Goal: Task Accomplishment & Management: Use online tool/utility

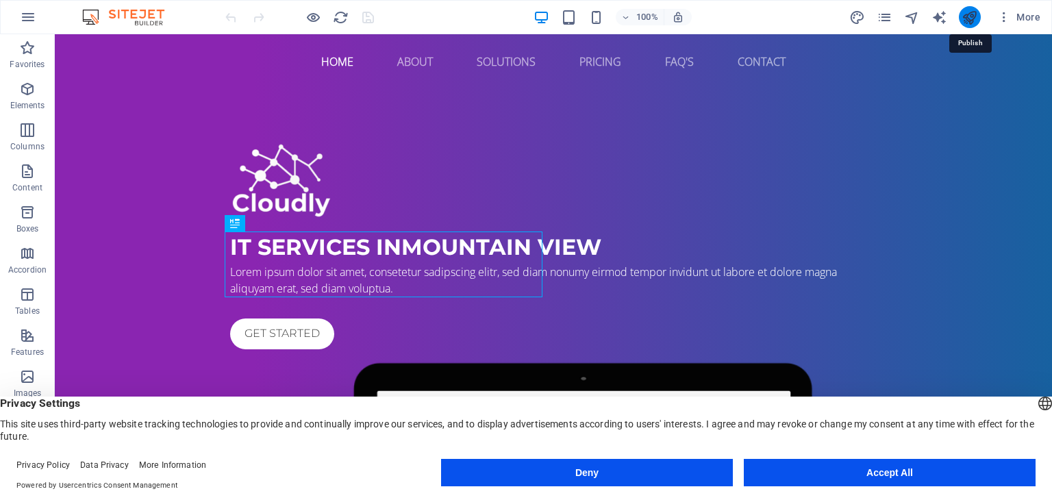
click at [971, 16] on icon "publish" at bounding box center [969, 18] width 16 height 16
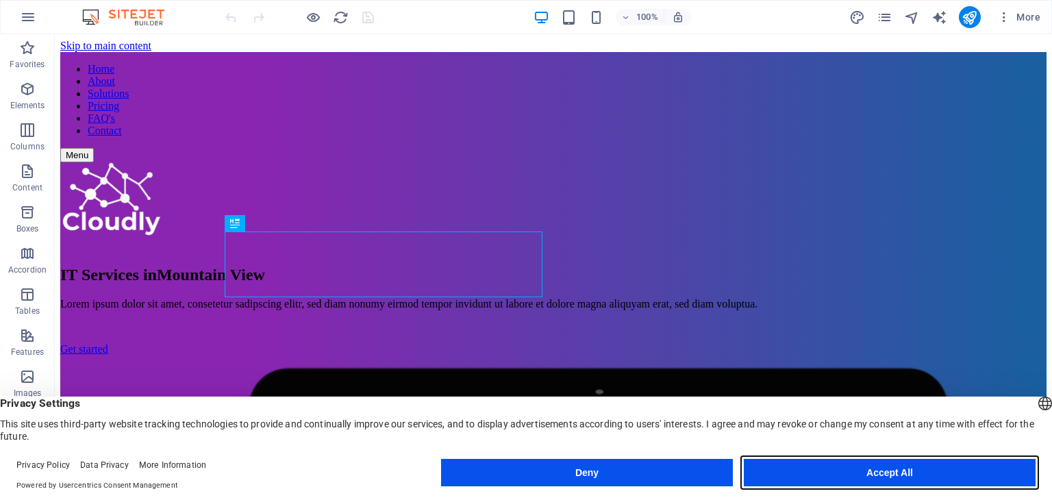
click at [878, 470] on button "Accept All" at bounding box center [890, 472] width 292 height 27
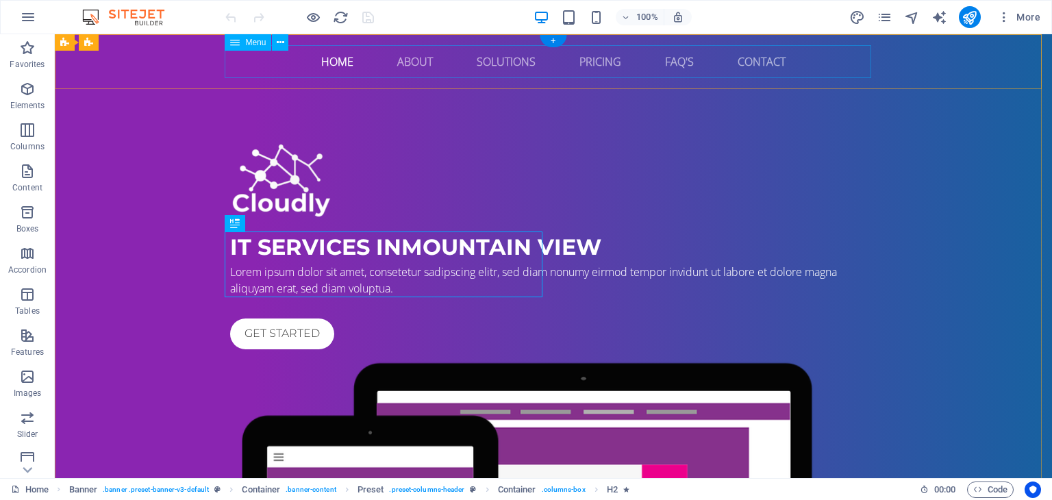
click at [329, 61] on nav "Home About Solutions Pricing FAQ's Contact" at bounding box center [553, 61] width 646 height 33
click at [336, 66] on nav "Home About Solutions Pricing FAQ's Contact" at bounding box center [553, 61] width 646 height 33
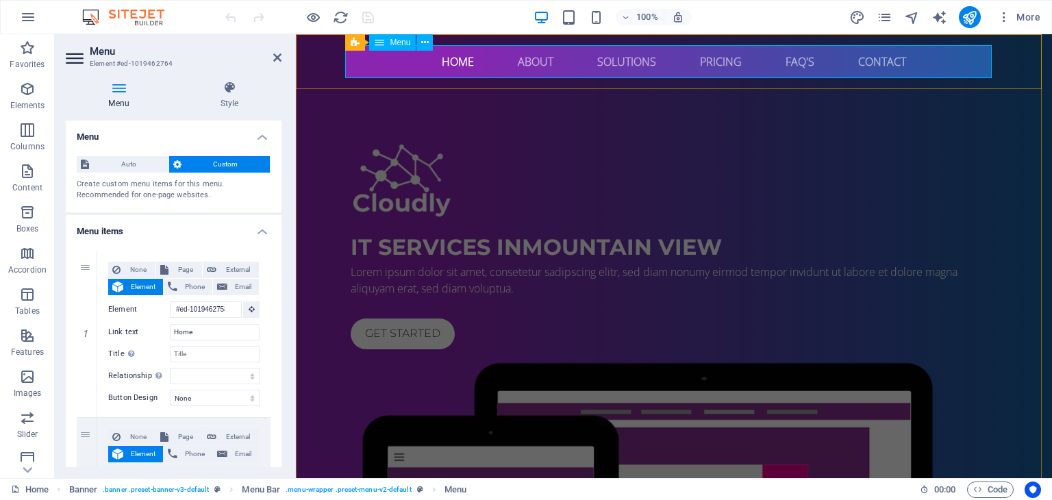
click at [454, 59] on nav "Home About Solutions Pricing FAQ's Contact" at bounding box center [674, 61] width 646 height 33
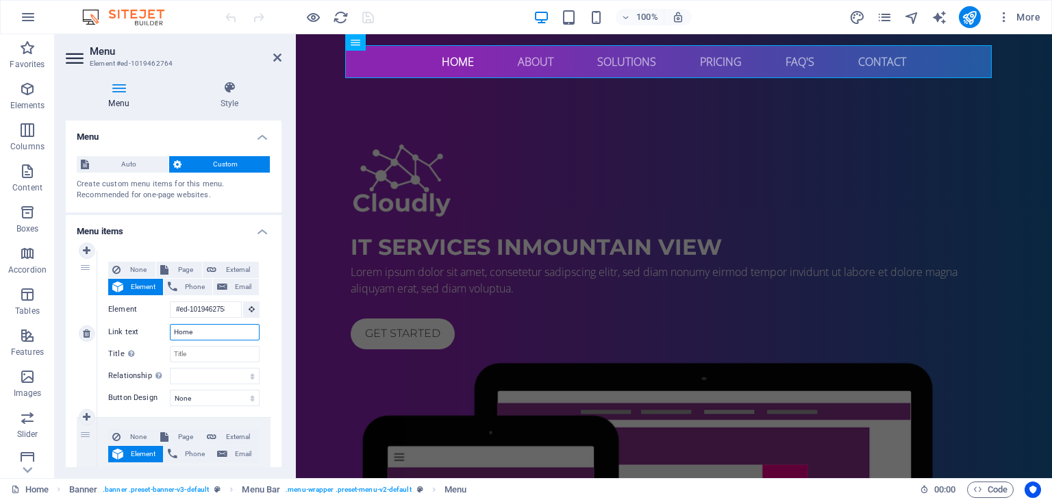
drag, startPoint x: 199, startPoint y: 330, endPoint x: 139, endPoint y: 322, distance: 60.8
click at [139, 322] on div "None Page External Element Phone Email Page Home Subpage Legal Notice Privacy E…" at bounding box center [183, 323] width 151 height 123
type input "Inicio"
select select
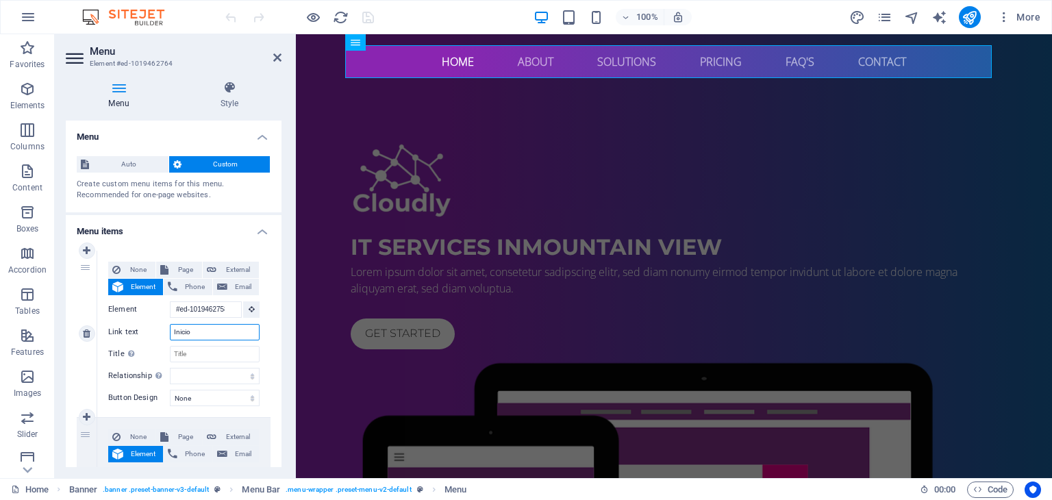
select select
type input "Inicio"
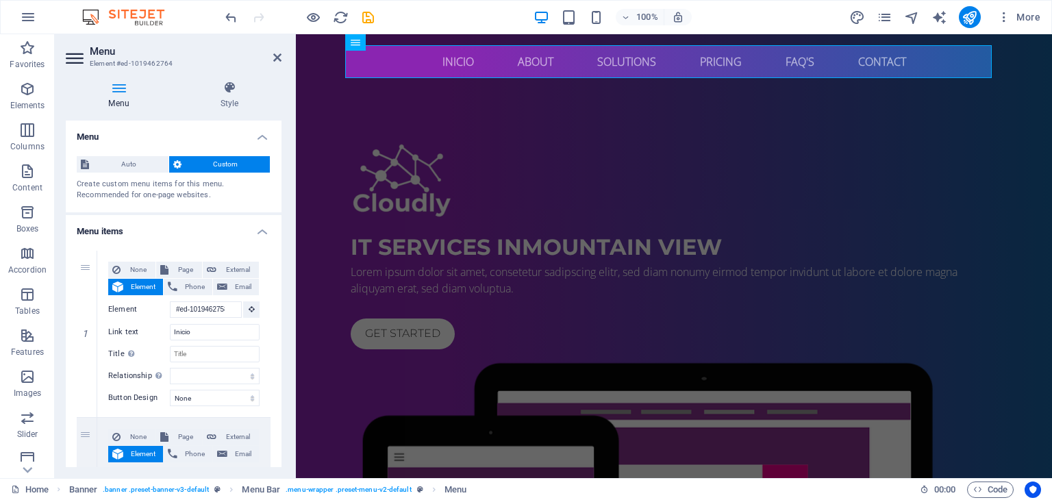
drag, startPoint x: 278, startPoint y: 192, endPoint x: 282, endPoint y: 200, distance: 9.2
click at [282, 200] on div "Menu Style Menu Auto Custom Create custom menu items for this menu. Recommended…" at bounding box center [174, 274] width 238 height 408
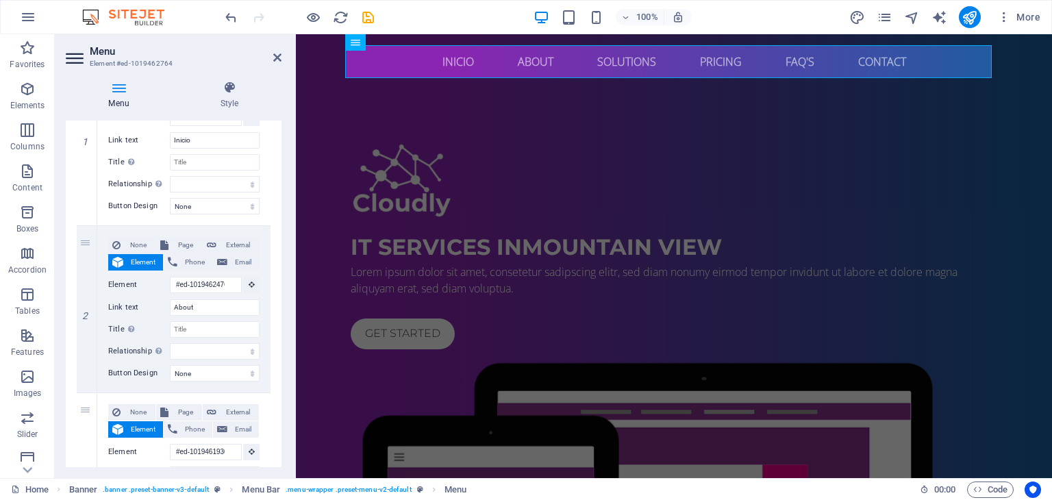
scroll to position [207, 0]
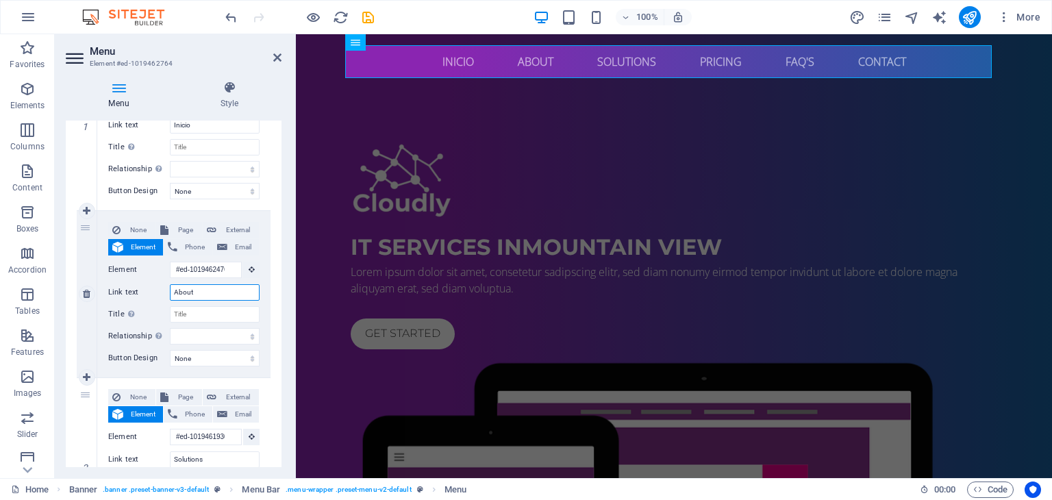
drag, startPoint x: 210, startPoint y: 292, endPoint x: 149, endPoint y: 286, distance: 62.0
click at [149, 286] on div "Link text About" at bounding box center [183, 292] width 151 height 16
type input "Acerca"
select select
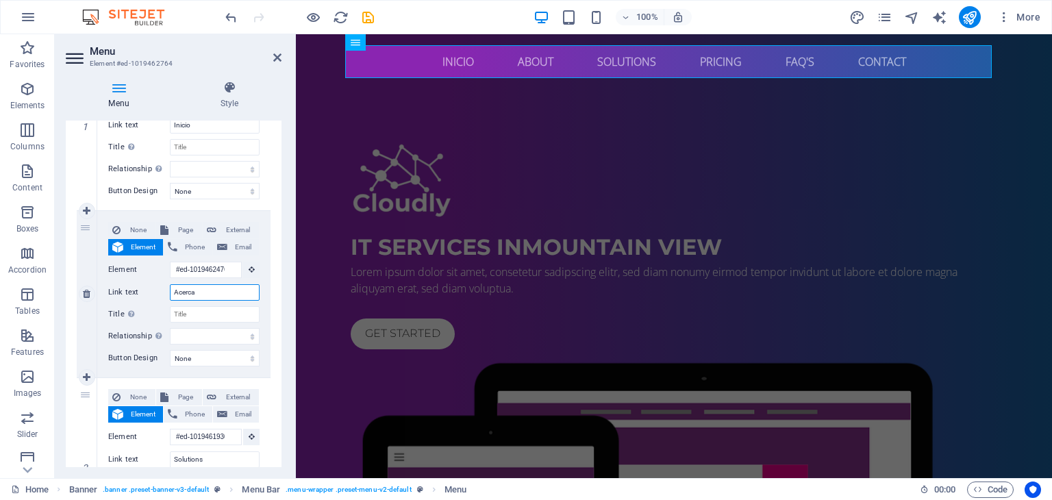
select select
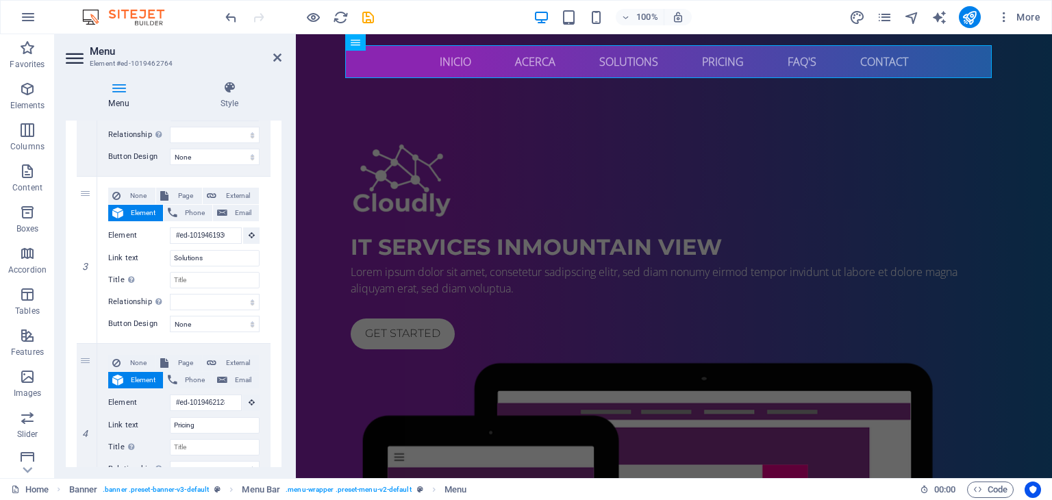
scroll to position [411, 0]
type input "Acerca"
drag, startPoint x: 208, startPoint y: 253, endPoint x: 148, endPoint y: 244, distance: 61.0
click at [148, 244] on div "None Page External Element Phone Email Page Home Subpage Legal Notice Privacy E…" at bounding box center [183, 246] width 151 height 123
type input "Soluciones"
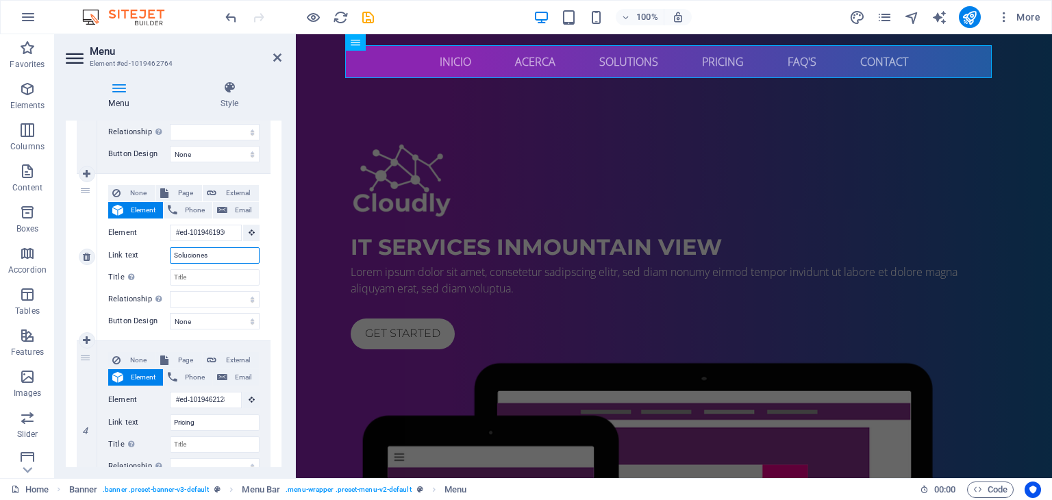
select select
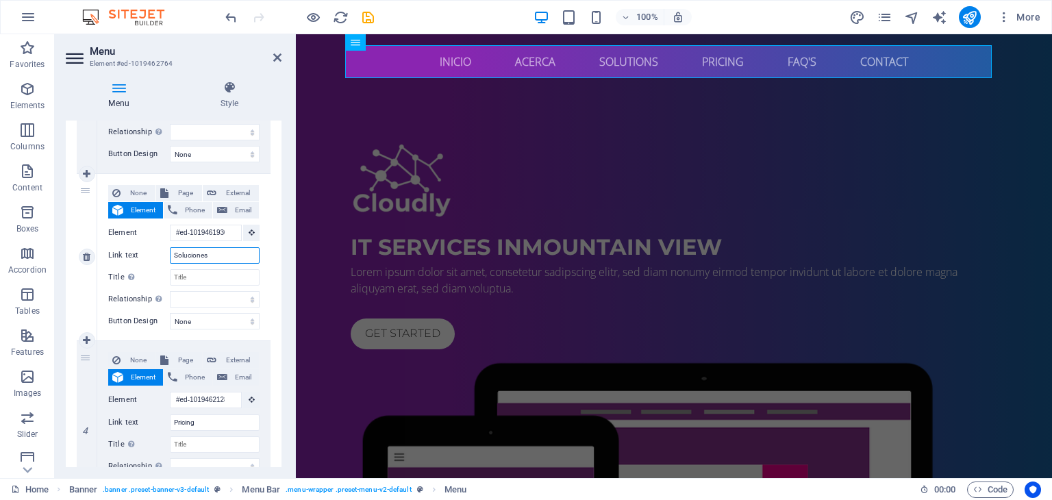
select select
type input "Soluciones"
drag, startPoint x: 208, startPoint y: 427, endPoint x: 160, endPoint y: 429, distance: 47.9
click at [160, 429] on div "Link text Pricing" at bounding box center [183, 422] width 151 height 16
type input "Precios"
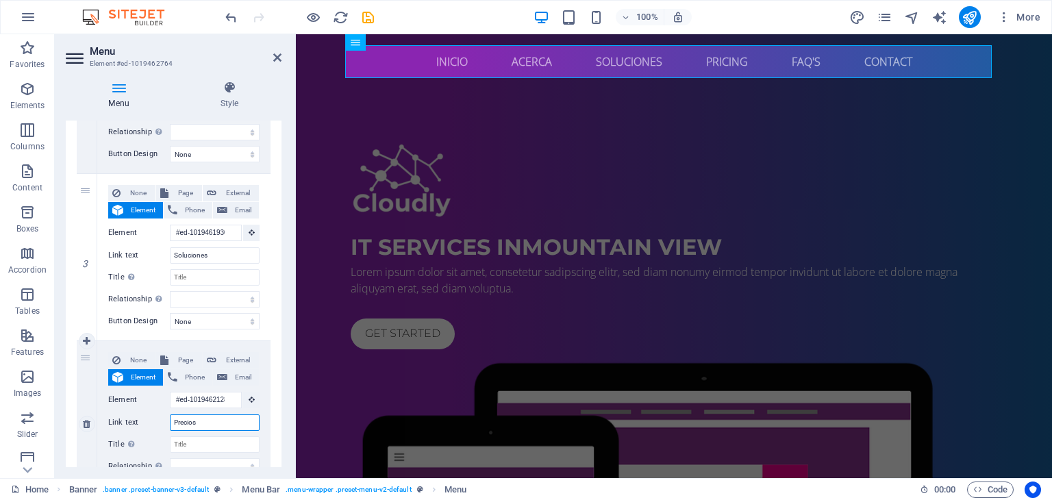
select select
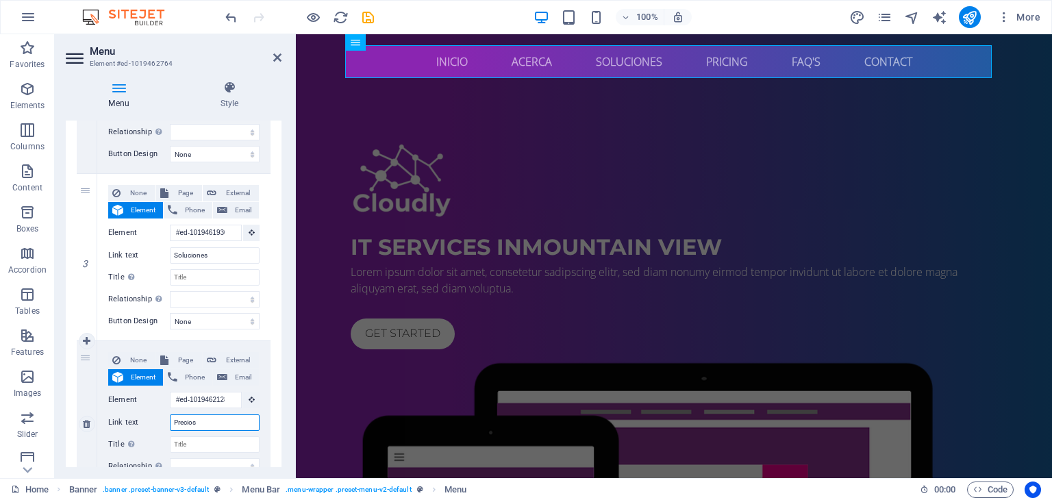
select select
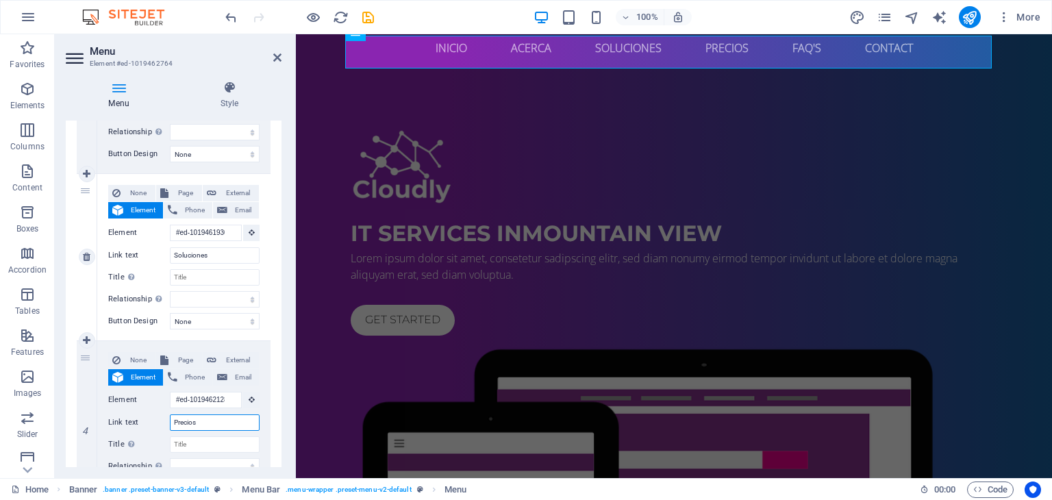
scroll to position [0, 0]
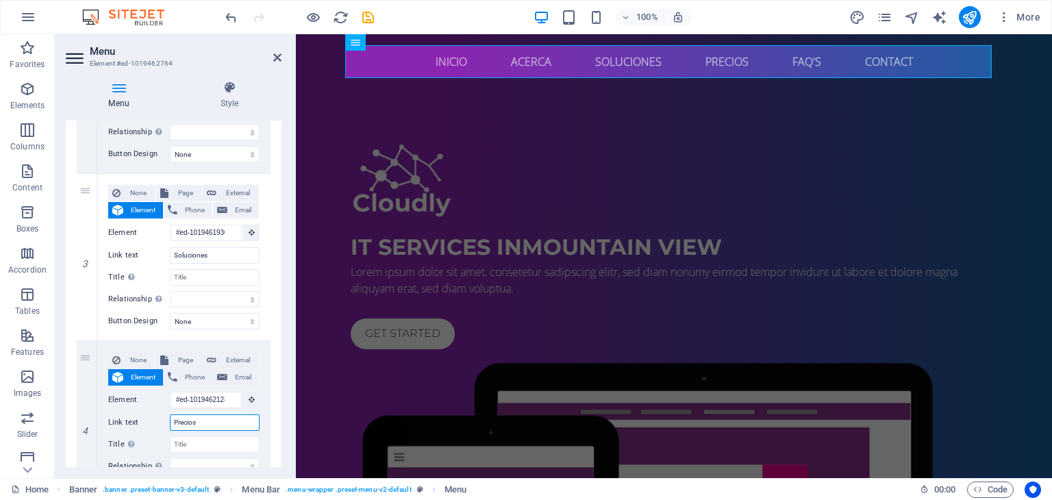
type input "Precios"
drag, startPoint x: 278, startPoint y: 288, endPoint x: 278, endPoint y: 338, distance: 49.3
click at [279, 339] on div "Menu Auto Custom Create custom menu items for this menu. Recommended for one-pa…" at bounding box center [174, 294] width 216 height 346
drag, startPoint x: 278, startPoint y: 338, endPoint x: 277, endPoint y: 366, distance: 28.8
click at [277, 366] on div "1 None Page External Element Phone Email Page Home Subpage Legal Notice Privacy…" at bounding box center [174, 341] width 216 height 1024
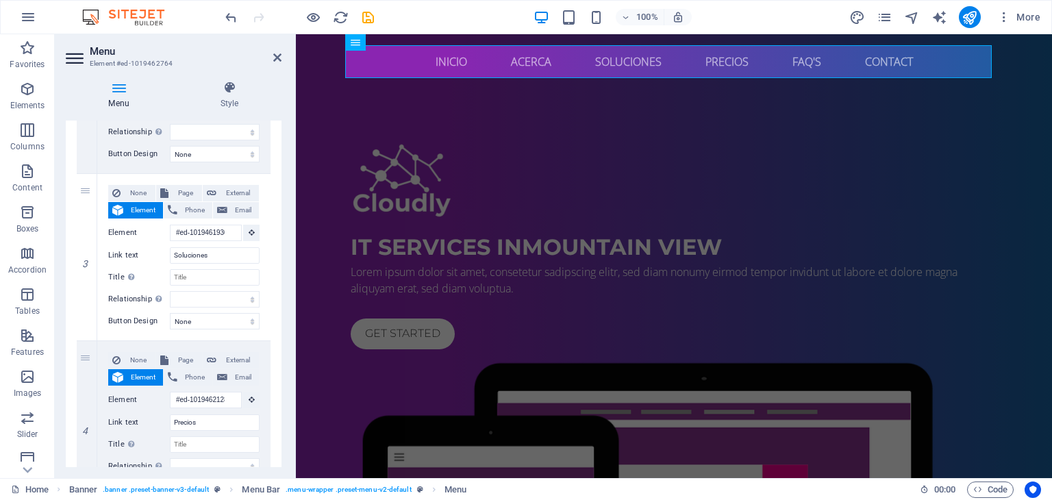
click at [277, 369] on div "1 None Page External Element Phone Email Page Home Subpage Legal Notice Privacy…" at bounding box center [174, 341] width 216 height 1024
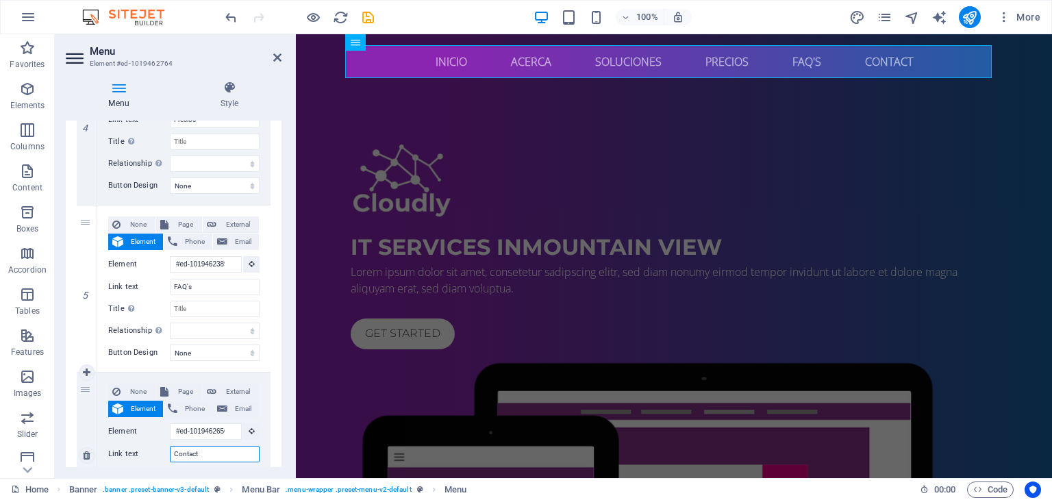
click at [219, 451] on input "Contact" at bounding box center [215, 454] width 90 height 16
type input "Contacto"
select select
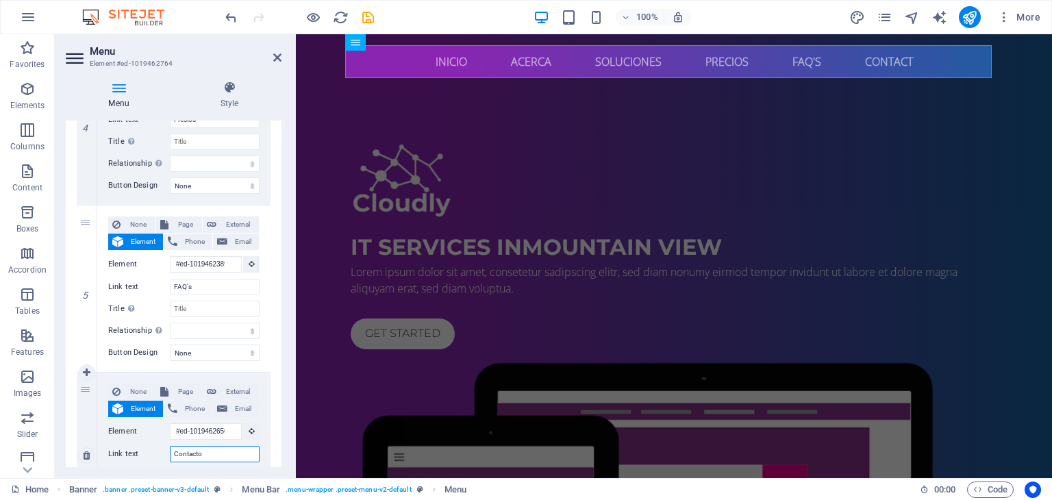
select select
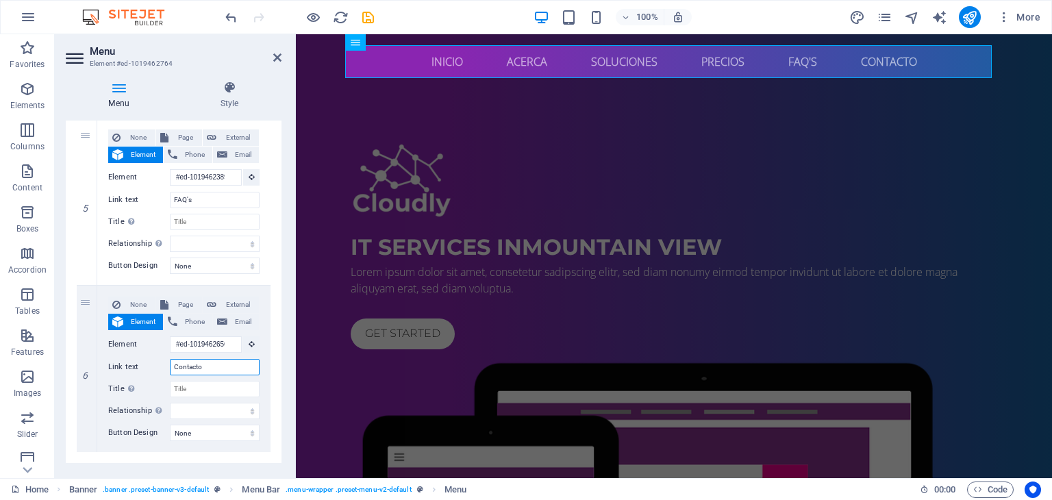
scroll to position [823, 0]
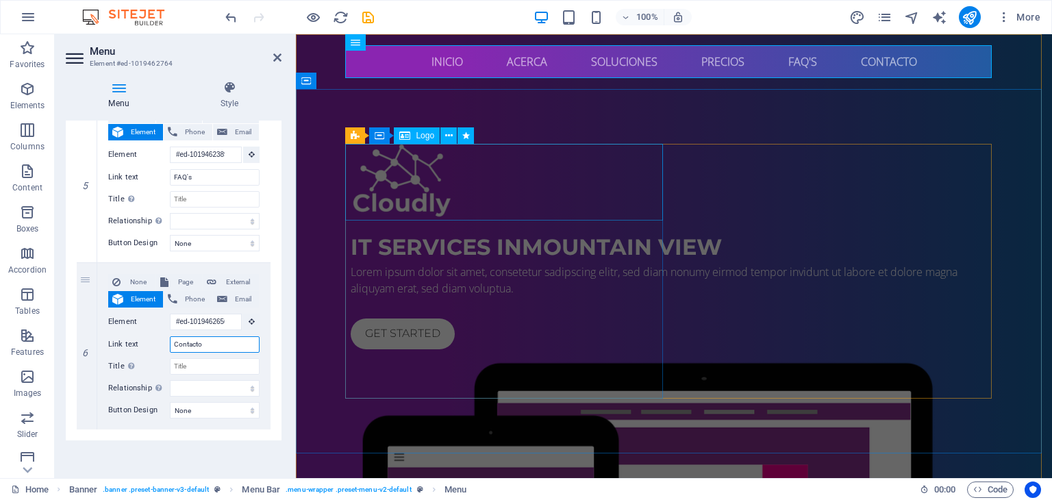
type input "Contacto"
click at [412, 176] on div at bounding box center [674, 182] width 646 height 76
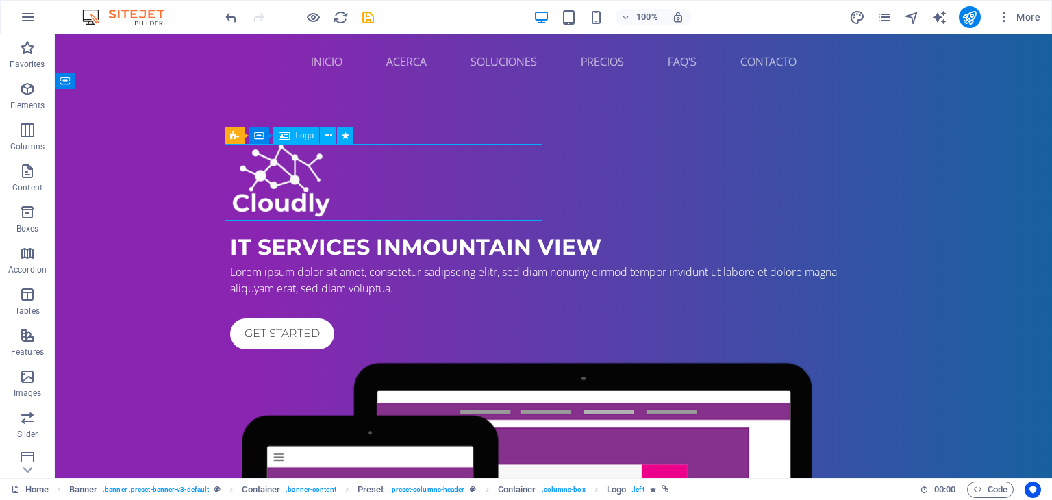
click at [290, 188] on div at bounding box center [553, 182] width 646 height 76
select select "px"
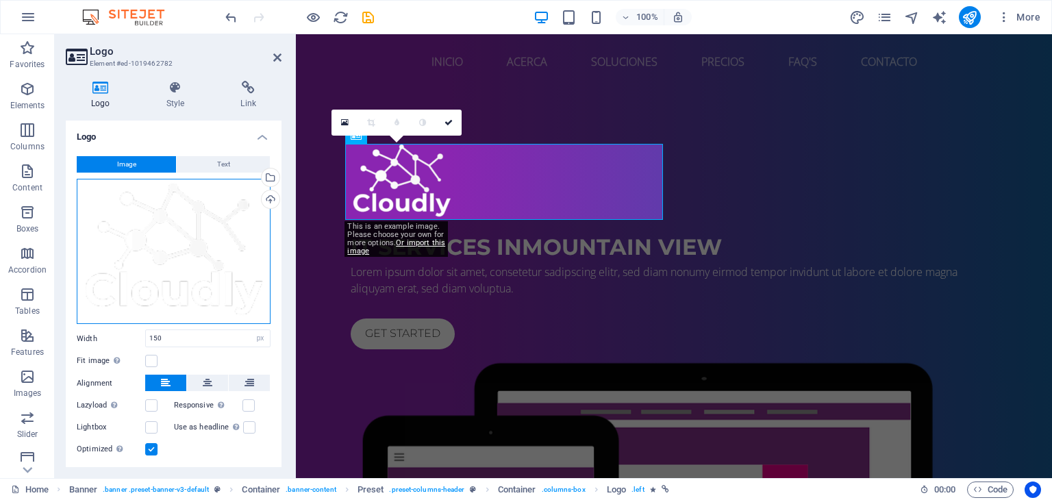
click at [170, 275] on div "Drag files here, click to choose files or select files from Files or our free s…" at bounding box center [174, 252] width 194 height 146
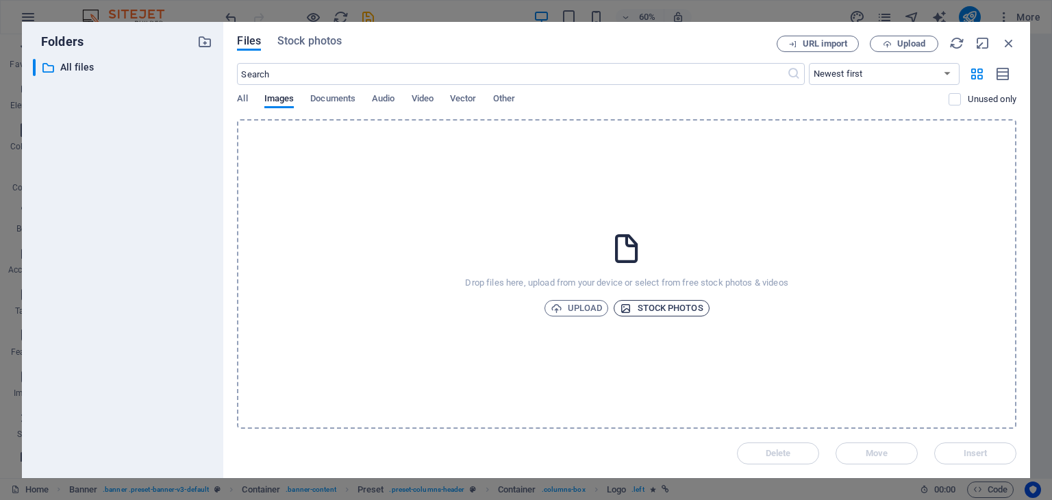
click at [637, 307] on span "Stock photos" at bounding box center [661, 308] width 83 height 16
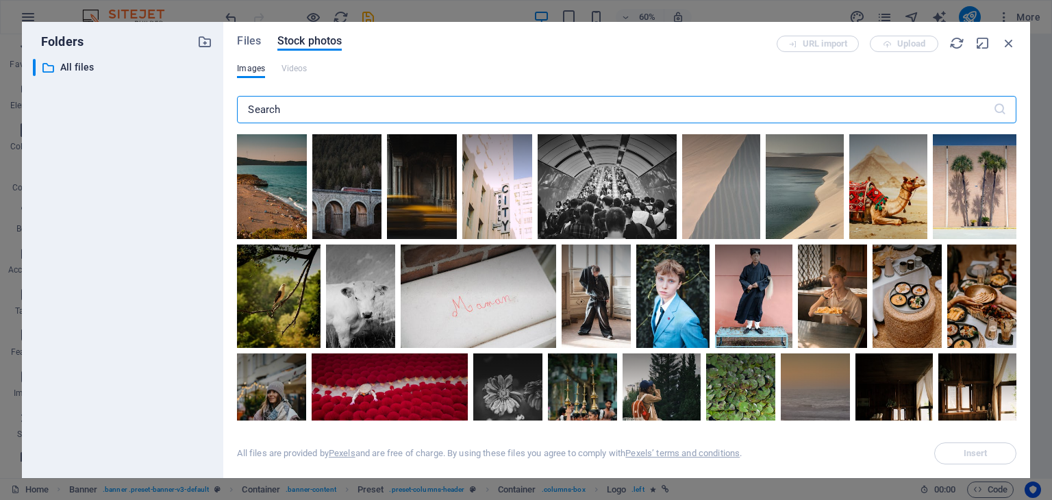
click at [300, 108] on input "text" at bounding box center [614, 109] width 755 height 27
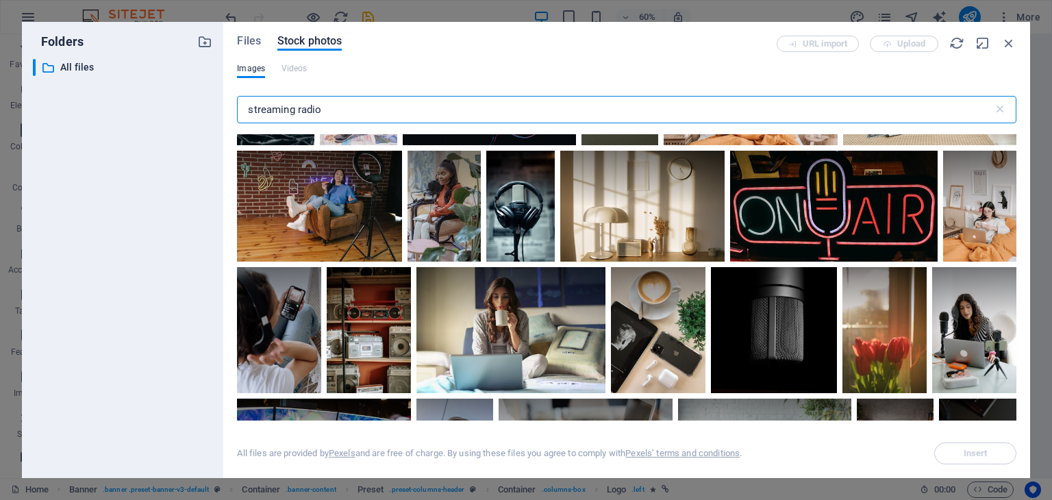
scroll to position [838, 0]
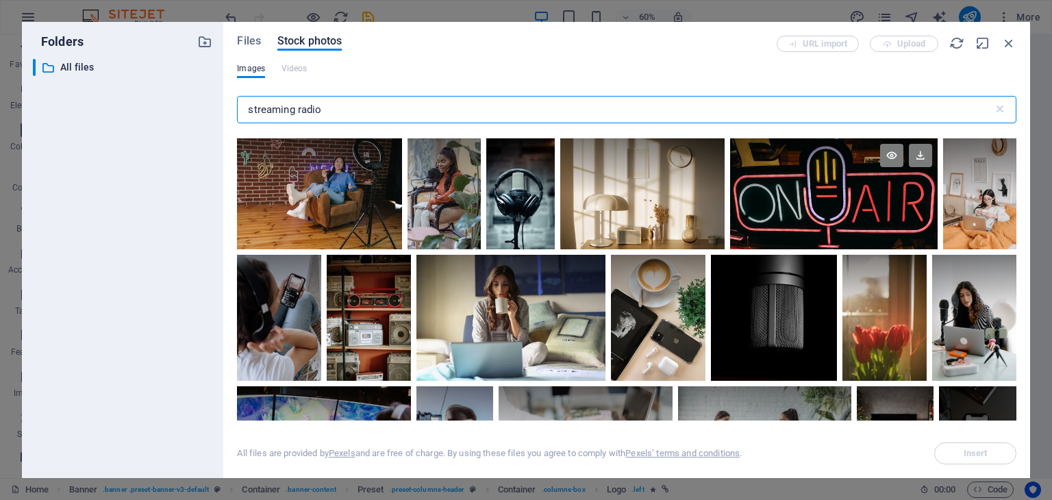
type input "streaming radio"
click at [772, 188] on div at bounding box center [833, 165] width 207 height 55
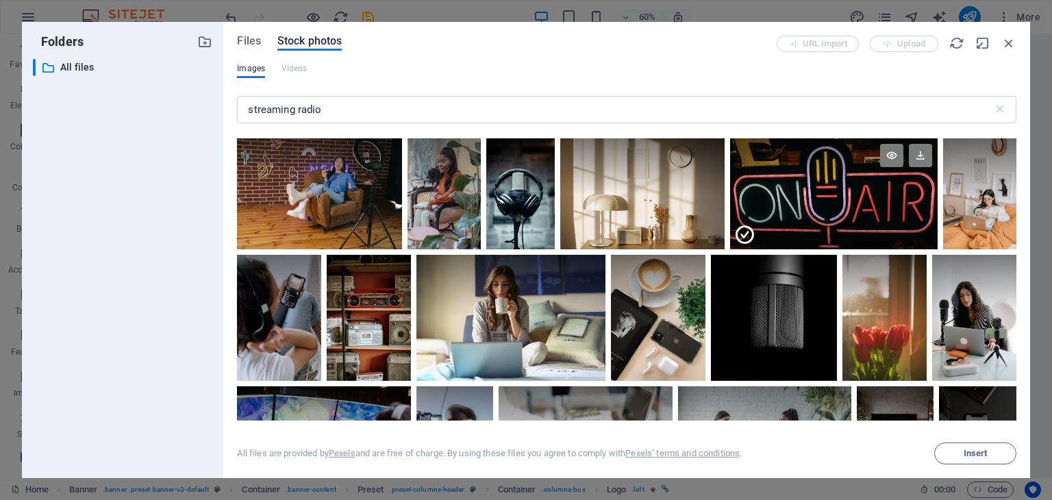
click at [772, 188] on div at bounding box center [833, 165] width 207 height 55
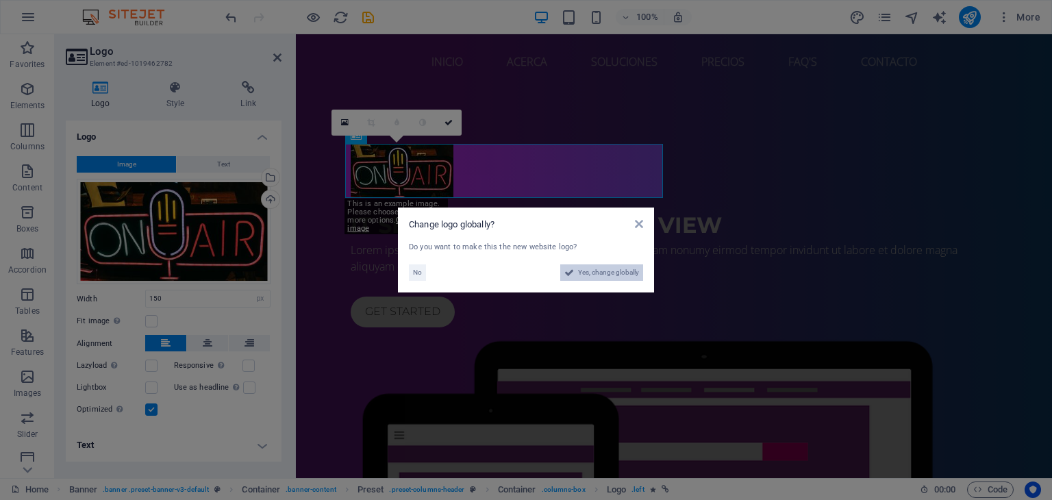
click at [603, 268] on span "Yes, change globally" at bounding box center [608, 272] width 61 height 16
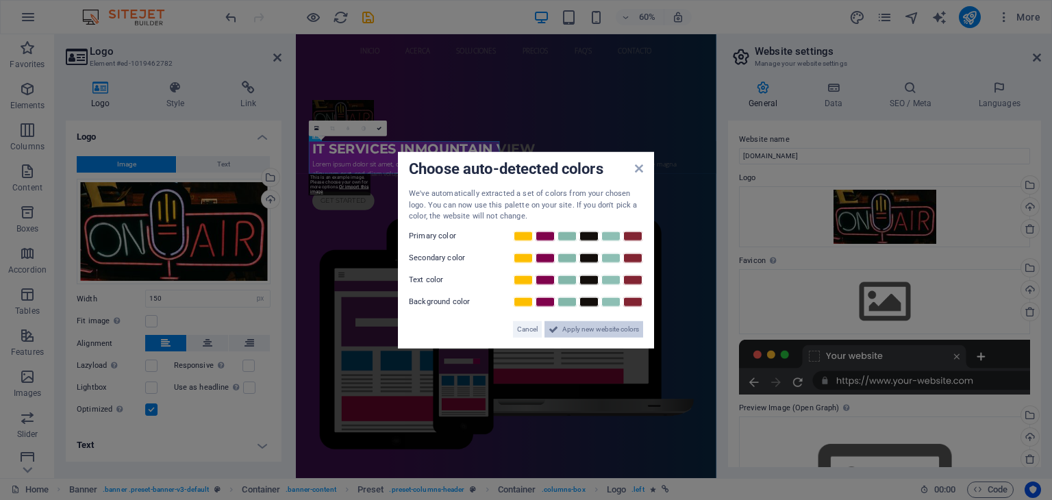
click at [592, 328] on span "Apply new website colors" at bounding box center [600, 328] width 77 height 16
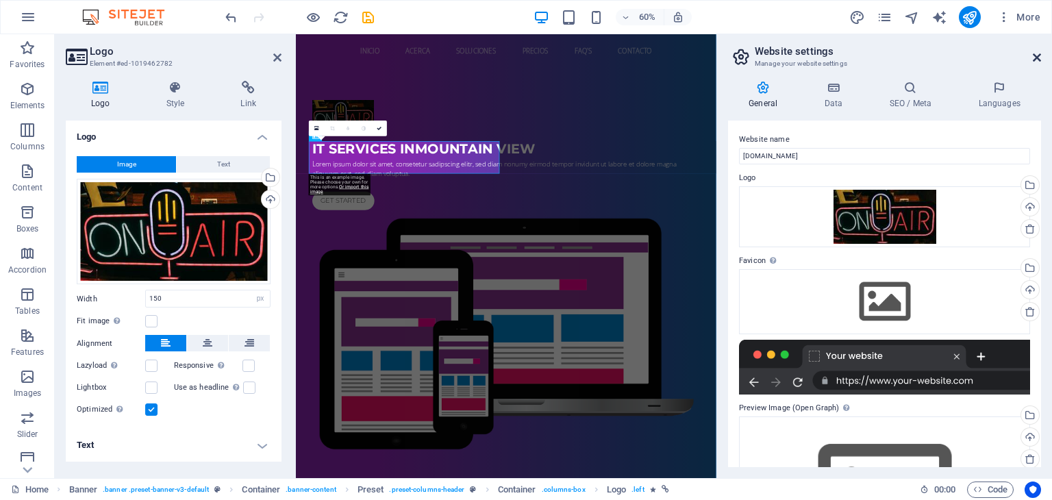
click at [1035, 53] on icon at bounding box center [1037, 57] width 8 height 11
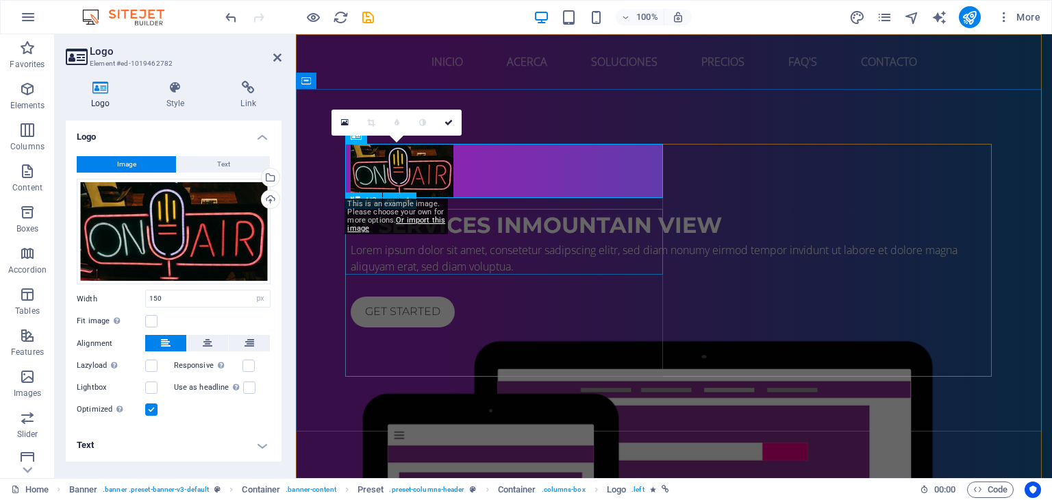
click at [547, 229] on div "IT Services in Mountain View" at bounding box center [674, 225] width 646 height 33
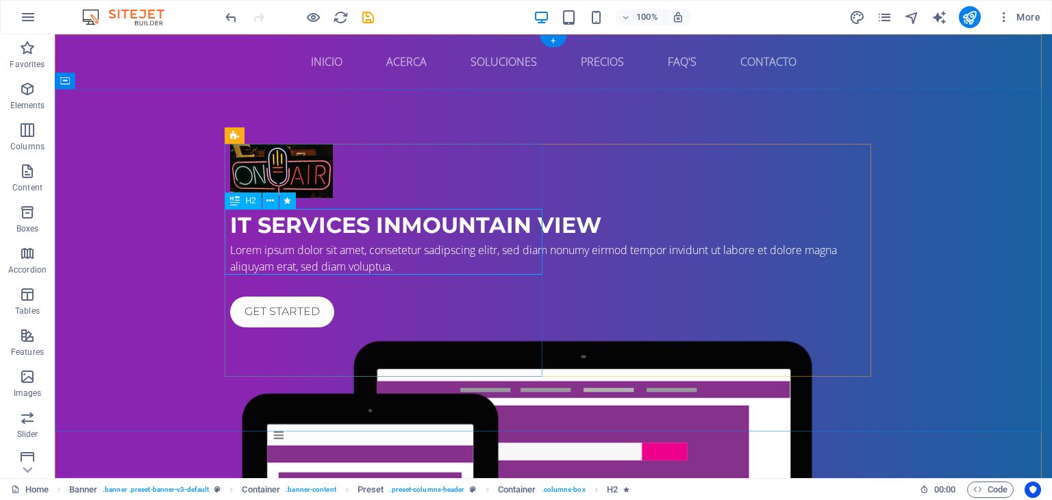
click at [331, 231] on div "IT Services in Mountain View" at bounding box center [553, 225] width 646 height 33
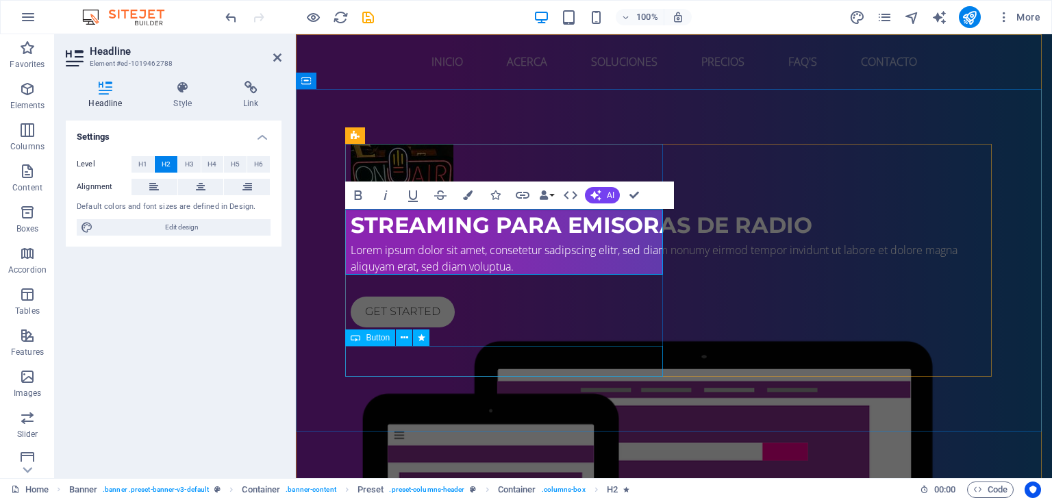
click at [500, 327] on div "Get started" at bounding box center [674, 311] width 646 height 31
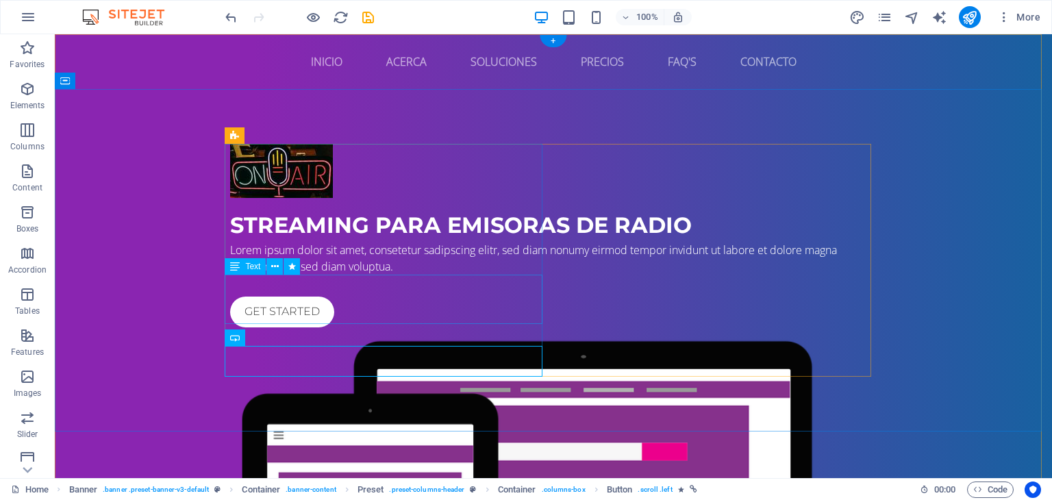
click at [365, 275] on div "Lorem ipsum dolor sit amet, consetetur sadipscing elitr, sed diam nonumy eirmod…" at bounding box center [553, 258] width 646 height 33
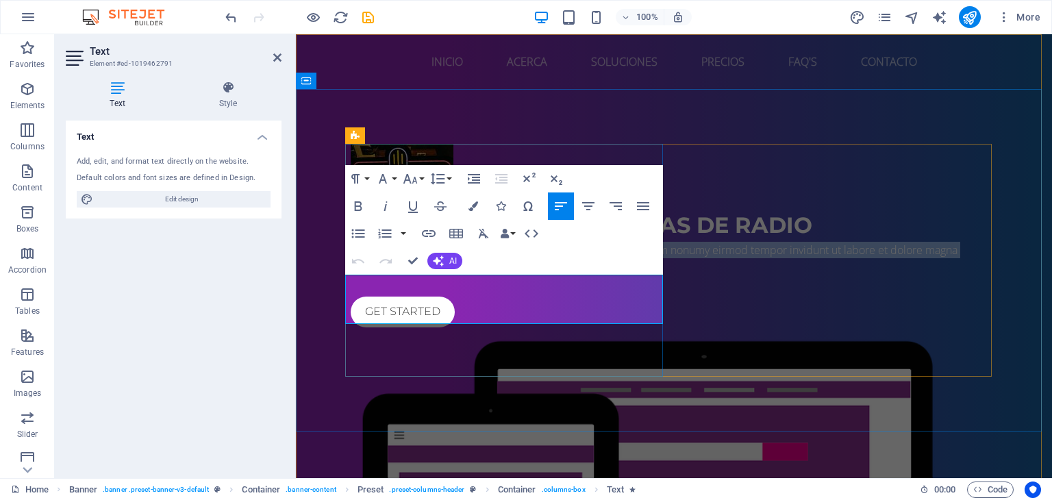
drag, startPoint x: 542, startPoint y: 313, endPoint x: 343, endPoint y: 283, distance: 201.5
click at [343, 283] on div "Streaming para emisoras de radio Lorem ipsum dolor sit amet, consetetur sadipsc…" at bounding box center [674, 438] width 756 height 699
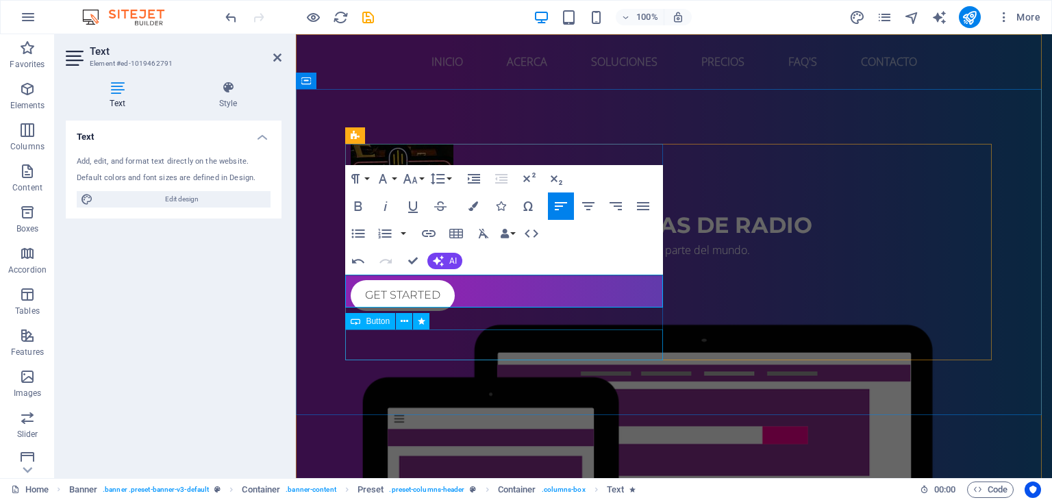
click at [495, 311] on div "Get started" at bounding box center [674, 295] width 646 height 31
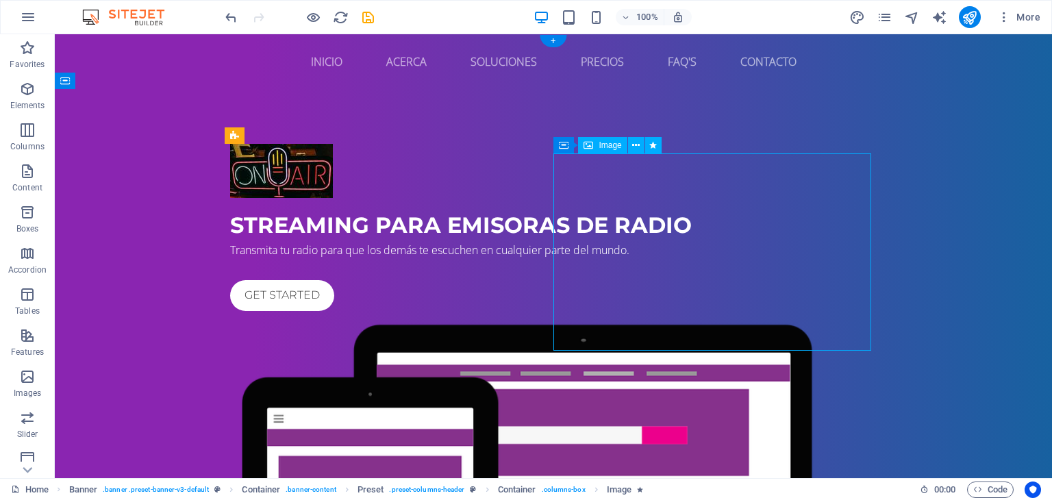
select select "%"
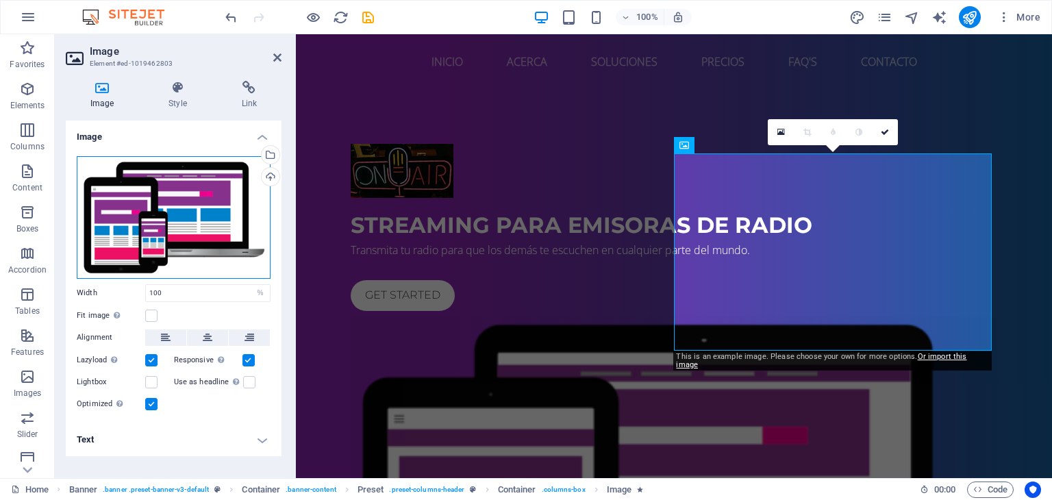
click at [182, 206] on div "Drag files here, click to choose files or select files from Files or our free s…" at bounding box center [174, 217] width 194 height 123
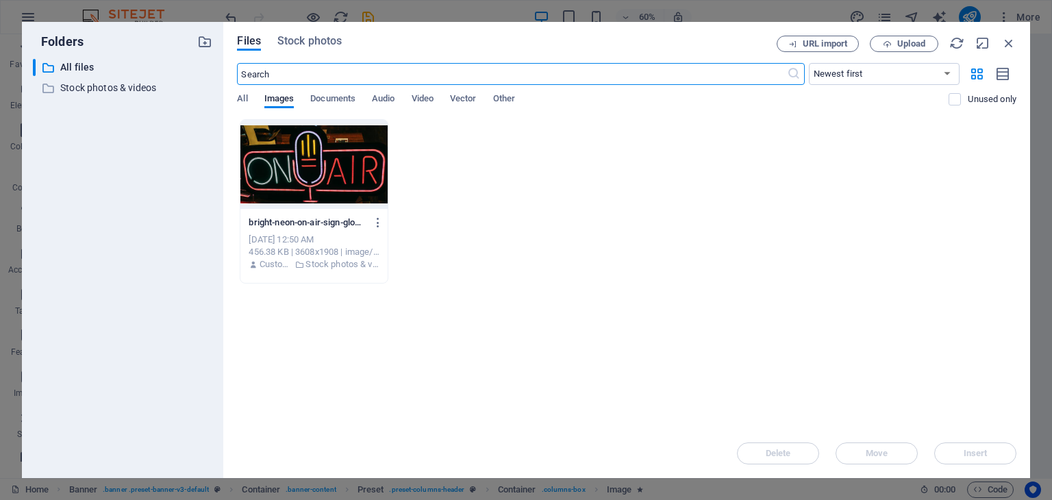
click at [301, 77] on input "text" at bounding box center [511, 74] width 549 height 22
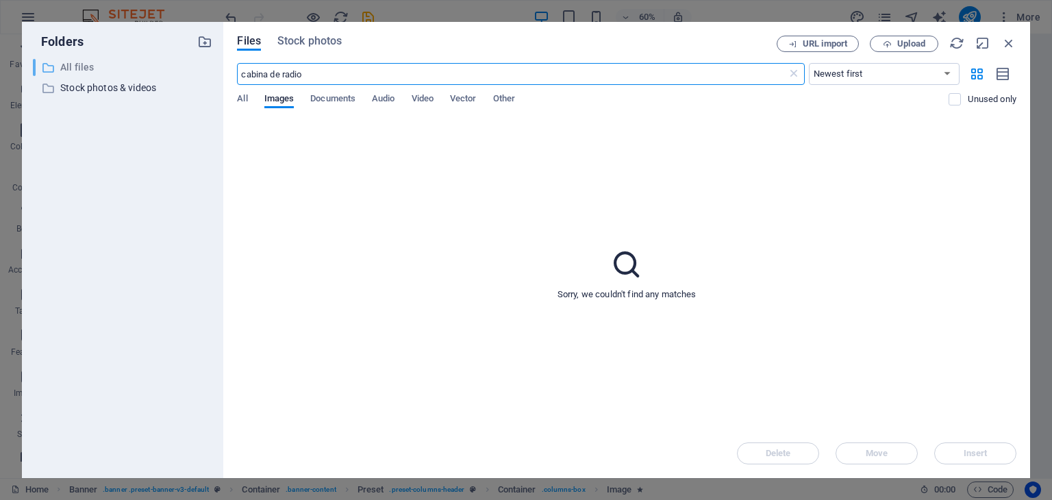
drag, startPoint x: 301, startPoint y: 77, endPoint x: 190, endPoint y: 75, distance: 111.6
click at [190, 75] on div "Folders ​ All files All files ​ Stock photos & videos Stock photos & videos Fil…" at bounding box center [526, 250] width 1008 height 456
click at [305, 78] on input "streaming radio" at bounding box center [511, 74] width 549 height 22
type input "streaming radio"
click at [249, 95] on div "All Images Documents Audio Video Vector Other" at bounding box center [592, 106] width 711 height 26
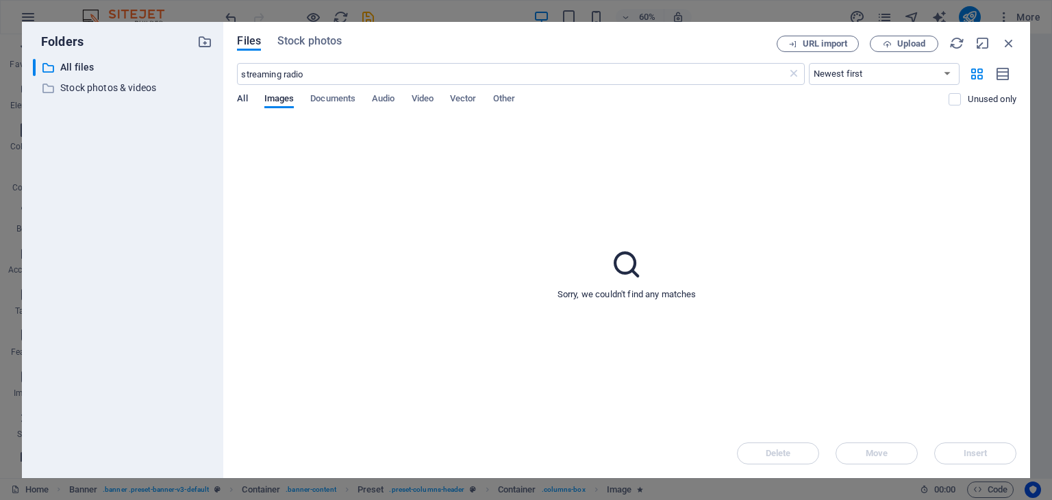
click at [240, 102] on span "All" at bounding box center [242, 99] width 10 height 19
click at [952, 75] on select "Newest first Oldest first Name (A-Z) Name (Z-A) Size (0-9) Size (9-0) Resolutio…" at bounding box center [884, 74] width 151 height 22
click at [1015, 43] on icon "button" at bounding box center [1008, 43] width 15 height 15
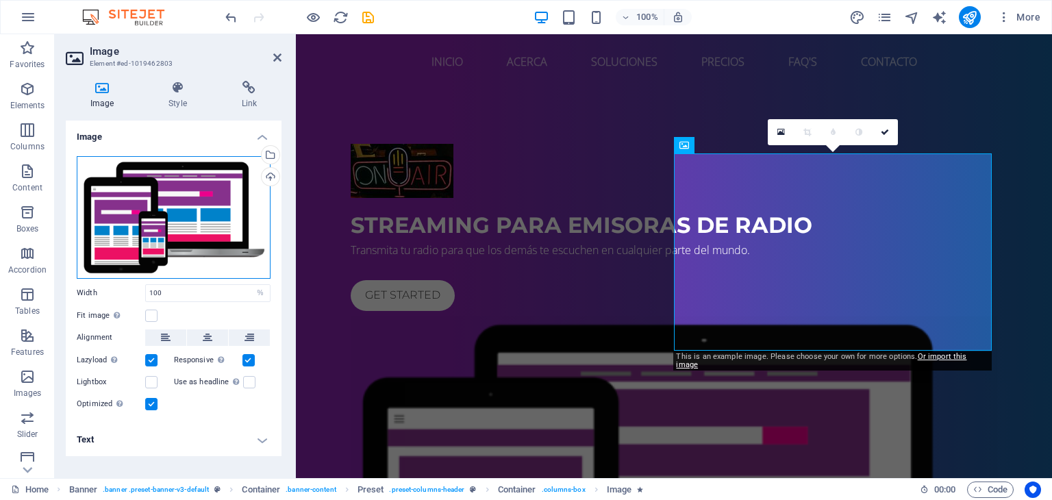
click at [181, 211] on div "Drag files here, click to choose files or select files from Files or our free s…" at bounding box center [174, 217] width 194 height 123
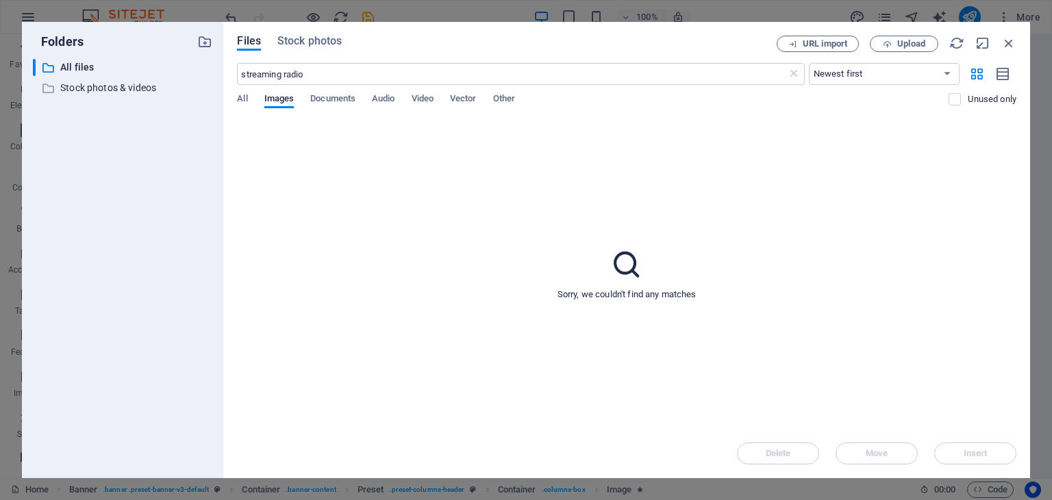
click at [181, 211] on div "​ All files All files ​ Stock photos & videos Stock photos & videos" at bounding box center [122, 263] width 179 height 408
click at [1011, 34] on div "Files Stock photos URL import Upload streaming radio ​ Newest first Oldest firs…" at bounding box center [626, 250] width 807 height 456
click at [1009, 39] on icon "button" at bounding box center [1008, 43] width 15 height 15
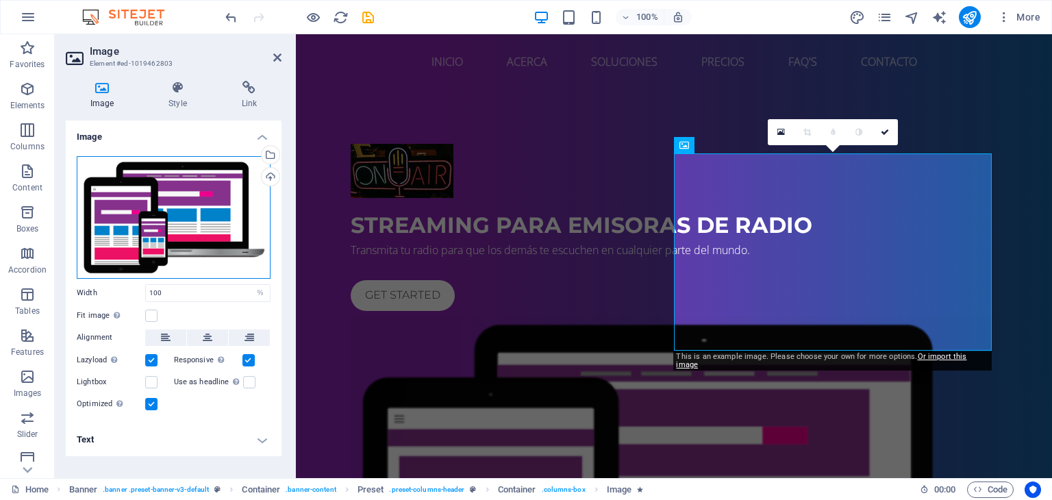
click at [183, 197] on div "Drag files here, click to choose files or select files from Files or our free s…" at bounding box center [174, 217] width 194 height 123
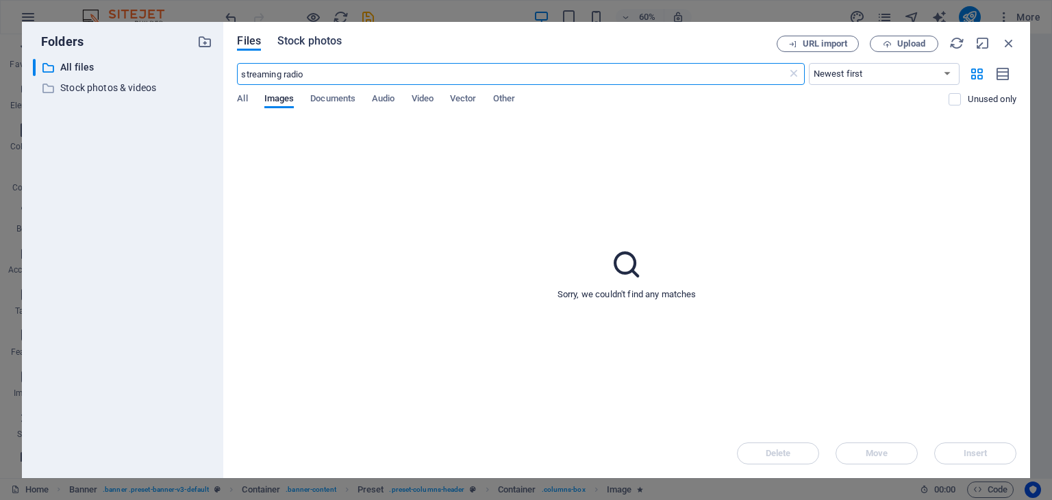
click at [308, 49] on span "Stock photos" at bounding box center [309, 41] width 64 height 16
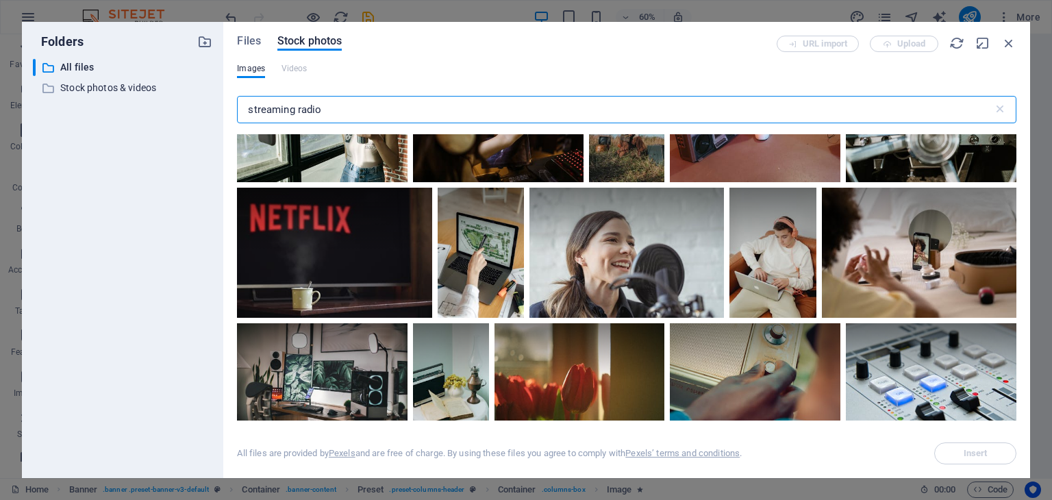
scroll to position [3218, 0]
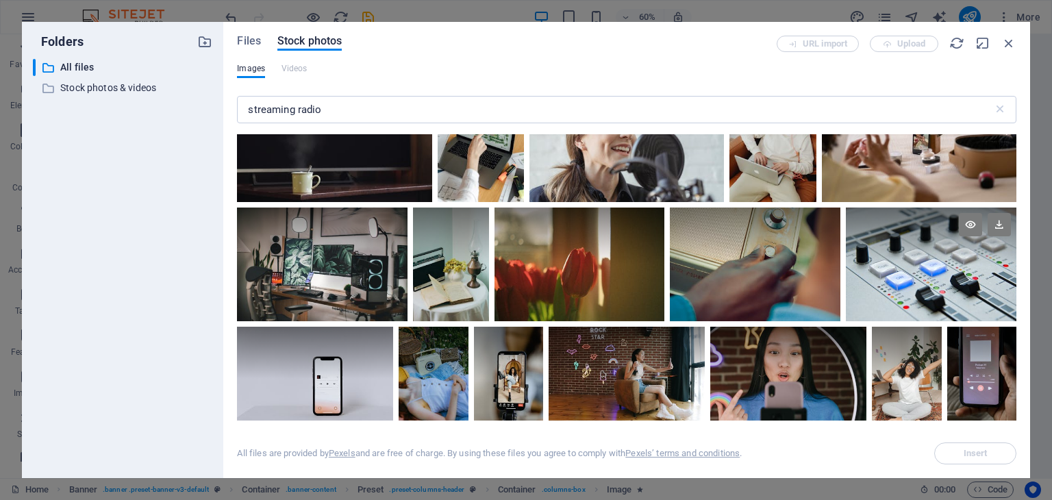
click at [939, 236] on div at bounding box center [931, 235] width 170 height 57
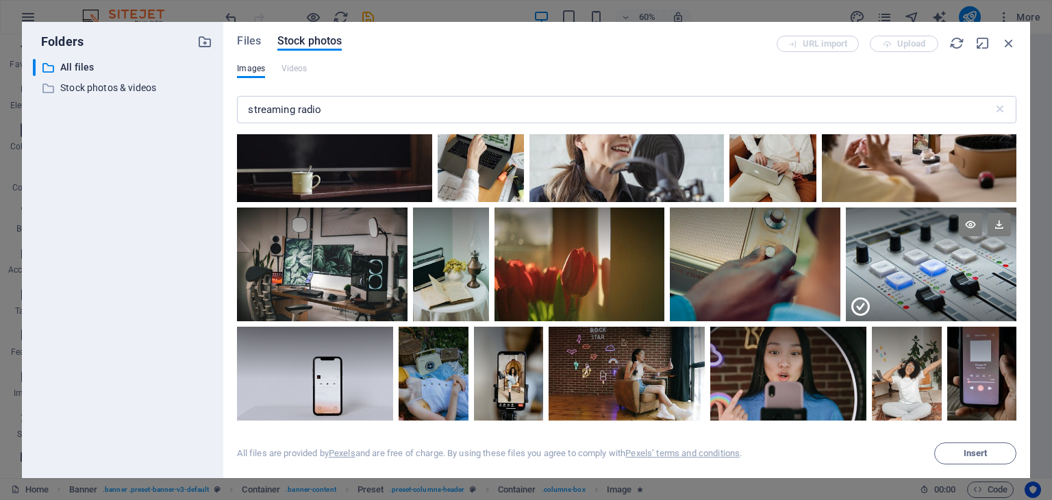
click at [939, 236] on div at bounding box center [931, 235] width 170 height 57
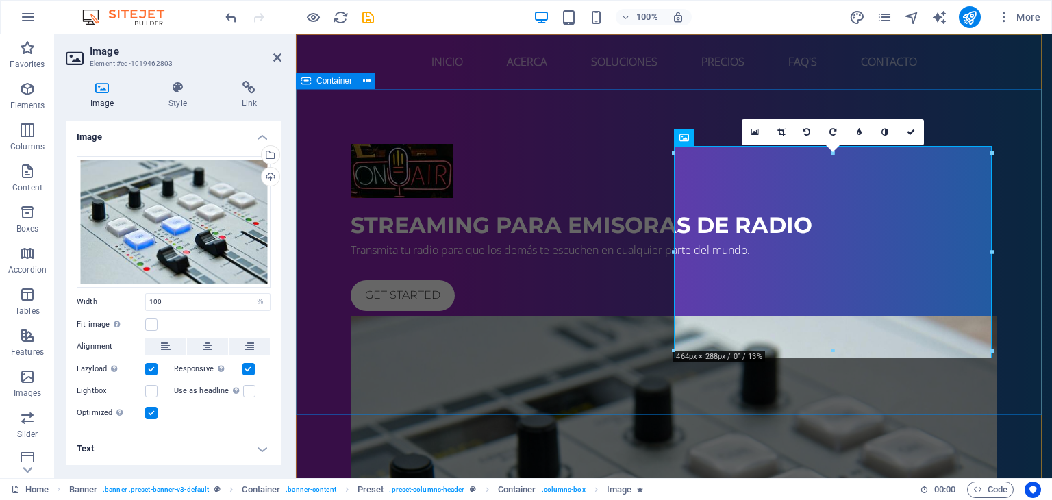
click at [296, 229] on div "Streaming para emisoras de radio Transmita tu radio para que los demás te escuc…" at bounding box center [674, 445] width 756 height 713
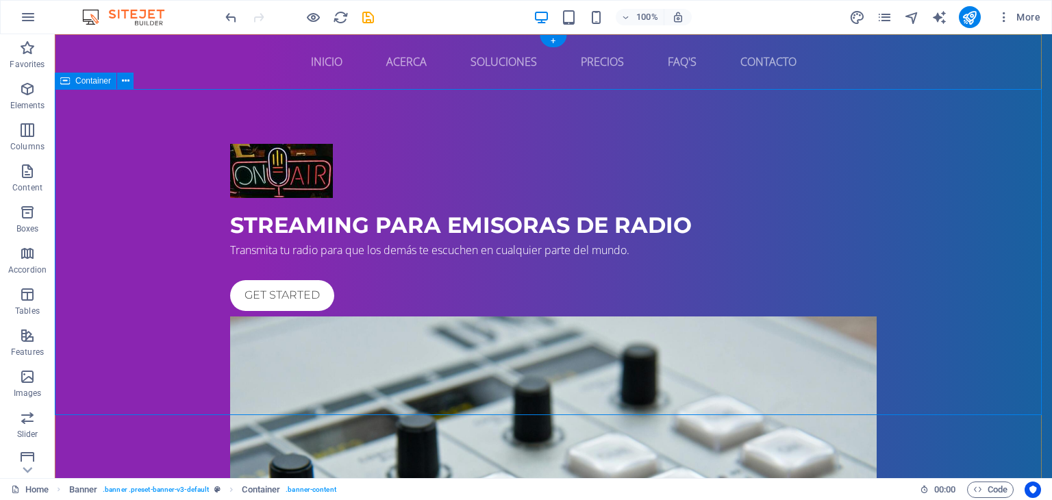
click at [420, 403] on div "Streaming para emisoras de radio Transmita tu radio para que los demás te escuc…" at bounding box center [553, 445] width 997 height 713
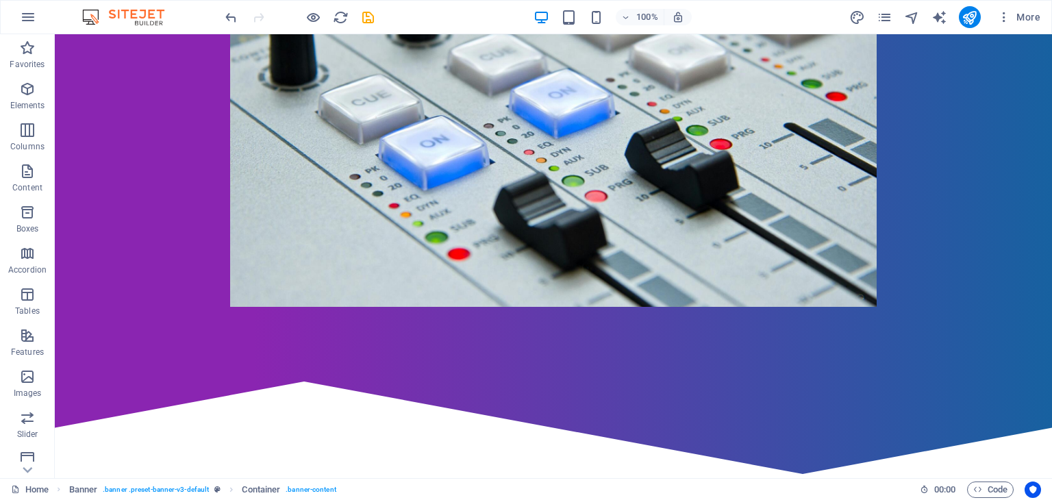
scroll to position [448, 0]
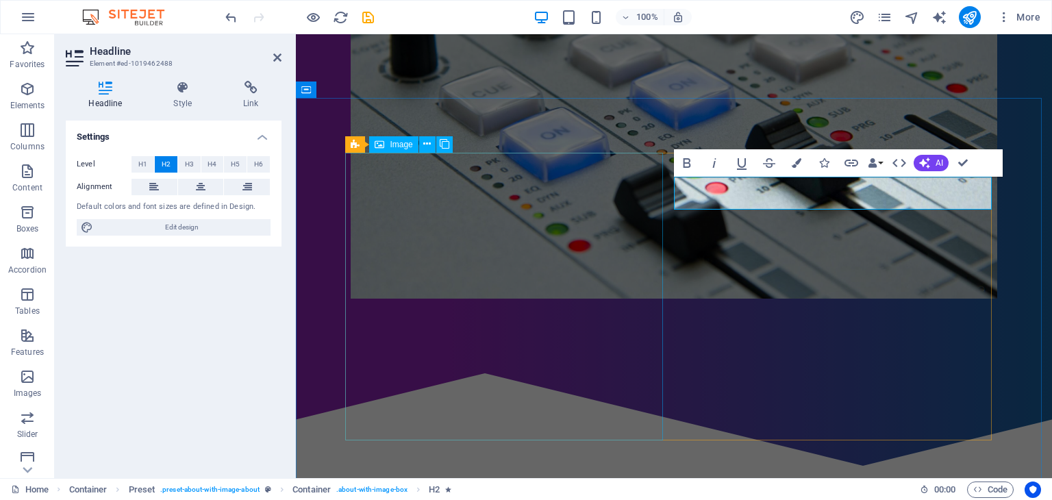
drag, startPoint x: 857, startPoint y: 190, endPoint x: 652, endPoint y: 186, distance: 205.5
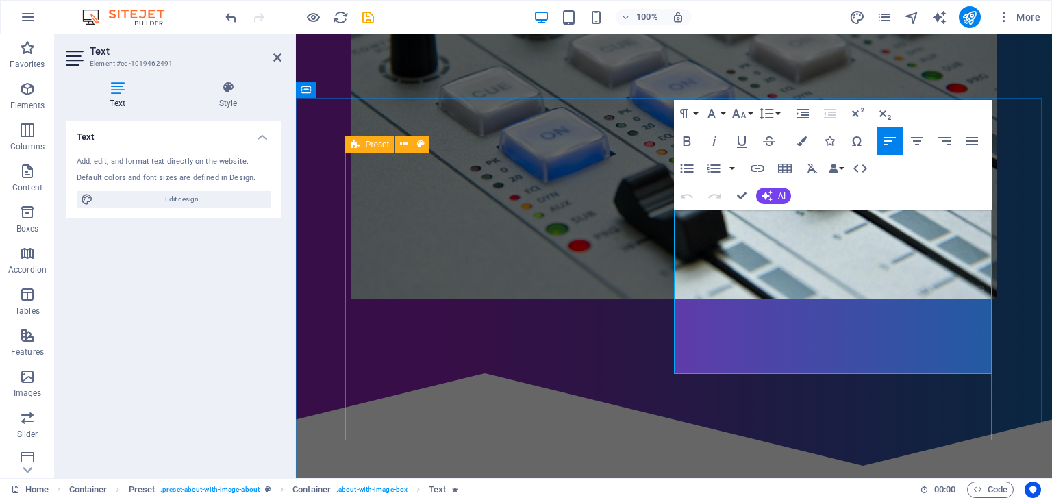
drag, startPoint x: 750, startPoint y: 368, endPoint x: 655, endPoint y: 201, distance: 191.9
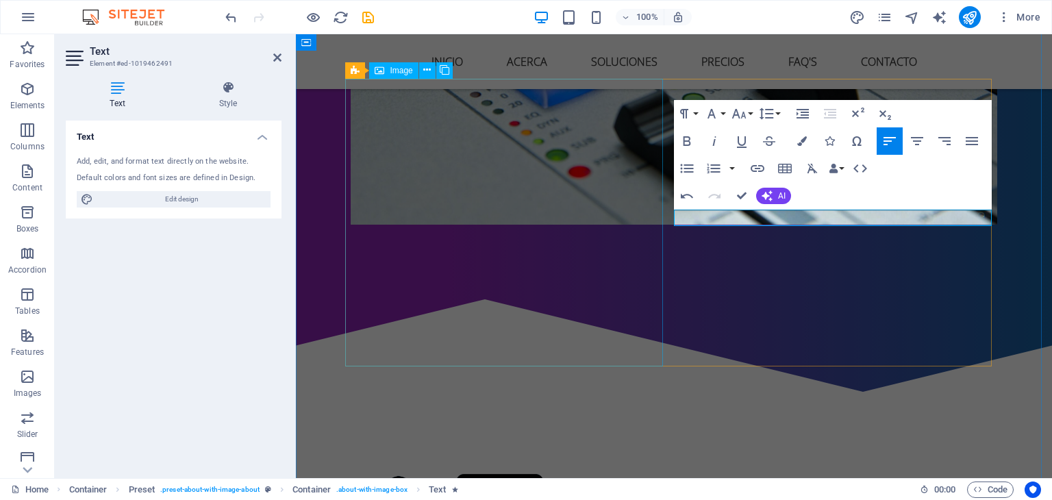
scroll to position [514, 0]
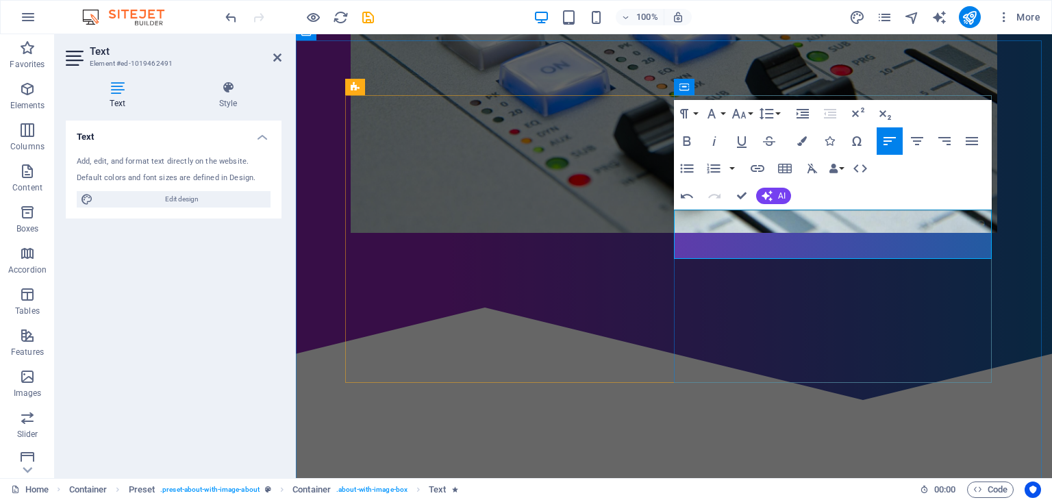
scroll to position [506, 0]
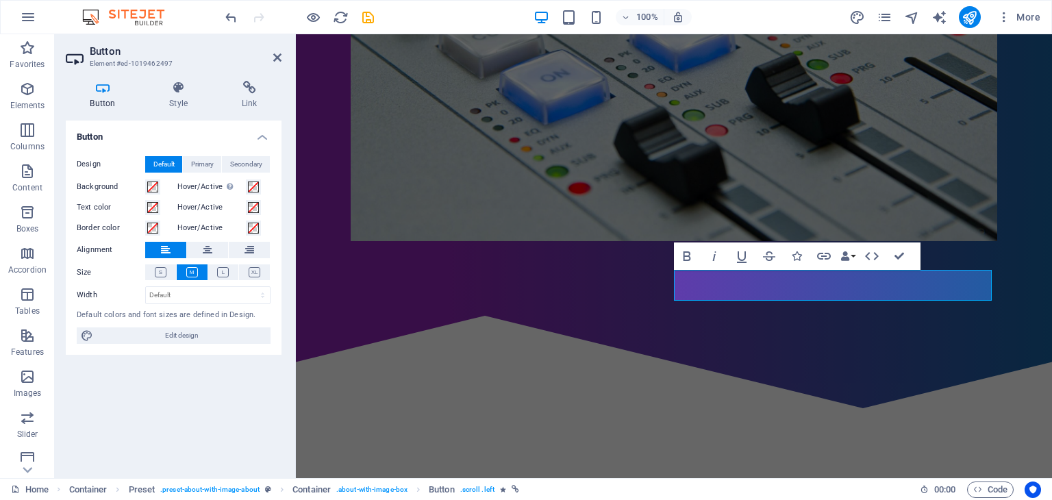
click at [755, 14] on div "100% More" at bounding box center [634, 17] width 823 height 22
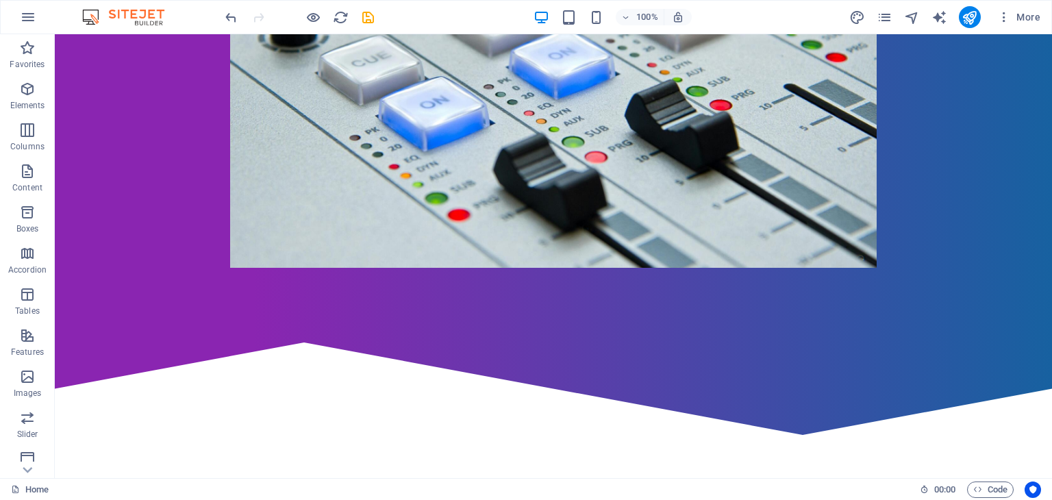
scroll to position [471, 0]
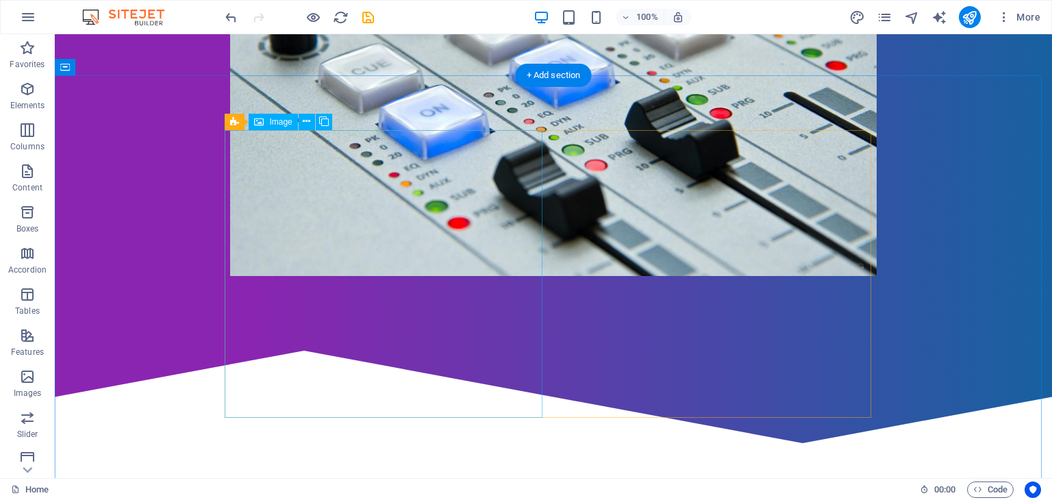
select select "%"
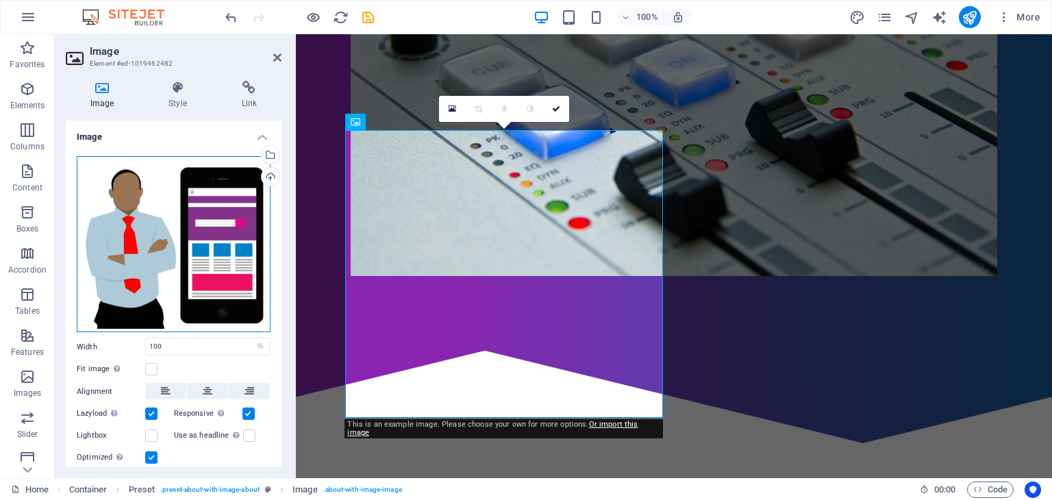
click at [208, 242] on div "Drag files here, click to choose files or select files from Files or our free s…" at bounding box center [174, 244] width 194 height 177
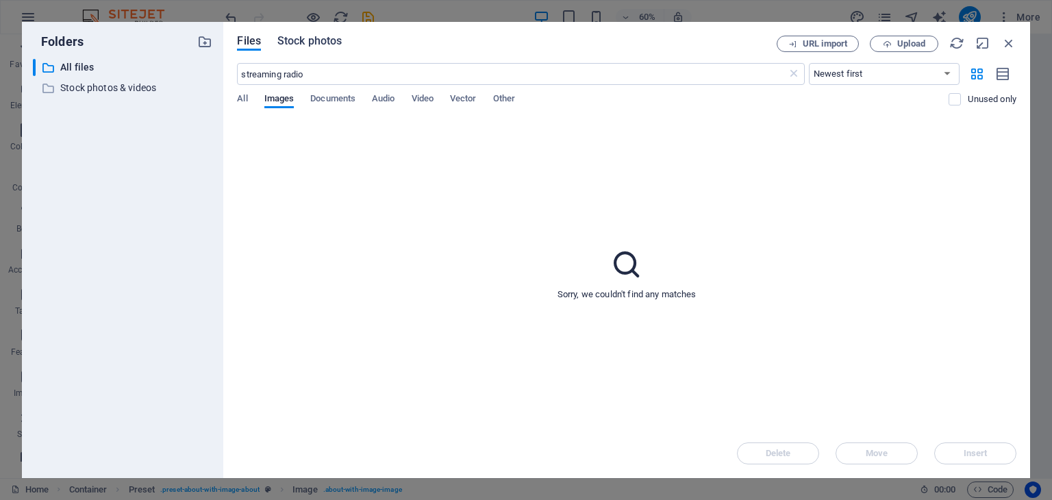
click at [299, 44] on span "Stock photos" at bounding box center [309, 41] width 64 height 16
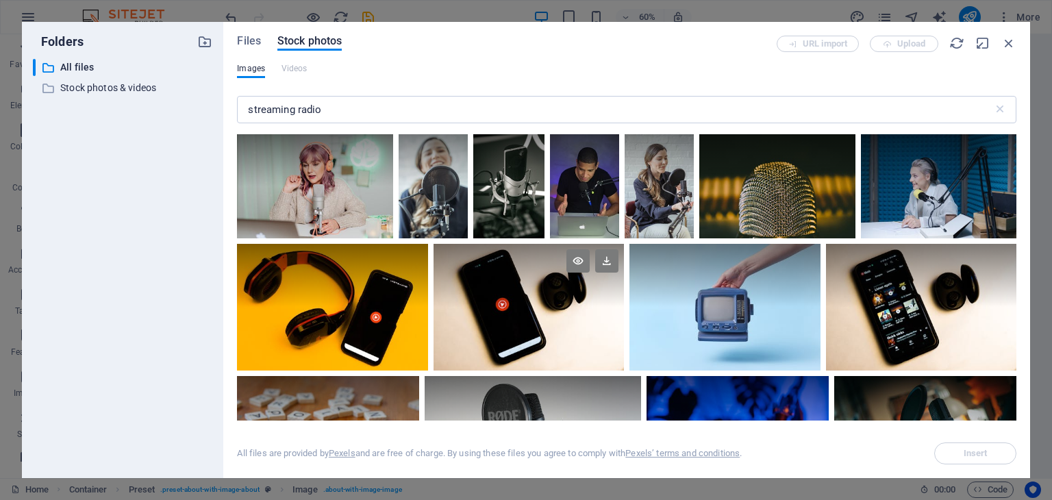
click at [482, 299] on div at bounding box center [528, 276] width 190 height 64
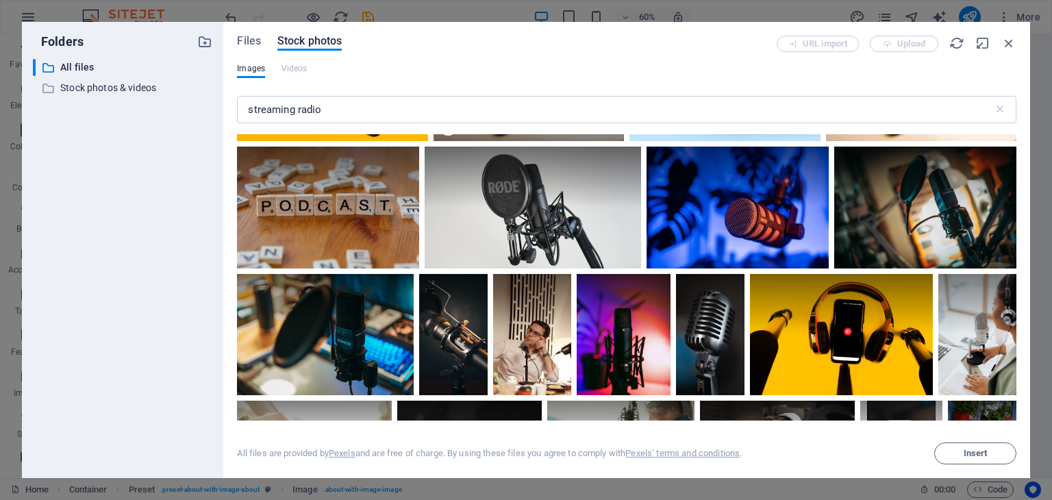
scroll to position [244, 0]
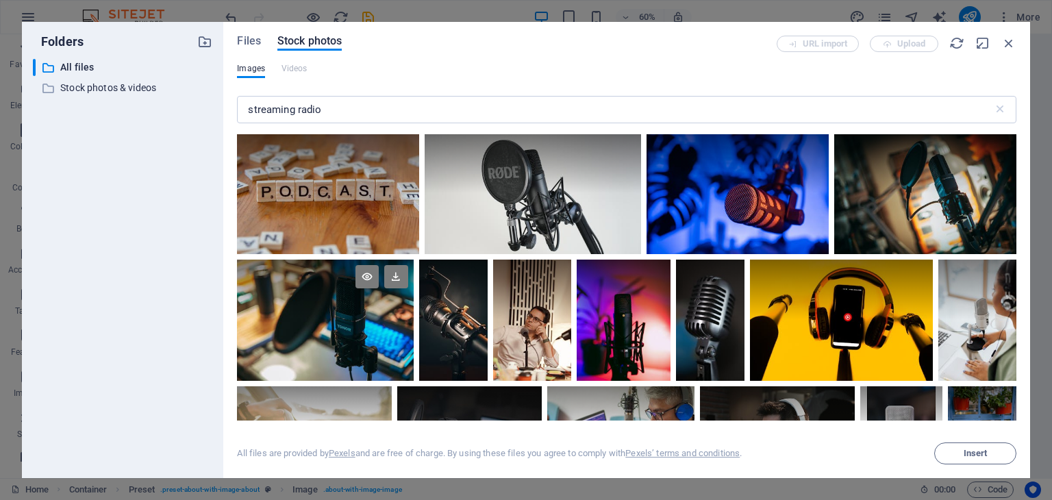
click at [307, 314] on div at bounding box center [325, 290] width 176 height 61
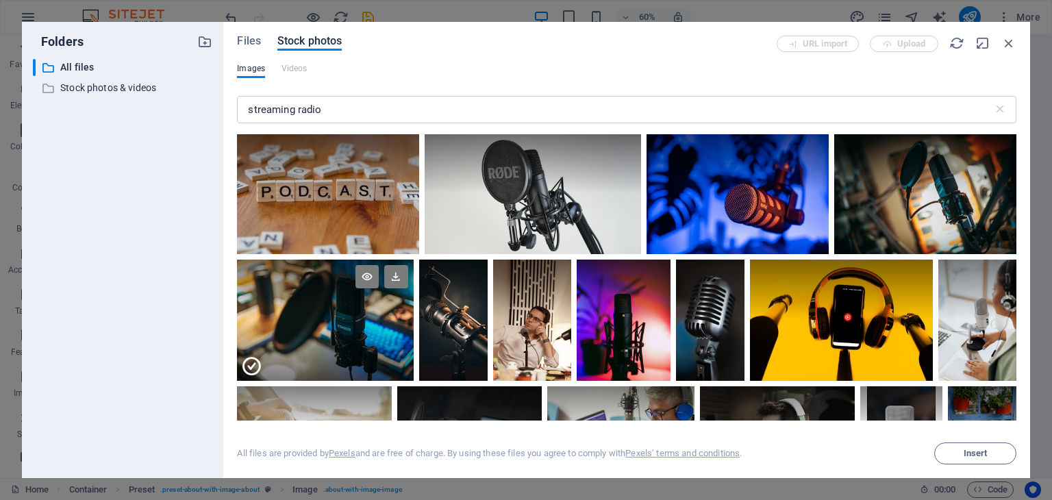
click at [307, 314] on div at bounding box center [325, 290] width 176 height 61
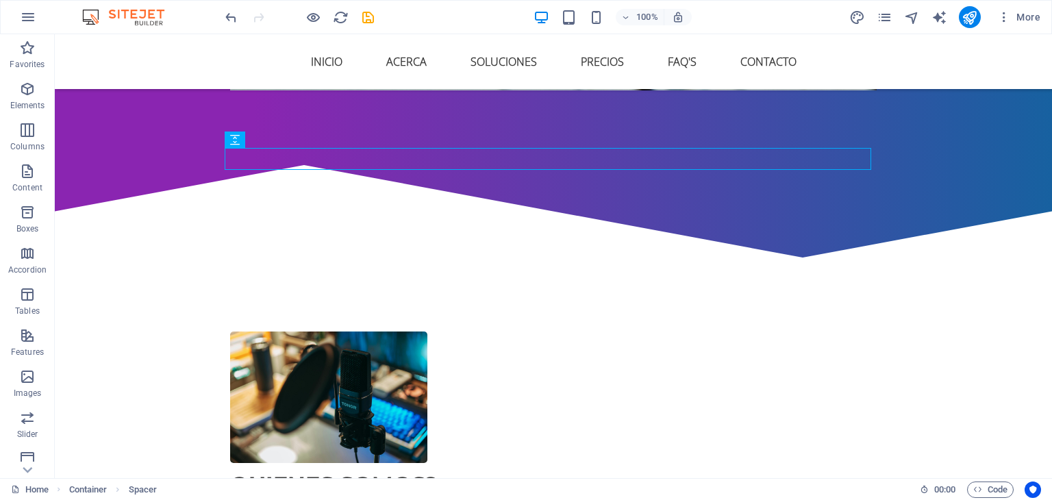
scroll to position [665, 0]
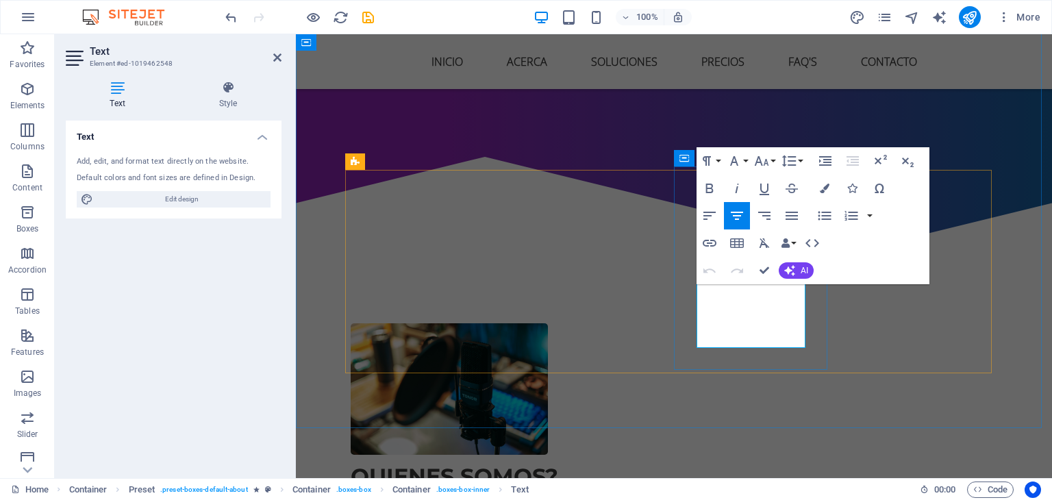
drag, startPoint x: 696, startPoint y: 289, endPoint x: 804, endPoint y: 343, distance: 120.3
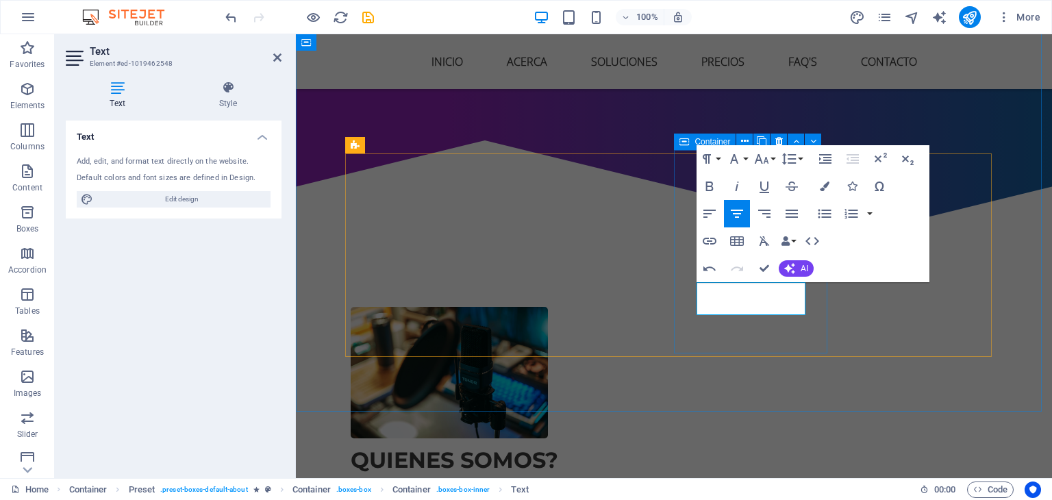
scroll to position [673, 0]
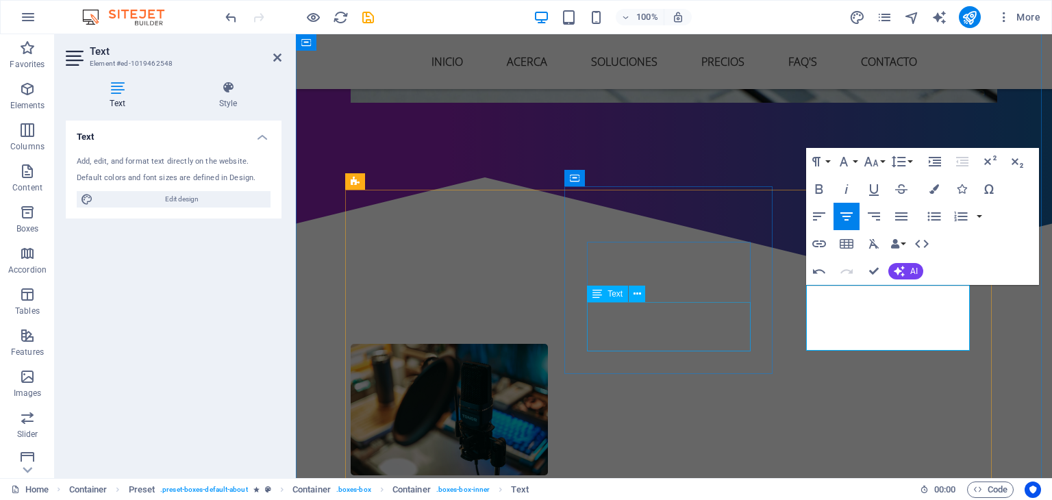
scroll to position [665, 0]
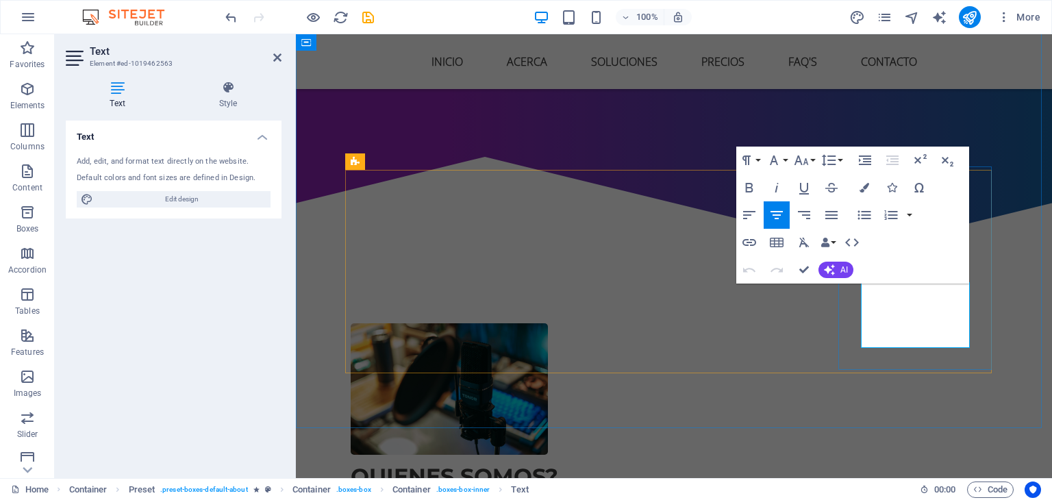
drag, startPoint x: 966, startPoint y: 340, endPoint x: 851, endPoint y: 283, distance: 128.3
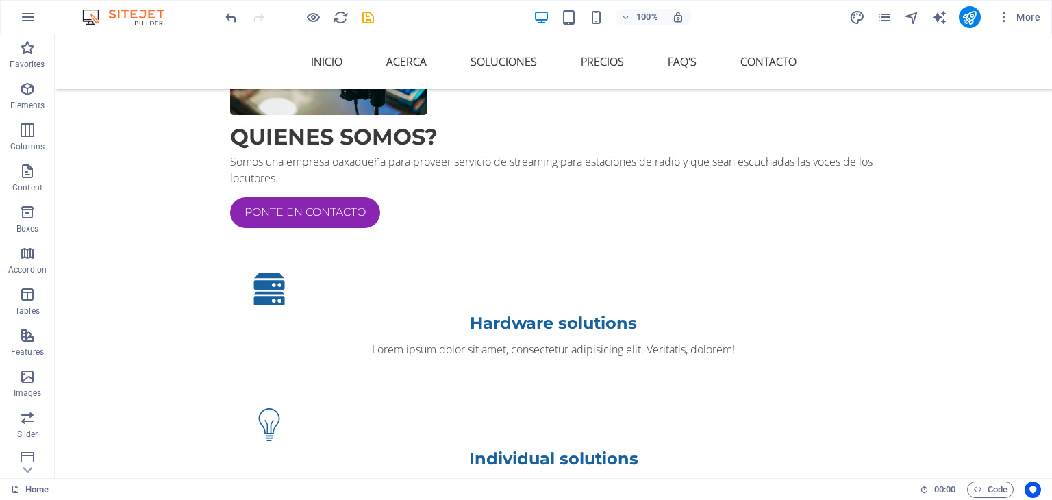
scroll to position [945, 0]
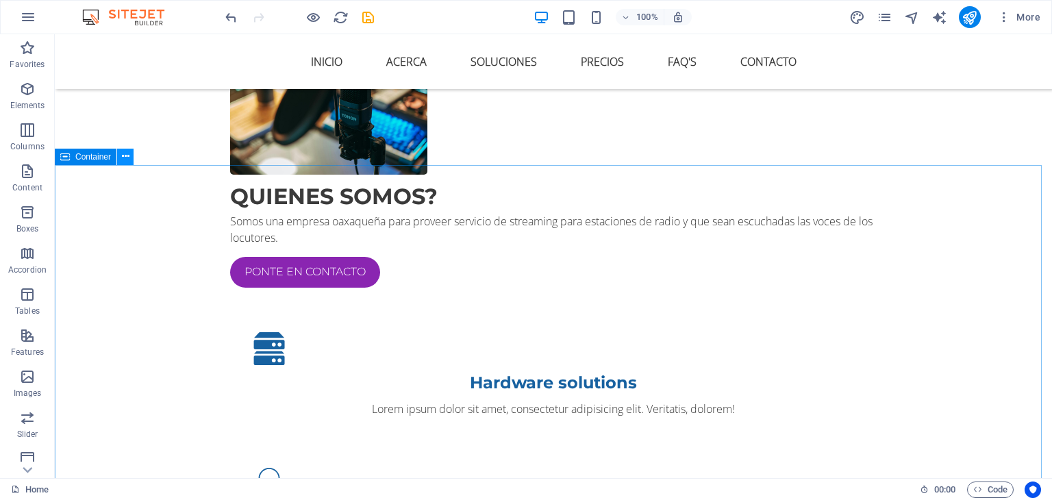
click at [126, 159] on icon at bounding box center [126, 156] width 8 height 14
click at [68, 161] on icon at bounding box center [65, 157] width 10 height 16
click at [129, 155] on button at bounding box center [125, 157] width 16 height 16
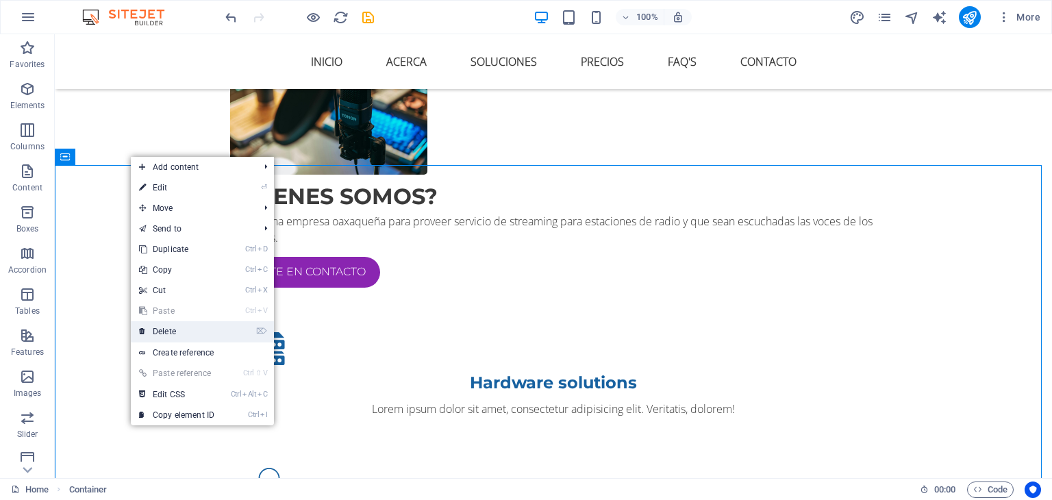
click at [168, 325] on link "⌦ Delete" at bounding box center [177, 331] width 92 height 21
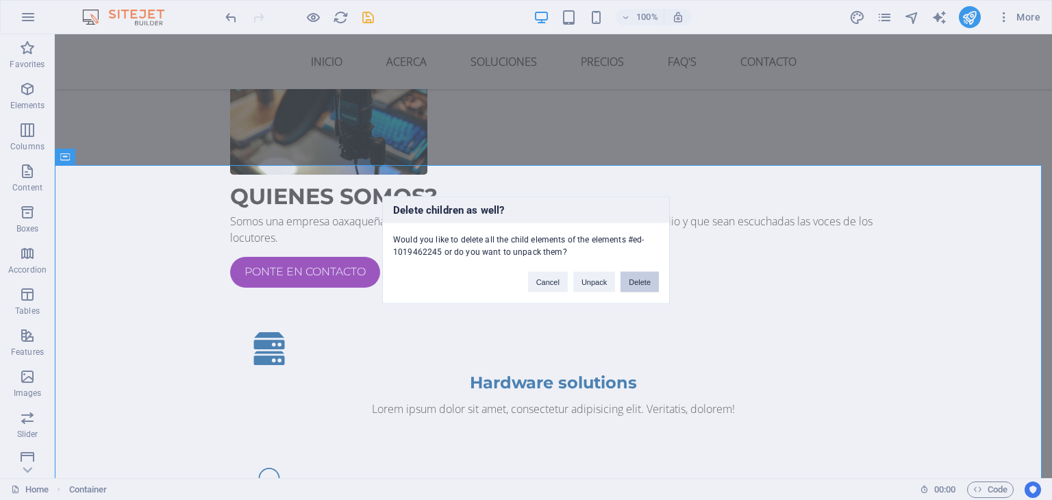
click at [633, 275] on button "Delete" at bounding box center [639, 282] width 38 height 21
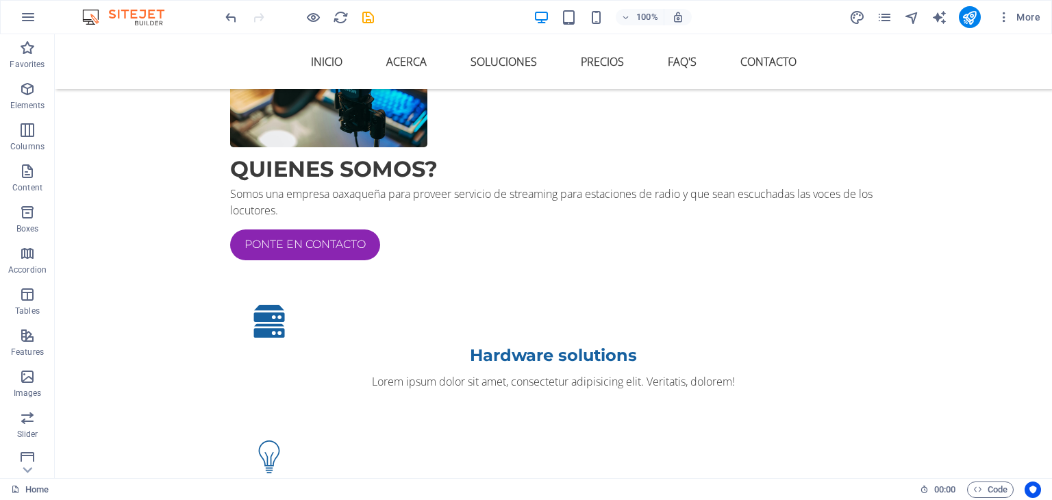
scroll to position [965, 0]
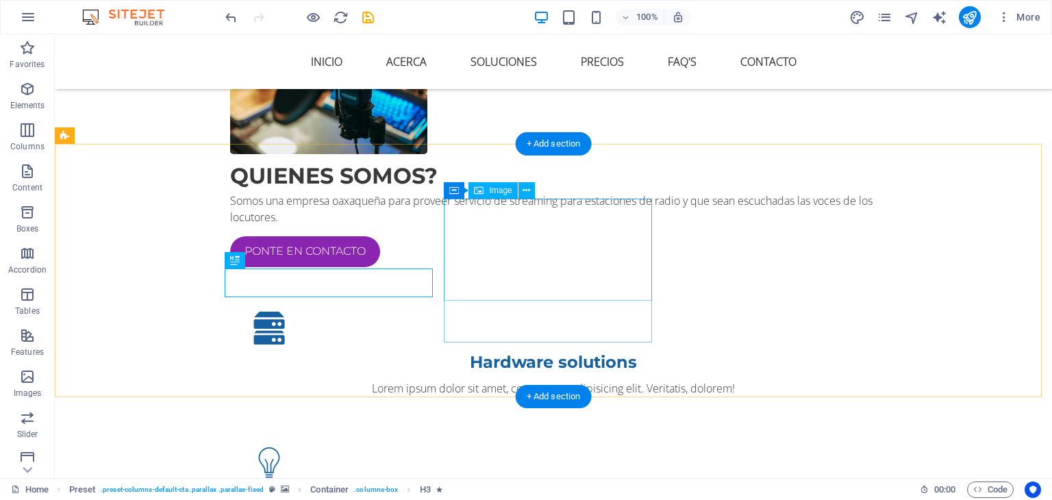
select select "px"
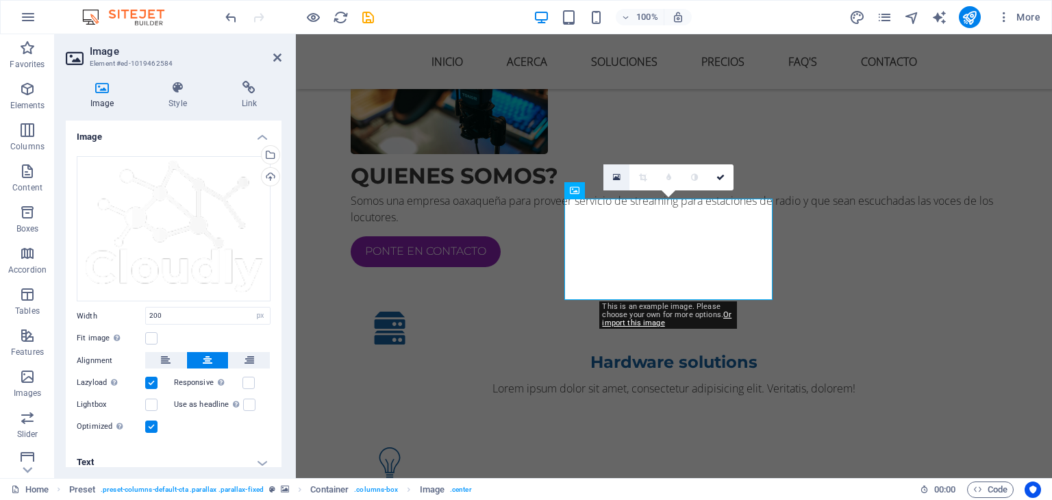
click at [613, 176] on icon at bounding box center [617, 178] width 8 height 10
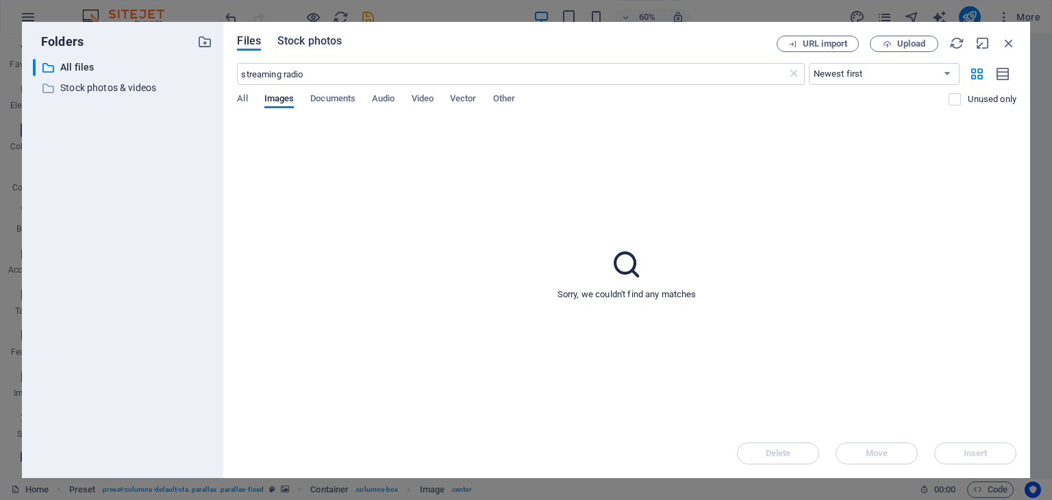
click at [305, 38] on span "Stock photos" at bounding box center [309, 41] width 64 height 16
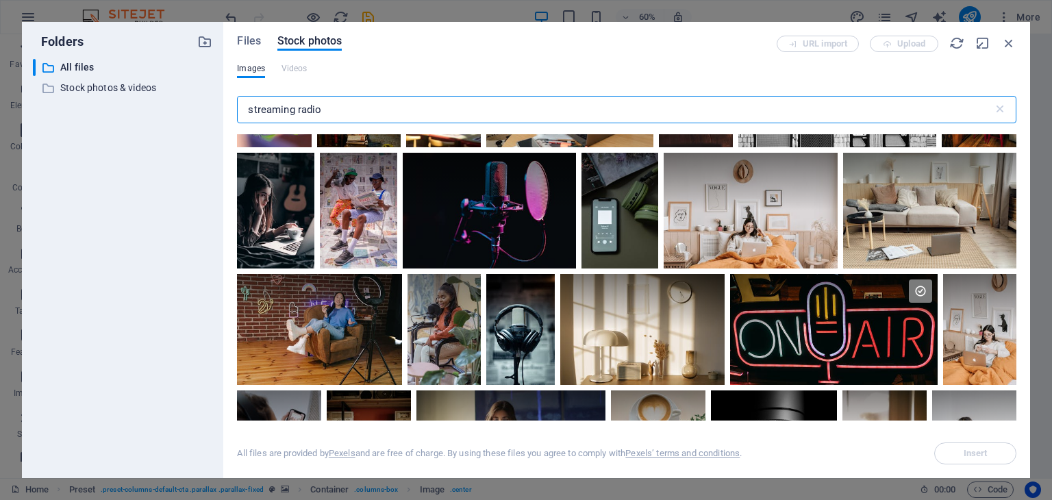
scroll to position [687, 0]
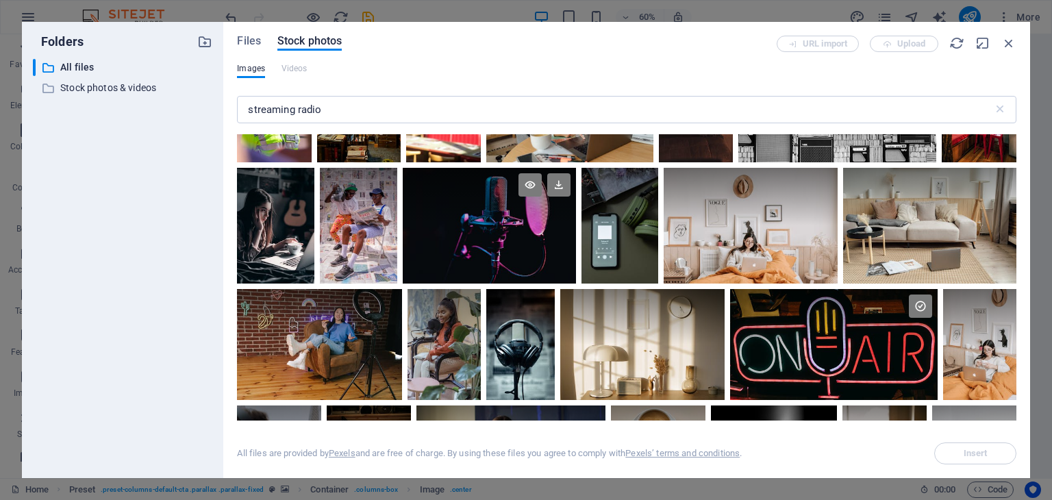
click at [531, 214] on div at bounding box center [489, 197] width 173 height 58
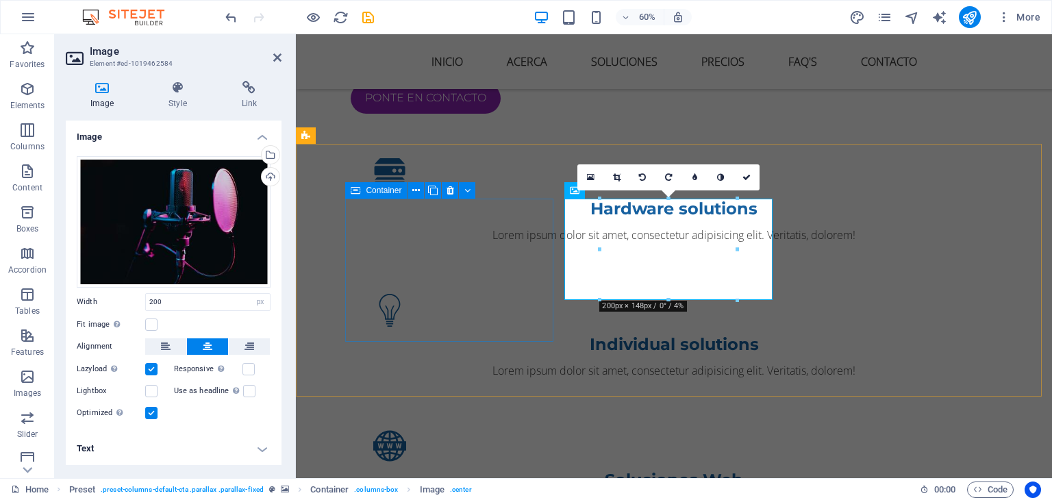
scroll to position [965, 0]
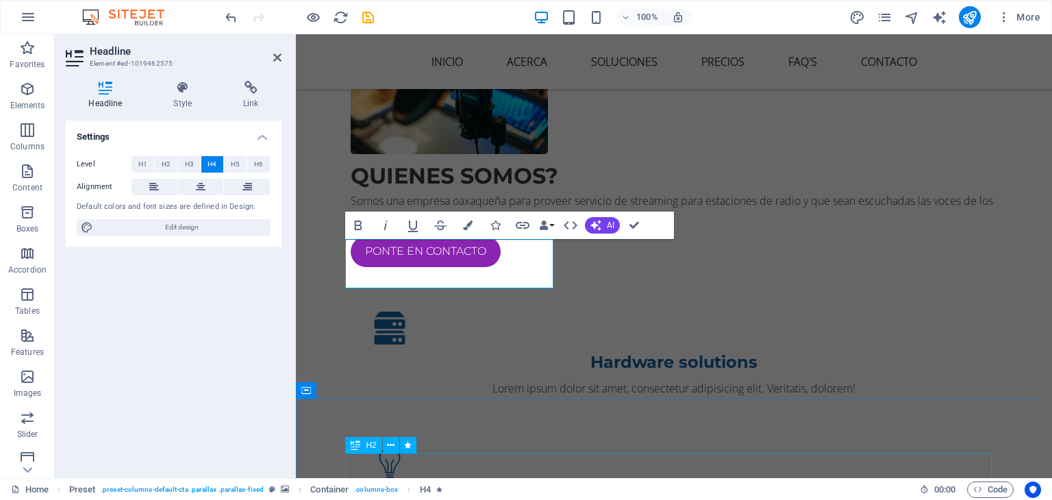
scroll to position [953, 0]
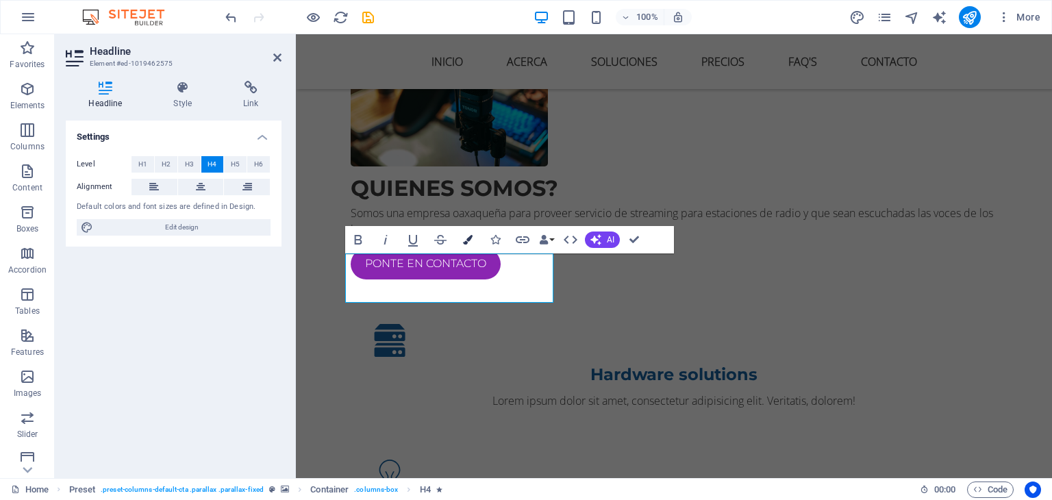
click at [463, 239] on icon "button" at bounding box center [468, 240] width 10 height 10
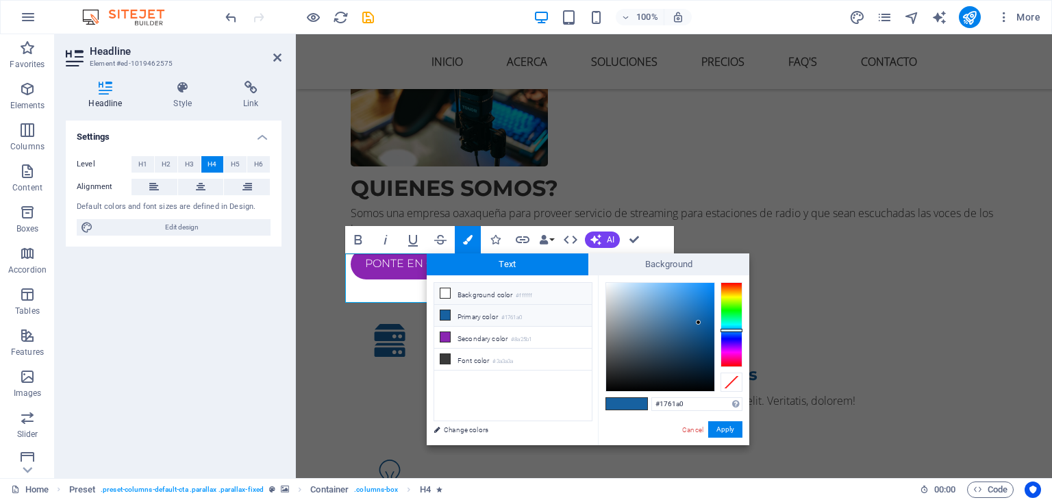
click at [444, 292] on icon at bounding box center [445, 293] width 10 height 10
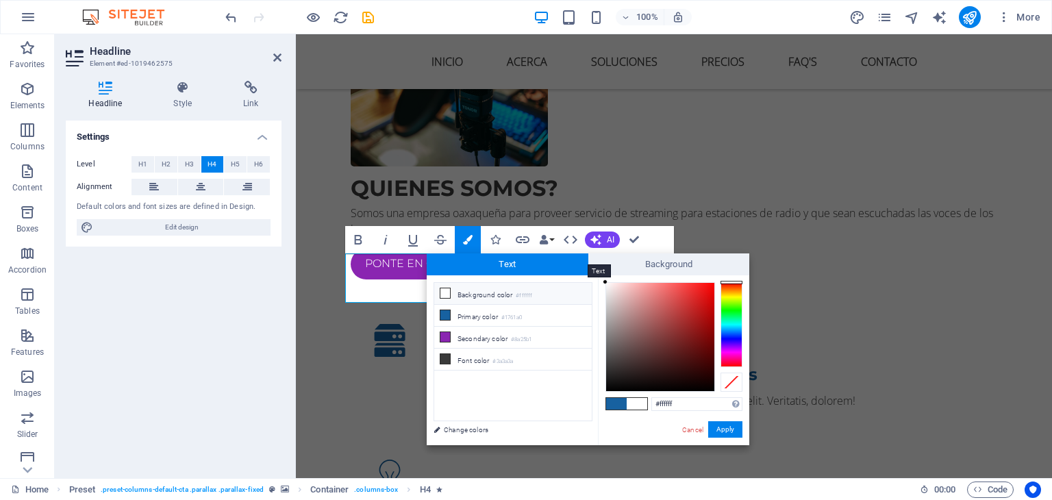
click at [507, 260] on span "Text" at bounding box center [508, 264] width 162 height 22
drag, startPoint x: 640, startPoint y: 314, endPoint x: 579, endPoint y: 254, distance: 85.7
click at [579, 254] on div "Text Background less Background color #ffffff Primary color #1761a0 Secondary c…" at bounding box center [588, 349] width 322 height 192
type input "#fefcfc"
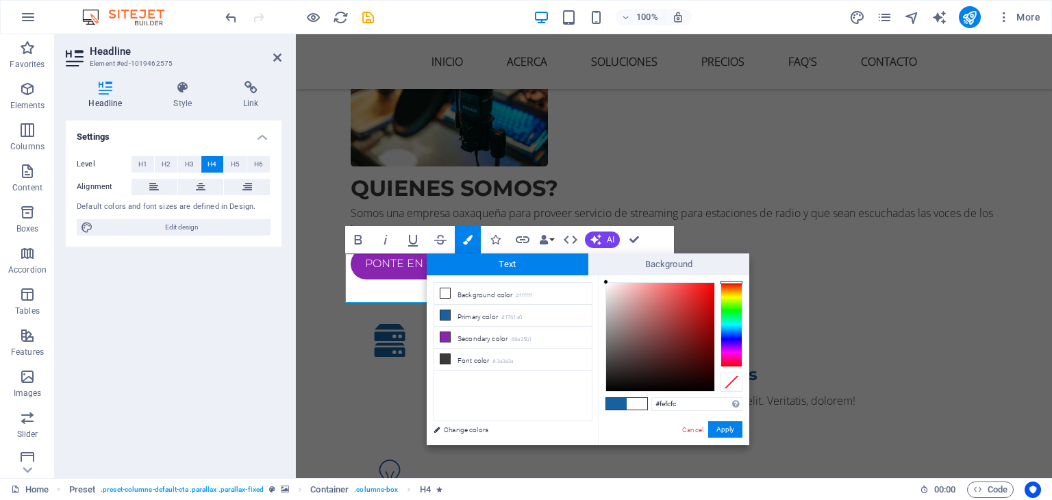
click at [606, 282] on div at bounding box center [605, 281] width 5 height 5
click at [733, 431] on button "Apply" at bounding box center [725, 429] width 34 height 16
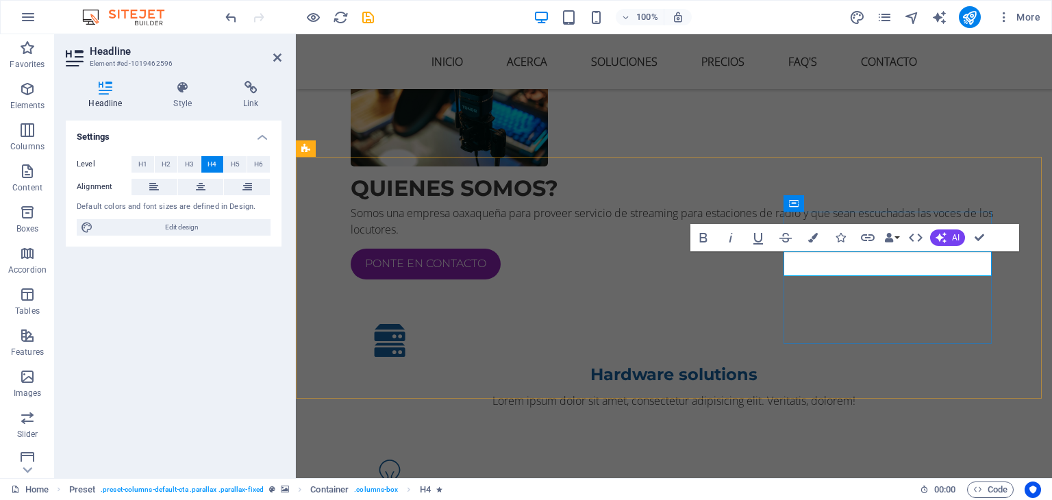
drag, startPoint x: 990, startPoint y: 262, endPoint x: 789, endPoint y: 268, distance: 201.4
click at [813, 242] on button "Colors" at bounding box center [813, 237] width 26 height 27
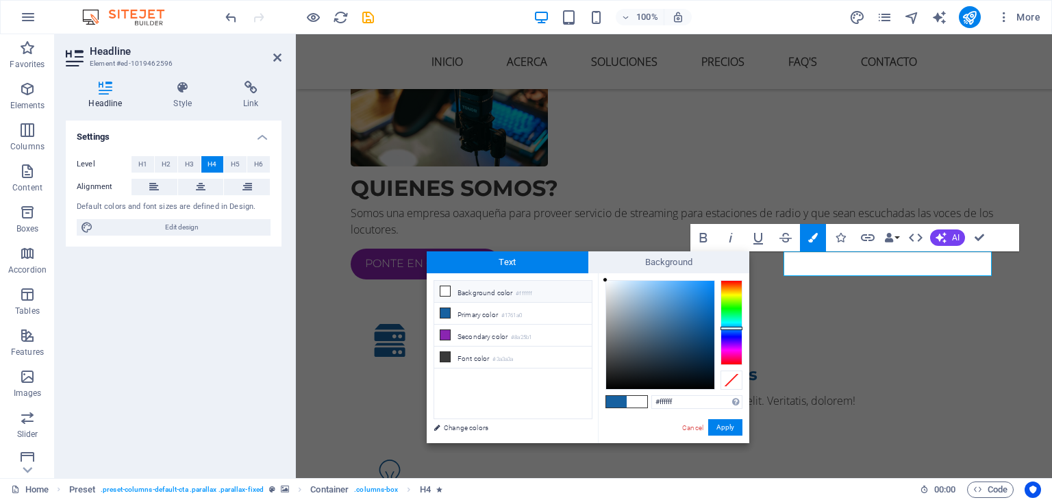
drag, startPoint x: 687, startPoint y: 316, endPoint x: 596, endPoint y: 279, distance: 98.3
click at [596, 279] on div "less Background color #ffffff Primary color #1761a0 Secondary color #8a25b1 Fon…" at bounding box center [588, 358] width 322 height 170
type input "#ffffff"
click at [589, 226] on div "H2 Banner Container Preset Preset Container Preset Banner HTML Preset Container…" at bounding box center [674, 256] width 756 height 444
click at [723, 421] on button "Apply" at bounding box center [725, 427] width 34 height 16
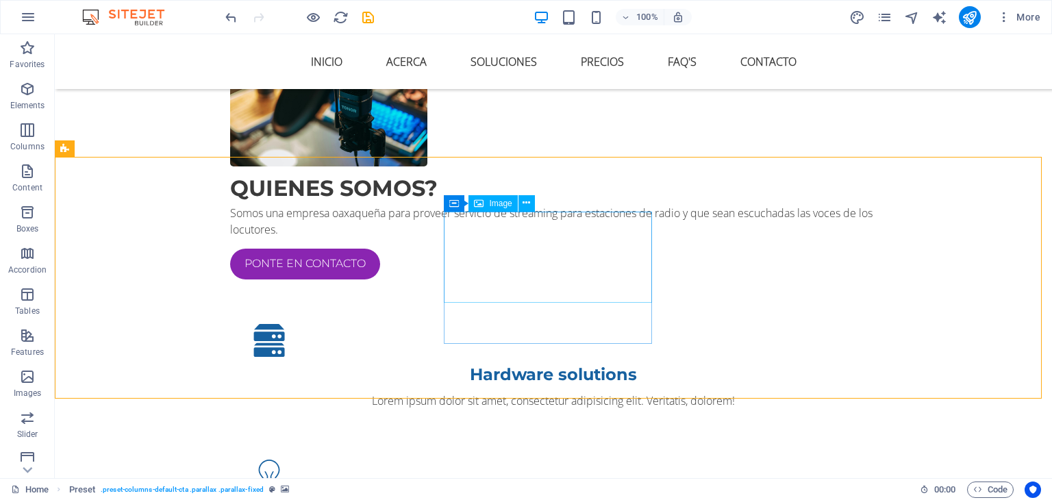
click at [500, 202] on span "Image" at bounding box center [500, 203] width 23 height 8
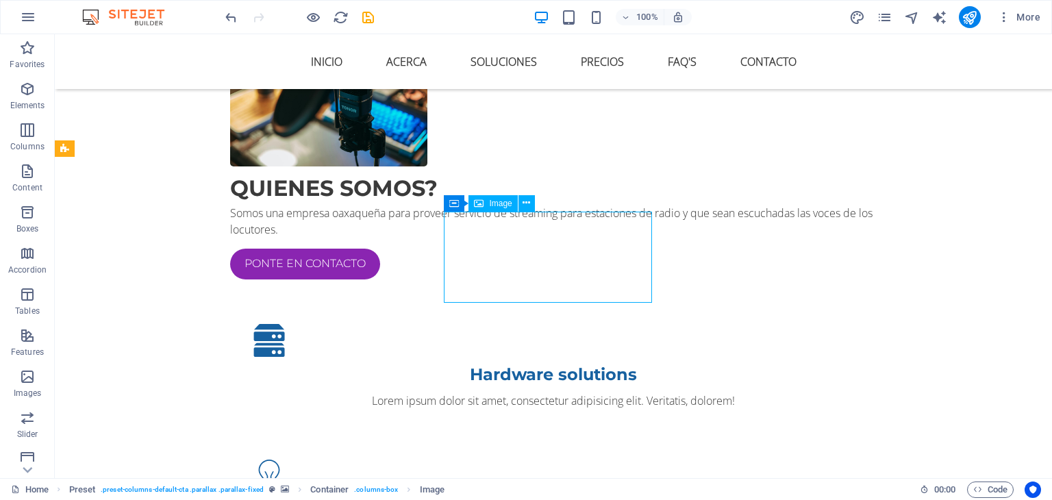
click at [488, 202] on div "Image" at bounding box center [492, 203] width 49 height 16
select select "px"
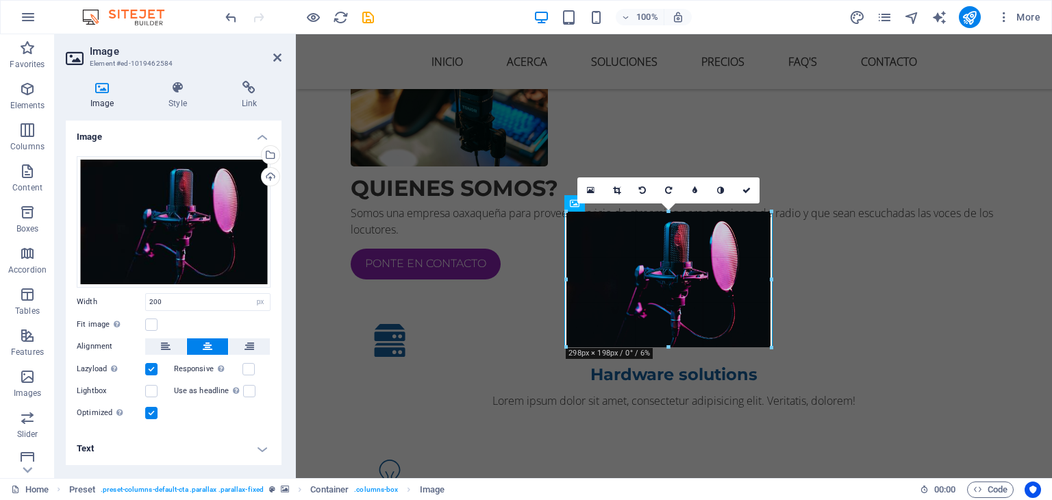
drag, startPoint x: 739, startPoint y: 301, endPoint x: 770, endPoint y: 342, distance: 50.8
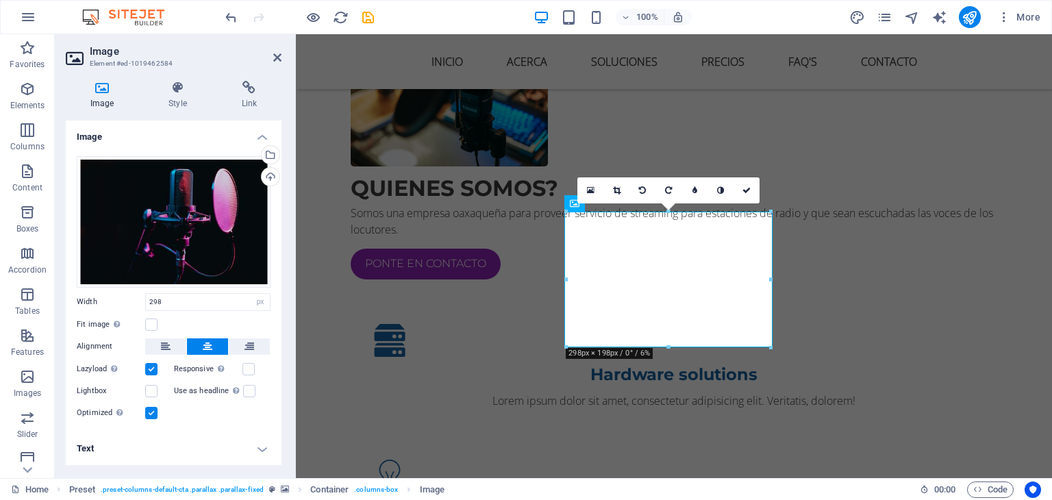
type input "298"
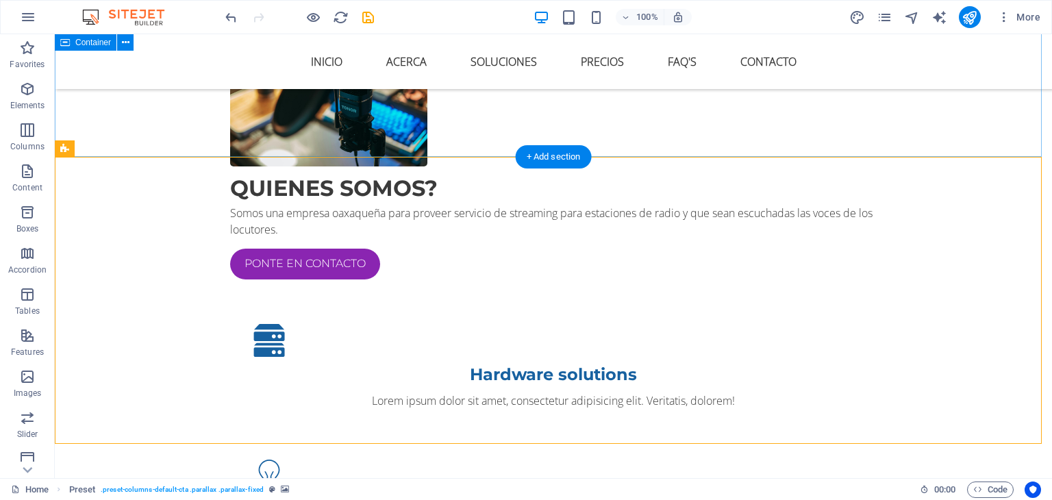
click at [490, 120] on div "QUIENES SOMOS? Somos una empresa oaxaqueña para proveer servicio de streaming p…" at bounding box center [553, 436] width 997 height 913
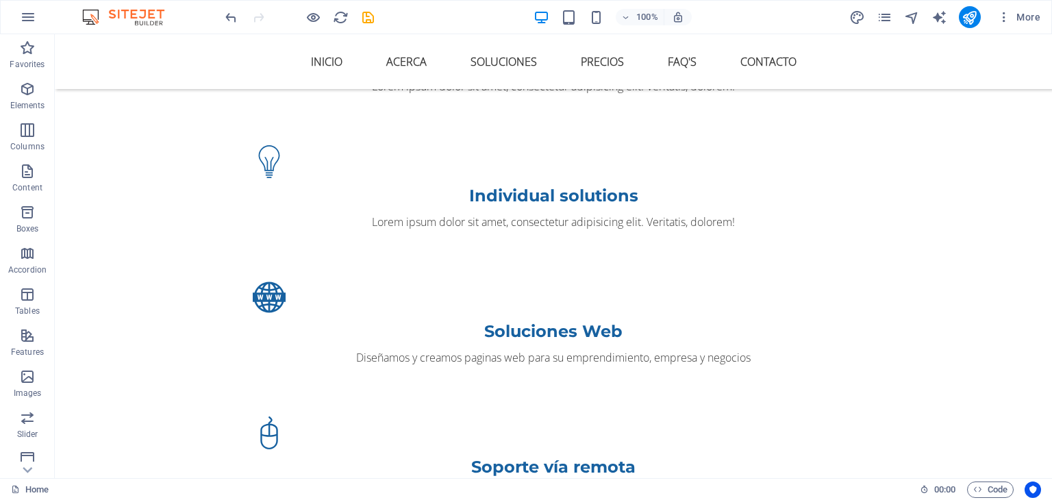
scroll to position [1184, 0]
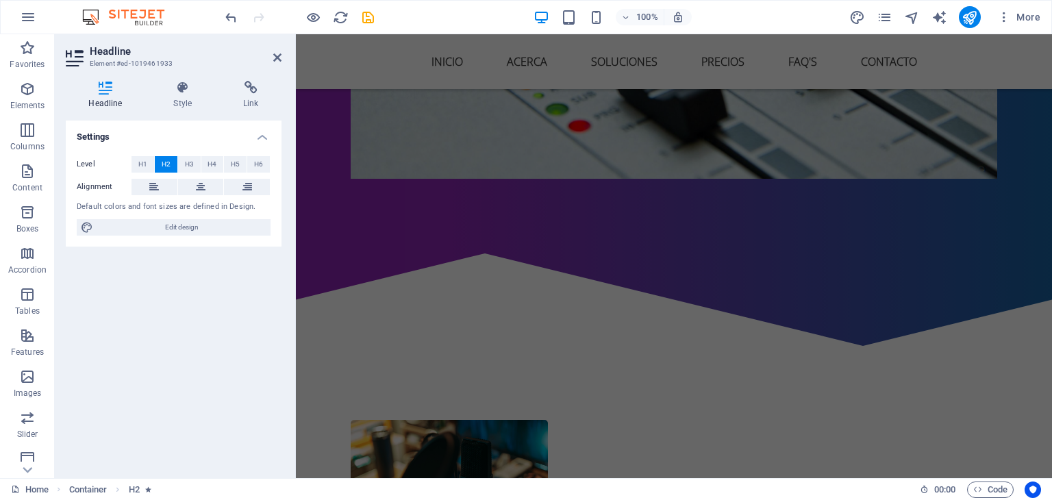
scroll to position [576, 0]
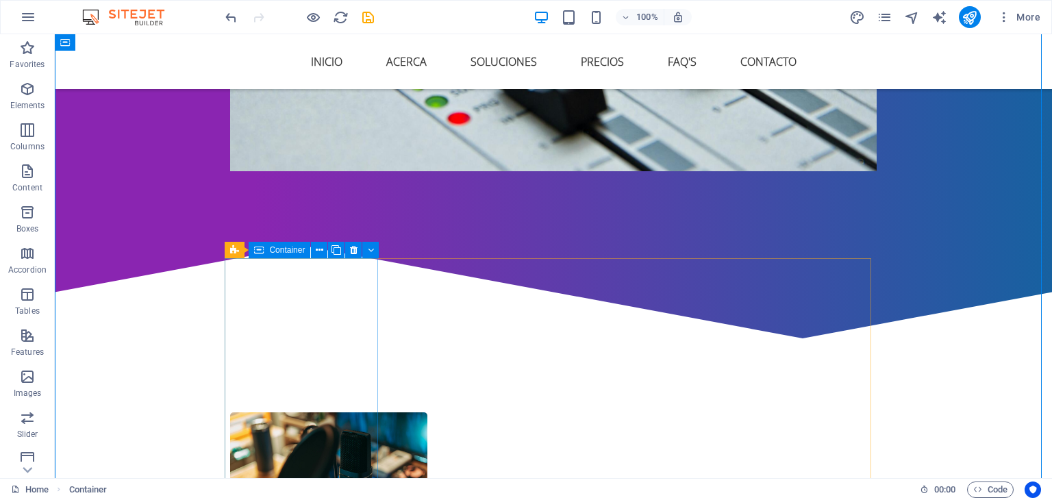
click at [351, 249] on icon at bounding box center [354, 250] width 8 height 14
click at [353, 251] on icon at bounding box center [354, 250] width 8 height 14
click at [353, 253] on icon at bounding box center [354, 250] width 8 height 14
click at [351, 247] on icon at bounding box center [354, 250] width 8 height 14
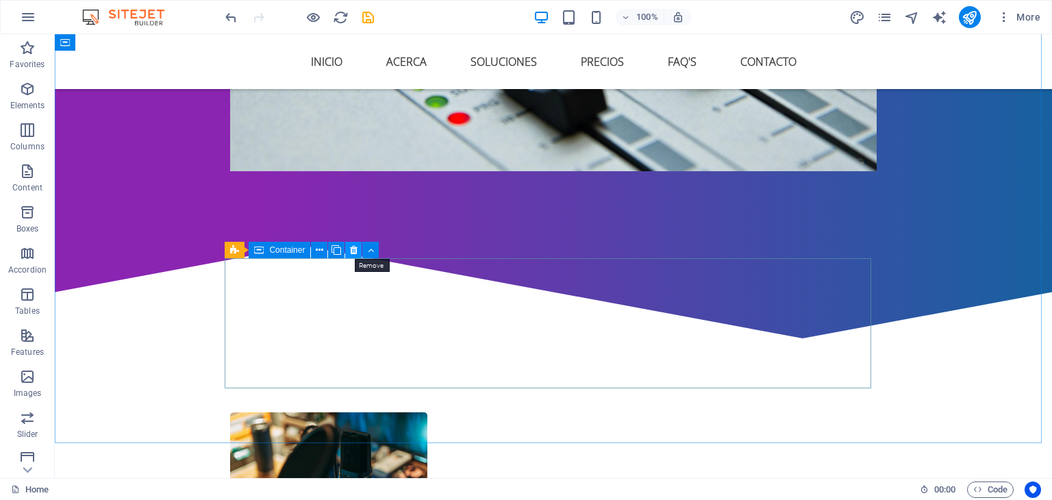
click at [353, 250] on icon at bounding box center [354, 250] width 8 height 14
click at [353, 251] on icon at bounding box center [354, 250] width 8 height 14
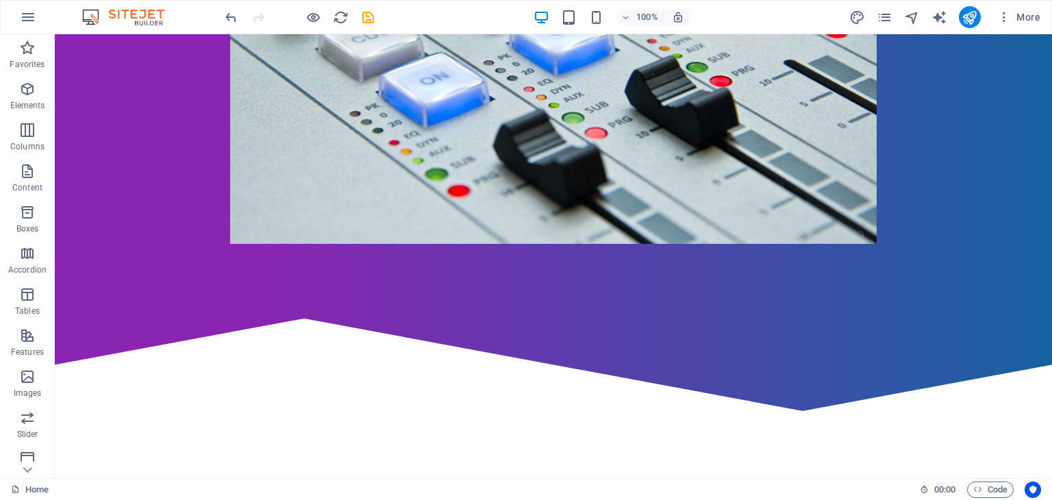
scroll to position [496, 0]
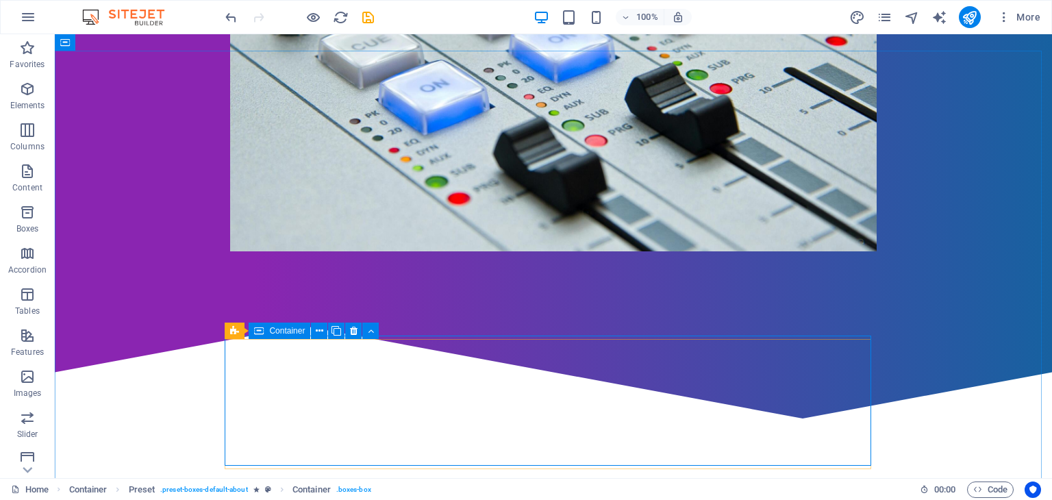
click at [273, 332] on span "Container" at bounding box center [287, 331] width 36 height 8
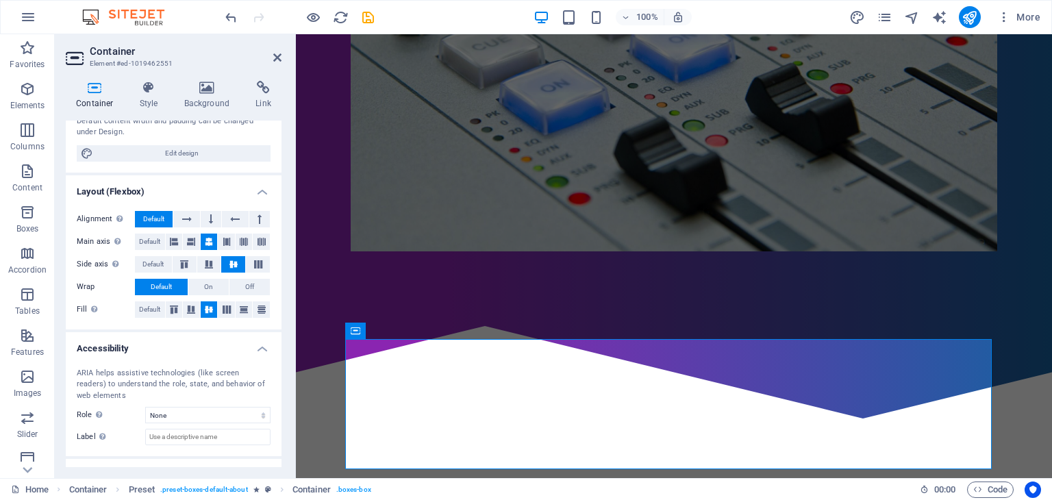
scroll to position [206, 0]
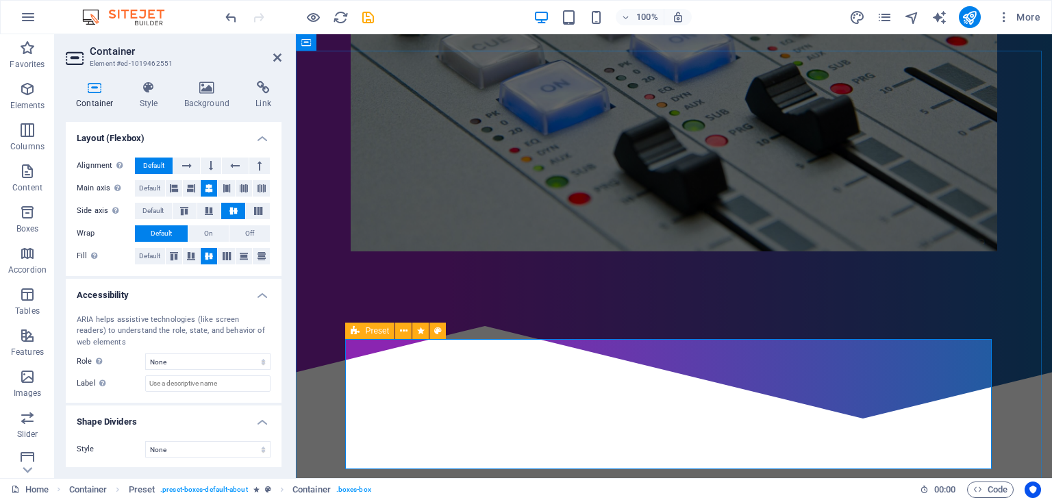
click at [351, 331] on icon at bounding box center [355, 330] width 9 height 16
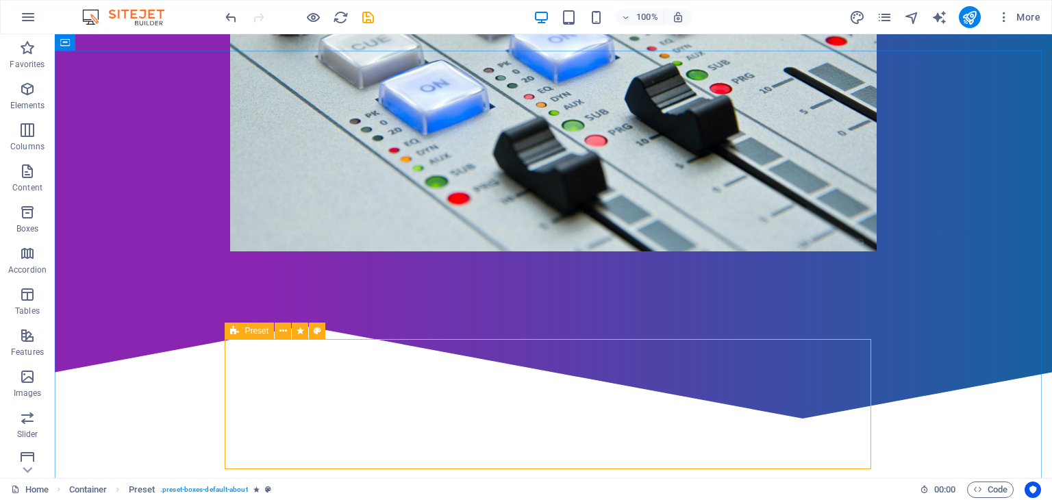
click at [234, 329] on icon at bounding box center [234, 330] width 9 height 16
click at [255, 329] on span "Preset" at bounding box center [256, 331] width 24 height 8
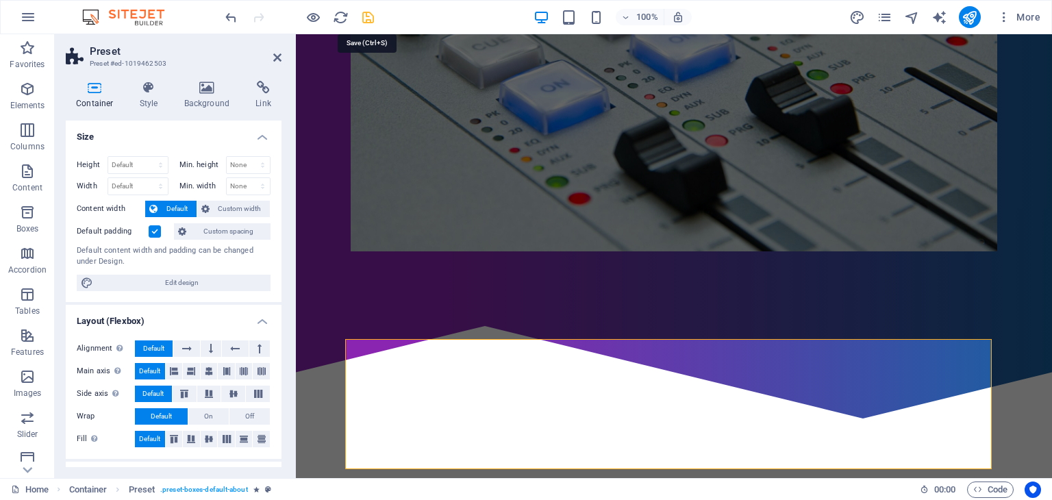
click at [367, 16] on icon "save" at bounding box center [368, 18] width 16 height 16
checkbox input "false"
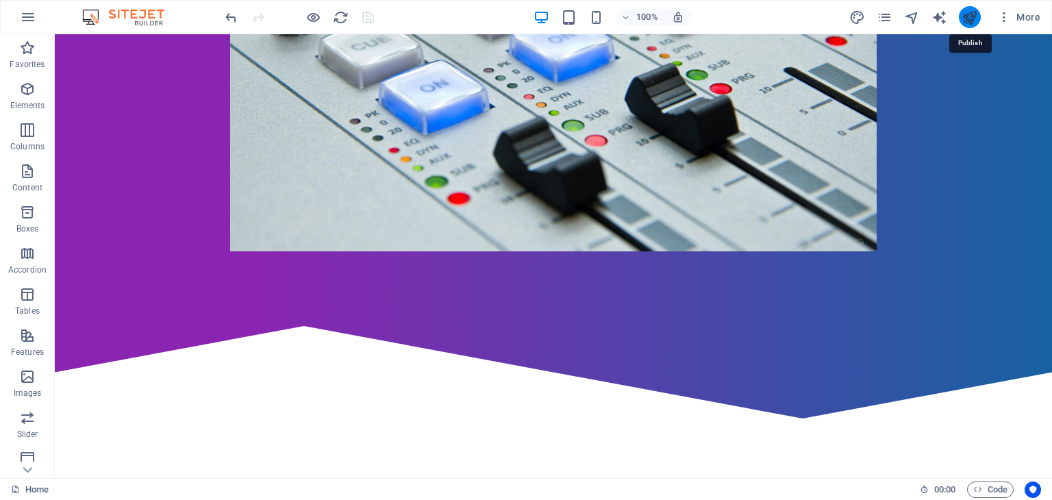
click at [965, 14] on icon "publish" at bounding box center [969, 18] width 16 height 16
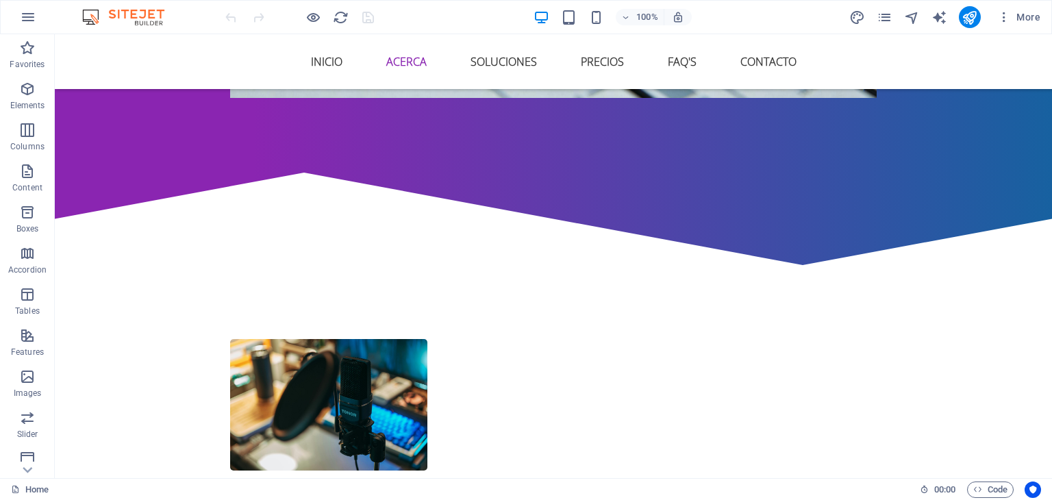
scroll to position [635, 0]
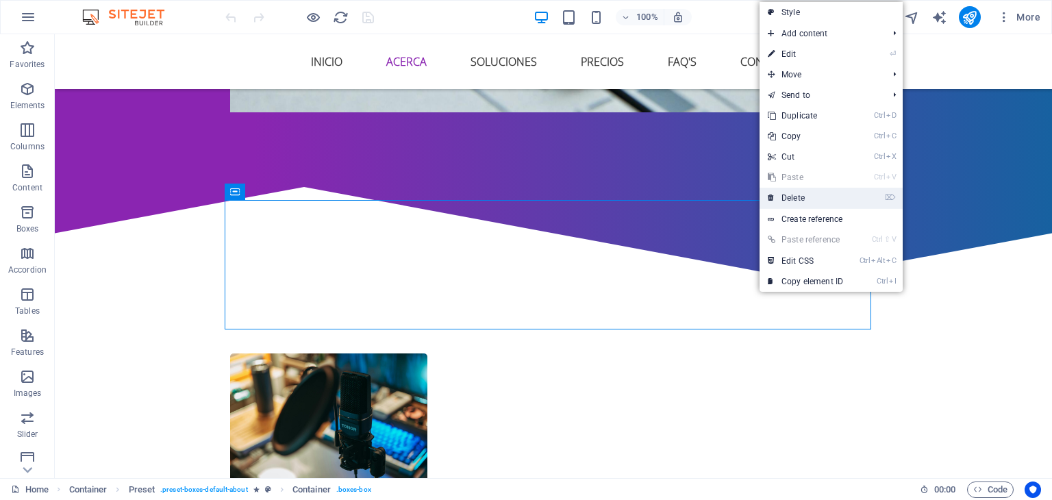
click at [788, 199] on link "⌦ Delete" at bounding box center [805, 198] width 92 height 21
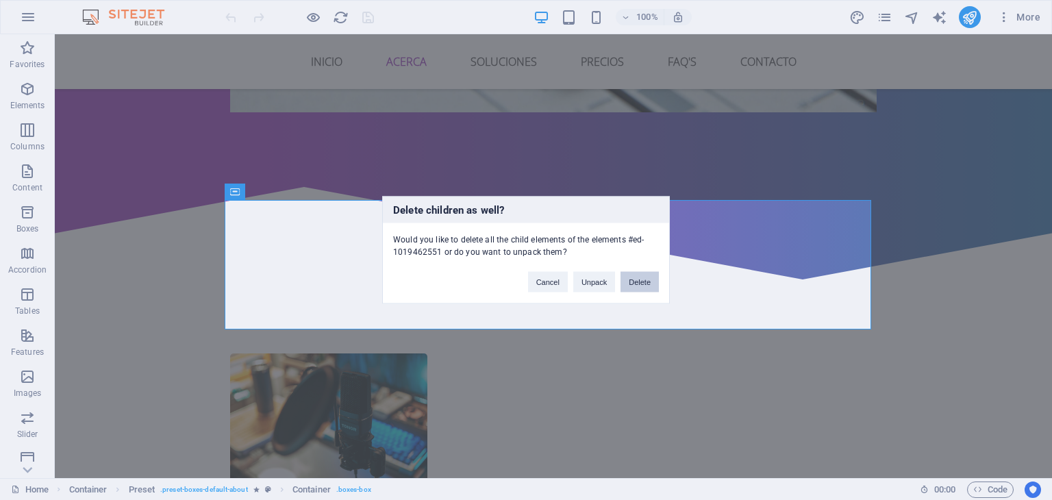
click at [641, 286] on button "Delete" at bounding box center [639, 282] width 38 height 21
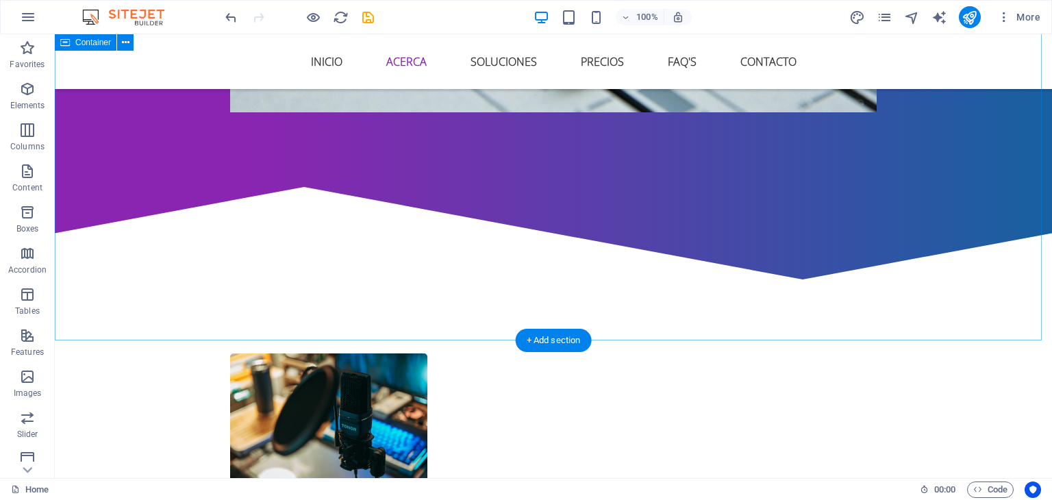
click at [364, 8] on div at bounding box center [299, 17] width 153 height 22
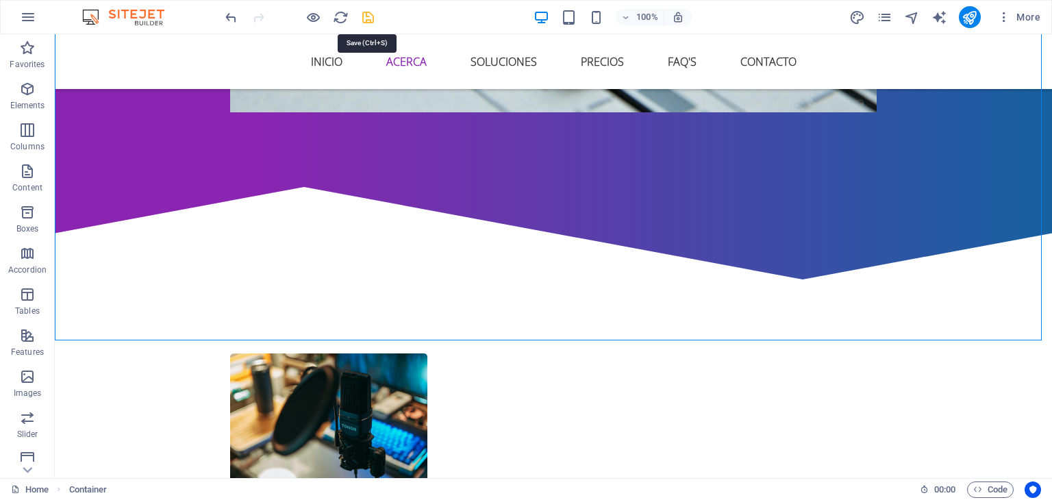
click at [367, 16] on icon "save" at bounding box center [368, 18] width 16 height 16
checkbox input "false"
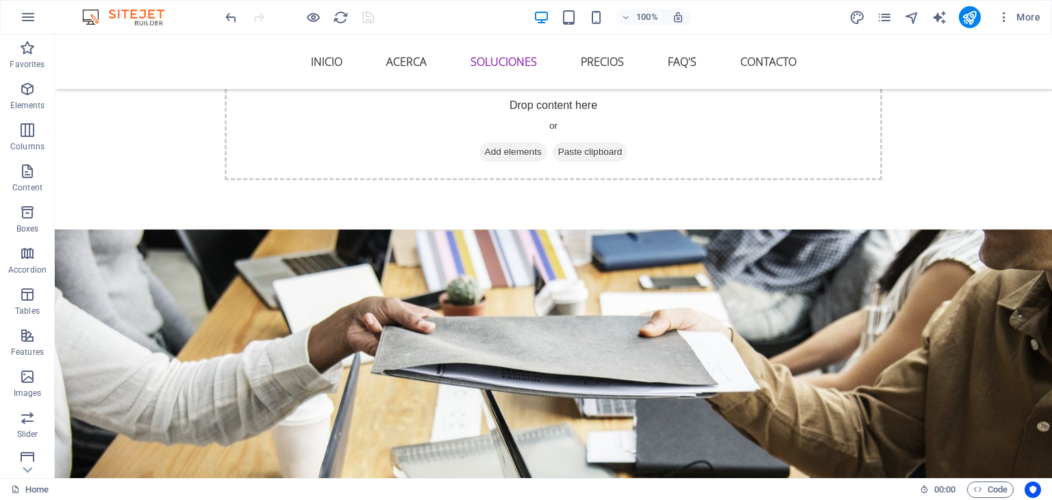
scroll to position [1174, 0]
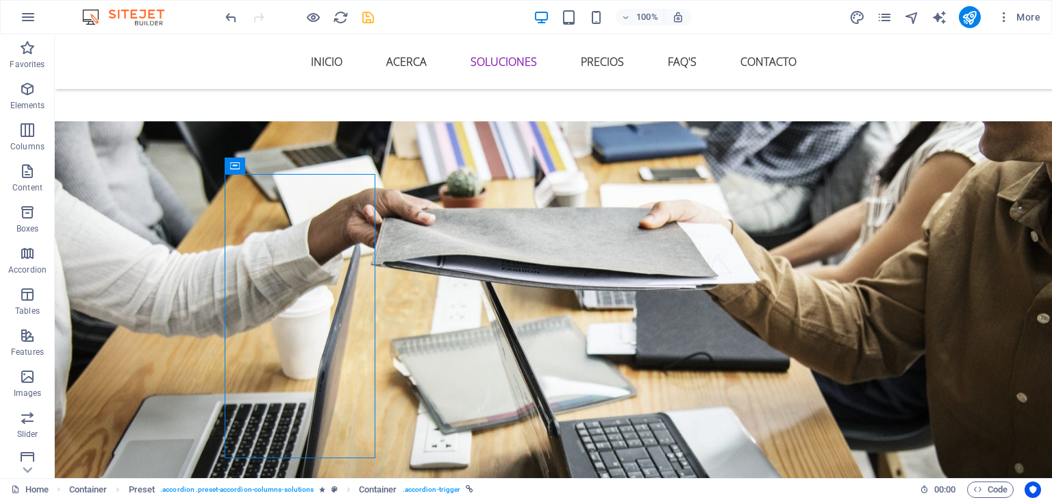
scroll to position [1290, 0]
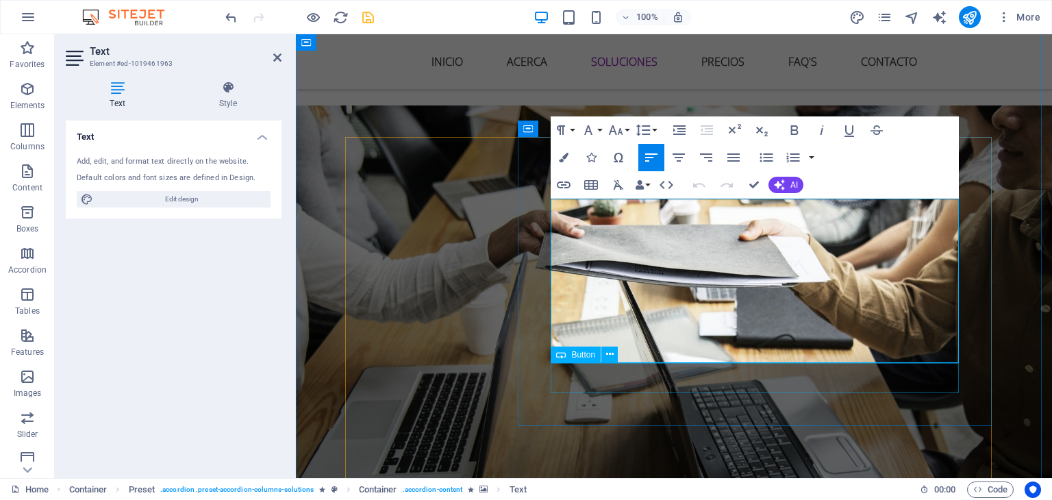
drag, startPoint x: 551, startPoint y: 203, endPoint x: 941, endPoint y: 368, distance: 424.4
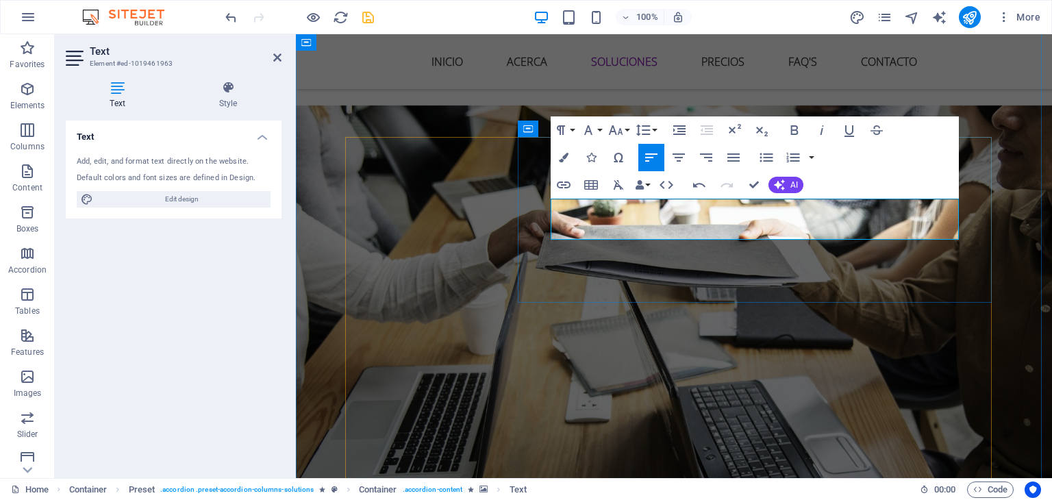
drag, startPoint x: 792, startPoint y: 220, endPoint x: 520, endPoint y: 170, distance: 275.7
click at [560, 151] on button "Colors" at bounding box center [564, 157] width 26 height 27
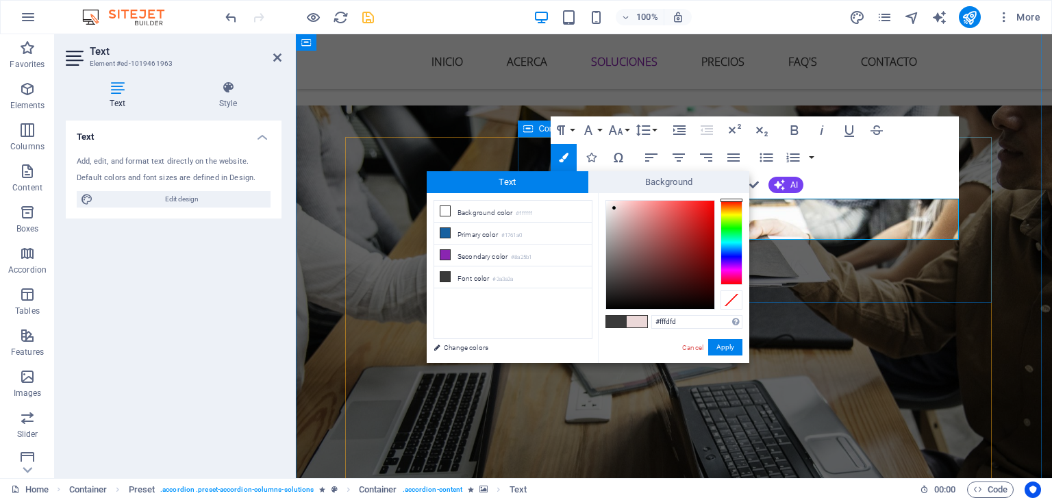
type input "#ffffff"
drag, startPoint x: 630, startPoint y: 234, endPoint x: 597, endPoint y: 192, distance: 53.7
click at [597, 192] on div "Text Background less Background color #ffffff Primary color #1761a0 Secondary c…" at bounding box center [588, 267] width 322 height 192
click at [603, 198] on div at bounding box center [605, 199] width 5 height 5
click at [729, 351] on button "Apply" at bounding box center [725, 347] width 34 height 16
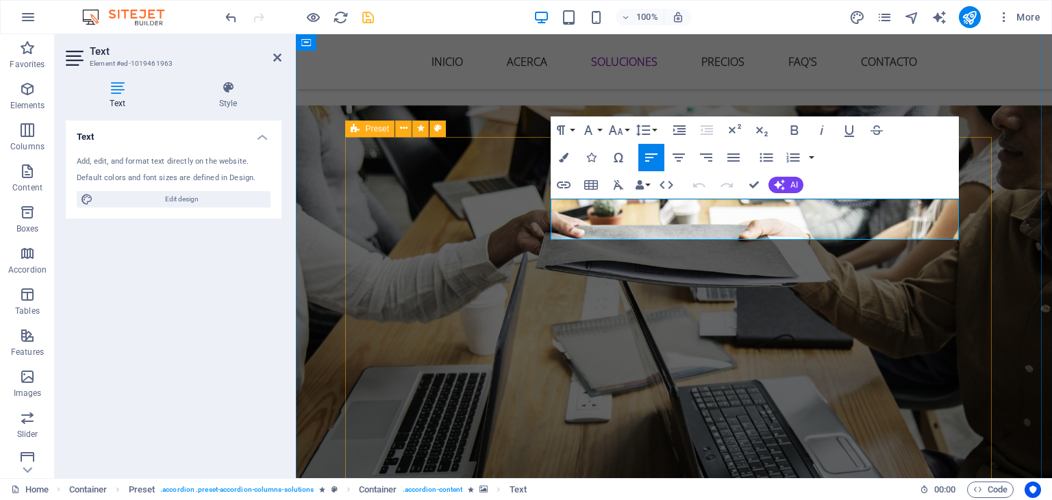
drag, startPoint x: 798, startPoint y: 231, endPoint x: 511, endPoint y: 175, distance: 293.0
click at [565, 153] on icon "button" at bounding box center [564, 158] width 10 height 10
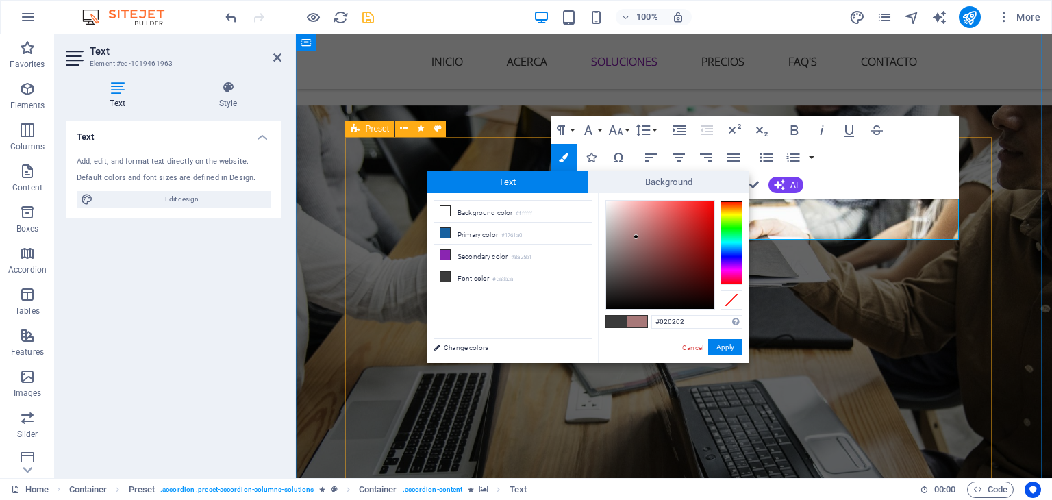
type input "#000000"
drag, startPoint x: 636, startPoint y: 237, endPoint x: 577, endPoint y: 315, distance: 97.8
click at [577, 315] on div "less Background color #ffffff Primary color #1761a0 Secondary color #8a25b1 Fon…" at bounding box center [588, 278] width 322 height 170
click at [728, 350] on button "Apply" at bounding box center [725, 347] width 34 height 16
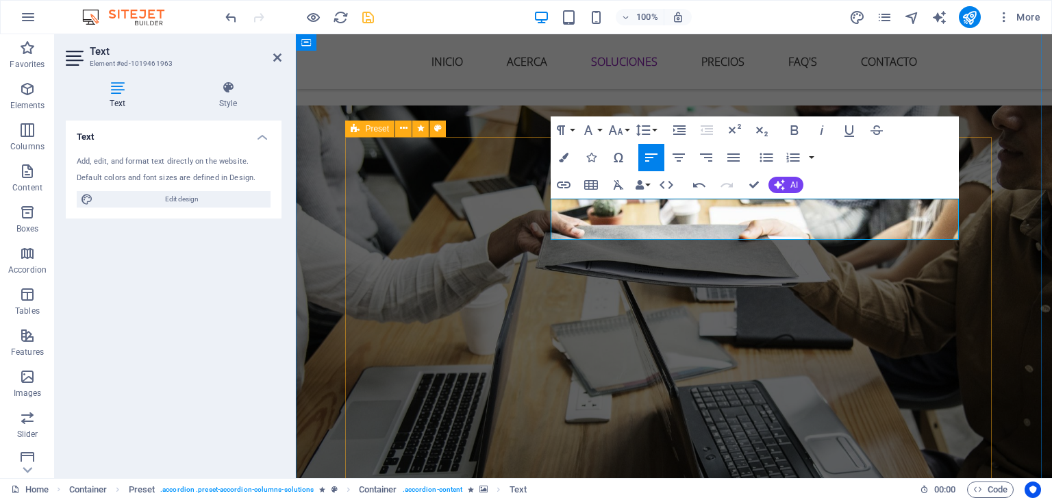
click at [661, 296] on div "H2 Banner Container Preset Container Container Spacer Container Preset Placehol…" at bounding box center [674, 256] width 756 height 444
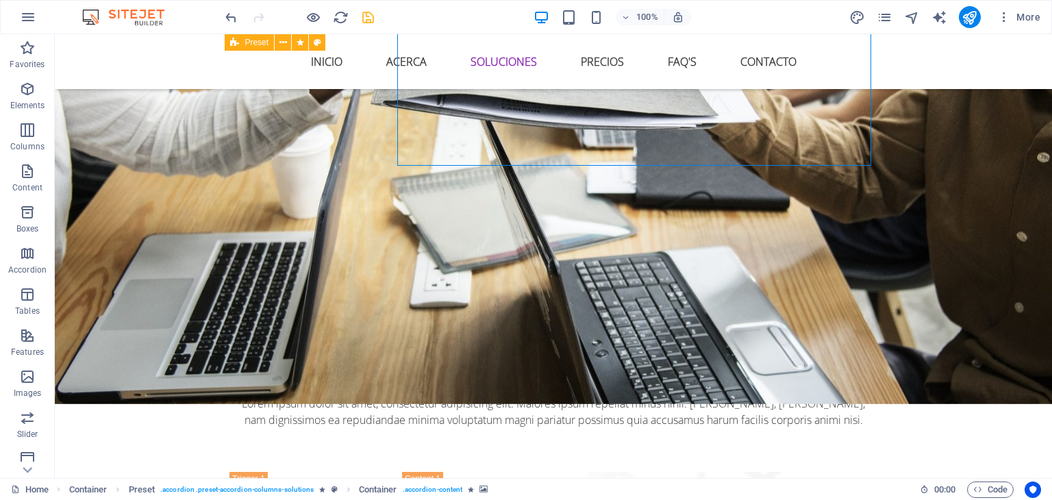
scroll to position [1442, 0]
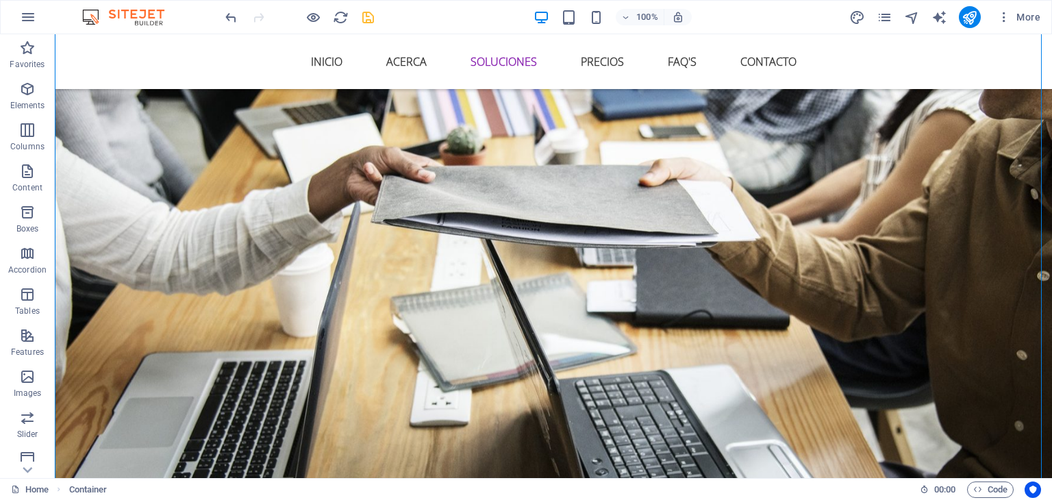
scroll to position [1353, 0]
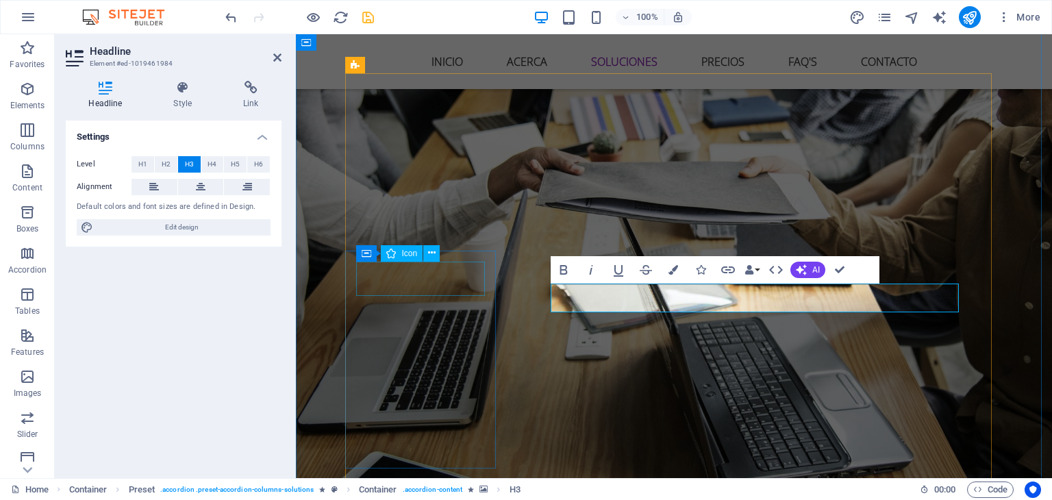
select select "xMidYMid"
select select "px"
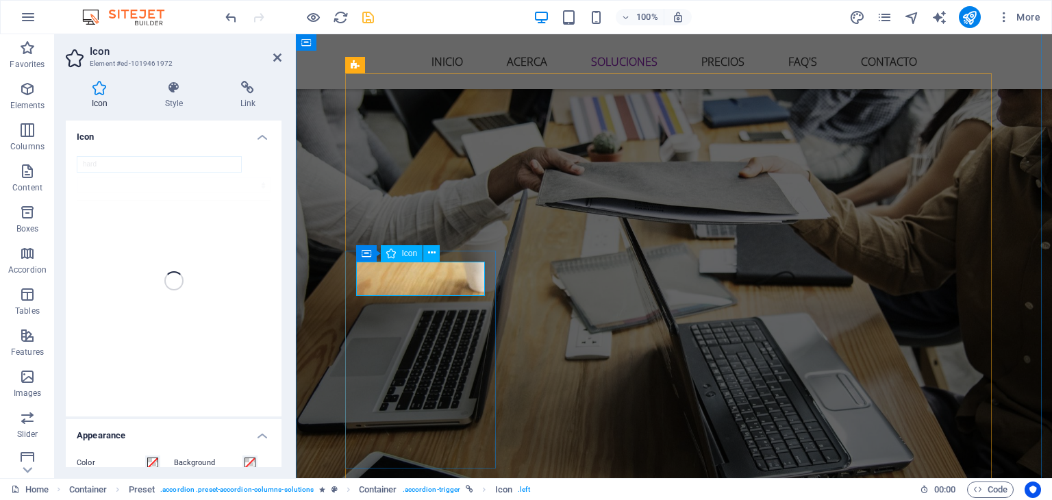
click at [399, 251] on div "Icon" at bounding box center [402, 253] width 42 height 16
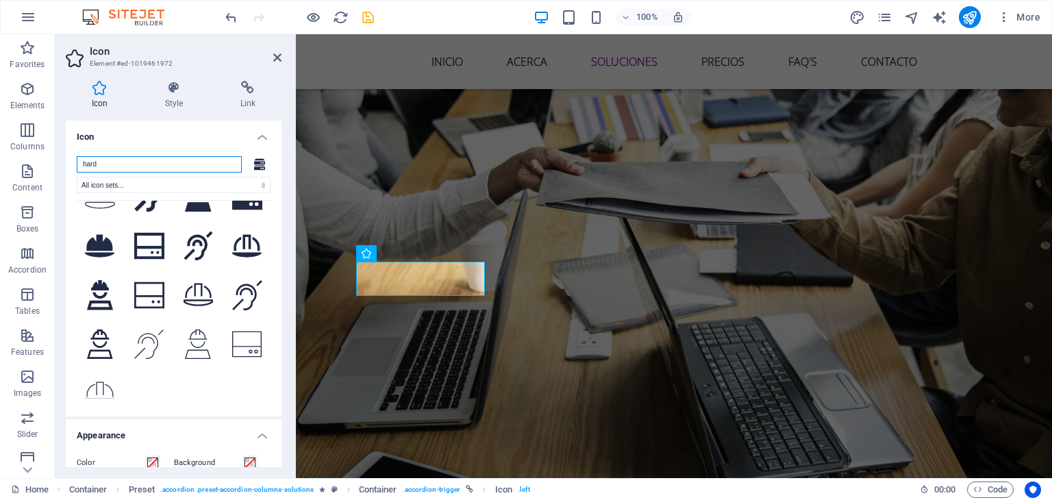
scroll to position [283, 0]
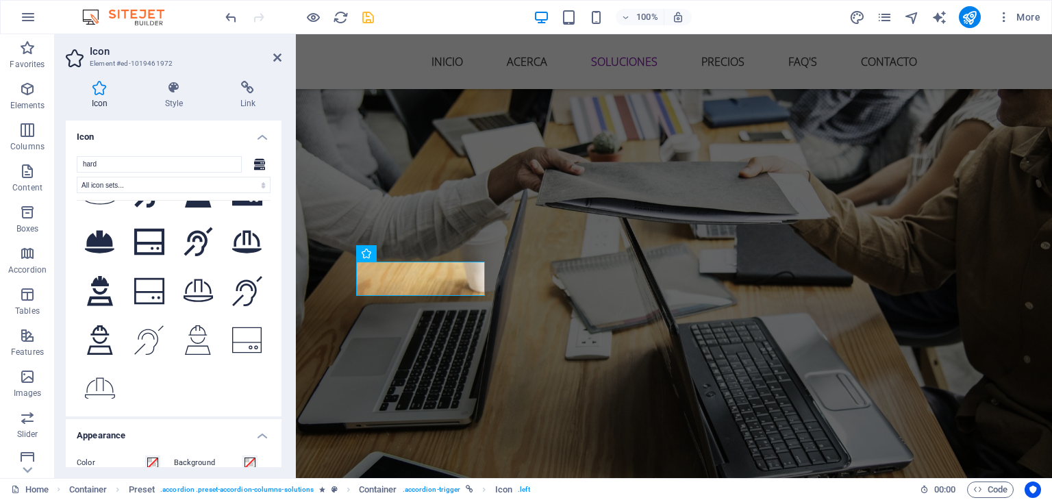
drag, startPoint x: 278, startPoint y: 265, endPoint x: 280, endPoint y: 275, distance: 9.8
click at [280, 275] on div "Icon hard All icon sets... IcoFont Ionicons FontAwesome Brands FontAwesome Duot…" at bounding box center [174, 294] width 216 height 346
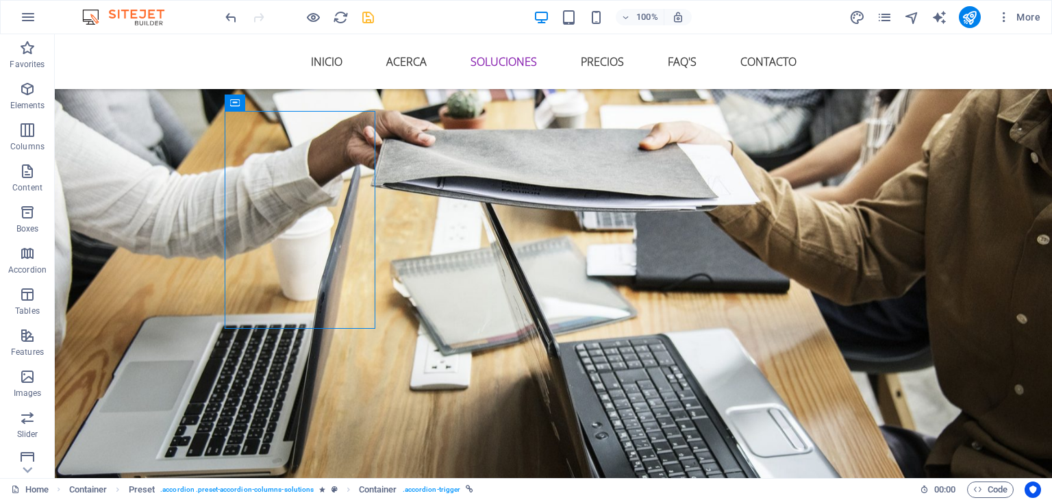
scroll to position [1493, 0]
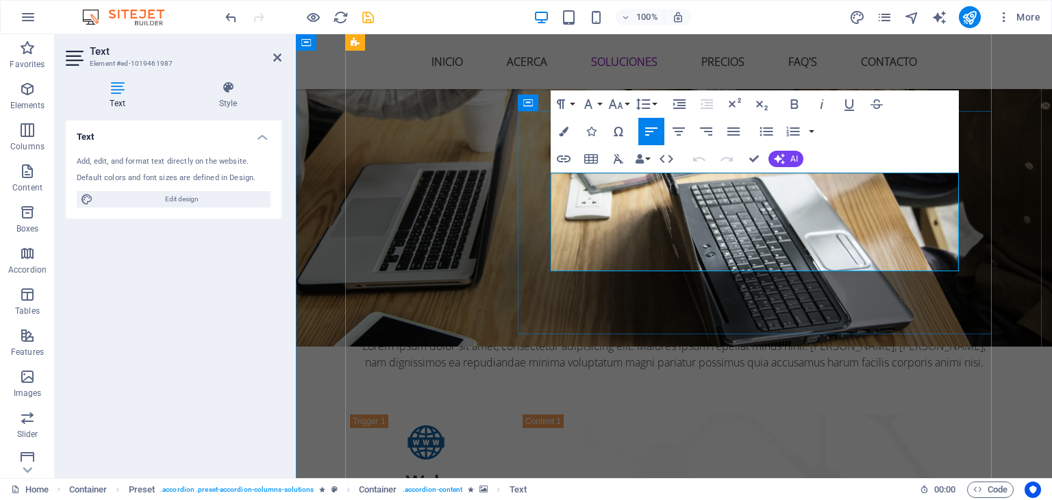
drag, startPoint x: 554, startPoint y: 182, endPoint x: 913, endPoint y: 261, distance: 368.0
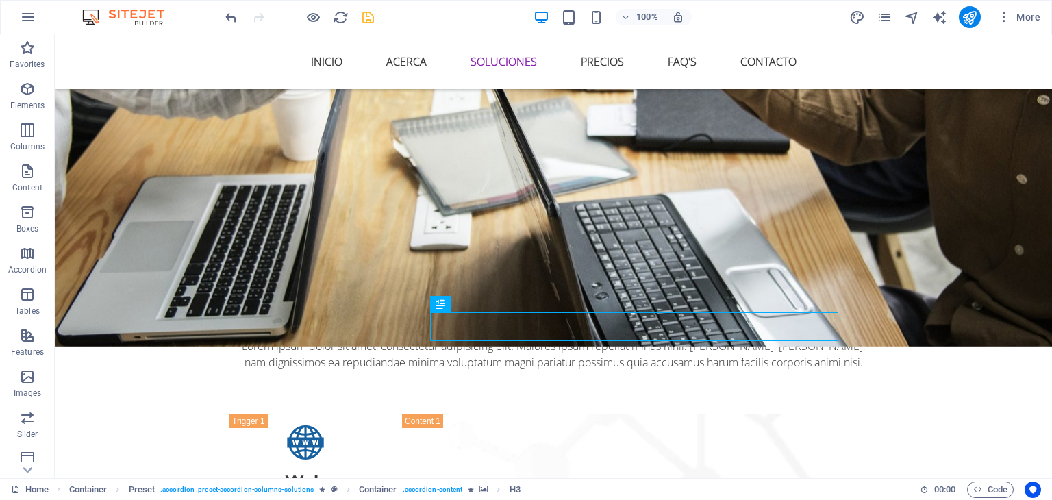
scroll to position [1504, 0]
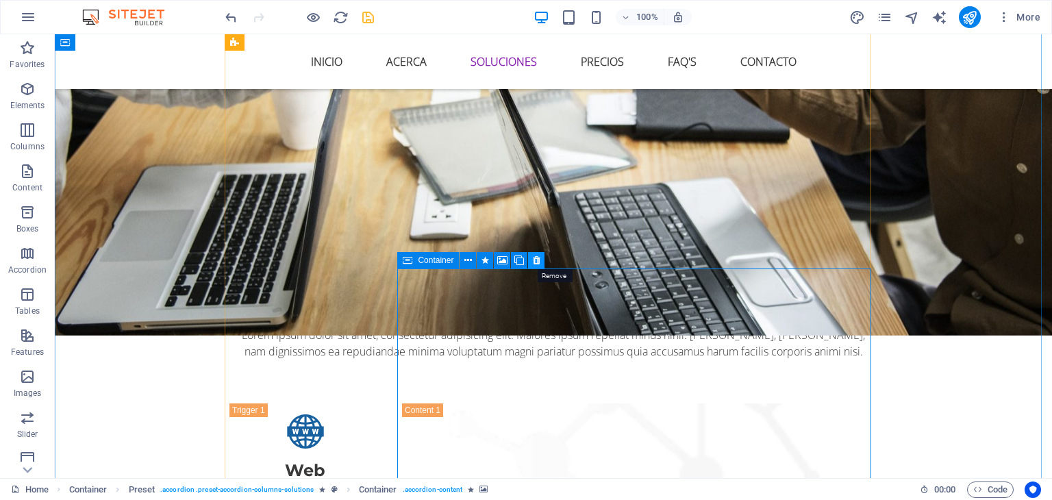
click at [537, 261] on icon at bounding box center [537, 260] width 8 height 14
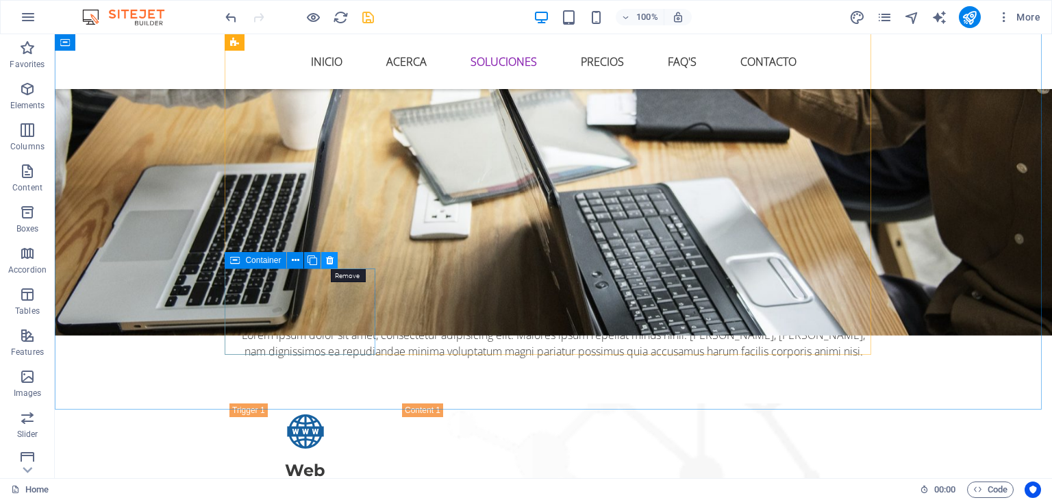
click at [328, 256] on icon at bounding box center [330, 260] width 8 height 14
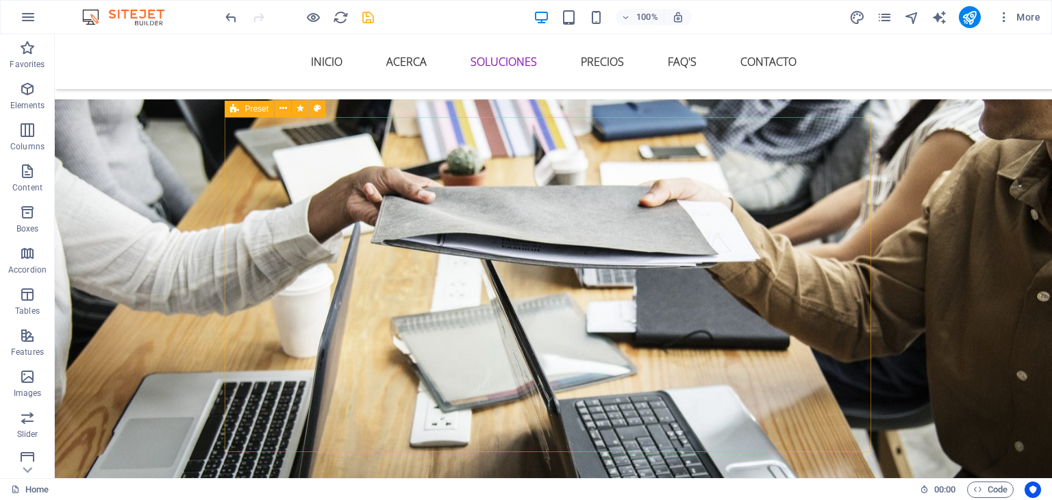
scroll to position [1289, 0]
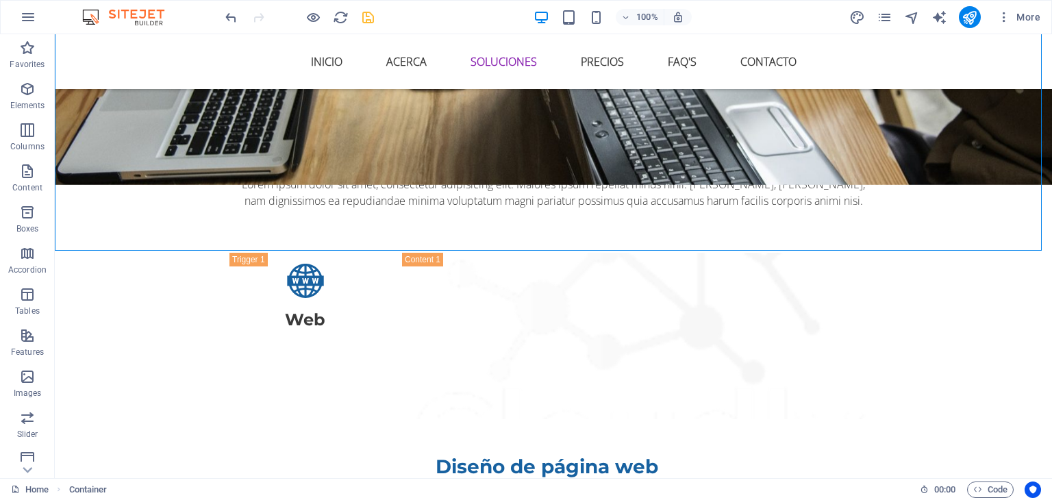
scroll to position [1668, 0]
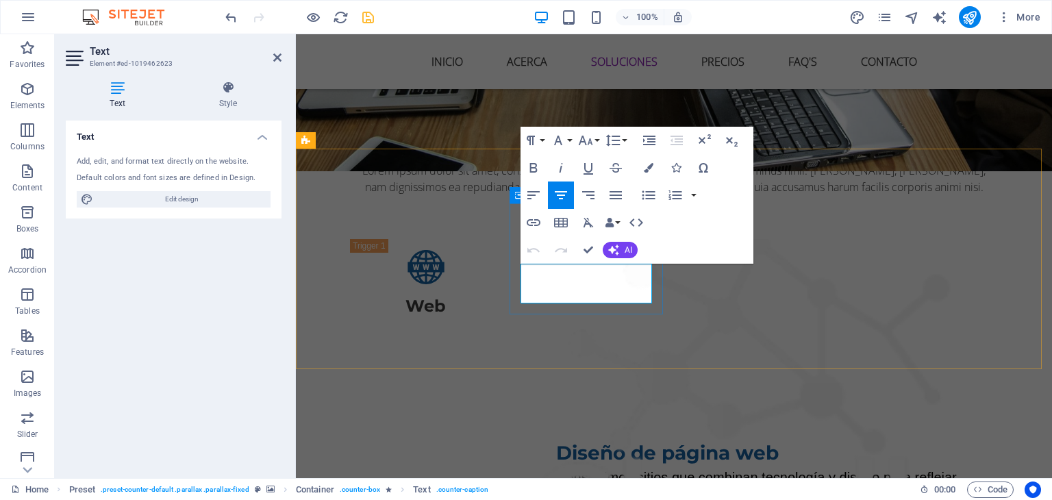
drag, startPoint x: 542, startPoint y: 273, endPoint x: 628, endPoint y: 291, distance: 87.6
copy p "ONGOING PROJECTS"
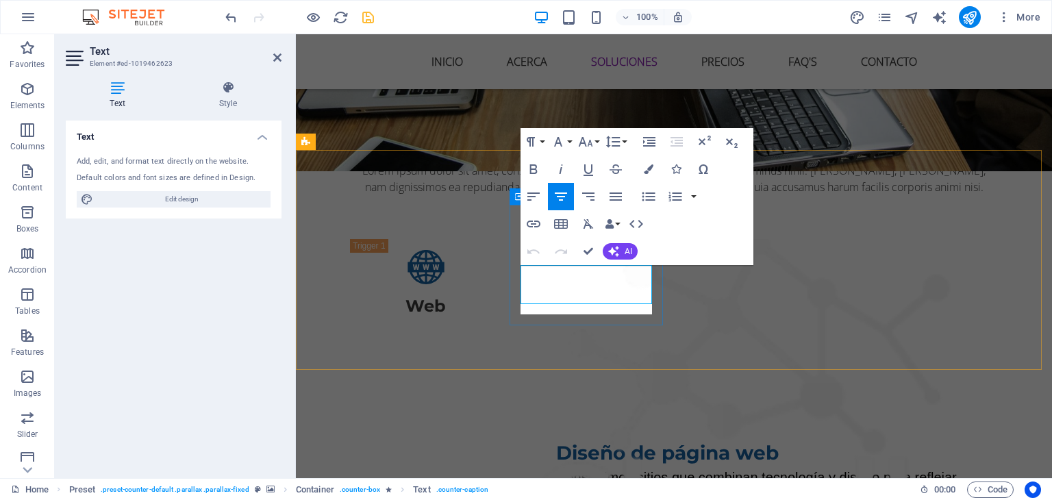
scroll to position [1667, 0]
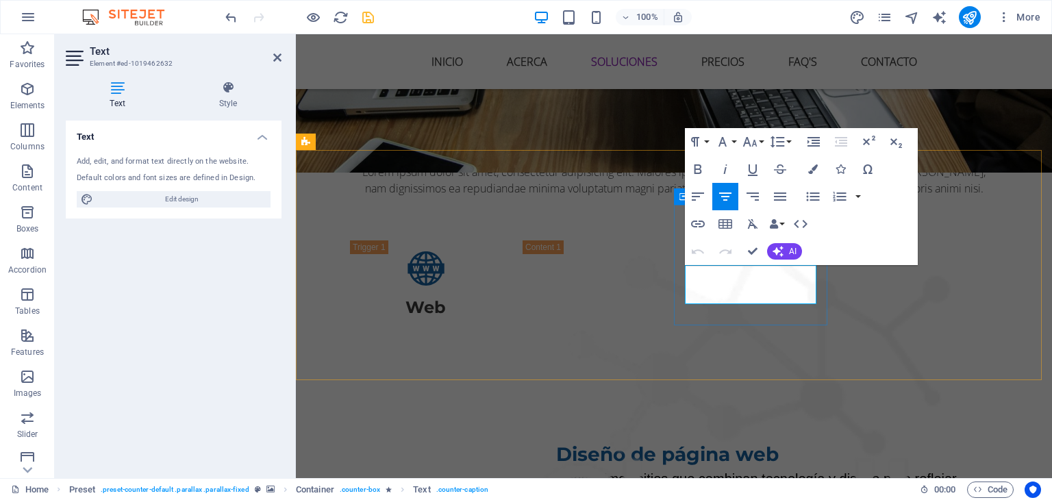
drag, startPoint x: 722, startPoint y: 269, endPoint x: 797, endPoint y: 294, distance: 79.2
copy p "TEAM MEMBERS"
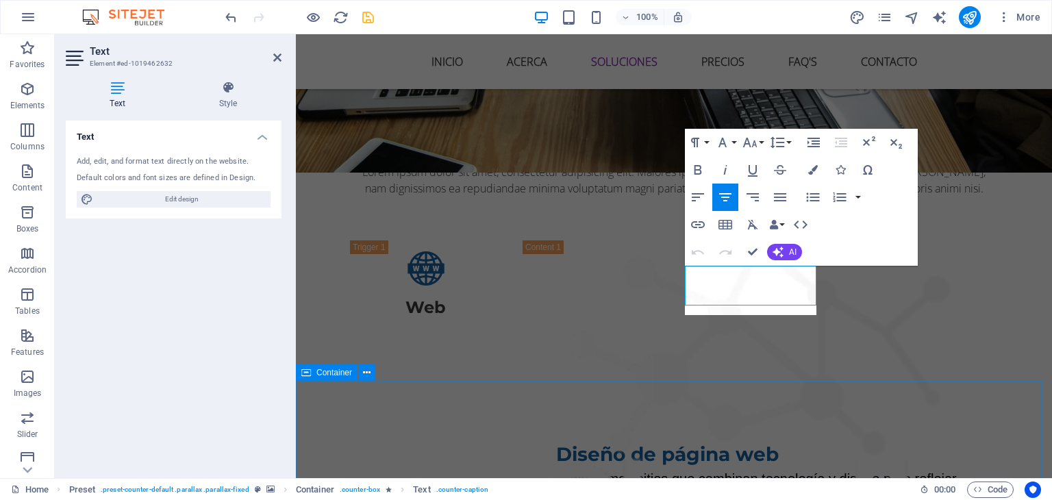
scroll to position [1665, 0]
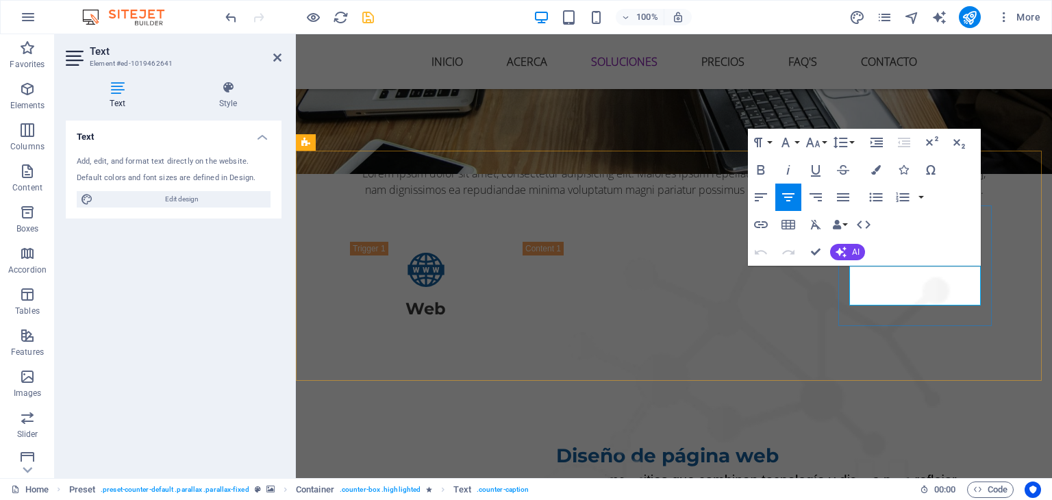
drag, startPoint x: 885, startPoint y: 275, endPoint x: 952, endPoint y: 293, distance: 69.6
copy p "HAPPY CLIENTS"
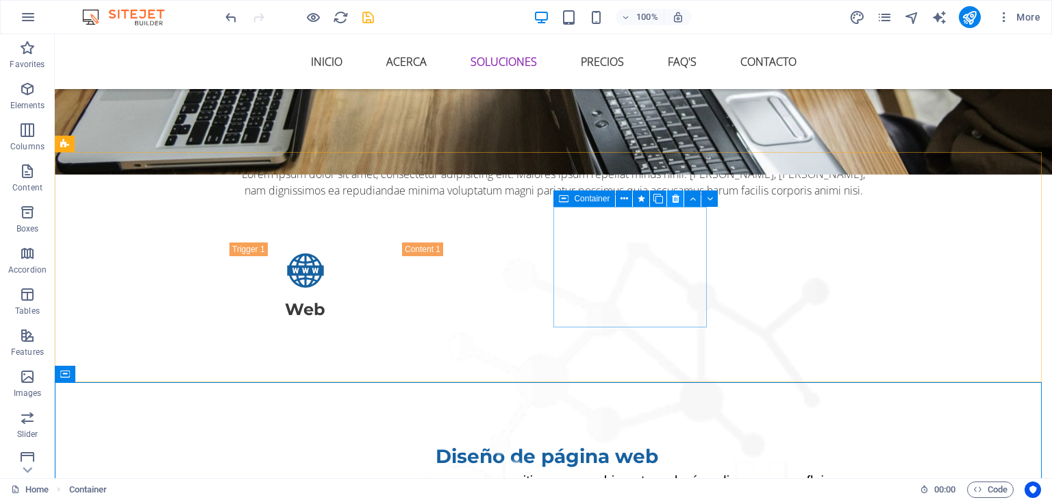
click at [672, 203] on icon at bounding box center [676, 199] width 8 height 14
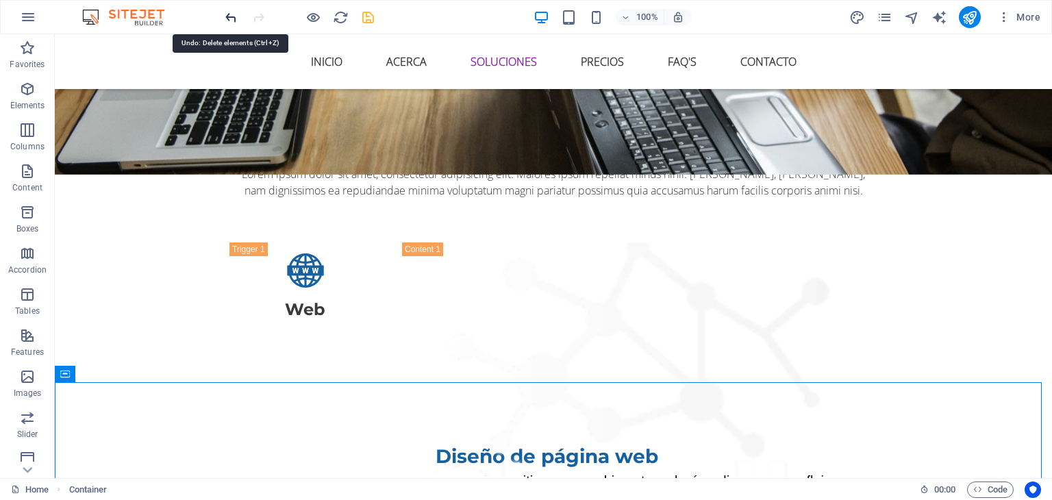
click at [224, 14] on icon "undo" at bounding box center [231, 18] width 16 height 16
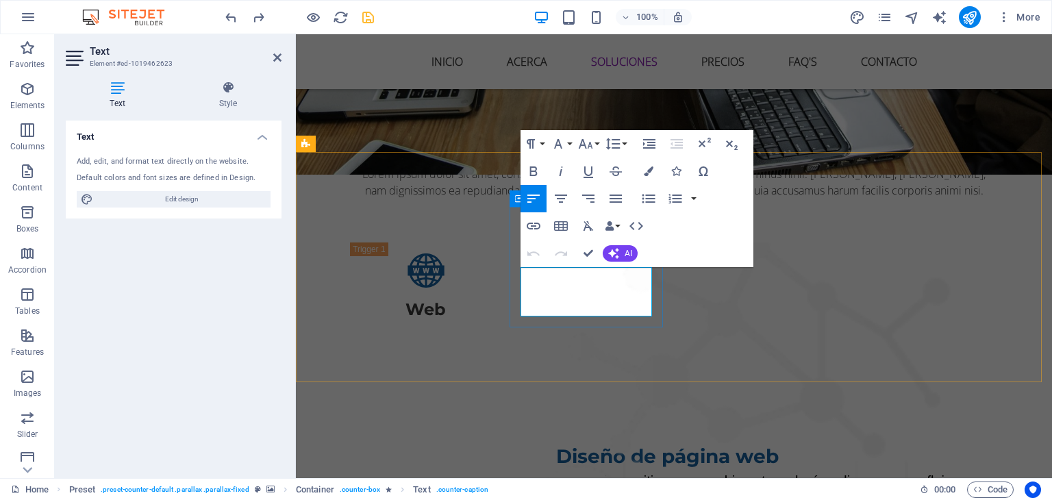
click at [648, 172] on icon "button" at bounding box center [649, 171] width 10 height 10
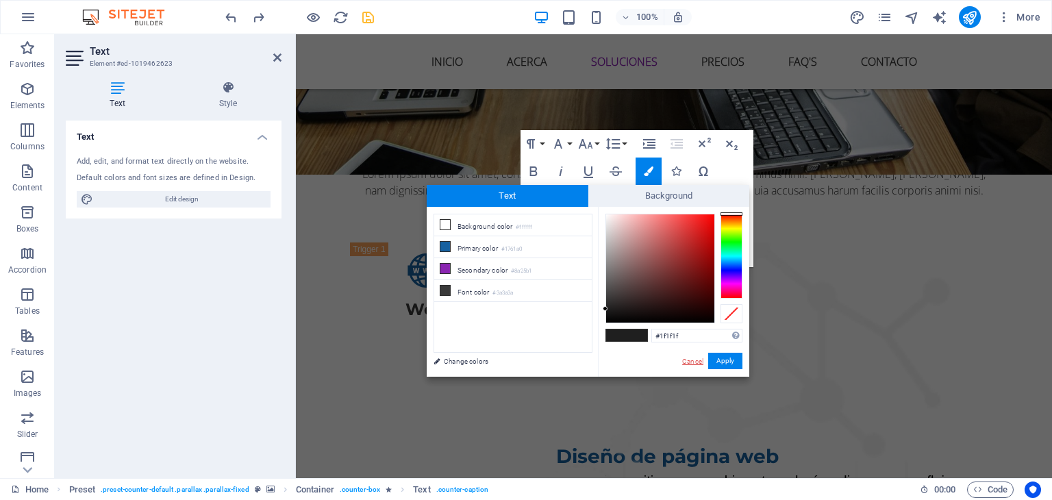
click at [692, 358] on link "Cancel" at bounding box center [693, 361] width 24 height 10
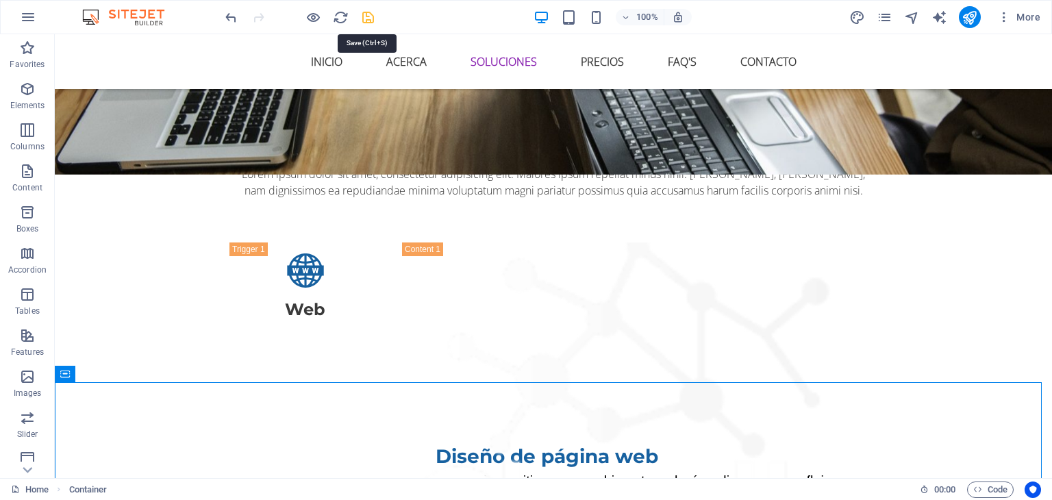
click at [363, 17] on icon "save" at bounding box center [368, 18] width 16 height 16
checkbox input "false"
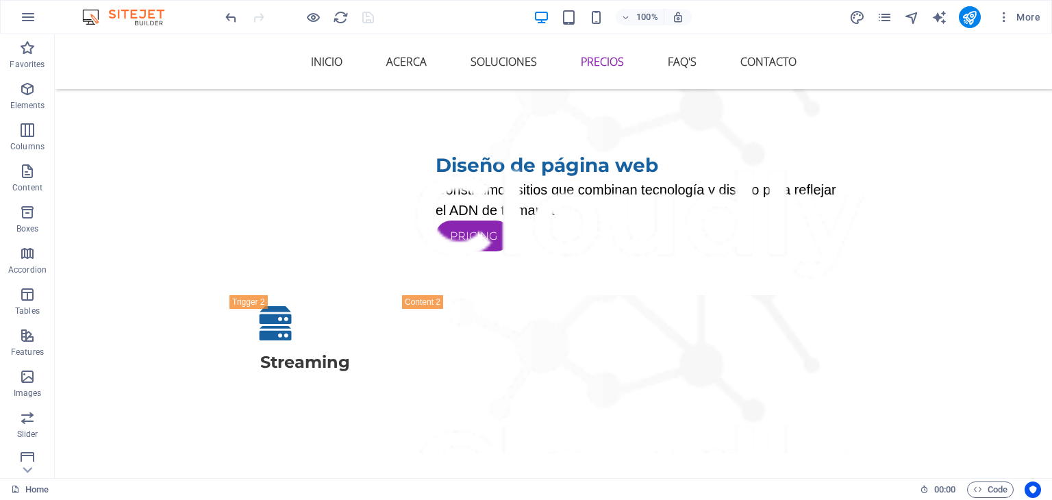
scroll to position [1975, 0]
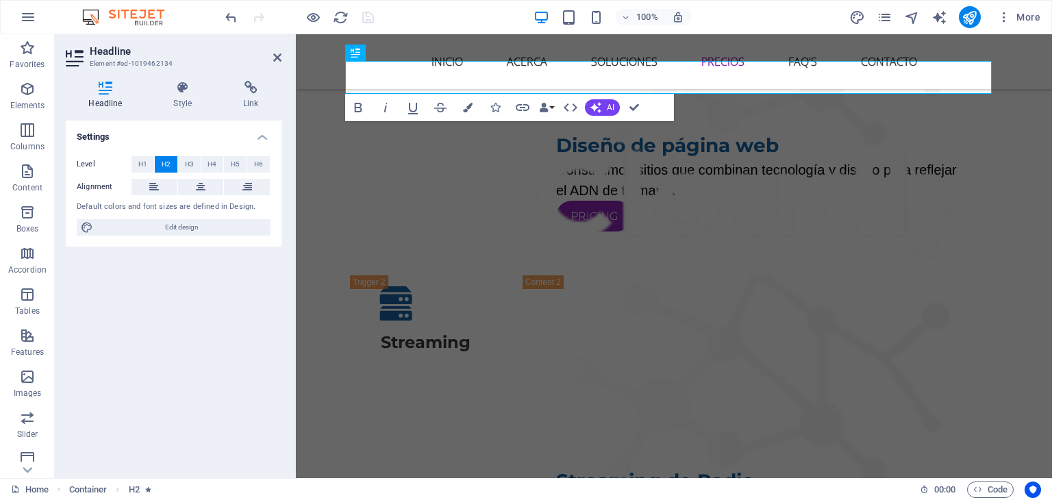
scroll to position [2074, 0]
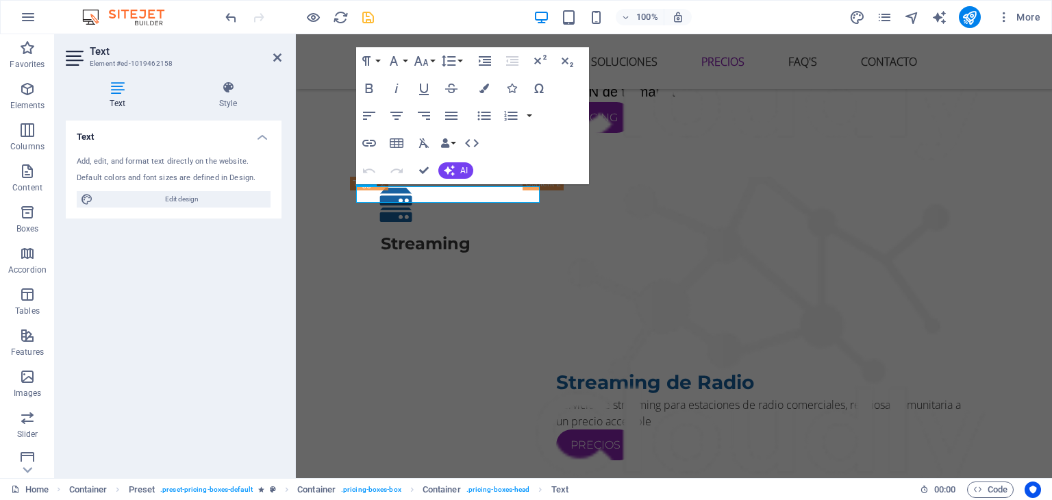
click at [205, 273] on div "Text Add, edit, and format text directly on the website. Default colors and fon…" at bounding box center [174, 294] width 216 height 346
click at [967, 14] on icon "publish" at bounding box center [969, 18] width 16 height 16
checkbox input "false"
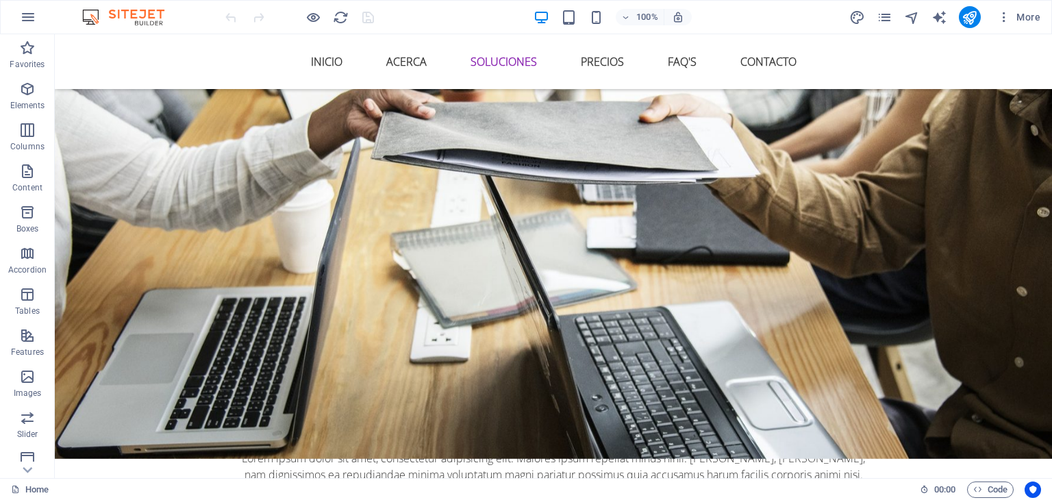
scroll to position [1374, 0]
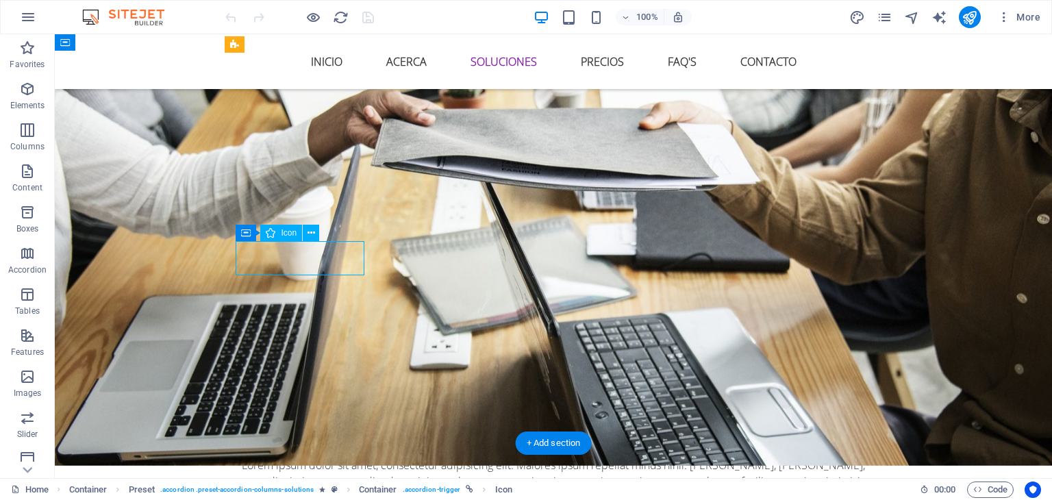
select select "xMidYMid"
select select "px"
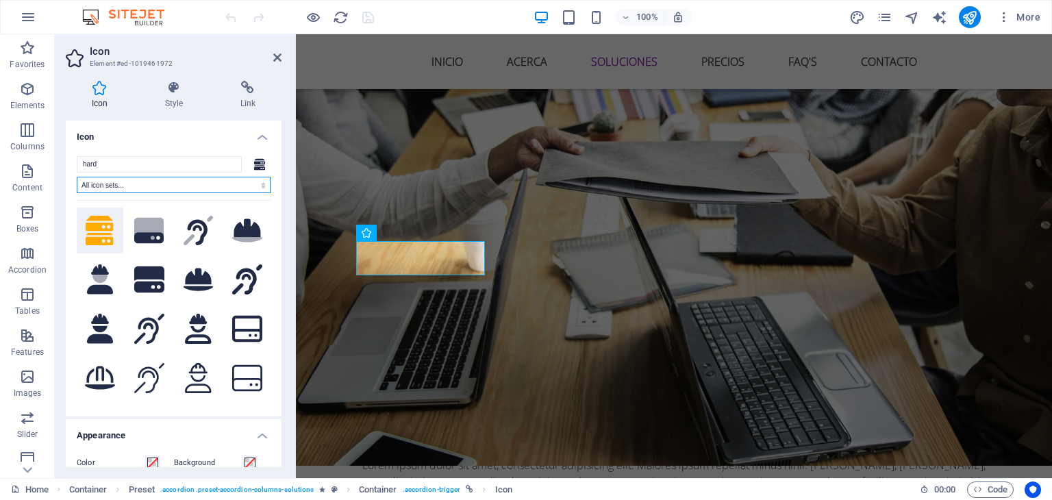
click at [125, 183] on select "All icon sets... IcoFont Ionicons FontAwesome Brands FontAwesome Duotone FontAw…" at bounding box center [174, 185] width 194 height 16
click at [112, 168] on input "hard" at bounding box center [159, 164] width 165 height 16
drag, startPoint x: 112, startPoint y: 168, endPoint x: 81, endPoint y: 166, distance: 30.8
click at [81, 166] on input "hard" at bounding box center [159, 164] width 165 height 16
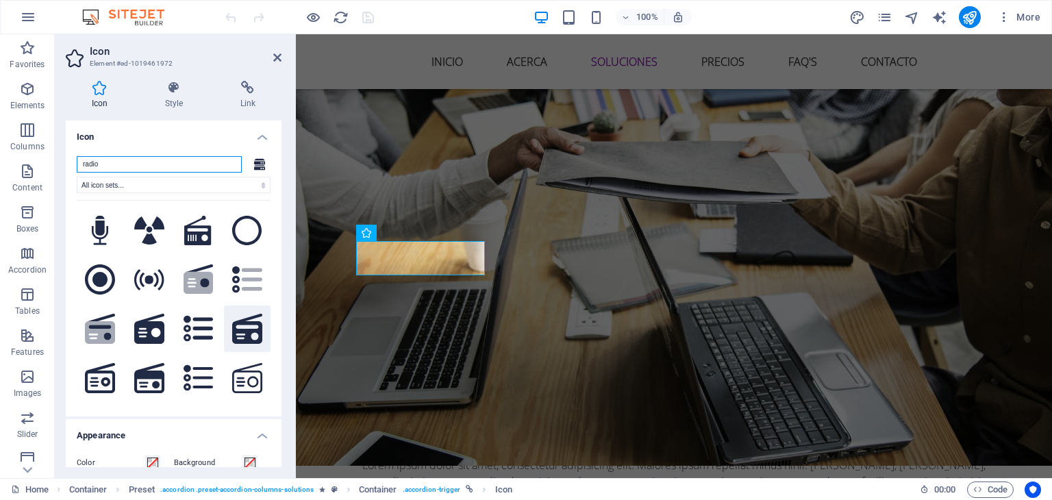
type input "radio"
click at [234, 322] on icon at bounding box center [247, 329] width 30 height 30
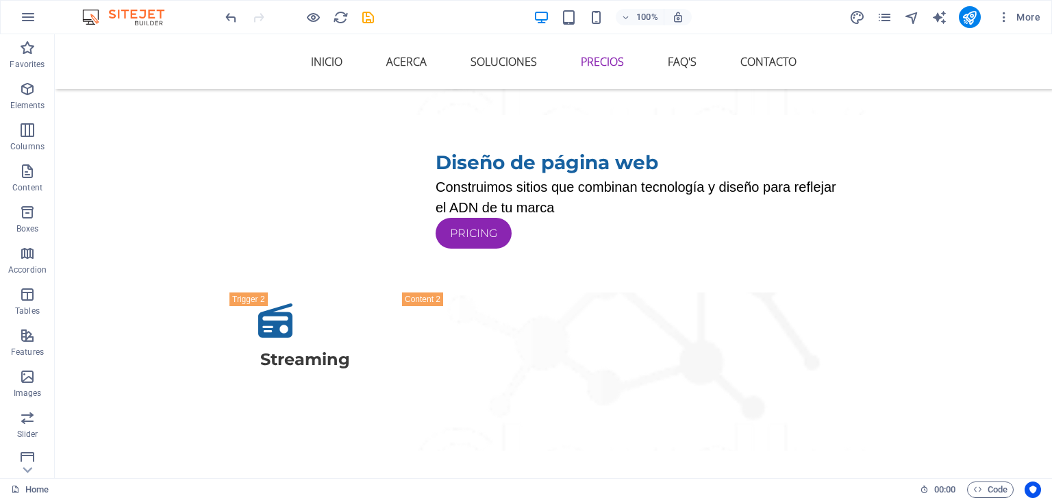
scroll to position [1966, 0]
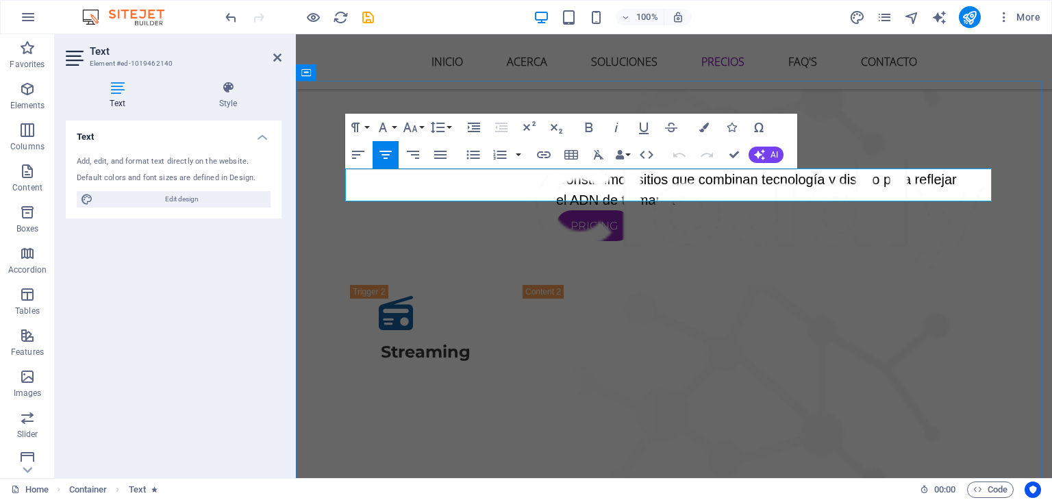
drag, startPoint x: 351, startPoint y: 179, endPoint x: 974, endPoint y: 198, distance: 624.1
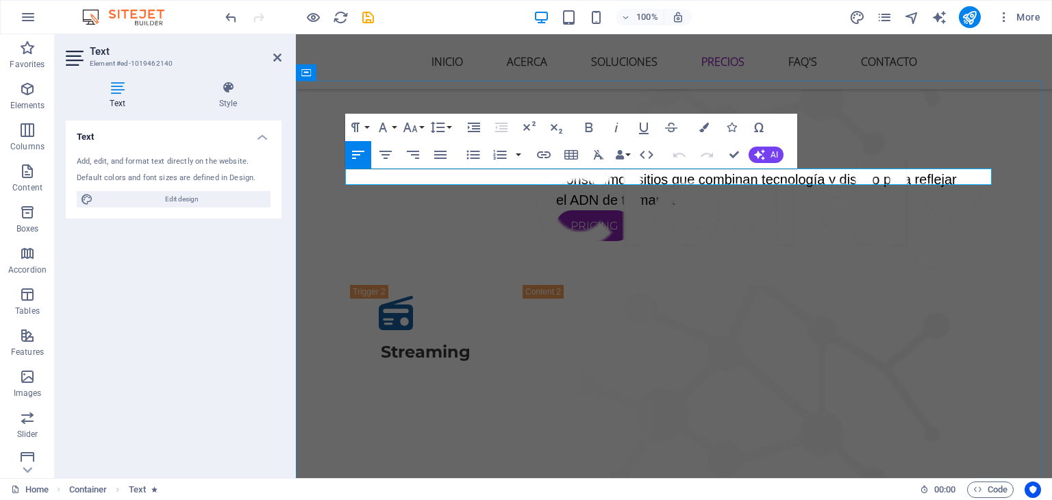
drag, startPoint x: 444, startPoint y: 177, endPoint x: 318, endPoint y: 175, distance: 126.0
click at [390, 155] on icon "button" at bounding box center [385, 155] width 16 height 16
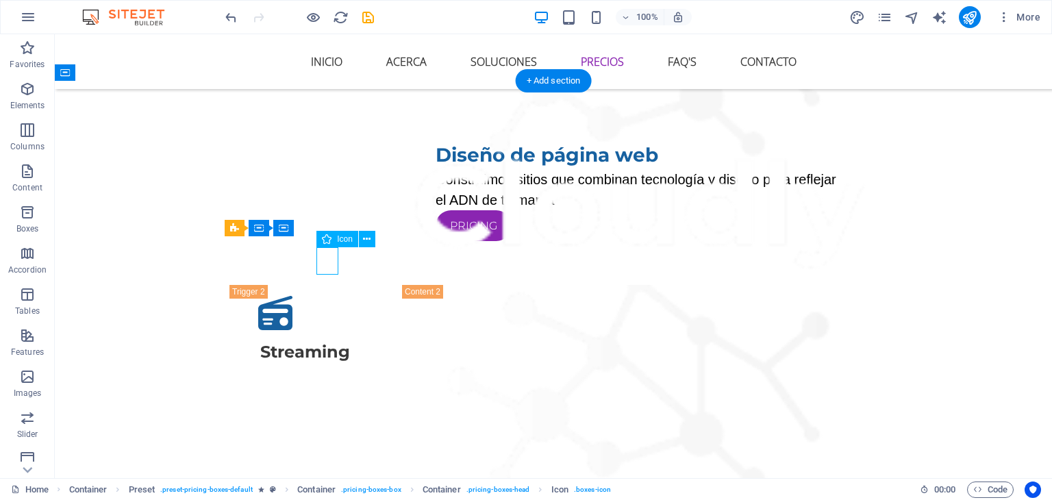
select select "xMidYMid"
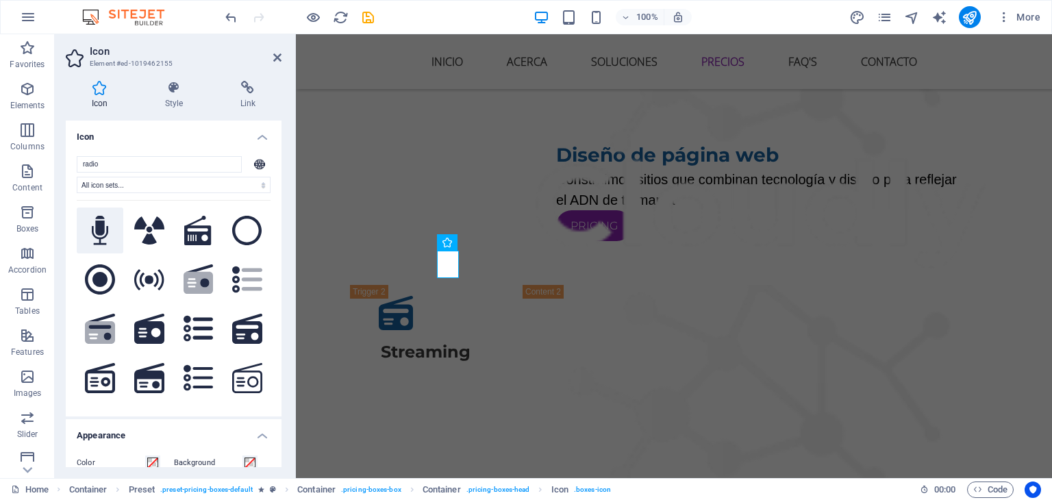
type input "radio"
click at [96, 239] on icon at bounding box center [100, 231] width 17 height 30
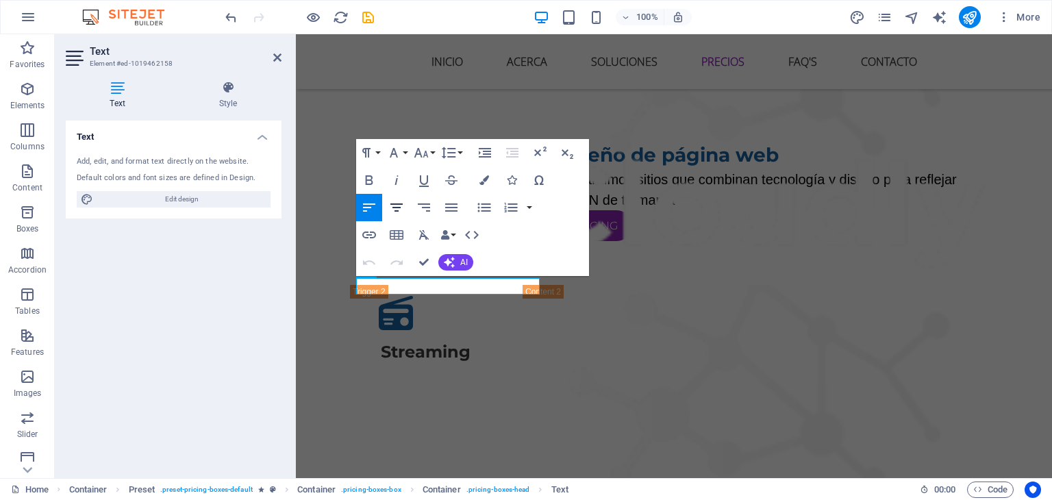
click at [390, 210] on icon "button" at bounding box center [396, 207] width 16 height 16
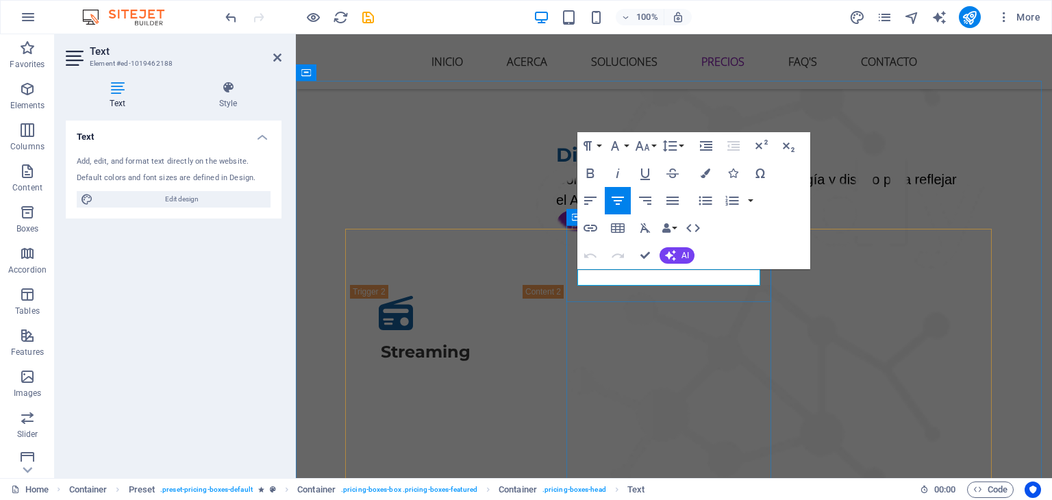
click at [624, 192] on icon "button" at bounding box center [617, 200] width 16 height 16
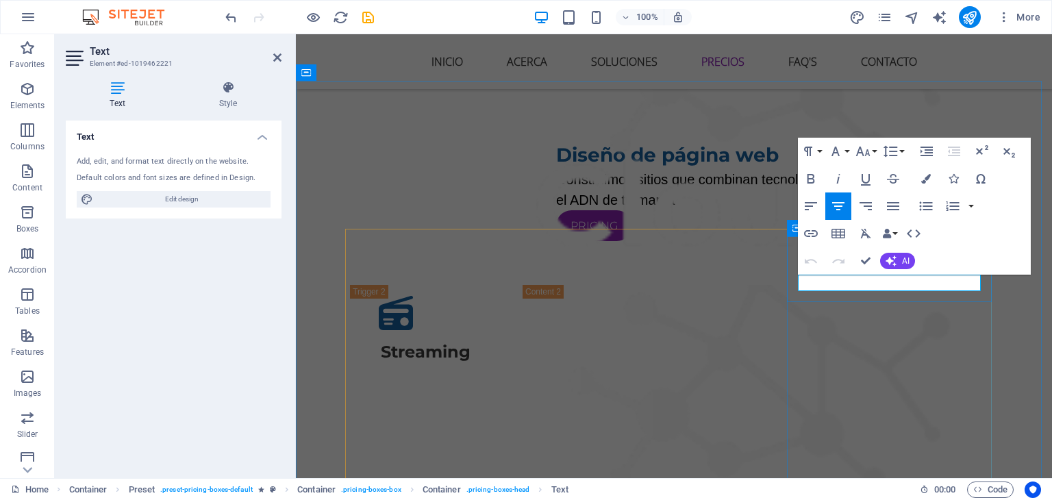
click at [841, 198] on icon "button" at bounding box center [838, 206] width 16 height 16
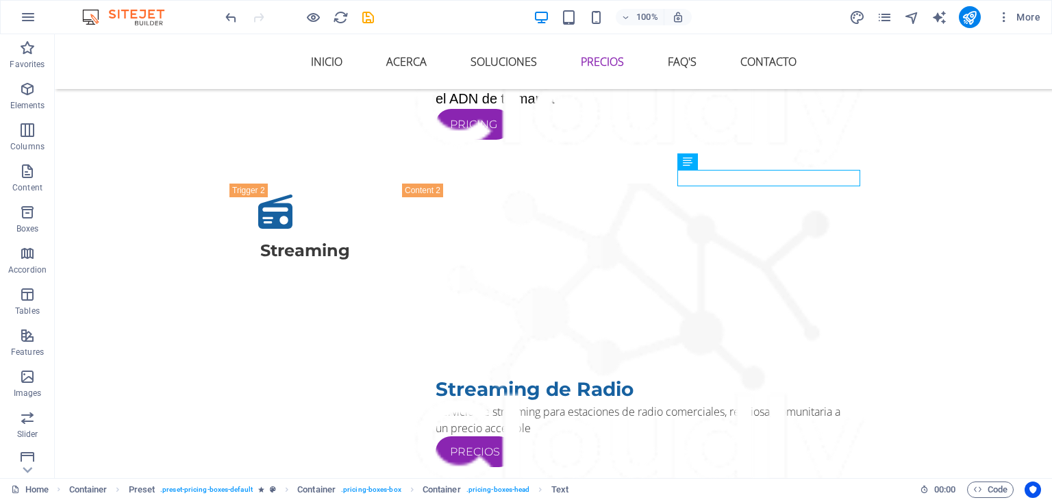
scroll to position [2074, 0]
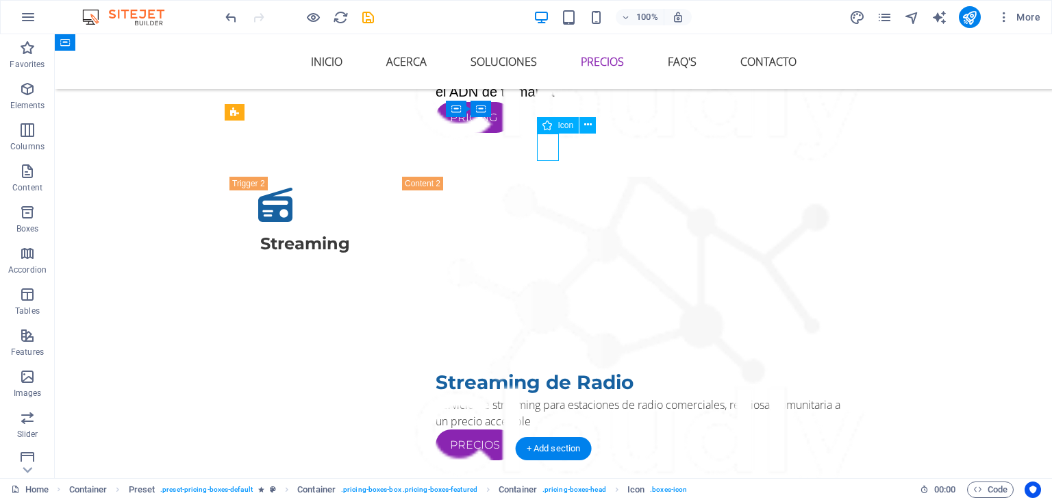
select select "xMidYMid"
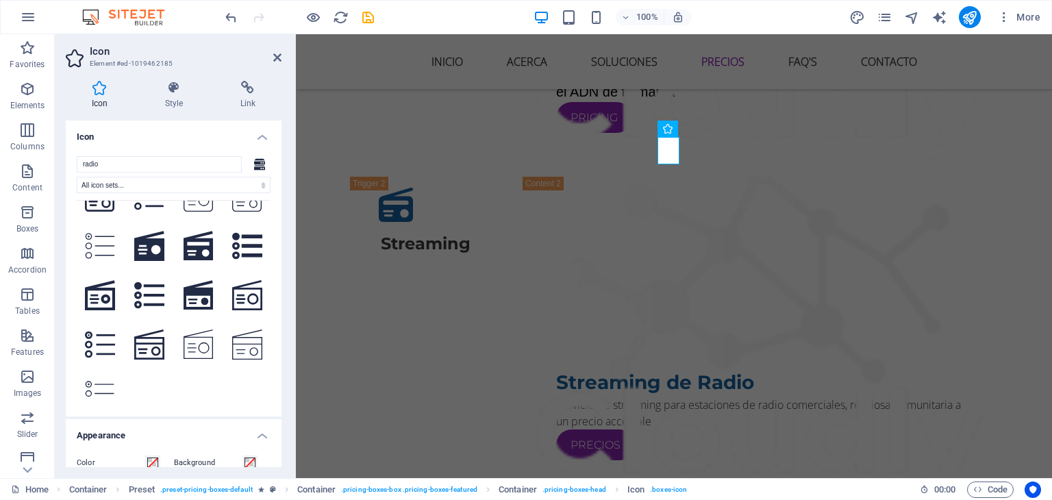
scroll to position [236, 0]
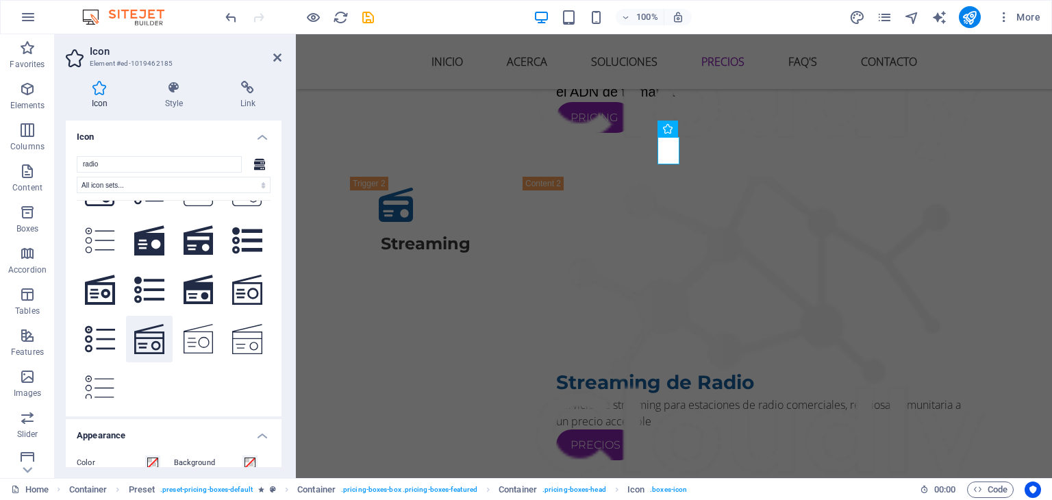
type input "radio"
click at [153, 333] on icon at bounding box center [149, 339] width 30 height 30
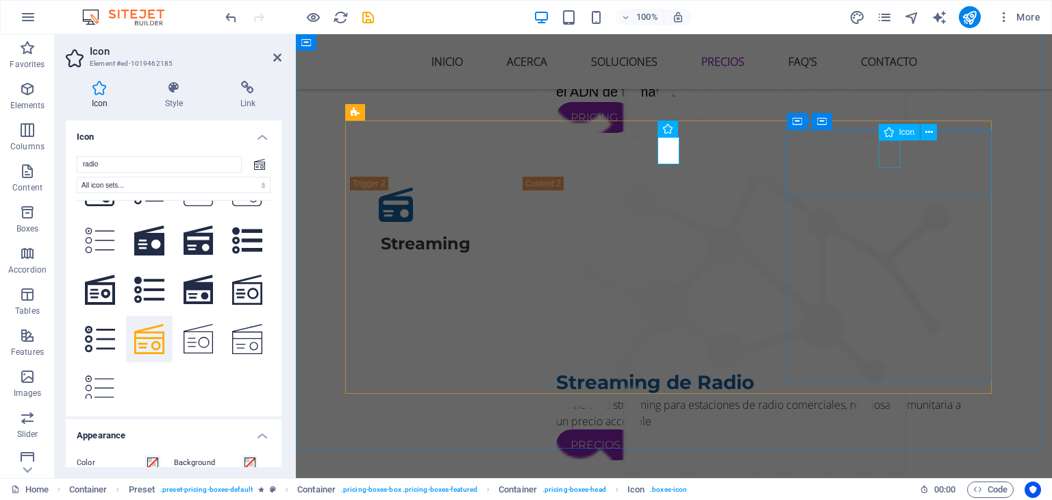
select select "xMidYMid"
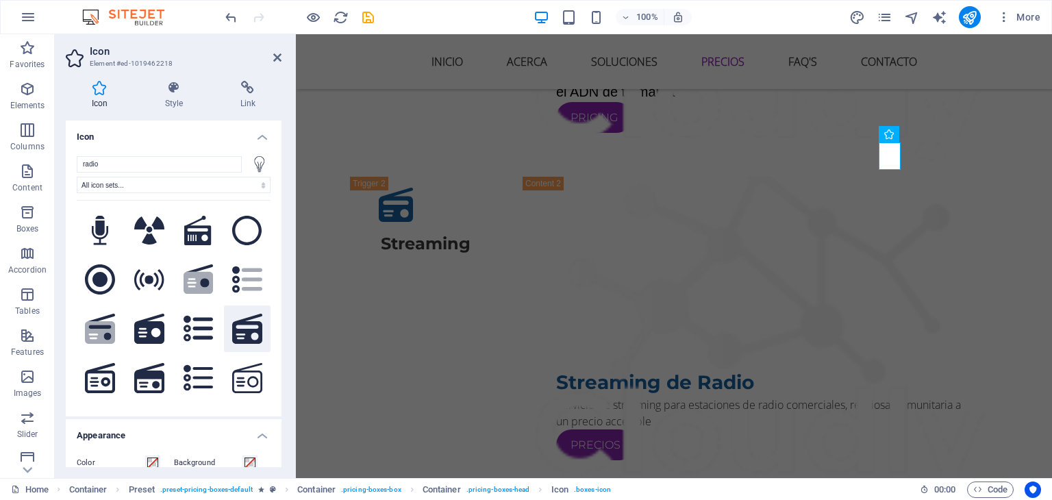
type input "radio"
click at [240, 328] on icon at bounding box center [247, 329] width 30 height 30
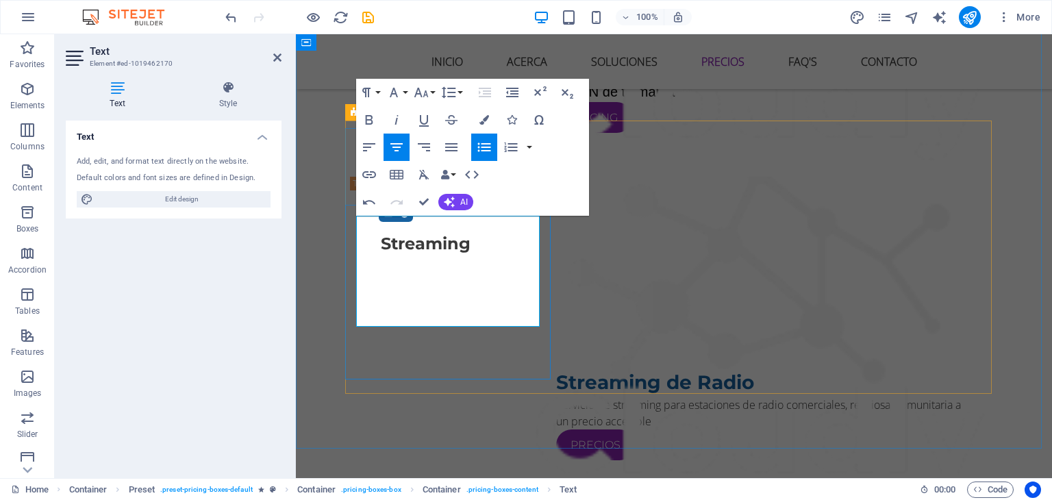
drag, startPoint x: 440, startPoint y: 228, endPoint x: 474, endPoint y: 231, distance: 33.7
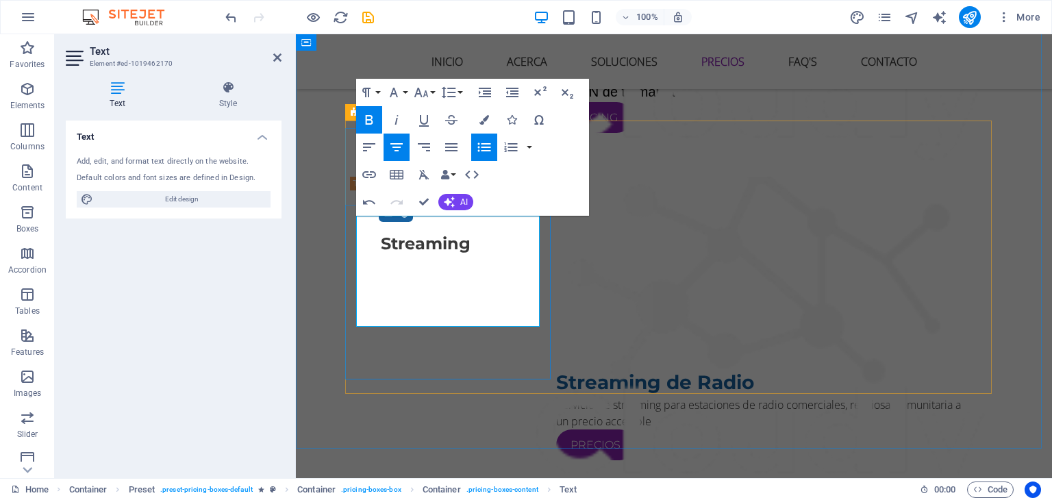
drag, startPoint x: 439, startPoint y: 258, endPoint x: 477, endPoint y: 257, distance: 38.4
drag, startPoint x: 412, startPoint y: 288, endPoint x: 479, endPoint y: 284, distance: 67.9
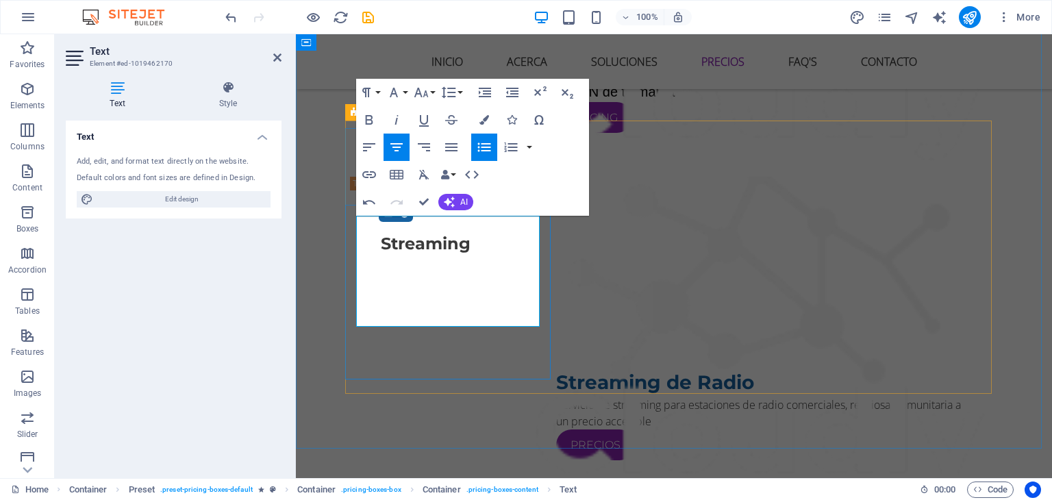
drag, startPoint x: 397, startPoint y: 316, endPoint x: 498, endPoint y: 315, distance: 100.7
drag, startPoint x: 498, startPoint y: 314, endPoint x: 402, endPoint y: 315, distance: 96.6
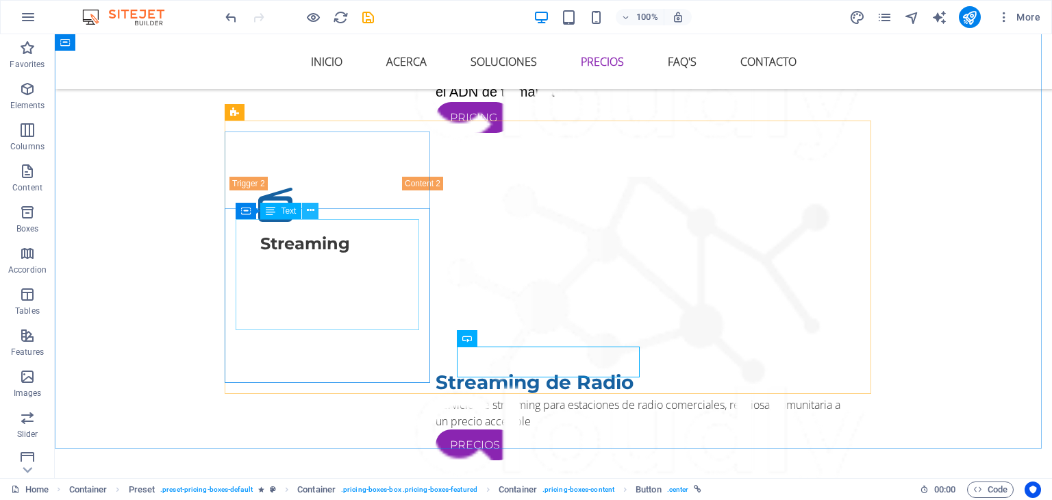
click at [307, 207] on icon at bounding box center [311, 210] width 8 height 14
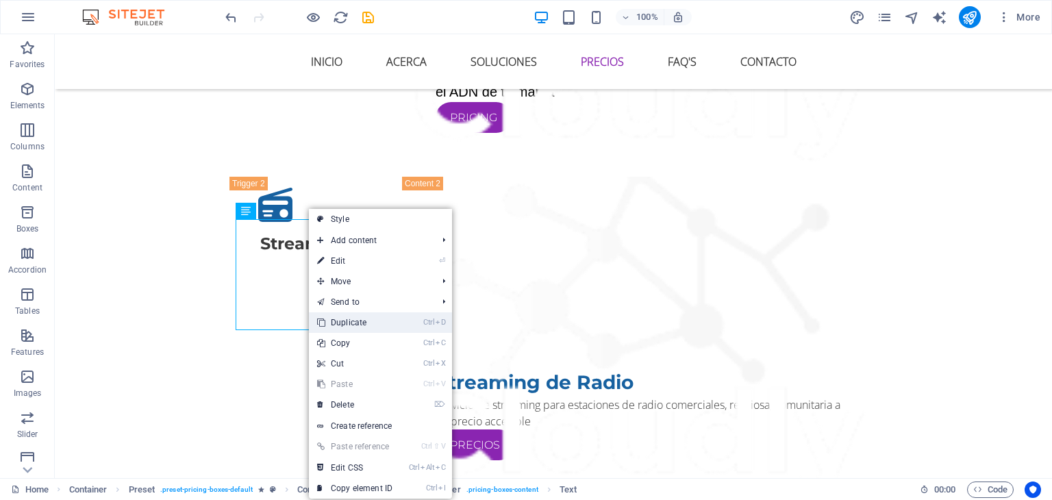
click at [369, 319] on link "Ctrl D Duplicate" at bounding box center [355, 322] width 92 height 21
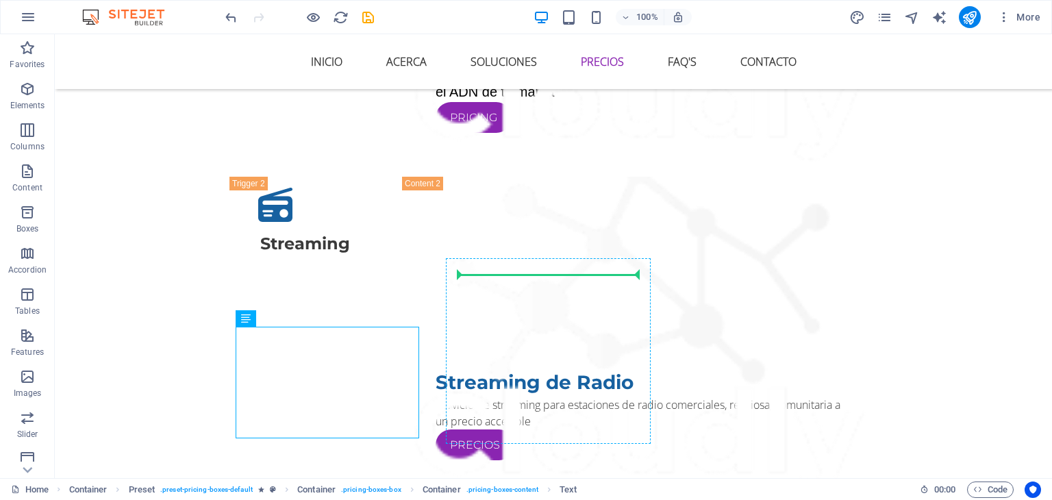
drag, startPoint x: 302, startPoint y: 353, endPoint x: 519, endPoint y: 288, distance: 226.6
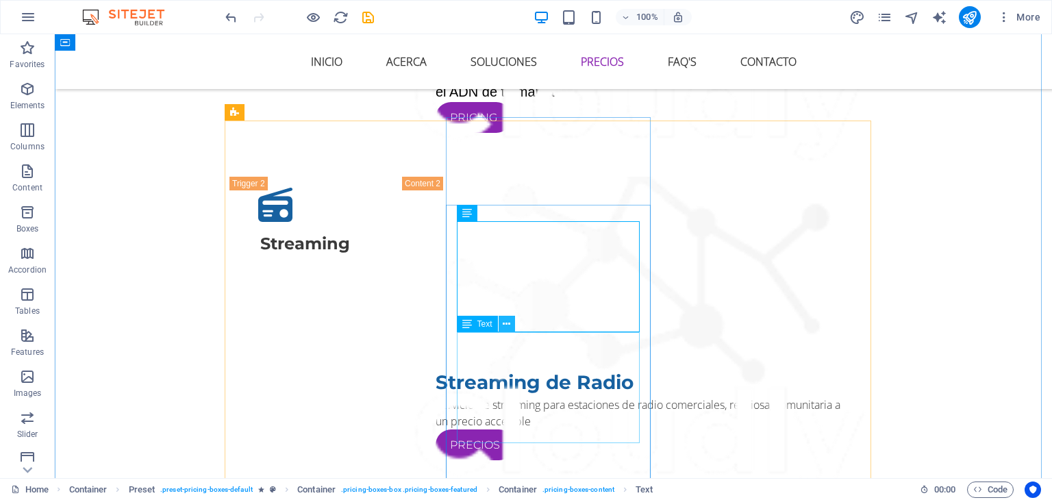
click at [507, 321] on icon at bounding box center [507, 324] width 8 height 14
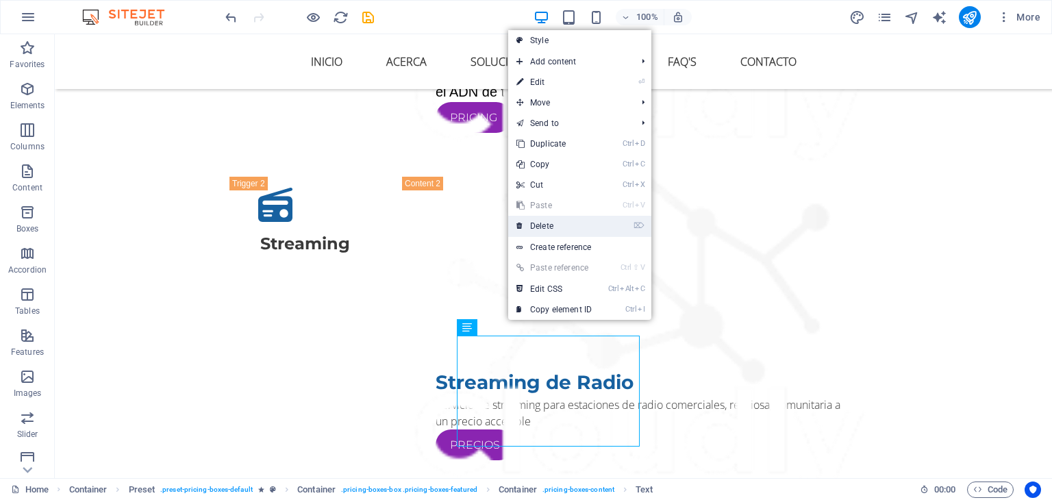
click at [537, 223] on link "⌦ Delete" at bounding box center [554, 226] width 92 height 21
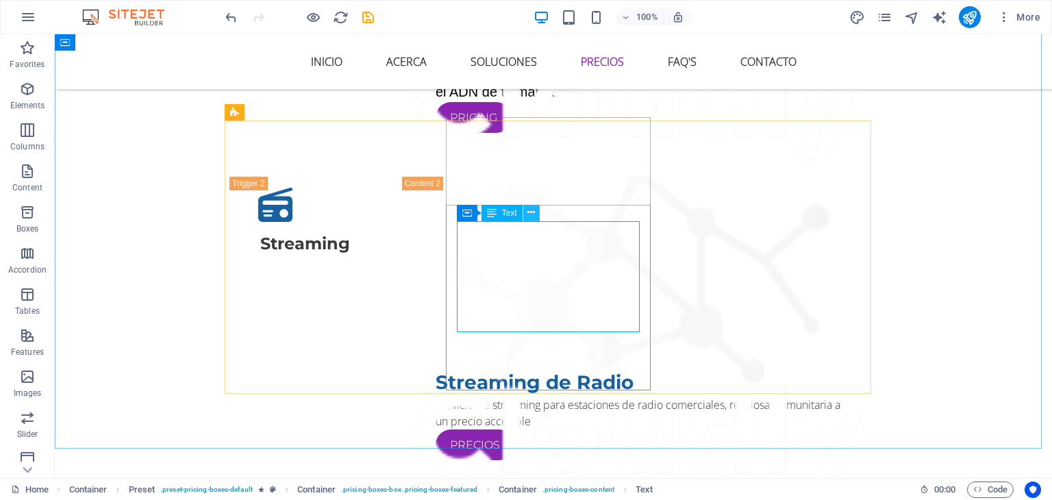
click at [530, 217] on icon at bounding box center [531, 212] width 8 height 14
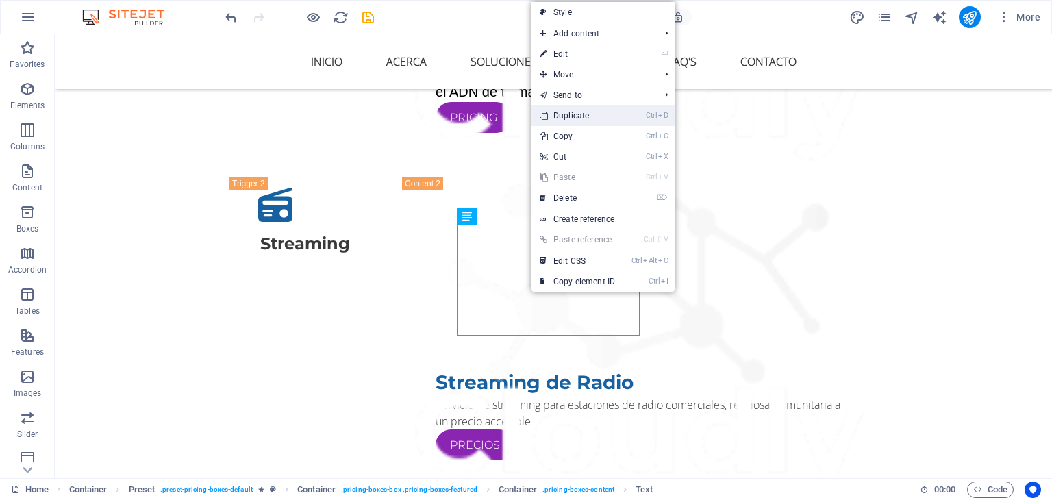
click at [564, 114] on link "Ctrl D Duplicate" at bounding box center [577, 115] width 92 height 21
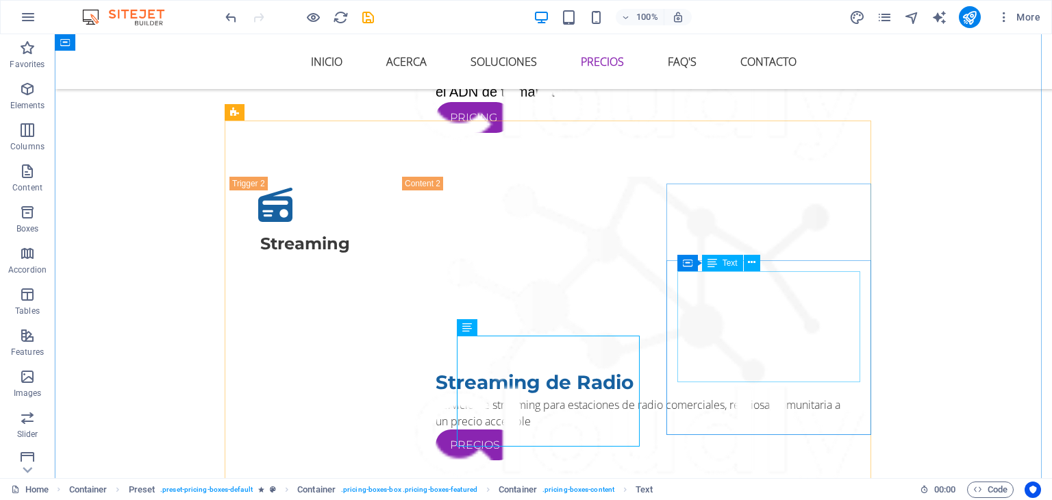
drag, startPoint x: 542, startPoint y: 364, endPoint x: 713, endPoint y: 327, distance: 175.8
drag, startPoint x: 535, startPoint y: 364, endPoint x: 722, endPoint y: 283, distance: 203.6
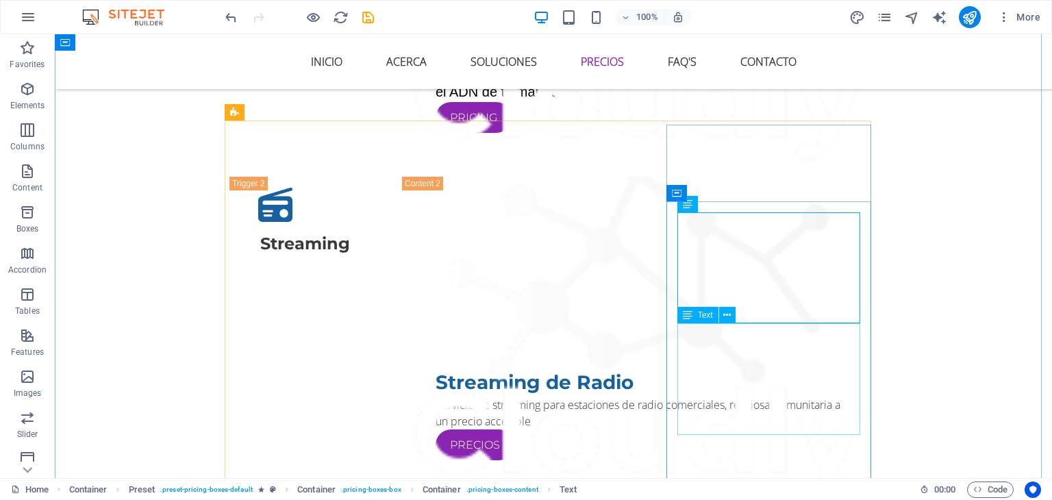
click at [728, 316] on icon at bounding box center [727, 315] width 8 height 14
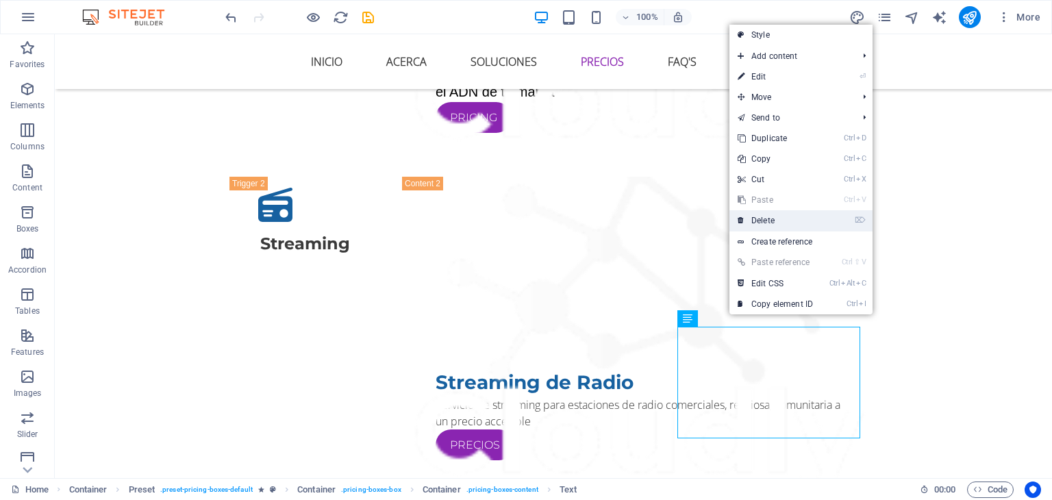
click at [761, 216] on link "⌦ Delete" at bounding box center [775, 220] width 92 height 21
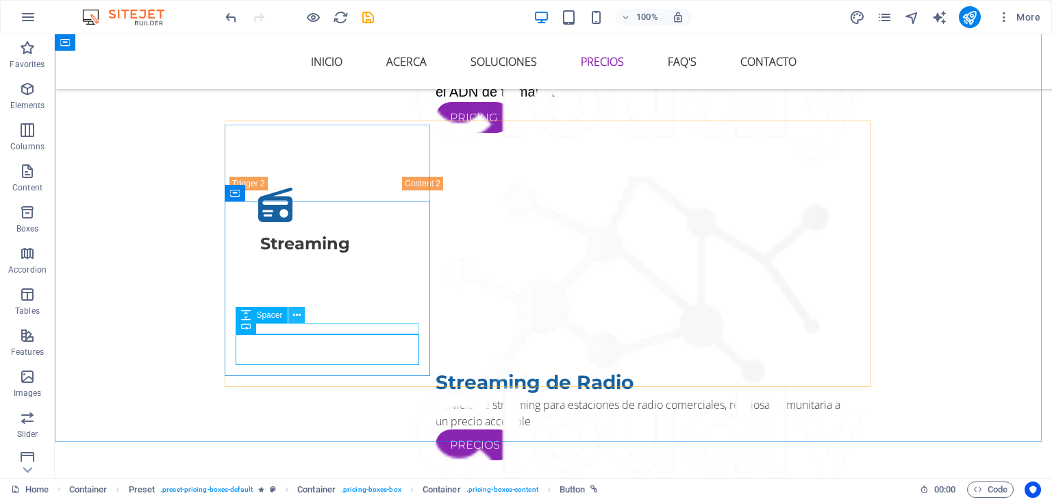
click at [294, 317] on icon at bounding box center [297, 315] width 8 height 14
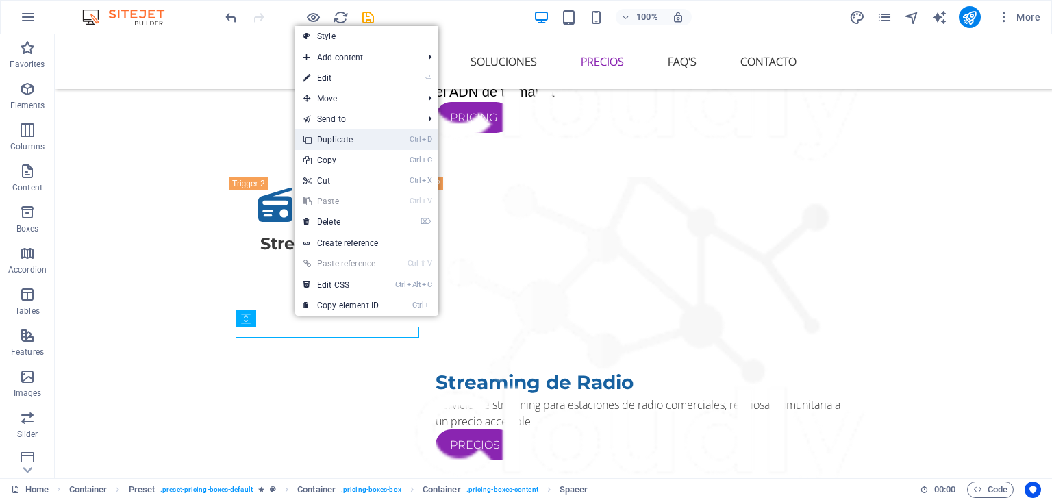
click at [334, 138] on link "Ctrl D Duplicate" at bounding box center [341, 139] width 92 height 21
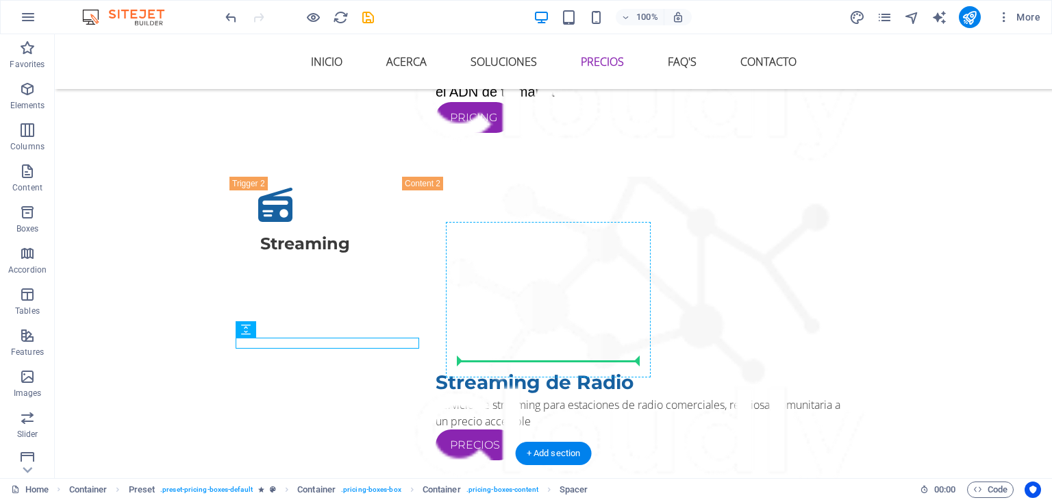
drag, startPoint x: 318, startPoint y: 365, endPoint x: 528, endPoint y: 357, distance: 210.4
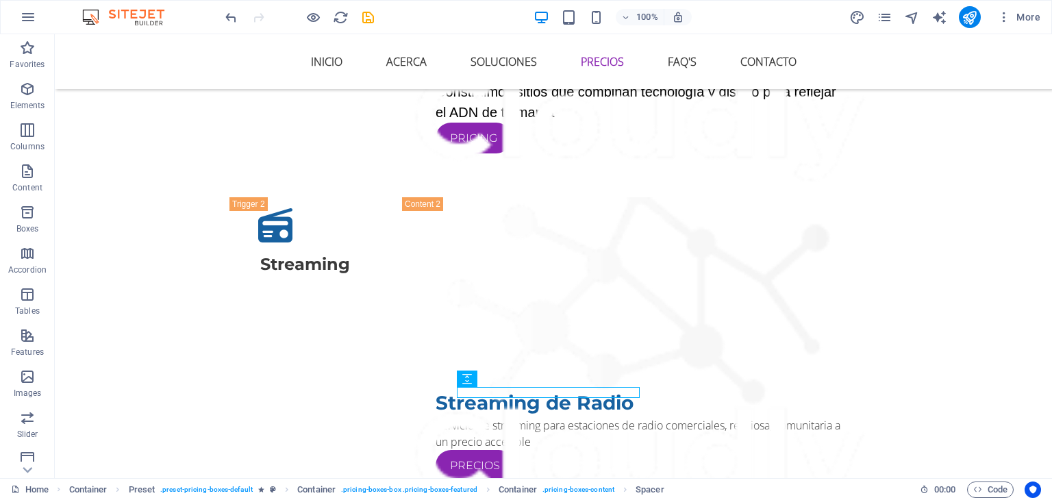
scroll to position [2033, 0]
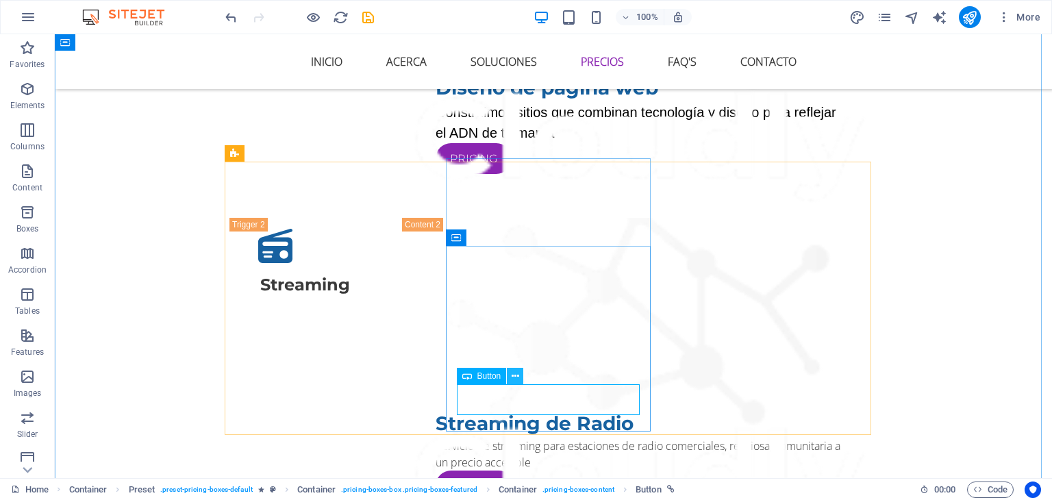
click at [515, 373] on icon at bounding box center [515, 376] width 8 height 14
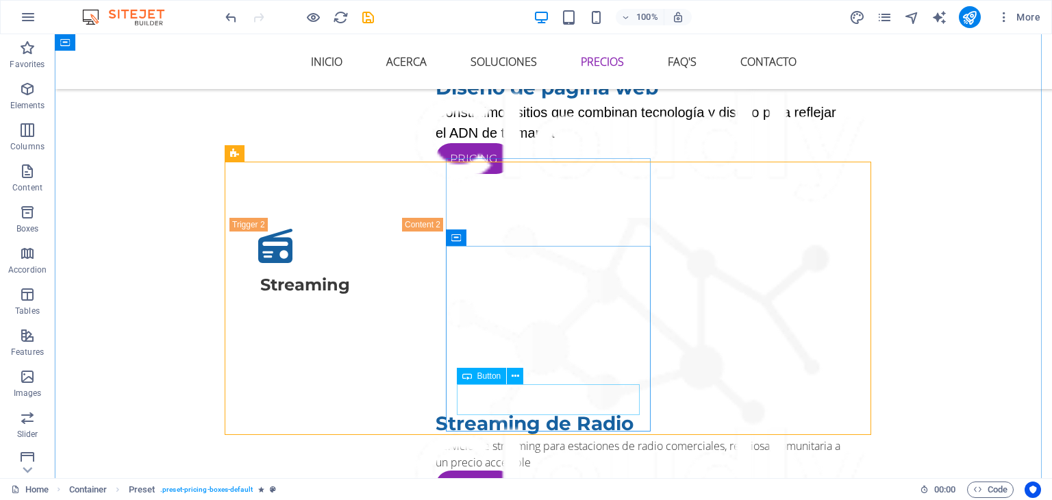
click at [478, 374] on span "Button" at bounding box center [489, 376] width 24 height 8
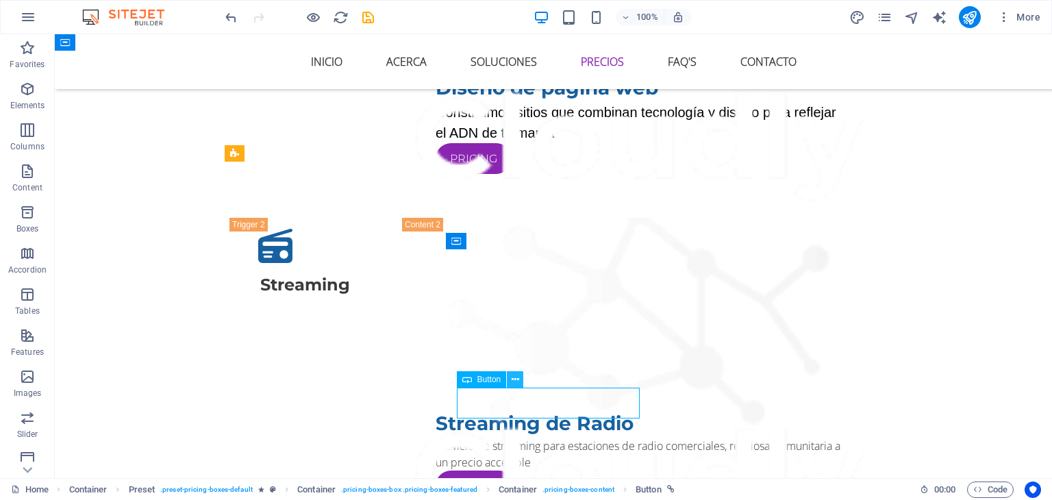
click at [511, 381] on icon at bounding box center [515, 379] width 8 height 14
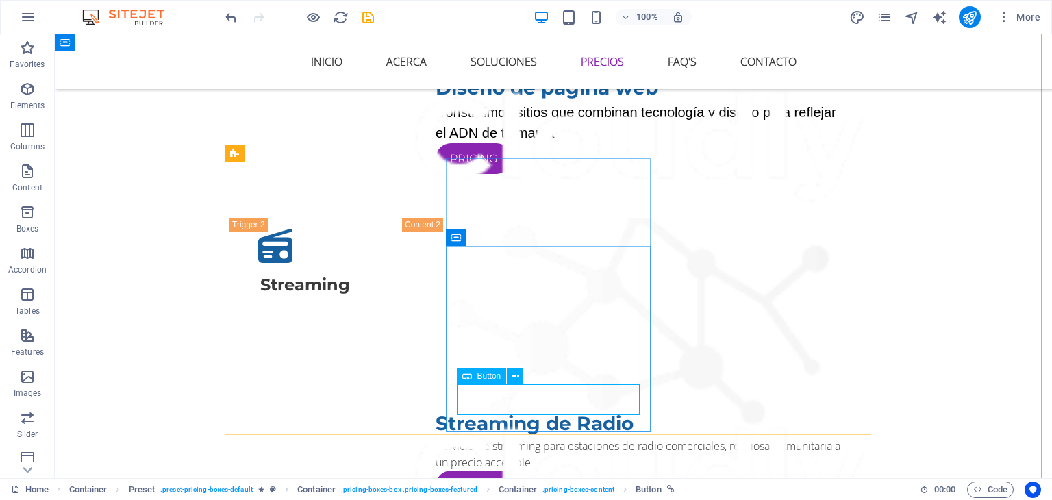
click at [517, 376] on icon at bounding box center [515, 376] width 8 height 14
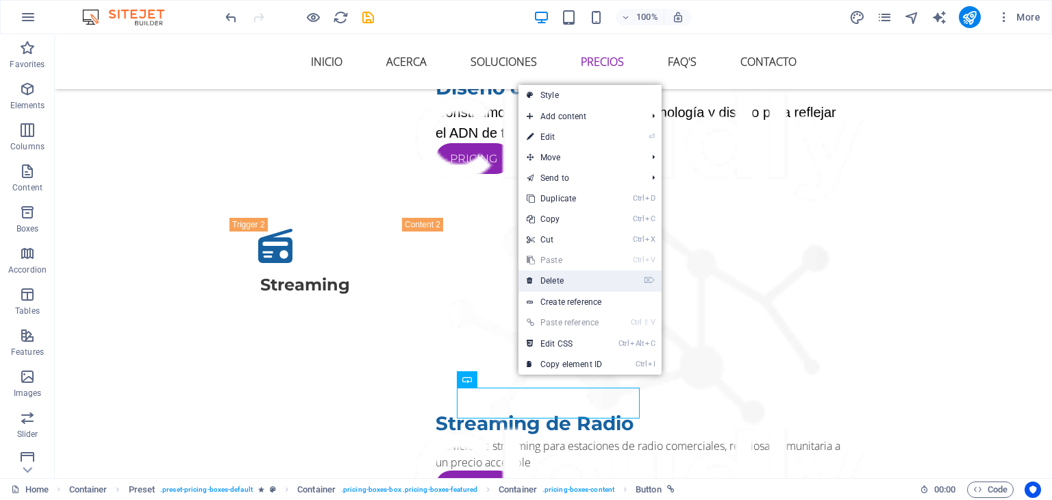
click at [552, 274] on link "⌦ Delete" at bounding box center [564, 280] width 92 height 21
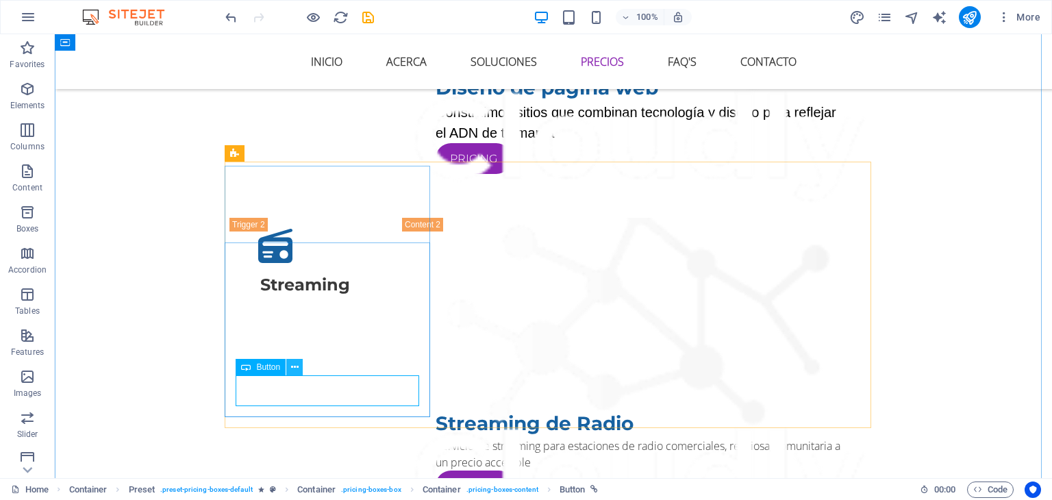
click at [296, 364] on icon at bounding box center [295, 367] width 8 height 14
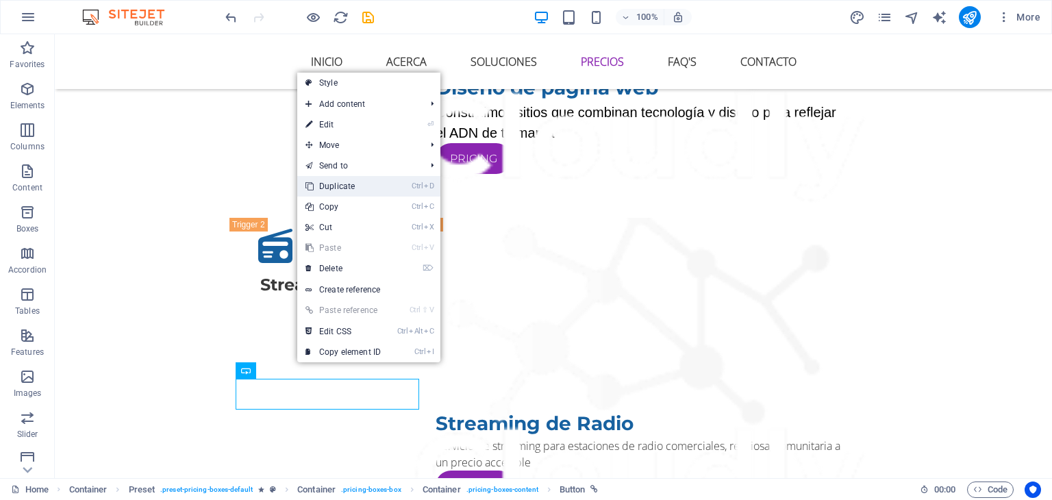
click at [340, 184] on link "Ctrl D Duplicate" at bounding box center [343, 186] width 92 height 21
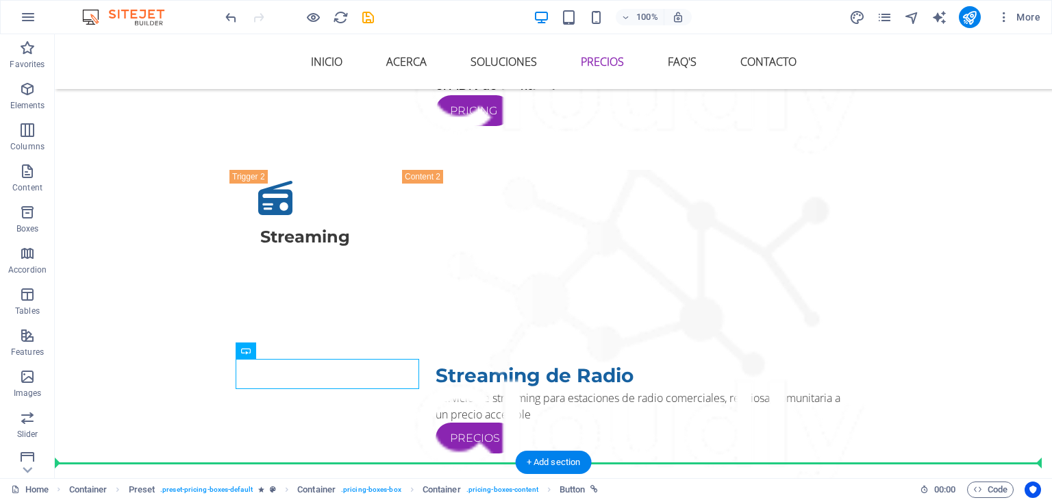
scroll to position [2090, 0]
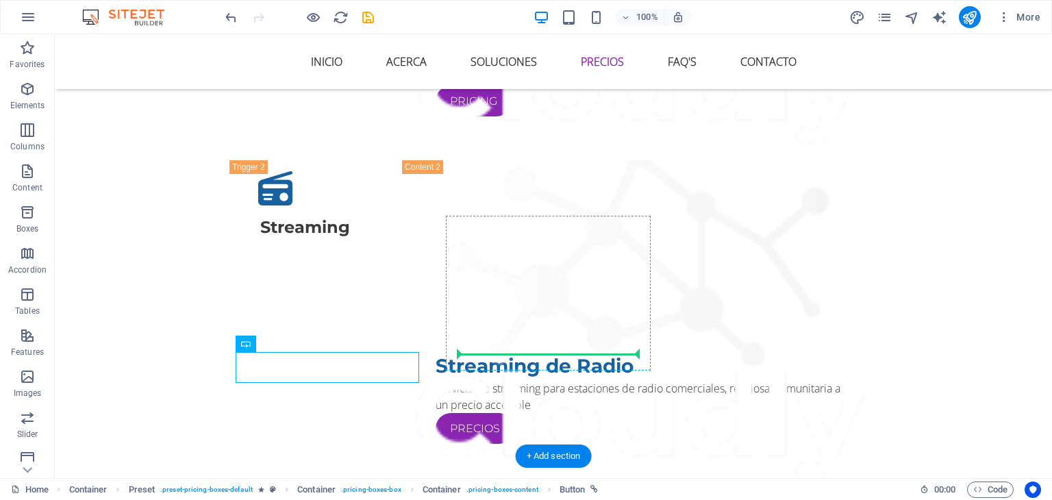
drag, startPoint x: 326, startPoint y: 437, endPoint x: 506, endPoint y: 352, distance: 199.1
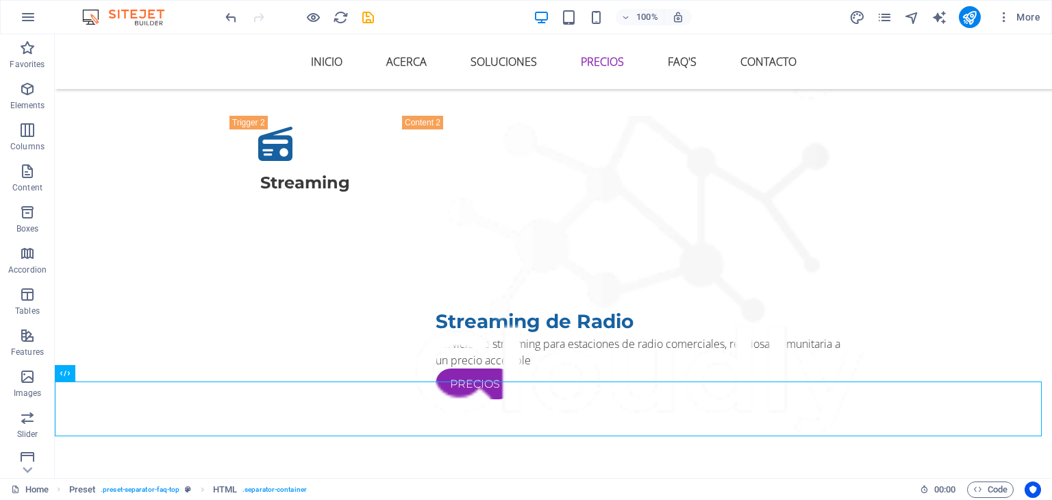
scroll to position [2142, 0]
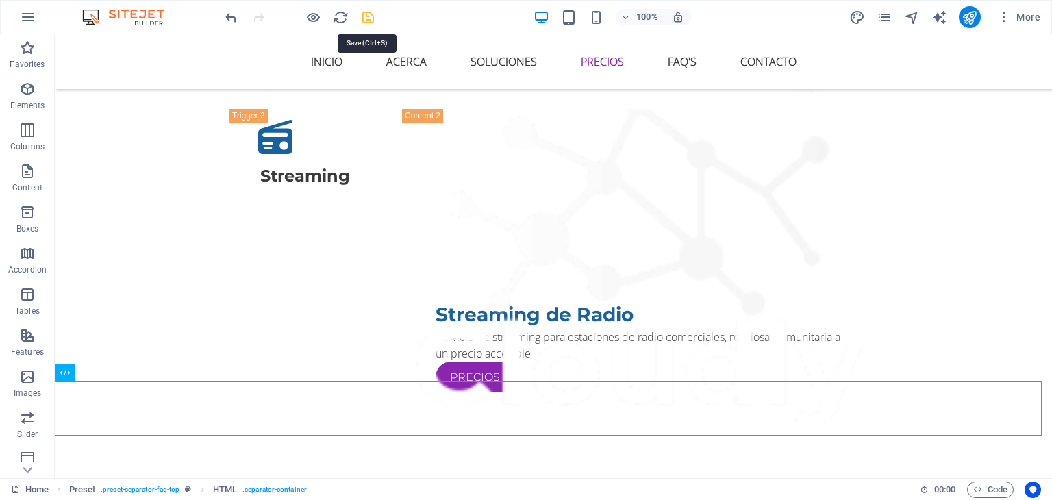
click at [370, 17] on icon "save" at bounding box center [368, 18] width 16 height 16
checkbox input "false"
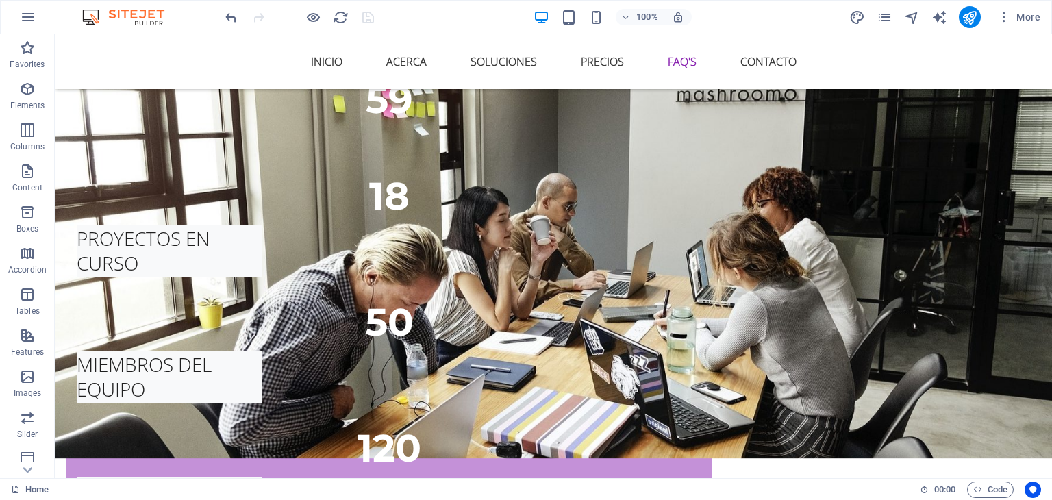
scroll to position [2567, 0]
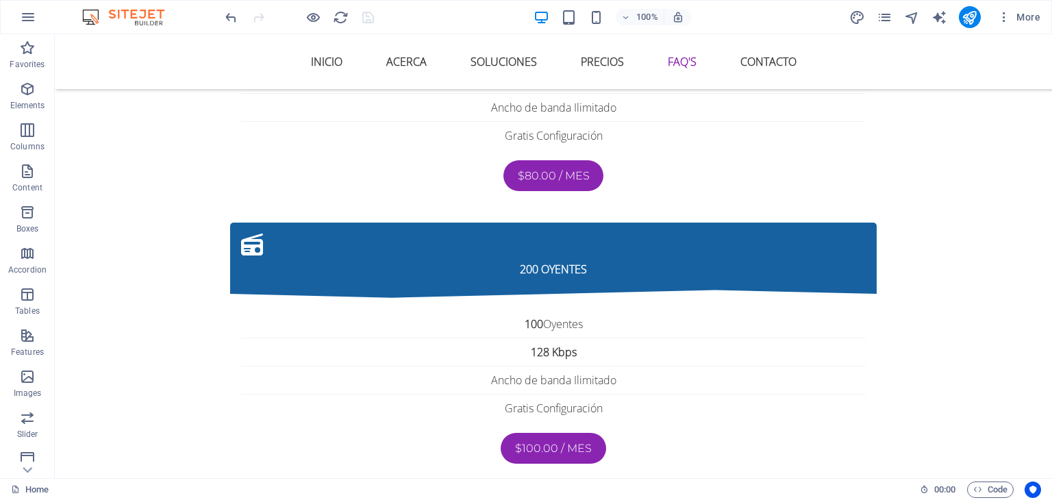
scroll to position [3699, 0]
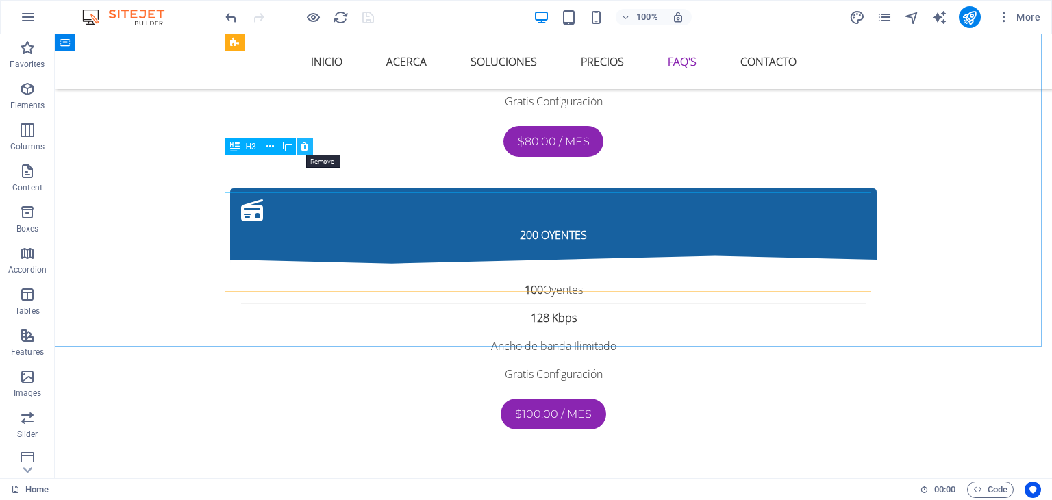
click at [302, 148] on icon at bounding box center [305, 147] width 8 height 14
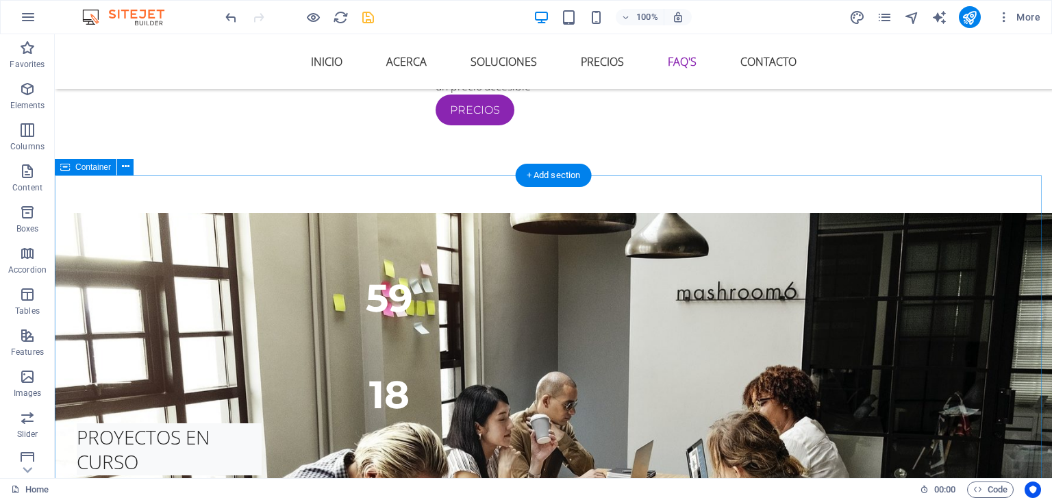
scroll to position [2402, 0]
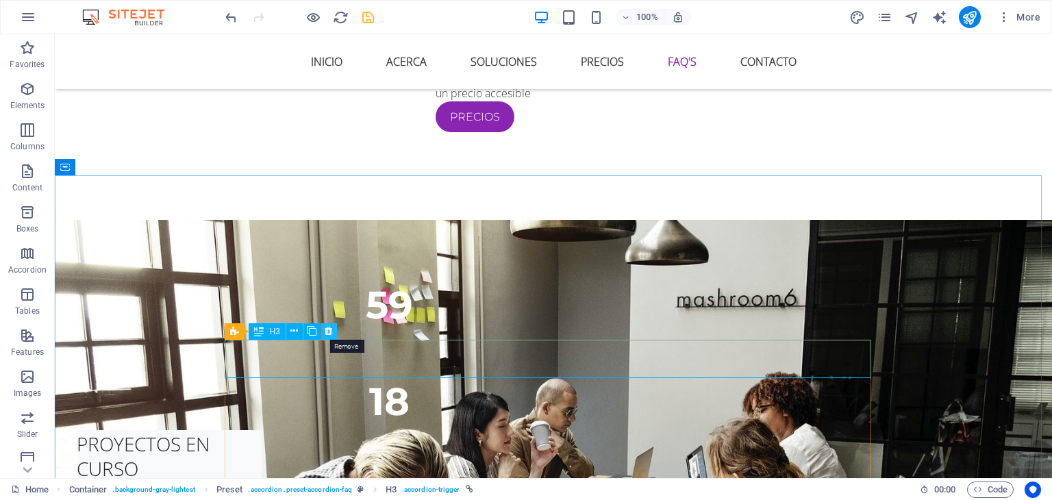
click at [327, 332] on icon at bounding box center [329, 331] width 8 height 14
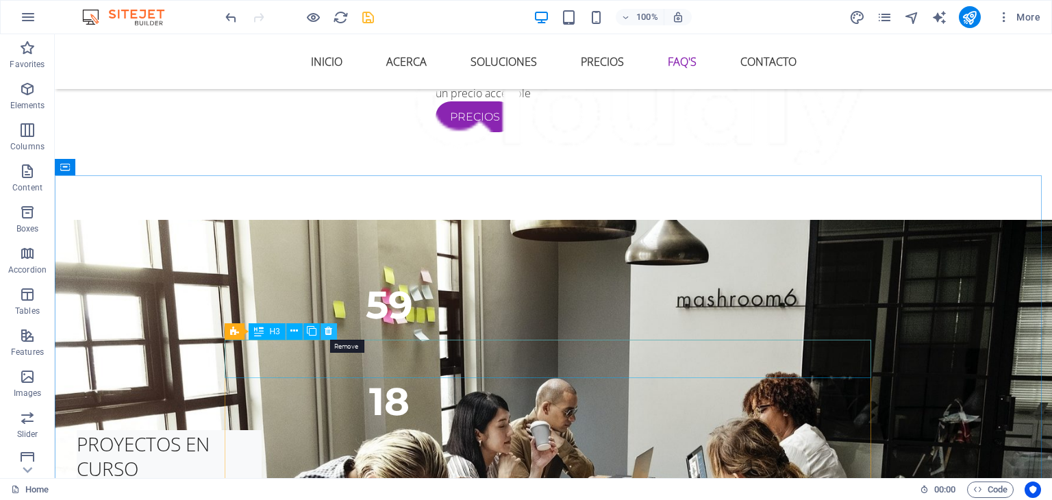
click at [326, 331] on icon at bounding box center [329, 331] width 8 height 14
click at [327, 336] on icon at bounding box center [329, 331] width 8 height 14
click at [327, 333] on icon at bounding box center [329, 331] width 8 height 14
click at [328, 327] on icon at bounding box center [329, 331] width 8 height 14
click at [329, 330] on icon at bounding box center [329, 331] width 8 height 14
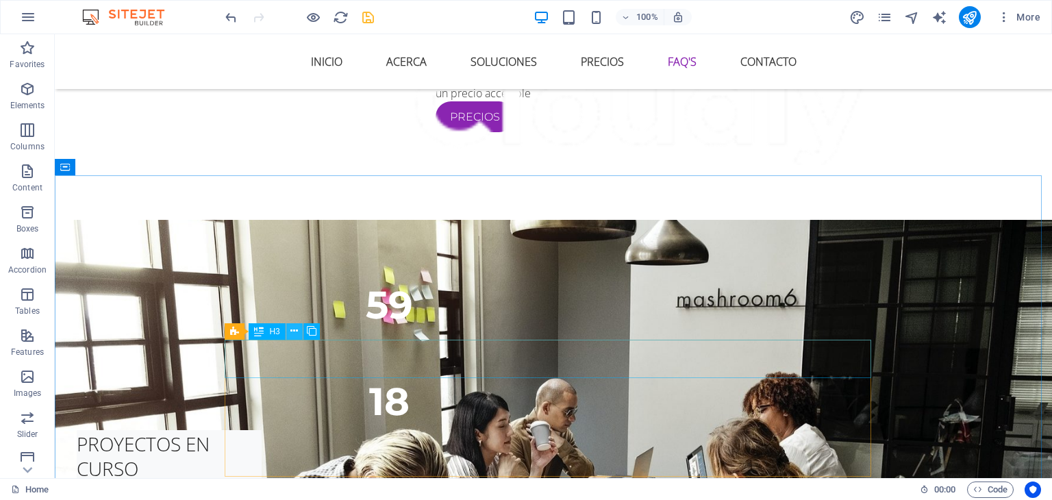
click at [294, 329] on icon at bounding box center [294, 331] width 8 height 14
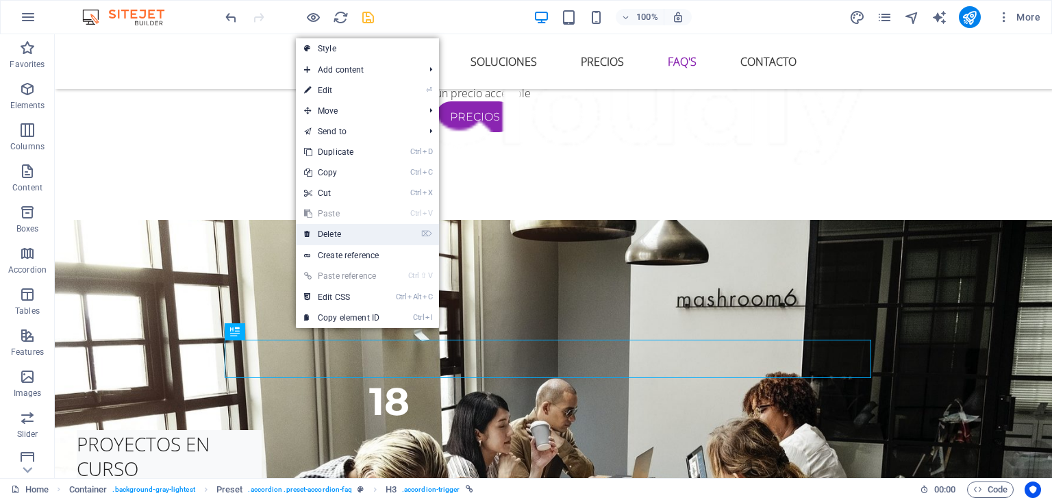
click at [333, 233] on link "⌦ Delete" at bounding box center [342, 234] width 92 height 21
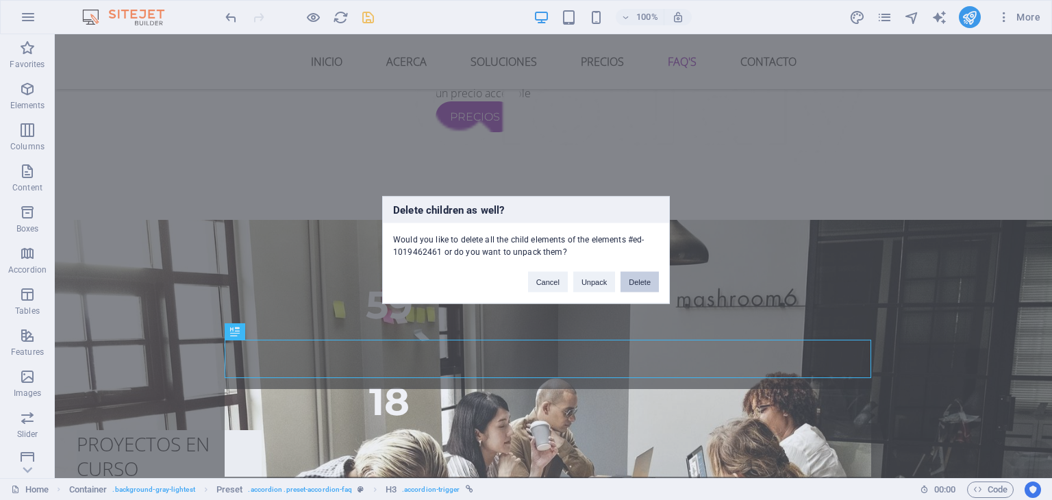
click at [644, 281] on button "Delete" at bounding box center [639, 282] width 38 height 21
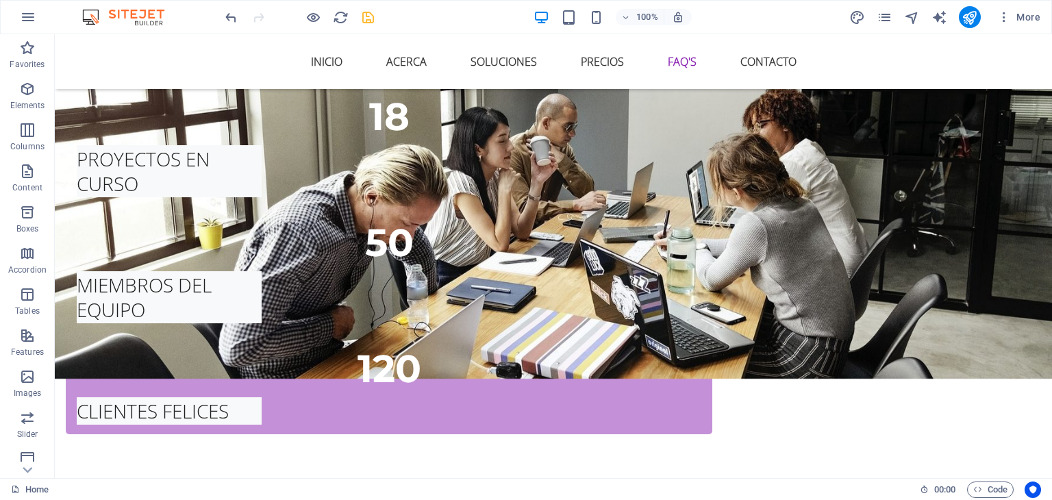
scroll to position [2698, 0]
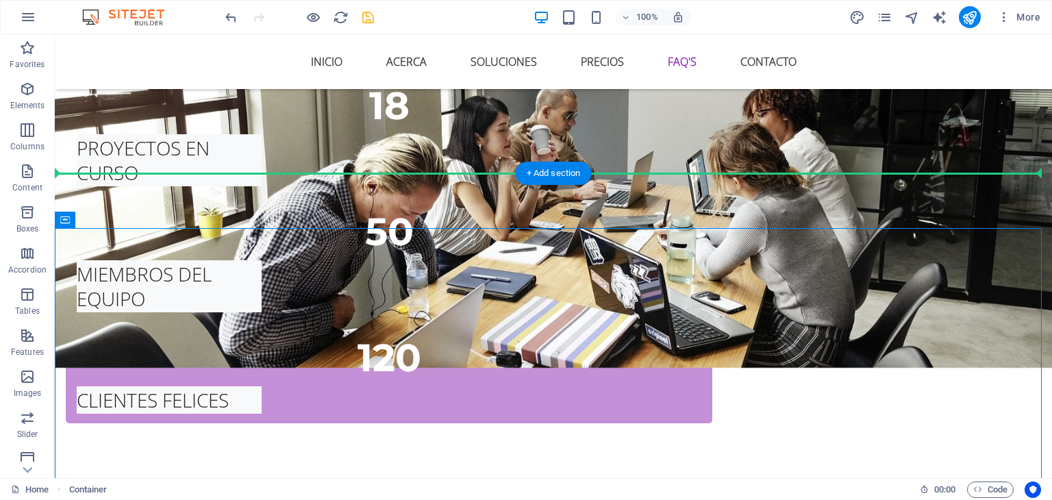
drag, startPoint x: 294, startPoint y: 390, endPoint x: 316, endPoint y: 159, distance: 231.7
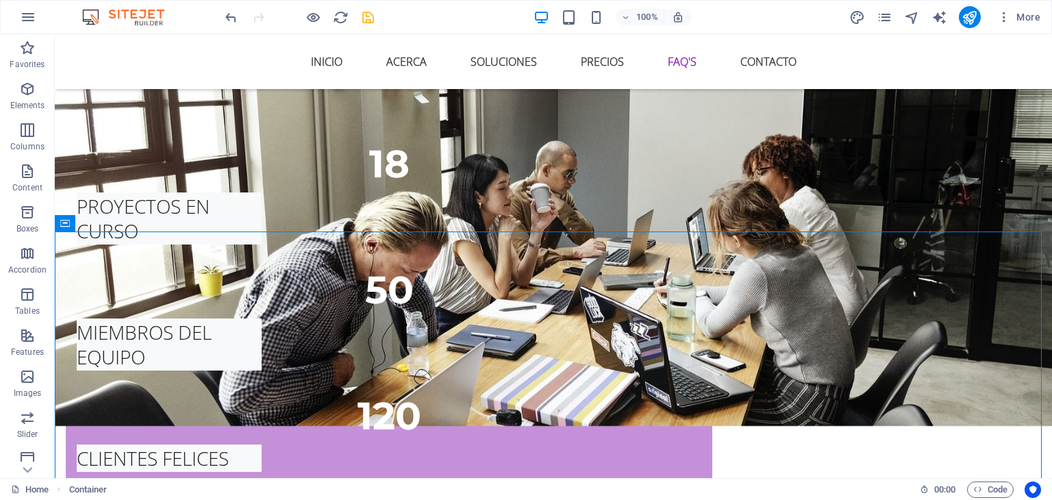
scroll to position [2597, 0]
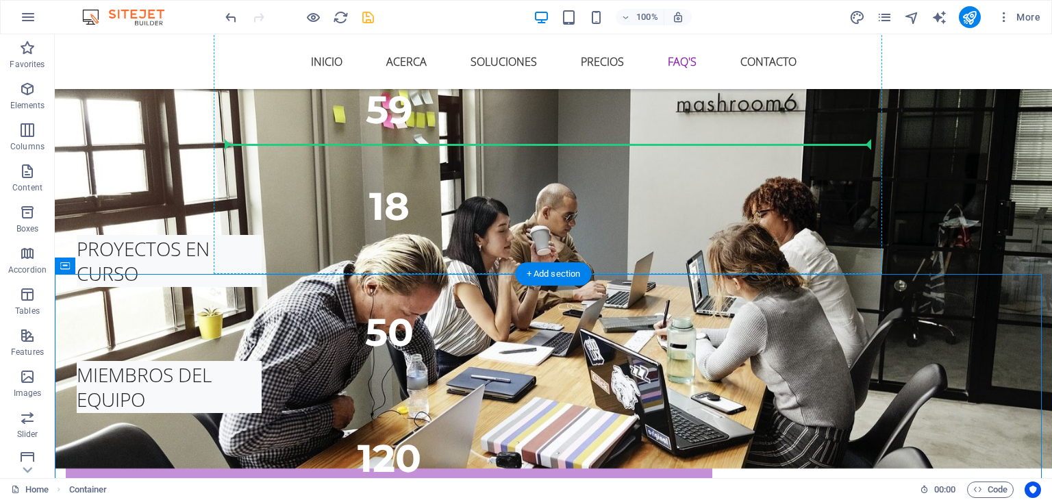
drag, startPoint x: 655, startPoint y: 290, endPoint x: 616, endPoint y: 135, distance: 160.3
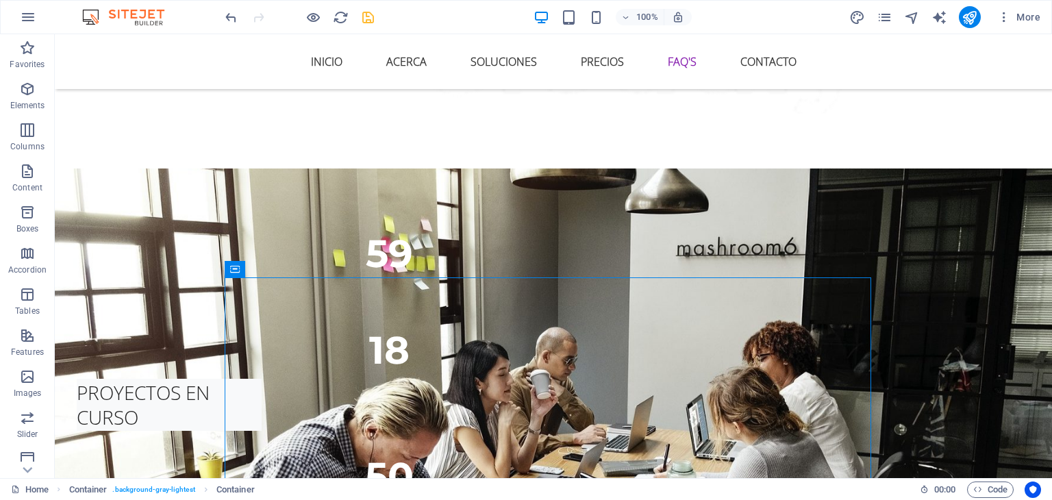
scroll to position [2454, 0]
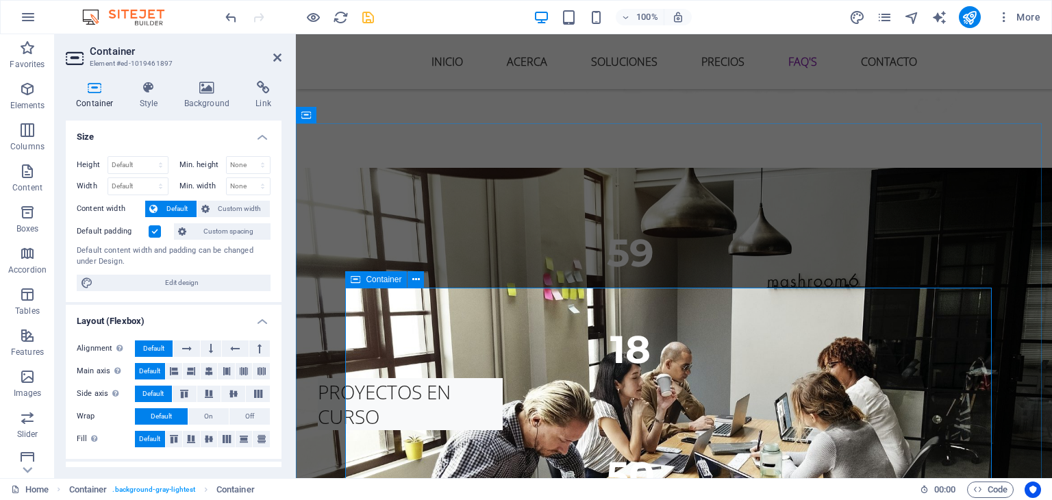
click at [211, 90] on icon at bounding box center [207, 88] width 66 height 14
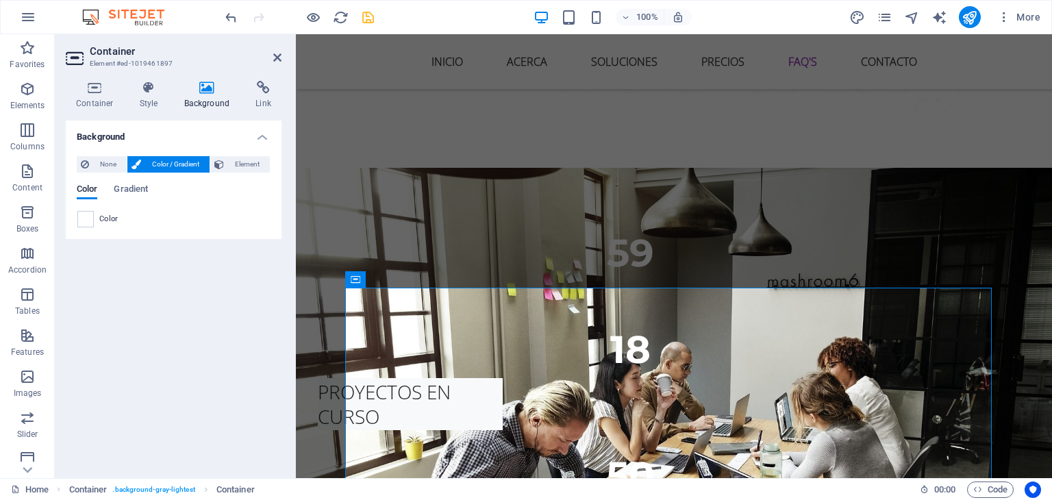
click at [162, 157] on span "Color / Gradient" at bounding box center [175, 164] width 60 height 16
click at [86, 215] on span at bounding box center [85, 219] width 15 height 15
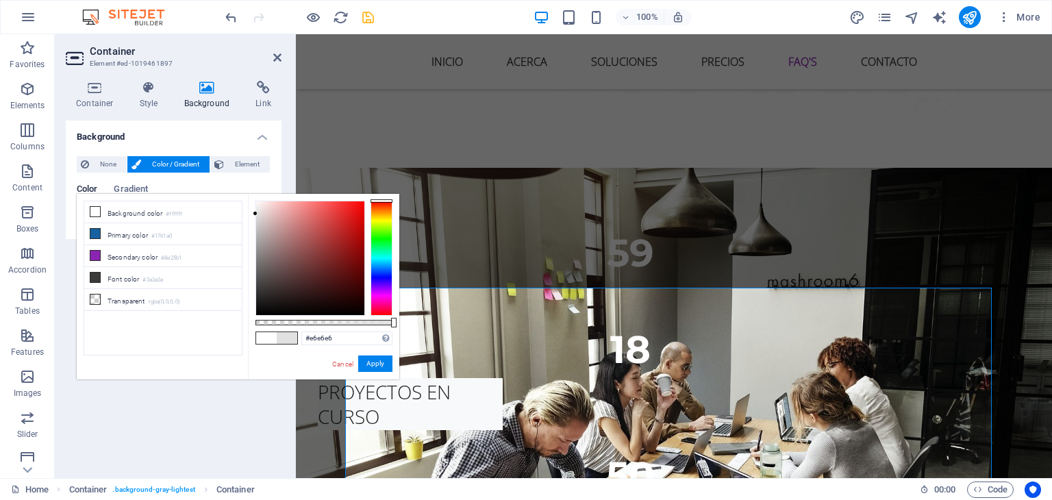
type input "#e7e7e7"
drag, startPoint x: 290, startPoint y: 242, endPoint x: 252, endPoint y: 211, distance: 49.1
click at [256, 211] on div at bounding box center [310, 258] width 108 height 114
click at [370, 360] on button "Apply" at bounding box center [375, 363] width 34 height 16
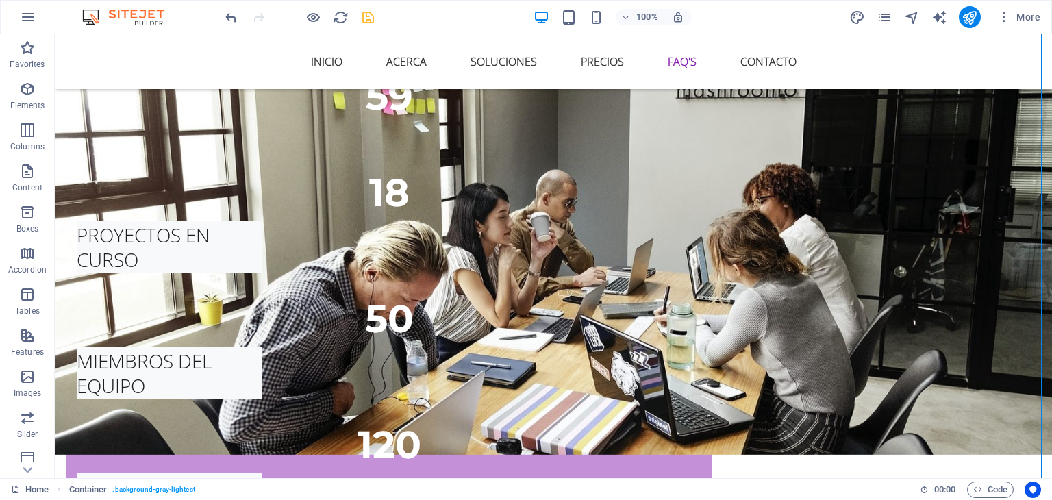
scroll to position [2616, 0]
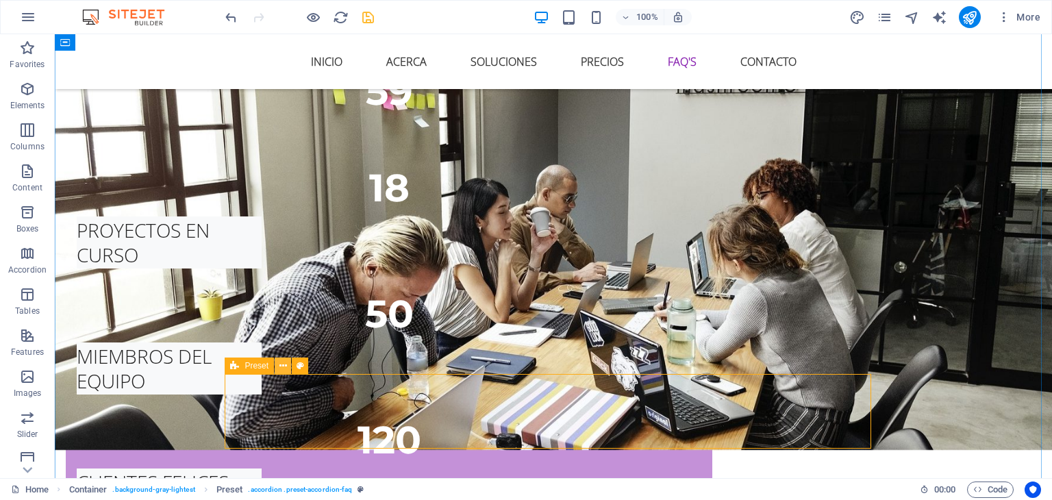
click at [285, 362] on icon at bounding box center [283, 366] width 8 height 14
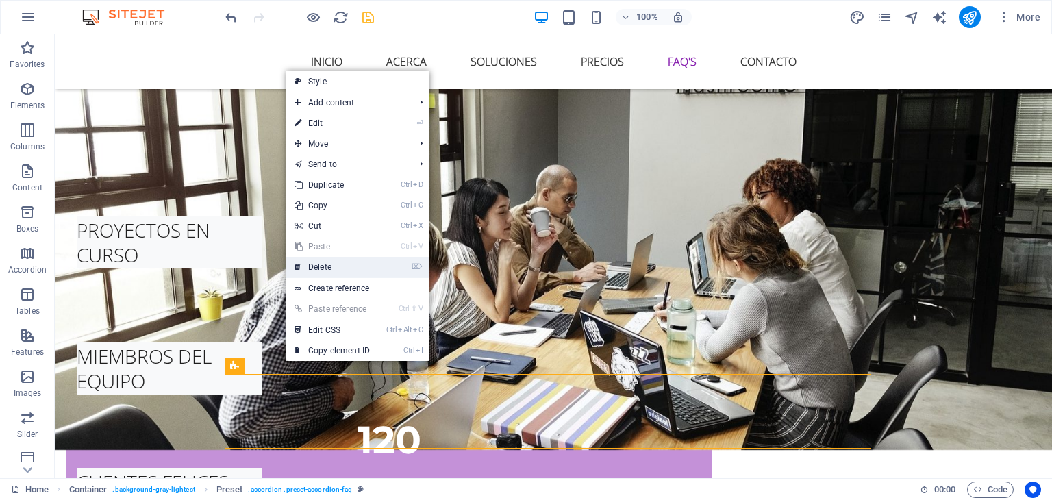
click at [328, 261] on link "⌦ Delete" at bounding box center [332, 267] width 92 height 21
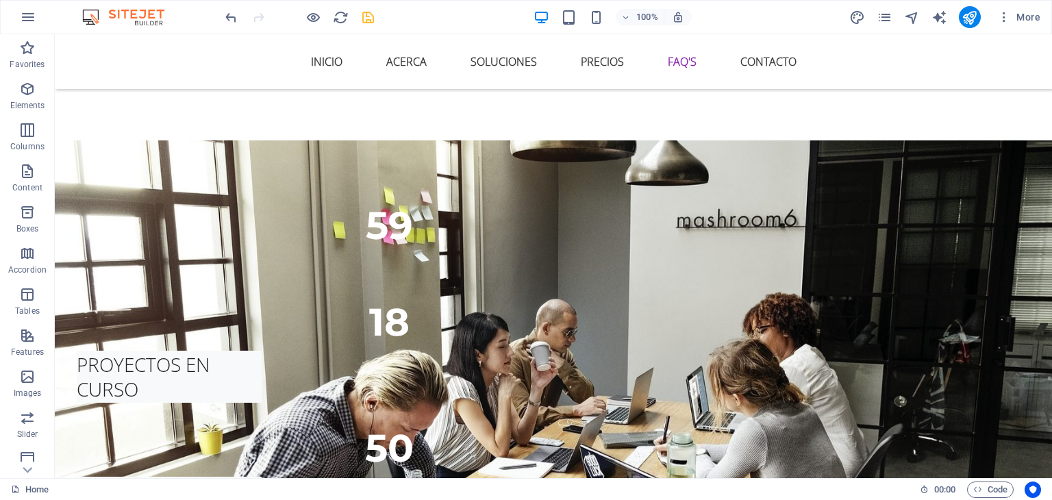
scroll to position [2476, 0]
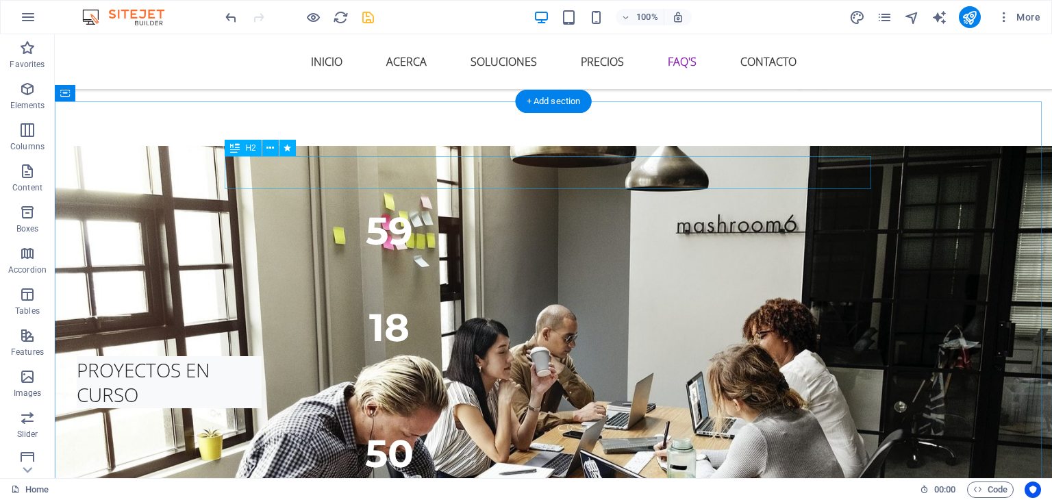
click at [268, 151] on icon at bounding box center [270, 148] width 8 height 14
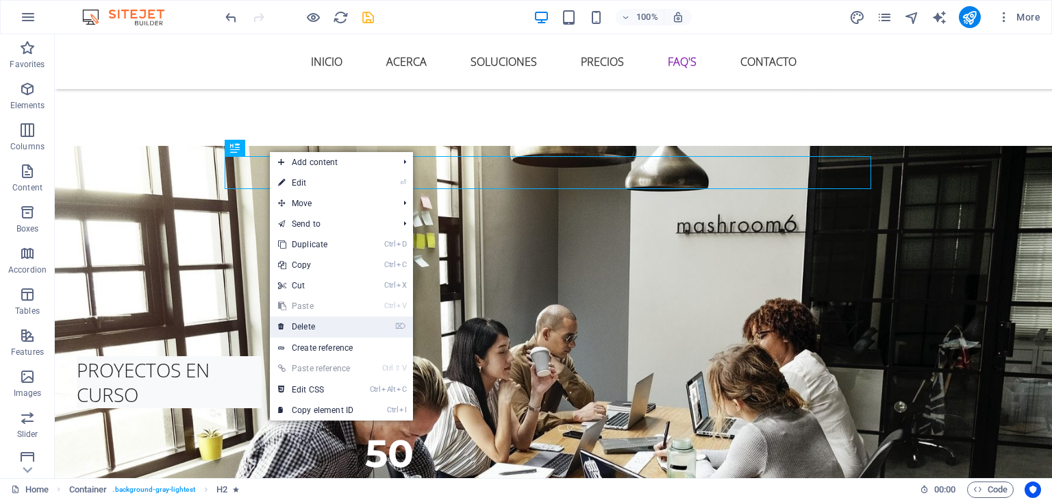
click at [307, 325] on link "⌦ Delete" at bounding box center [316, 326] width 92 height 21
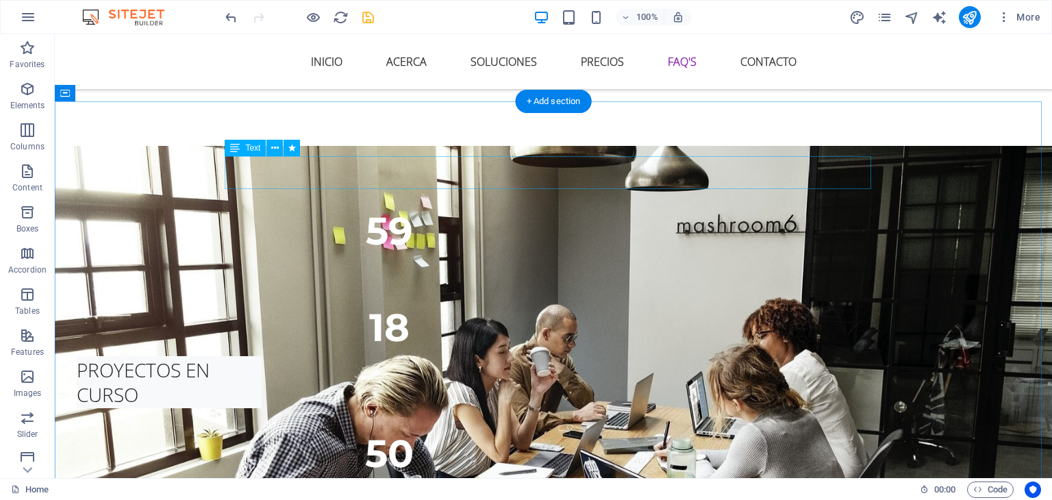
click at [274, 152] on icon at bounding box center [275, 148] width 8 height 14
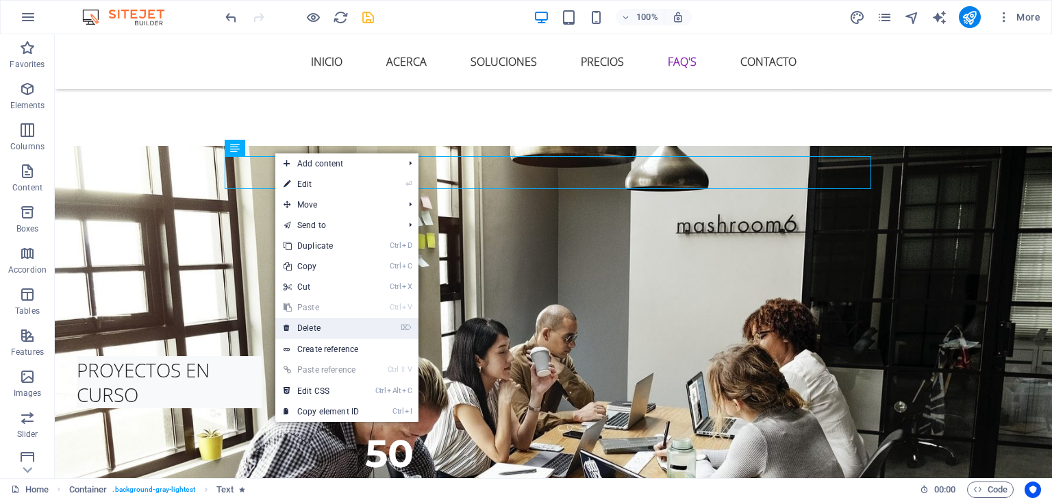
click at [303, 326] on link "⌦ Delete" at bounding box center [321, 328] width 92 height 21
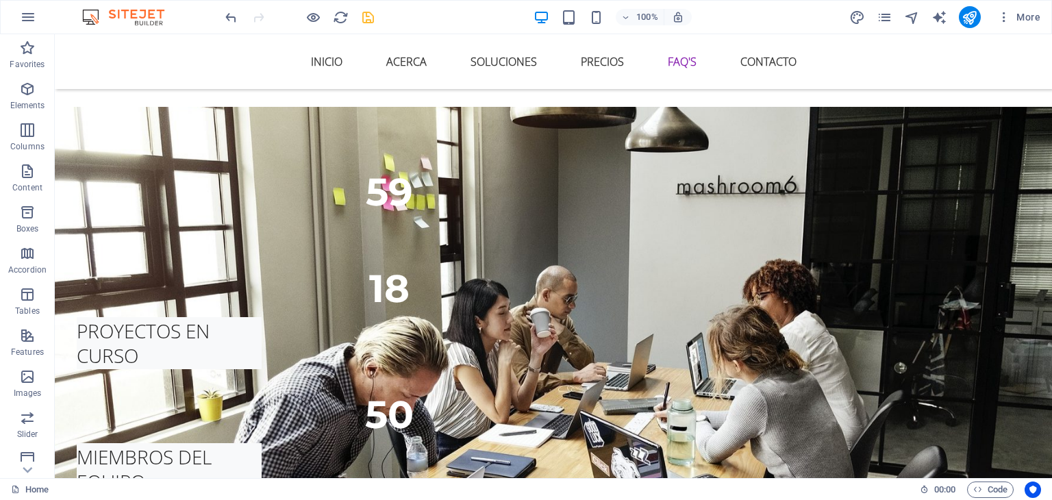
scroll to position [2525, 0]
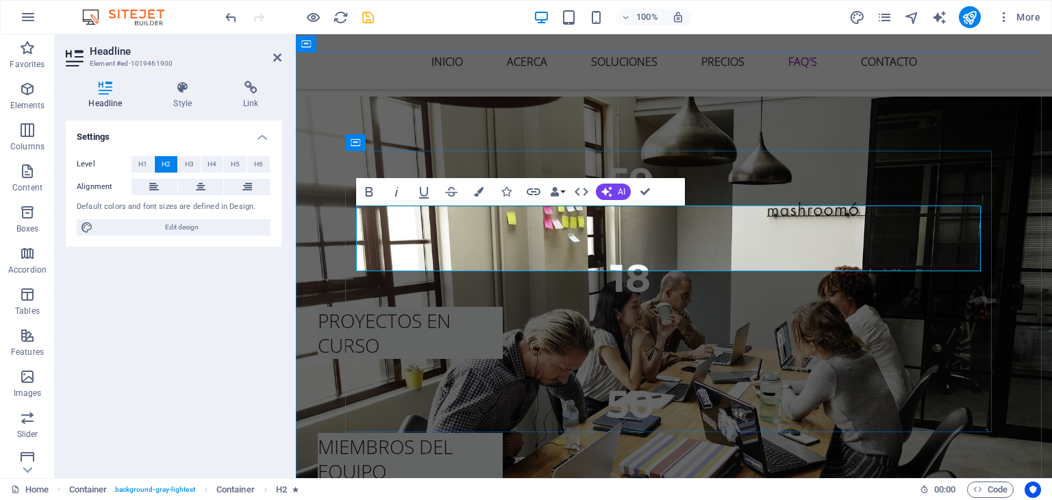
drag, startPoint x: 688, startPoint y: 220, endPoint x: 926, endPoint y: 210, distance: 238.5
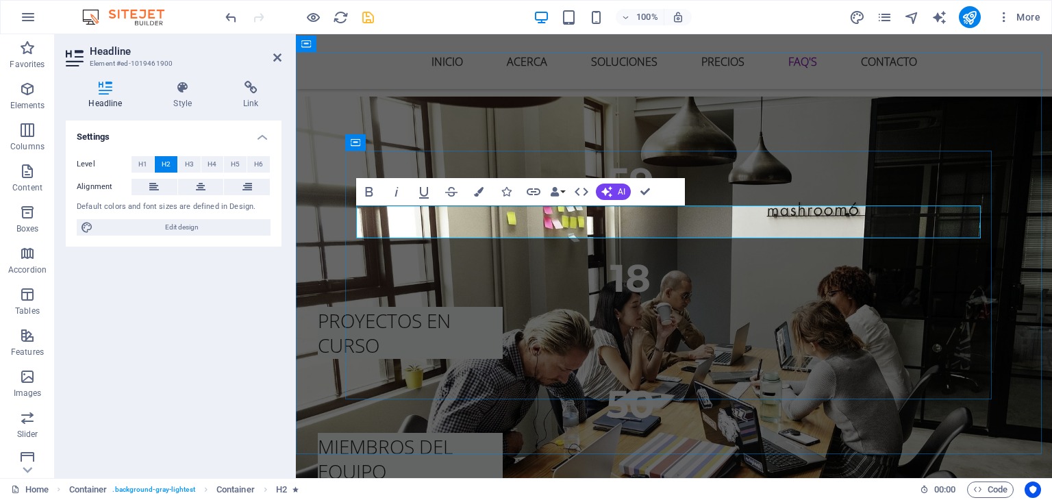
drag, startPoint x: 905, startPoint y: 223, endPoint x: 772, endPoint y: 219, distance: 132.9
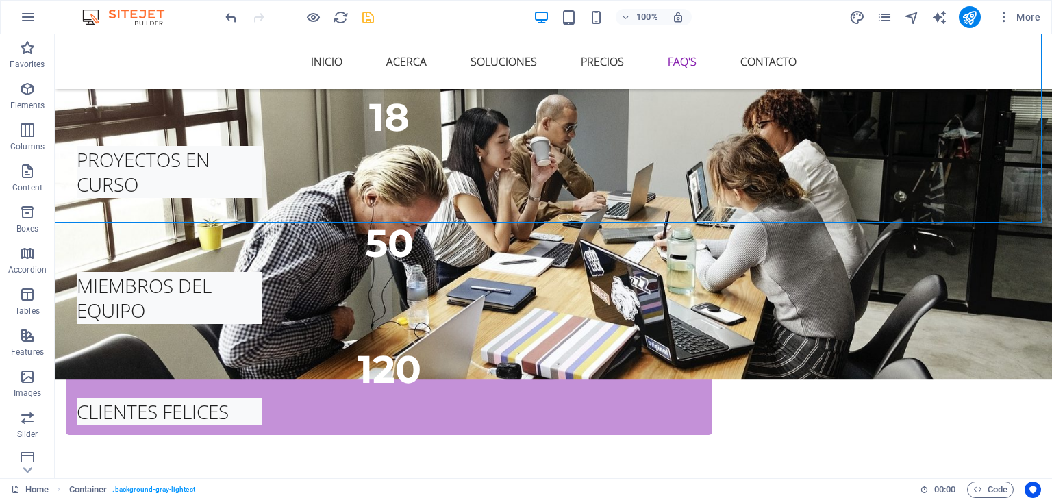
scroll to position [2818, 0]
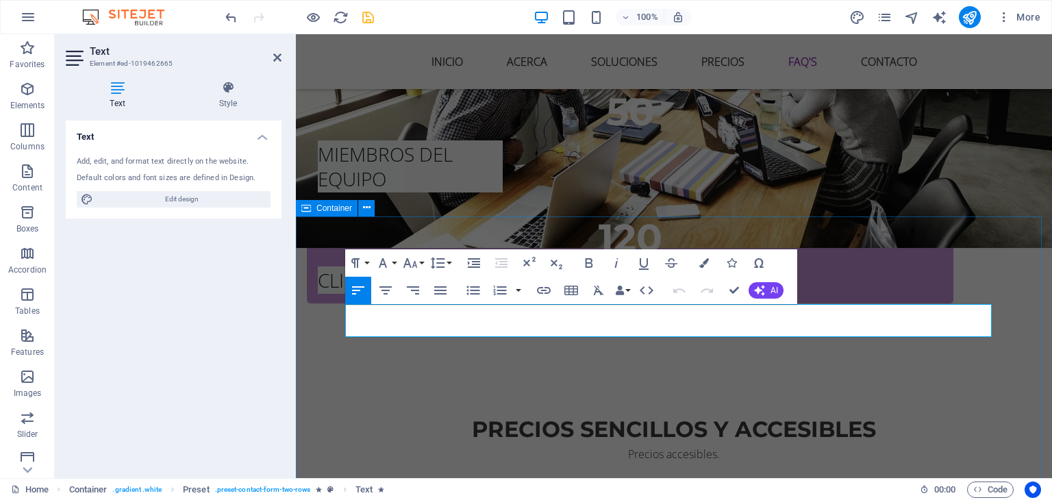
drag, startPoint x: 521, startPoint y: 329, endPoint x: 340, endPoint y: 313, distance: 181.4
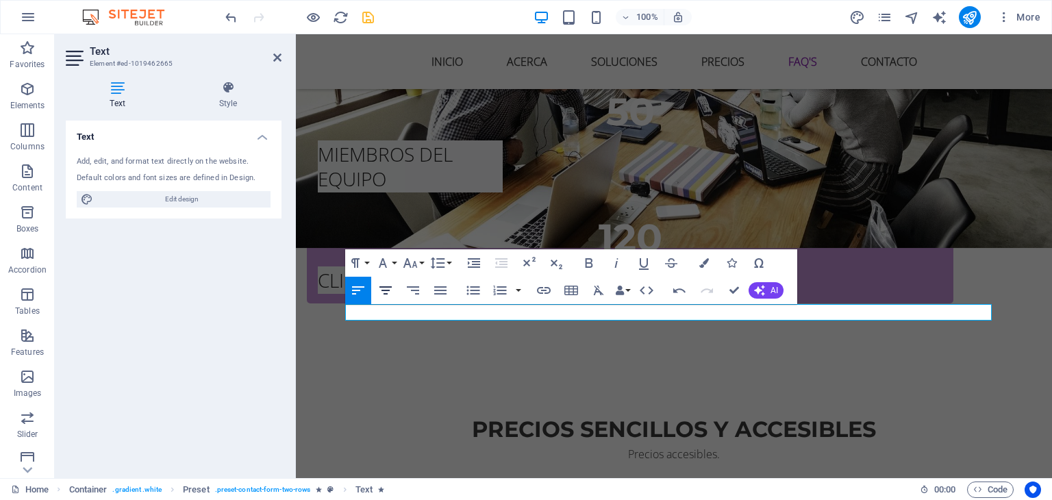
click at [383, 282] on icon "button" at bounding box center [385, 290] width 16 height 16
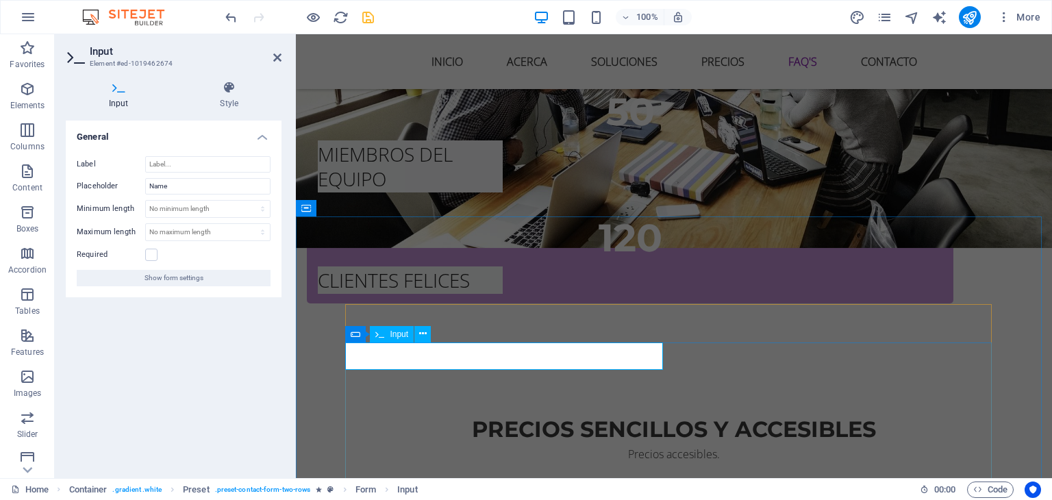
drag, startPoint x: 392, startPoint y: 353, endPoint x: 335, endPoint y: 355, distance: 57.6
type input "Nombre"
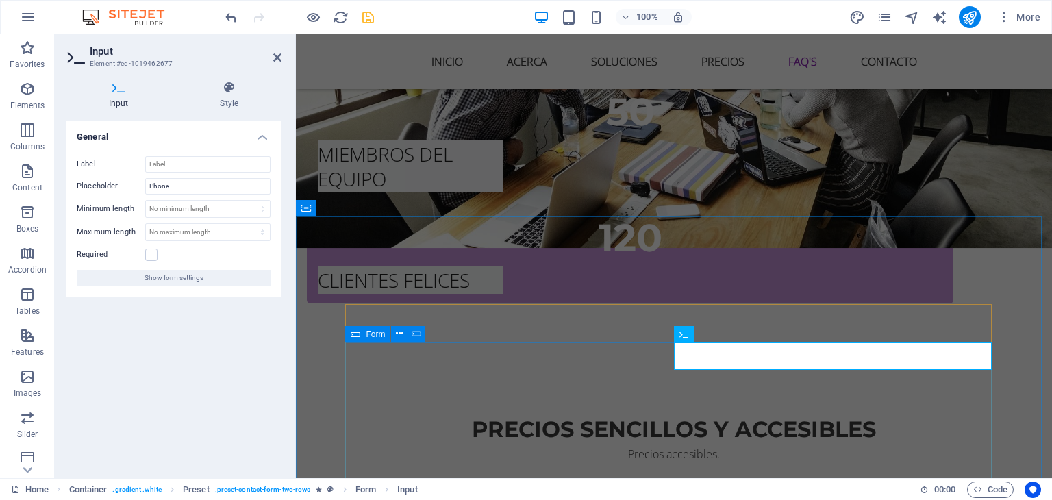
drag, startPoint x: 721, startPoint y: 361, endPoint x: 661, endPoint y: 356, distance: 60.4
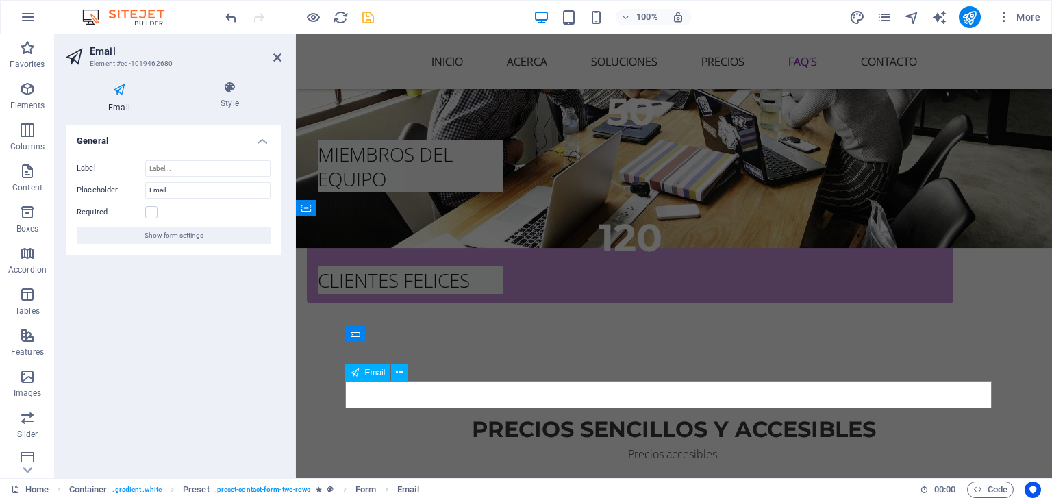
drag, startPoint x: 405, startPoint y: 396, endPoint x: 320, endPoint y: 392, distance: 84.3
type input "Correo electrónico"
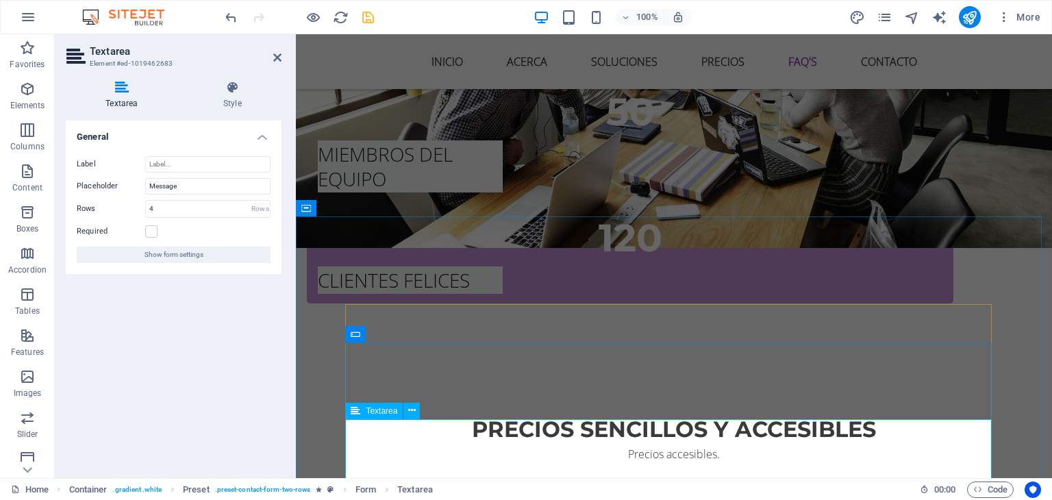
drag, startPoint x: 412, startPoint y: 429, endPoint x: 342, endPoint y: 423, distance: 70.1
type textarea "Escriba tus mensajes"
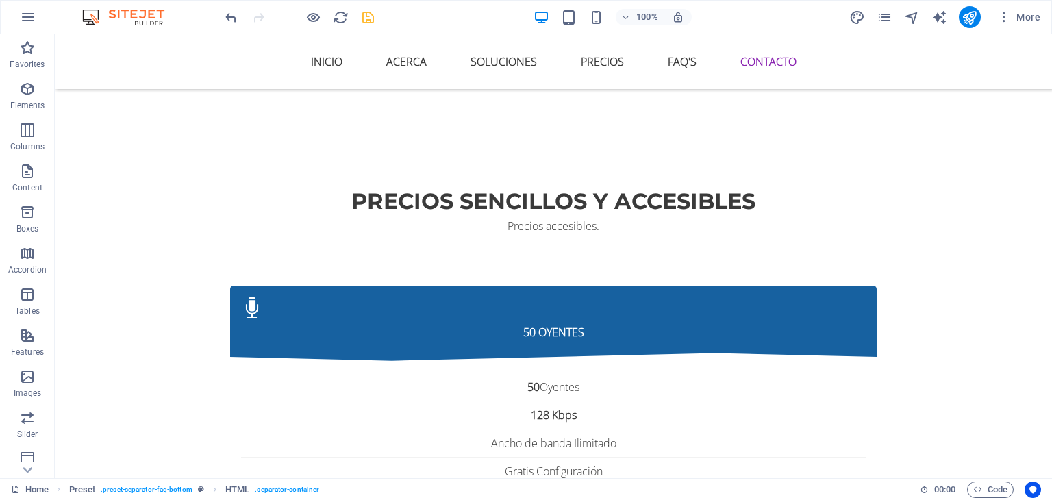
scroll to position [3061, 0]
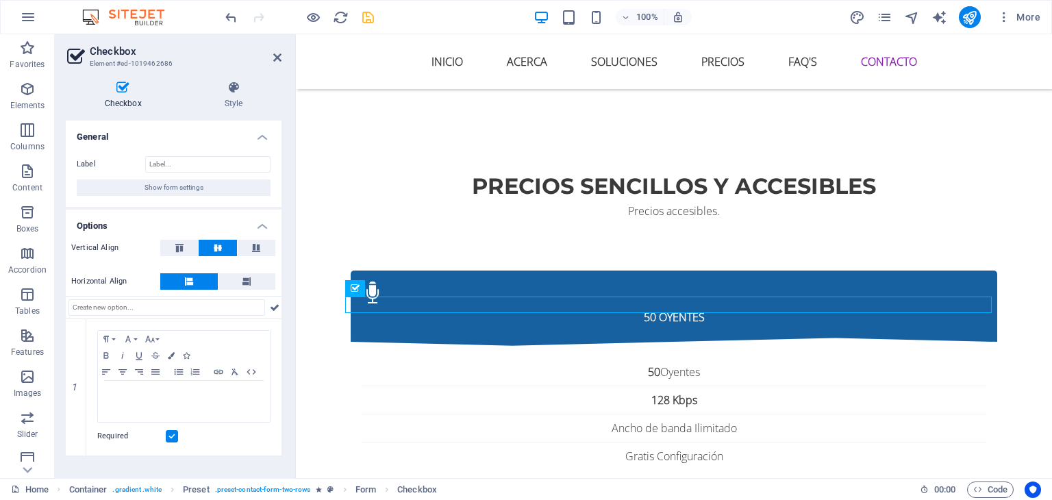
drag, startPoint x: 584, startPoint y: 305, endPoint x: 429, endPoint y: 307, distance: 155.5
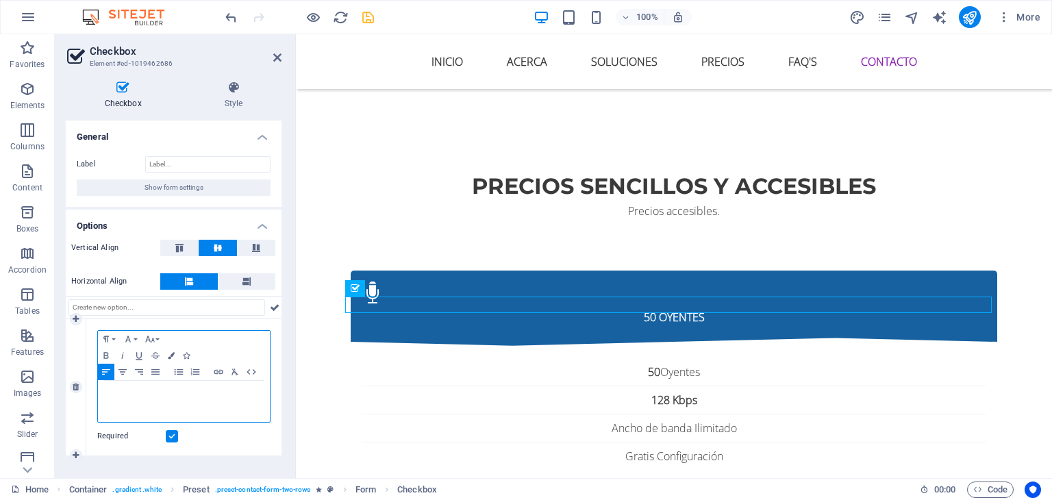
click at [114, 402] on div "I have read and understand the privacy policy." at bounding box center [184, 401] width 172 height 41
drag, startPoint x: 256, startPoint y: 398, endPoint x: 74, endPoint y: 375, distance: 183.6
click at [74, 375] on div "1 Paragraph Format Normal Heading 1 Heading 2 Heading 3 Heading 4 Heading 5 Hea…" at bounding box center [174, 387] width 216 height 136
click at [171, 354] on icon "button" at bounding box center [171, 355] width 7 height 7
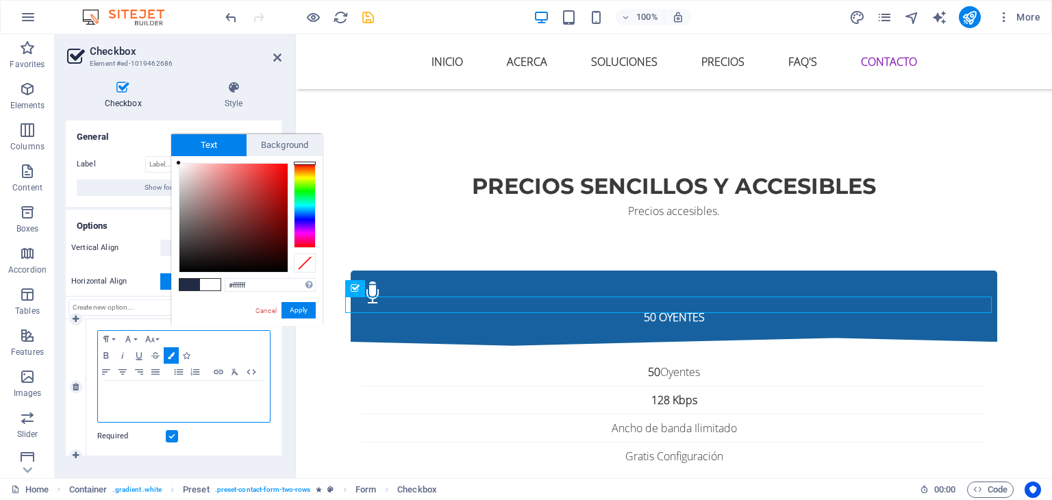
click at [244, 408] on div "​ I have read and understand the privacy policy. ​" at bounding box center [184, 401] width 172 height 41
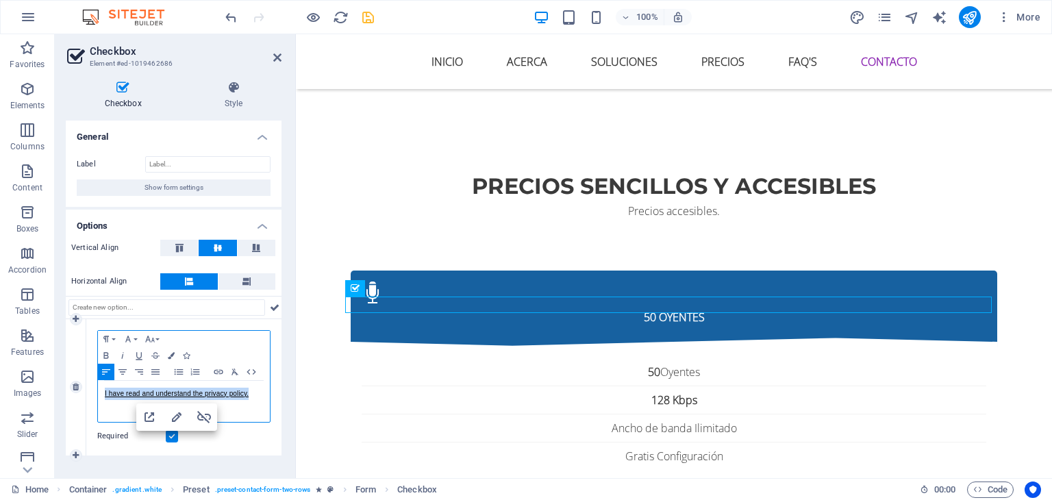
drag, startPoint x: 263, startPoint y: 394, endPoint x: 84, endPoint y: 381, distance: 179.9
click at [84, 381] on div "1 Paragraph Format Normal Heading 1 Heading 2 Heading 3 Heading 4 Heading 5 Hea…" at bounding box center [174, 387] width 216 height 136
drag, startPoint x: 215, startPoint y: 392, endPoint x: 68, endPoint y: 388, distance: 146.6
click at [68, 388] on div "1 Paragraph Format Normal Heading 1 Heading 2 Heading 3 Heading 4 Heading 5 Hea…" at bounding box center [174, 387] width 216 height 136
click at [172, 390] on span "He leido y de acuerdo la politica" at bounding box center [155, 394] width 100 height 8
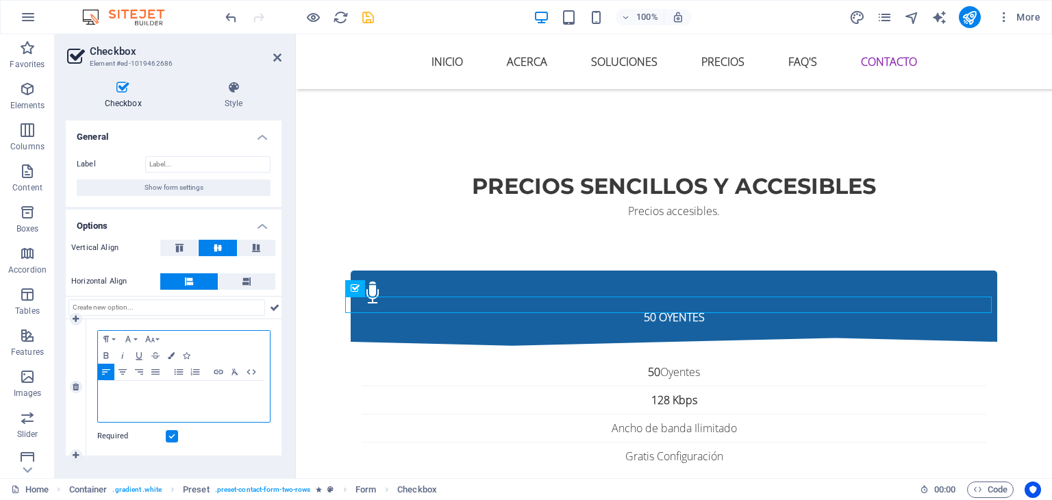
click at [229, 393] on p "He leido y de acuerdo a la politica" at bounding box center [184, 394] width 158 height 12
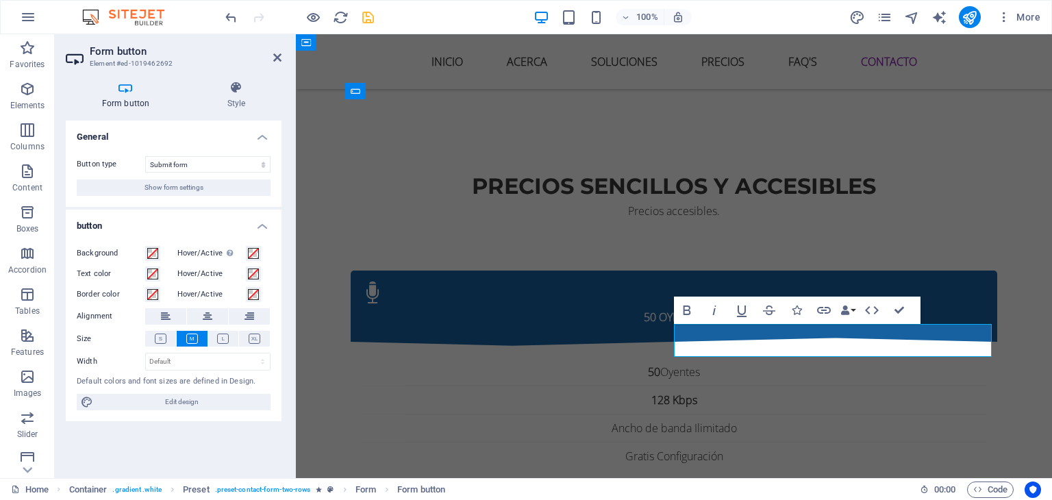
type button "Submit"
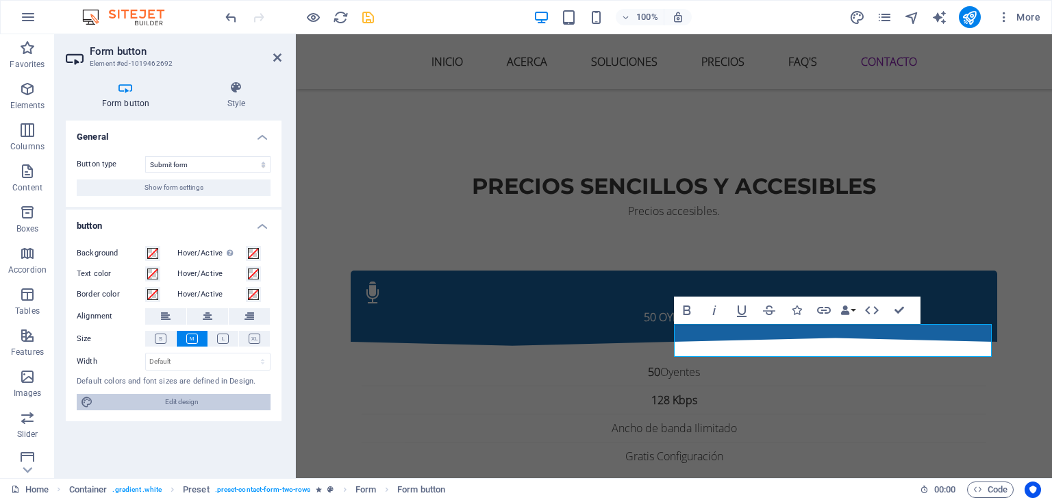
click at [208, 402] on span "Edit design" at bounding box center [181, 402] width 169 height 16
select select "px"
select select "400"
select select "px"
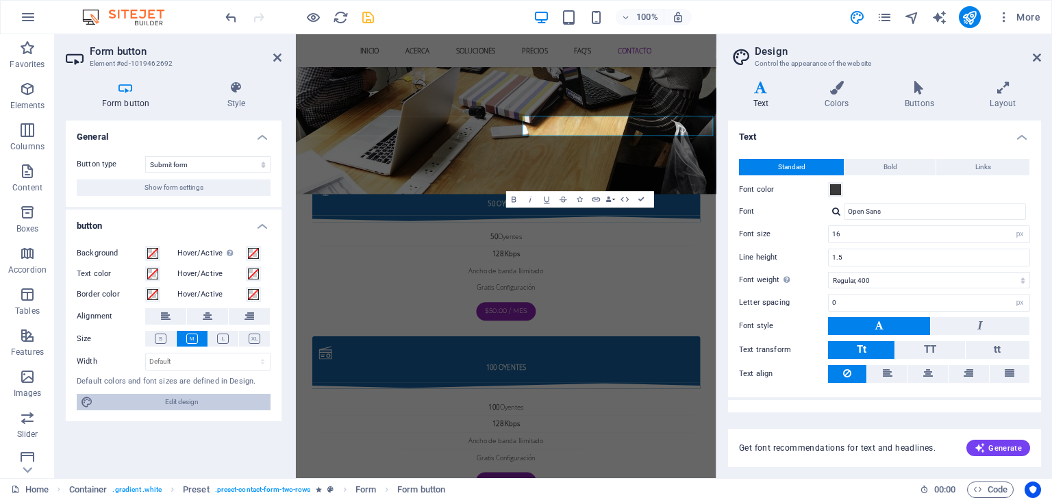
scroll to position [3214, 0]
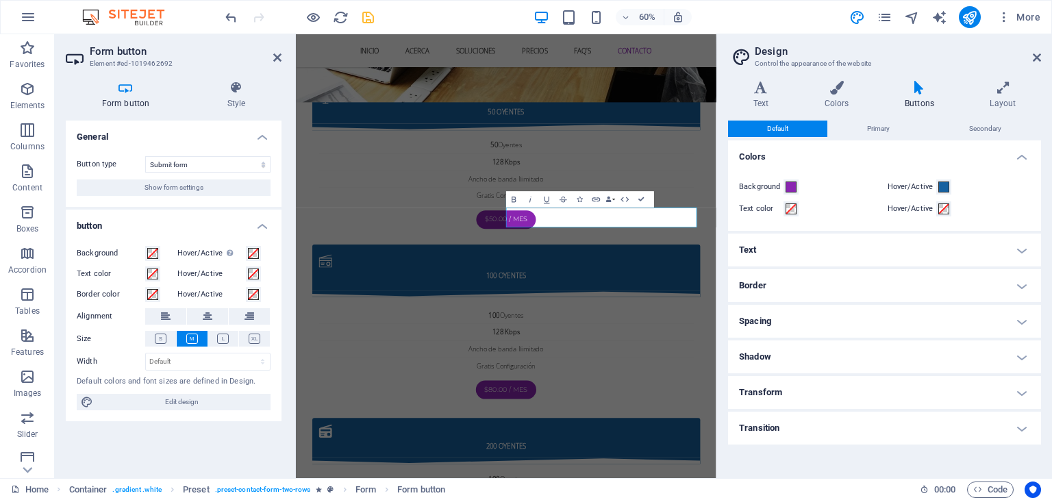
click at [764, 394] on h4 "Transform" at bounding box center [884, 392] width 313 height 33
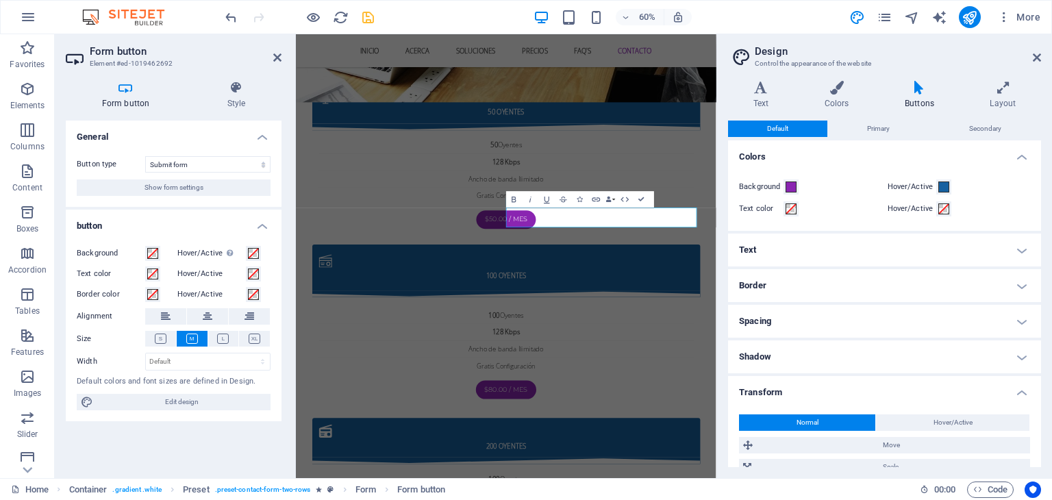
click at [750, 318] on h4 "Spacing" at bounding box center [884, 321] width 313 height 33
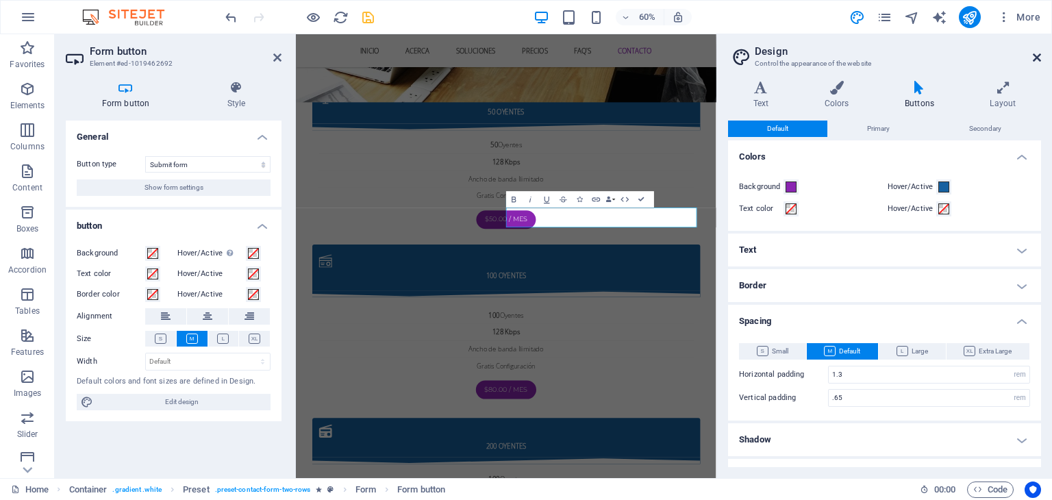
click at [1037, 55] on icon at bounding box center [1037, 57] width 8 height 11
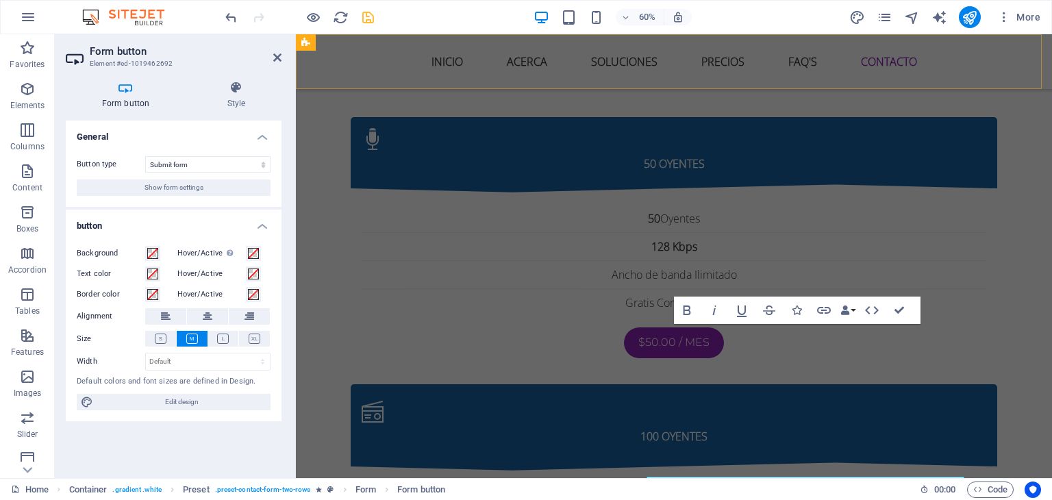
scroll to position [3061, 0]
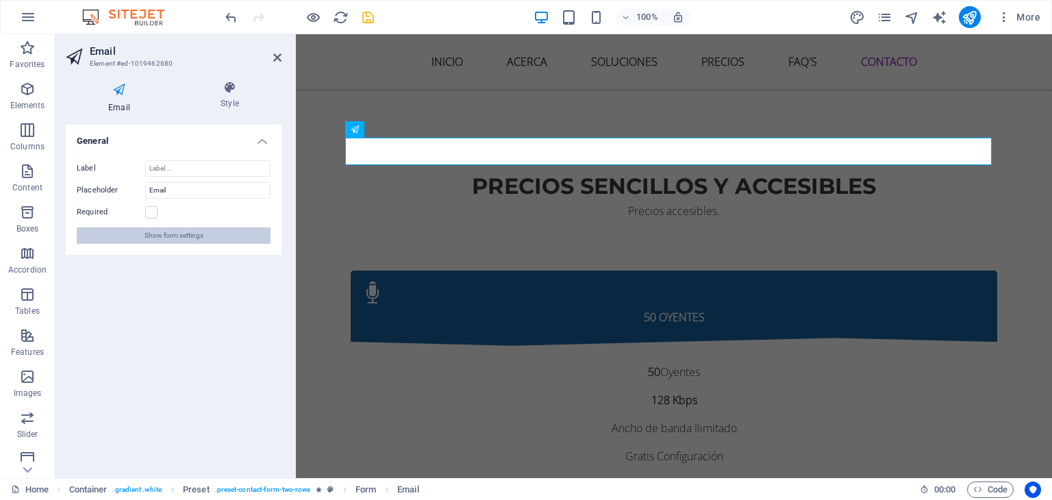
click at [178, 228] on span "Show form settings" at bounding box center [173, 235] width 59 height 16
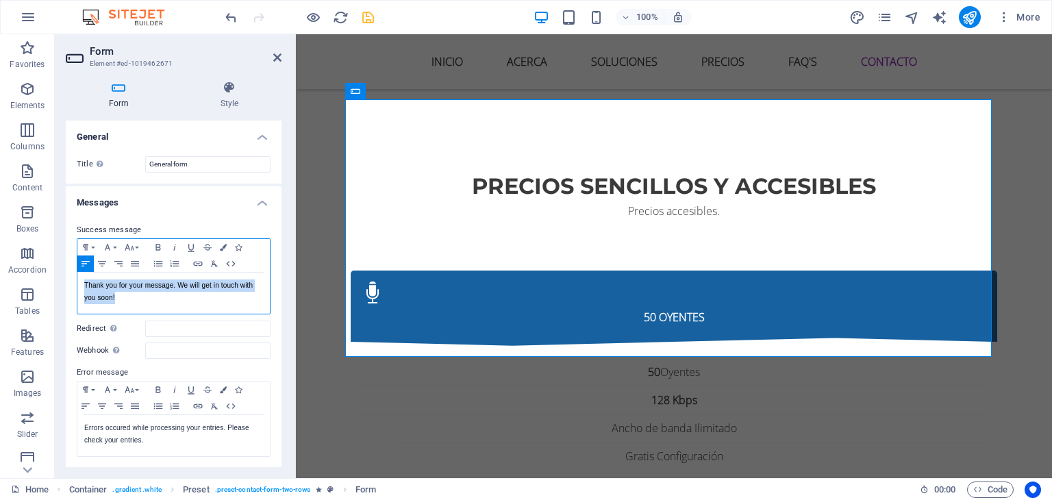
drag, startPoint x: 126, startPoint y: 298, endPoint x: 82, endPoint y: 280, distance: 47.3
click at [82, 280] on div "Thank you for your message. We will get in touch with you soon!" at bounding box center [173, 293] width 192 height 41
copy p "Thank you for your message. We will get in touch with you soon!"
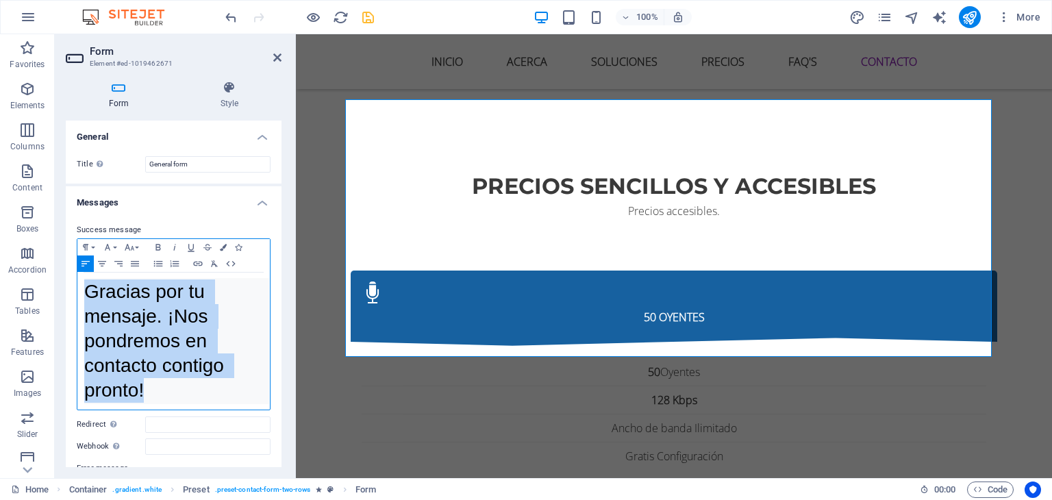
drag, startPoint x: 150, startPoint y: 385, endPoint x: 85, endPoint y: 296, distance: 110.8
click at [85, 296] on pre "Gracias por tu mensaje. ¡Nos pondremos en contacto contigo pronto!" at bounding box center [176, 341] width 185 height 126
click at [138, 247] on button "Font Size" at bounding box center [132, 247] width 22 height 16
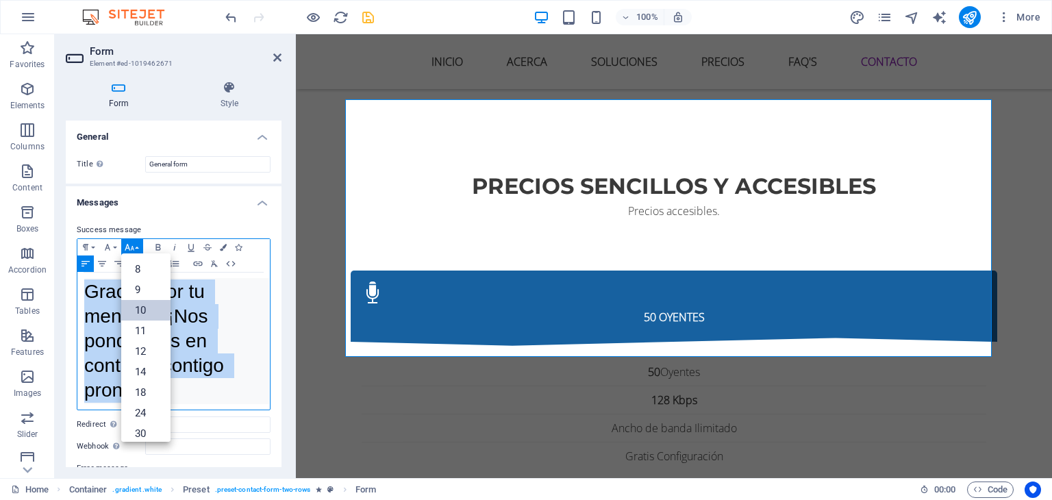
click at [142, 309] on link "10" at bounding box center [145, 310] width 49 height 21
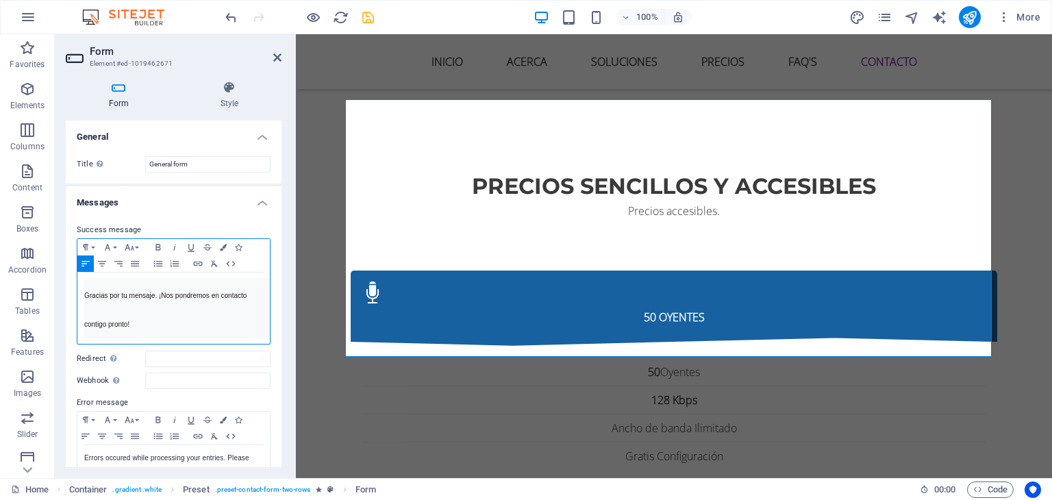
click at [126, 307] on pre "Gracias por tu mensaje. ¡Nos pondremos en contacto contigo pronto!" at bounding box center [176, 308] width 185 height 60
click at [248, 296] on span "Gracias por tu mensaje. ¡Nos pondremos en contacto contigo pronto!" at bounding box center [166, 310] width 164 height 36
drag, startPoint x: 277, startPoint y: 233, endPoint x: 278, endPoint y: 179, distance: 54.1
drag, startPoint x: 278, startPoint y: 179, endPoint x: 280, endPoint y: 210, distance: 30.9
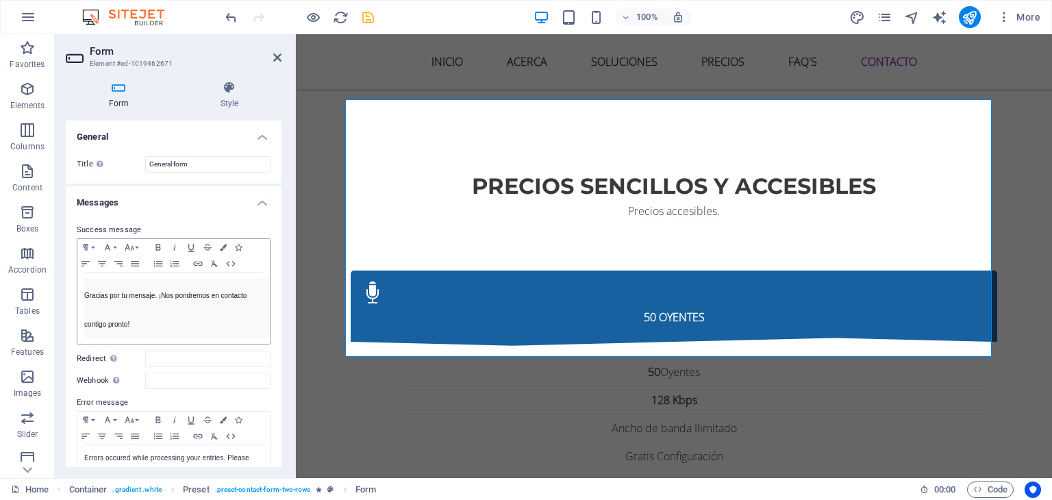
click at [280, 210] on div "General Title Define a name for the form. General form Messages Success message…" at bounding box center [174, 294] width 216 height 346
drag, startPoint x: 277, startPoint y: 211, endPoint x: 277, endPoint y: 250, distance: 39.0
click at [277, 250] on div "Success message Paragraph Format Normal Heading 1 Heading 2 Heading 3 Heading 4…" at bounding box center [174, 355] width 216 height 288
drag, startPoint x: 277, startPoint y: 250, endPoint x: 279, endPoint y: 259, distance: 9.0
click at [279, 259] on div "General Title Define a name for the form. General form Messages Success message…" at bounding box center [174, 294] width 216 height 346
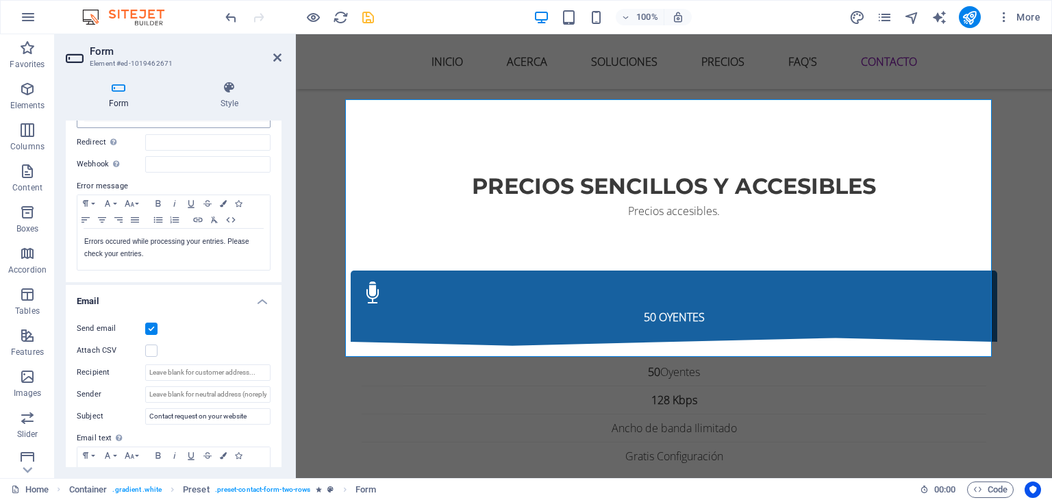
scroll to position [221, 0]
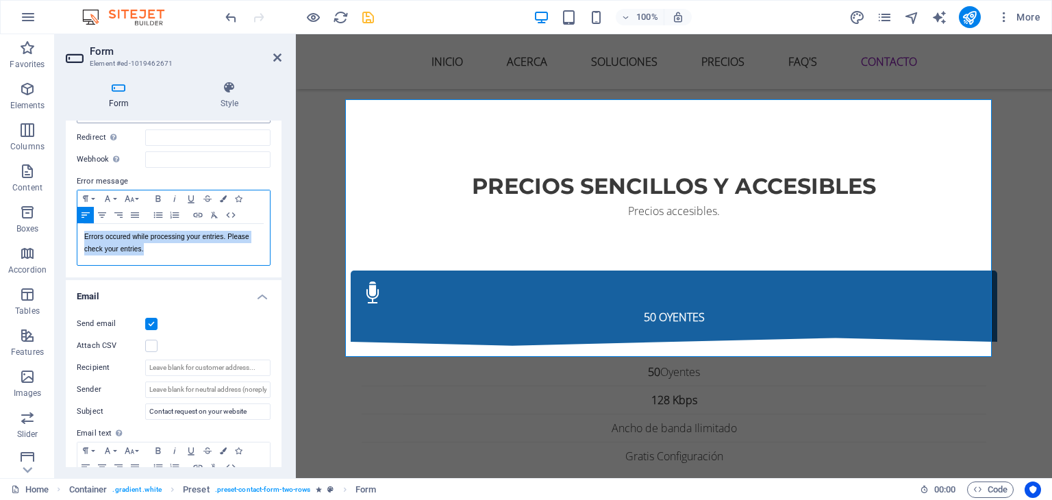
drag, startPoint x: 143, startPoint y: 262, endPoint x: 81, endPoint y: 249, distance: 63.8
click at [81, 249] on div "Errors occured while processing your entries. Please check your entries." at bounding box center [173, 244] width 192 height 41
copy p "Errors occured while processing your entries. Please check your entries."
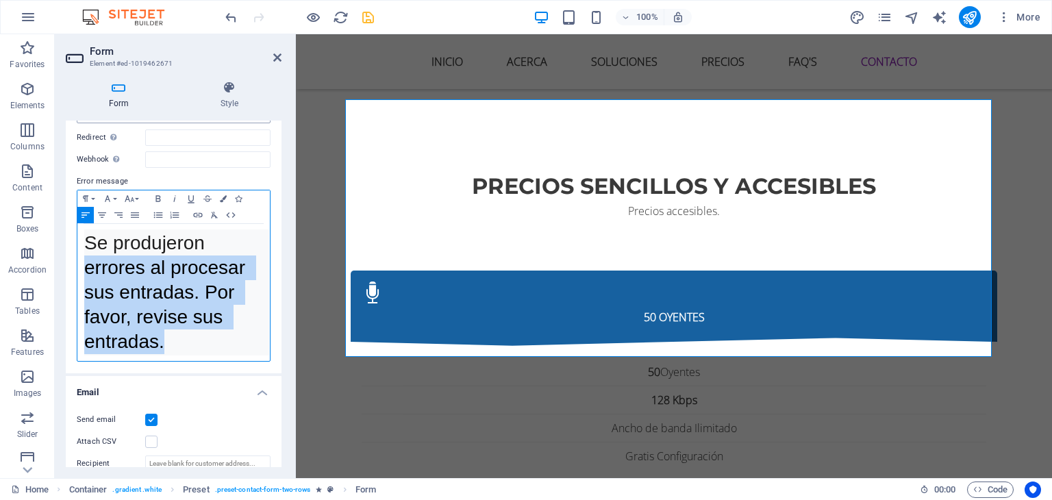
drag, startPoint x: 167, startPoint y: 353, endPoint x: 68, endPoint y: 267, distance: 130.6
click at [68, 267] on div "Success message Paragraph Format Normal Heading 1 Heading 2 Heading 3 Heading 4…" at bounding box center [174, 181] width 216 height 383
click at [136, 204] on icon "button" at bounding box center [129, 198] width 16 height 11
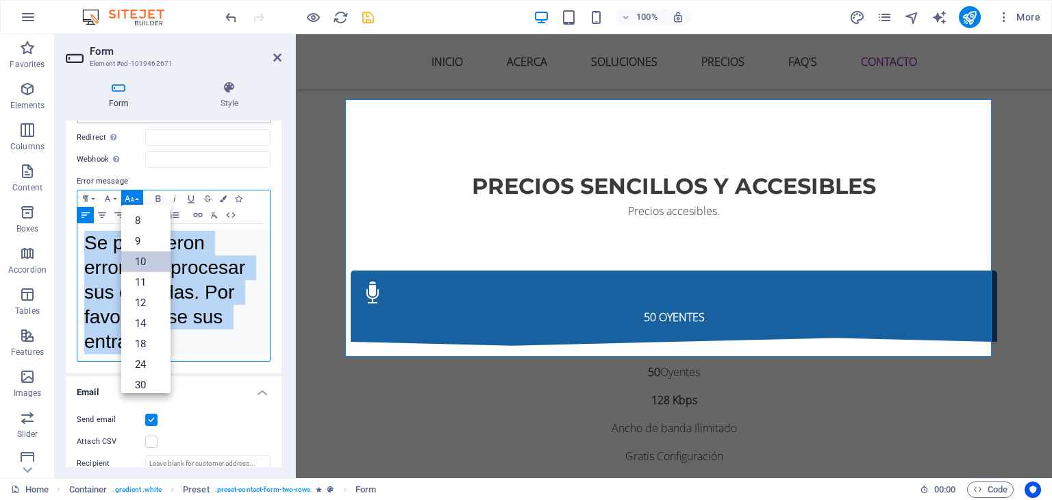
click at [145, 269] on link "10" at bounding box center [145, 261] width 49 height 21
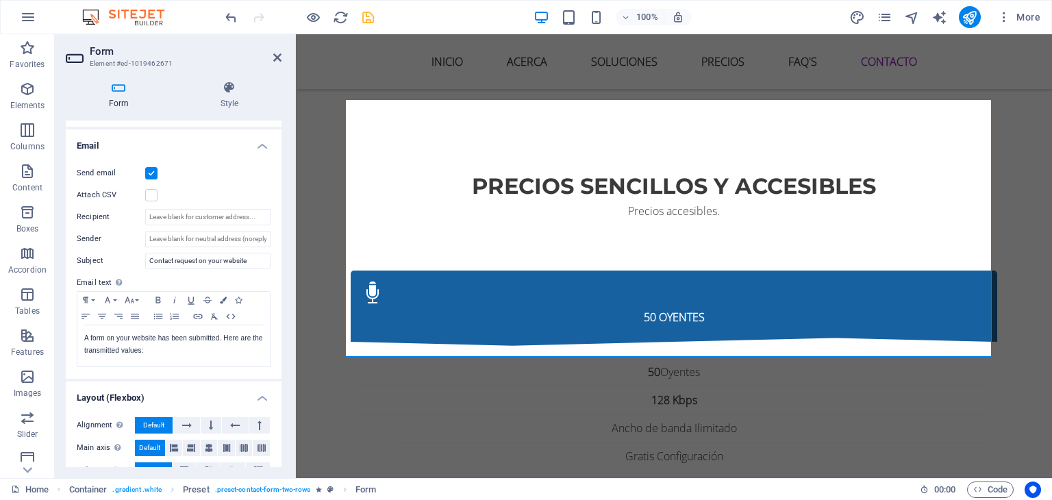
scroll to position [403, 0]
click at [191, 225] on input "Recipient" at bounding box center [207, 216] width 125 height 16
drag, startPoint x: 250, startPoint y: 284, endPoint x: 140, endPoint y: 277, distance: 109.8
click at [140, 268] on div "Subject Contact request on your website" at bounding box center [174, 260] width 194 height 16
paste input "Solicitud de contacto en su sitio web"
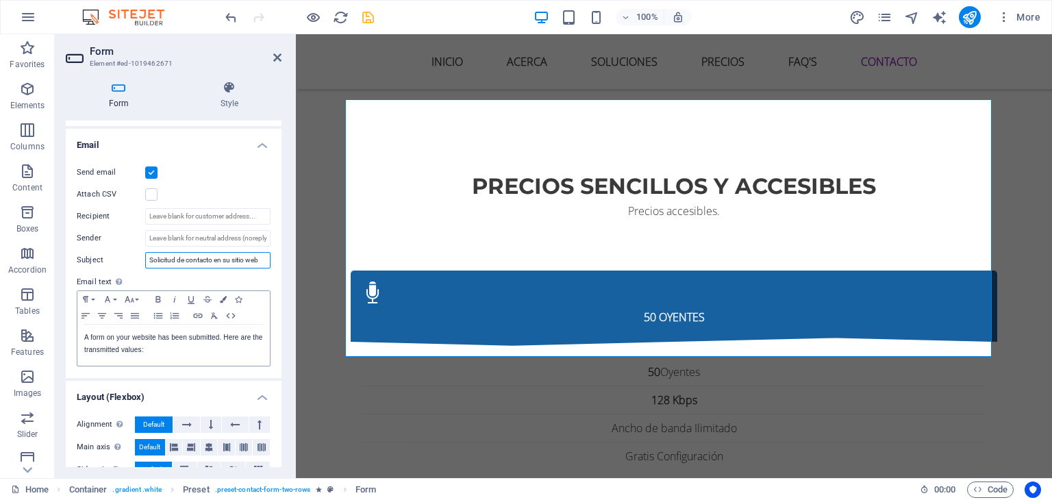
type input "Solicitud de contacto en su sitio web"
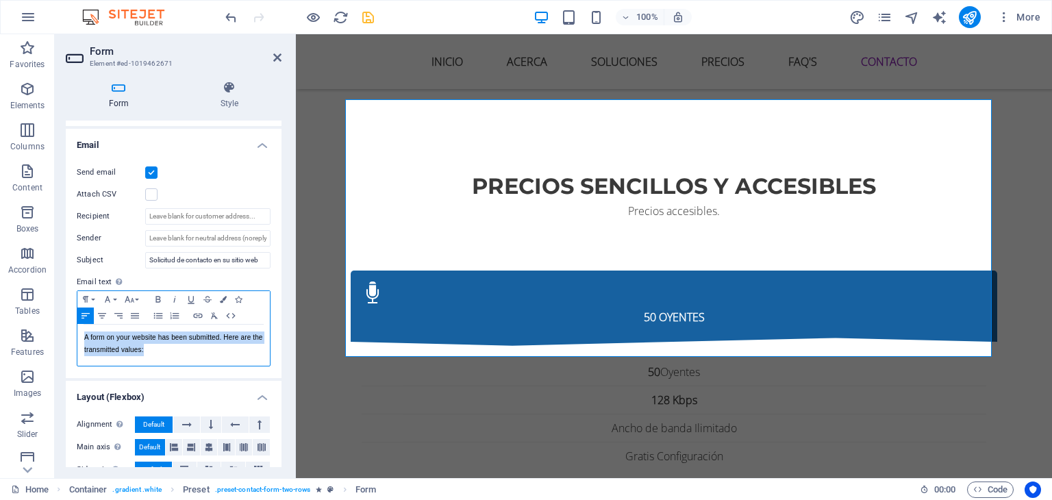
drag, startPoint x: 162, startPoint y: 372, endPoint x: 74, endPoint y: 355, distance: 89.4
click at [74, 355] on div "Send email Attach CSV Recipient Sender Subject Solicitud de contacto en su siti…" at bounding box center [174, 265] width 216 height 225
copy p "A form on your website has been submitted. Here are the transmitted values:"
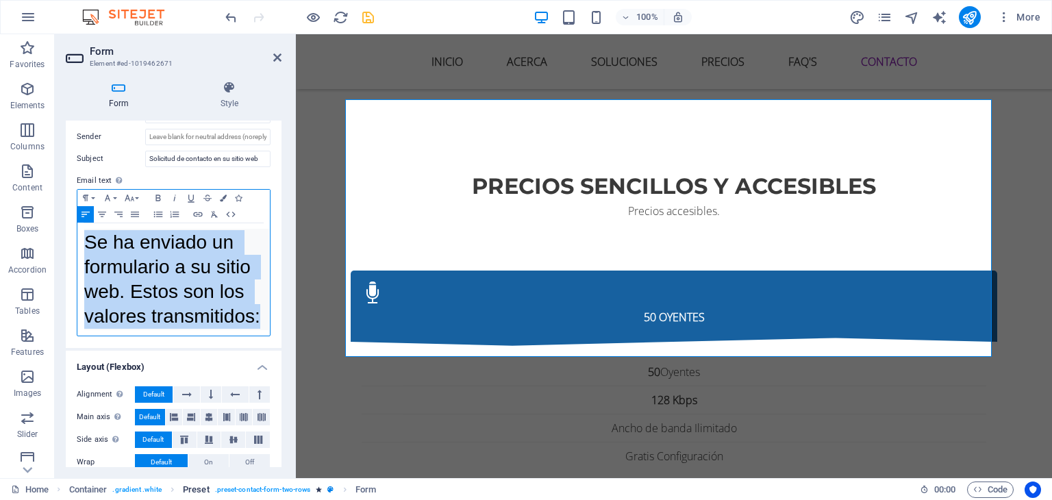
scroll to position [575, 0]
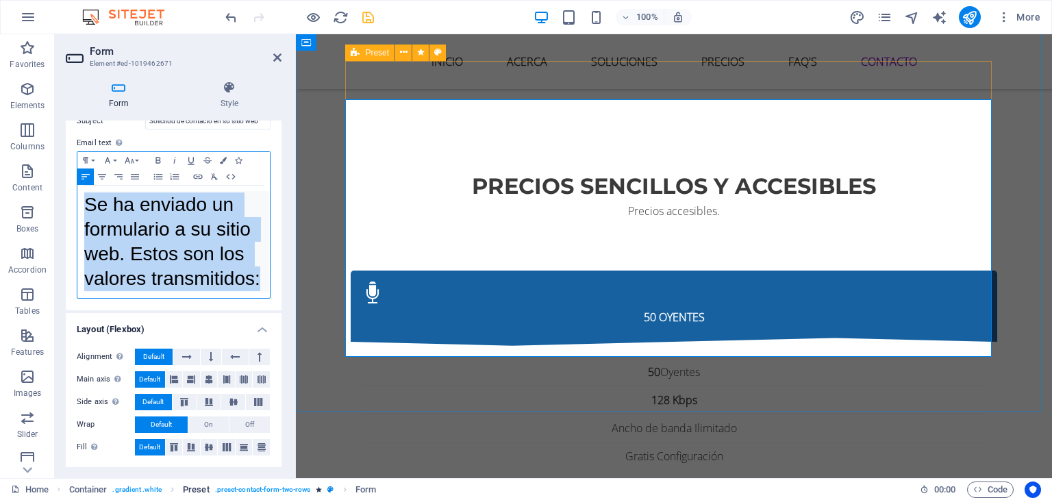
drag, startPoint x: 84, startPoint y: 363, endPoint x: 333, endPoint y: 485, distance: 277.4
click at [333, 478] on section "Favorites Elements Columns Content Boxes Accordion Tables Features Images Slide…" at bounding box center [526, 256] width 1052 height 444
click at [133, 155] on icon "button" at bounding box center [129, 160] width 16 height 11
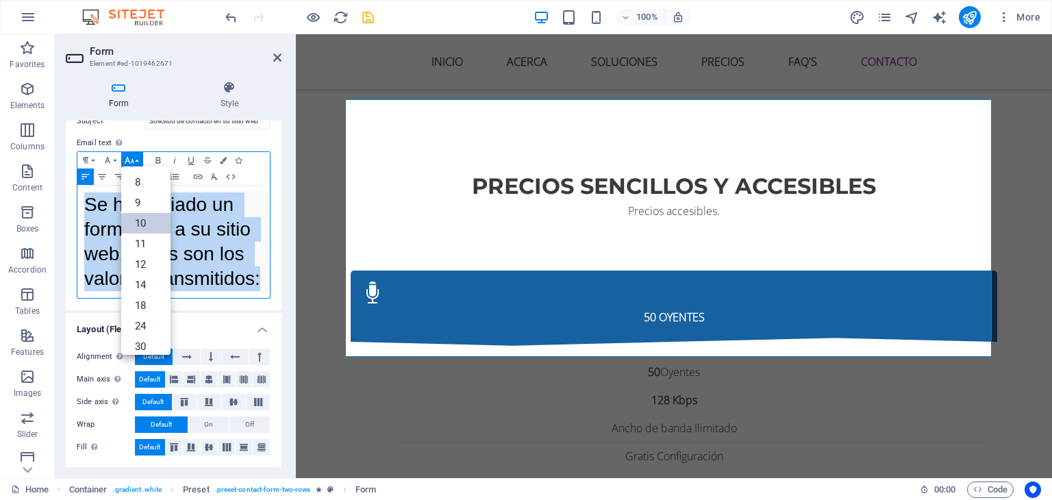
click at [142, 219] on link "10" at bounding box center [145, 223] width 49 height 21
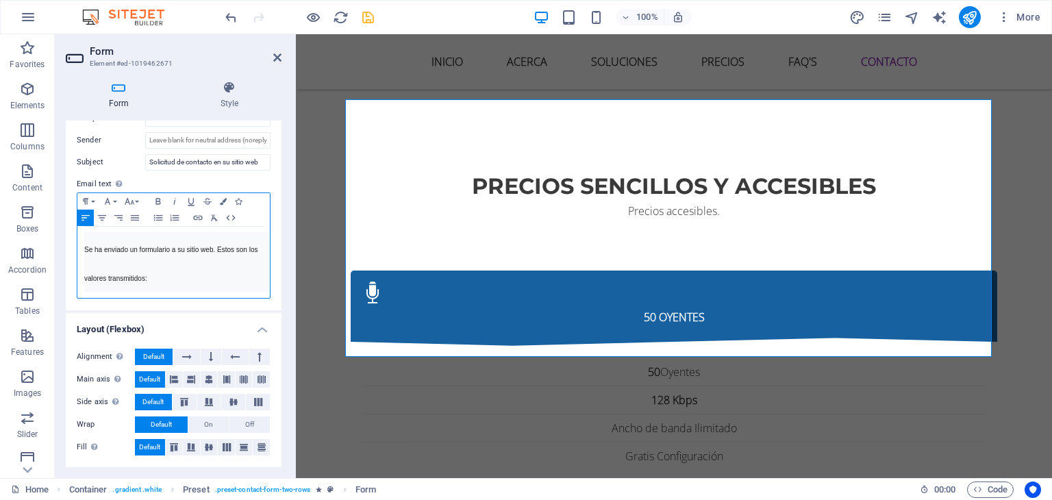
scroll to position [535, 0]
click at [181, 273] on pre "Se ha enviado un formulario a su sitio web. Estos son los valores transmitidos:" at bounding box center [176, 262] width 185 height 60
drag, startPoint x: 278, startPoint y: 399, endPoint x: 277, endPoint y: 268, distance: 130.8
click at [277, 268] on ul "General Title Define a name for the form. General form Messages Success message…" at bounding box center [174, 43] width 216 height 847
click at [277, 268] on div "Send email Attach CSV Recipient Sender Subject Solicitud de contacto en su siti…" at bounding box center [174, 182] width 216 height 255
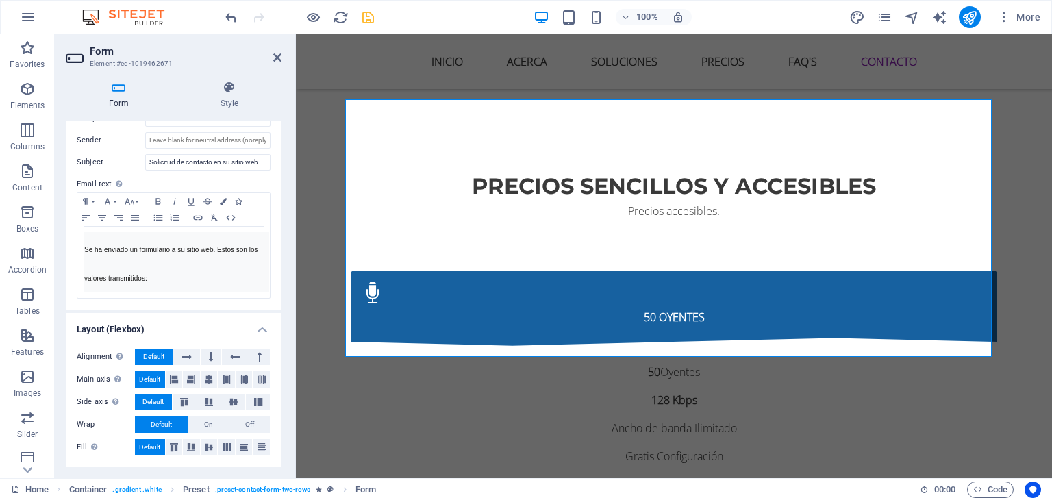
click at [277, 268] on div "Send email Attach CSV Recipient Sender Subject Solicitud de contacto en su siti…" at bounding box center [174, 182] width 216 height 255
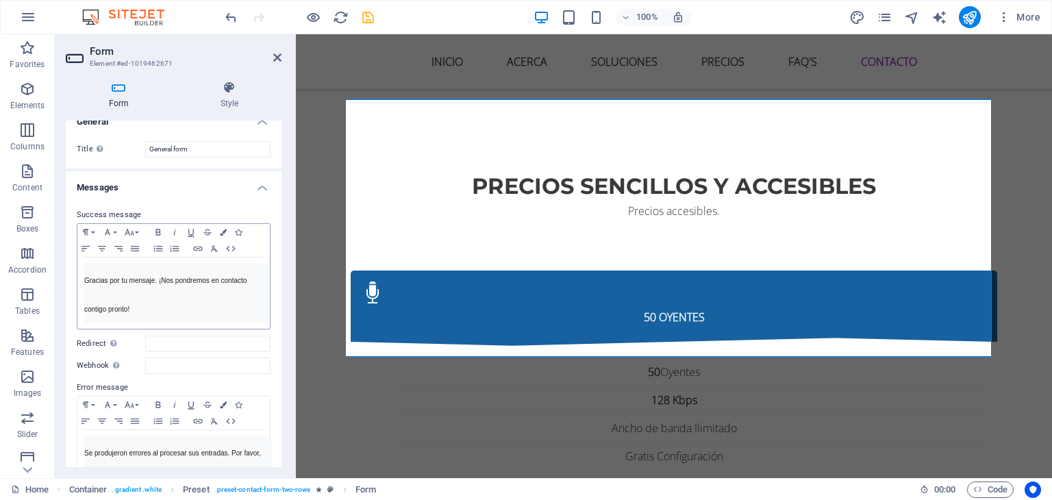
scroll to position [0, 0]
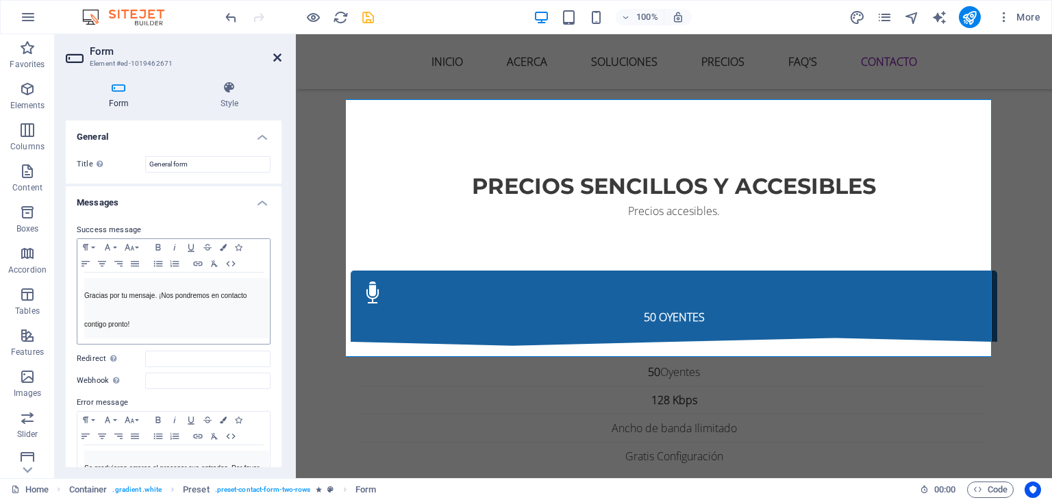
click at [276, 53] on icon at bounding box center [277, 57] width 8 height 11
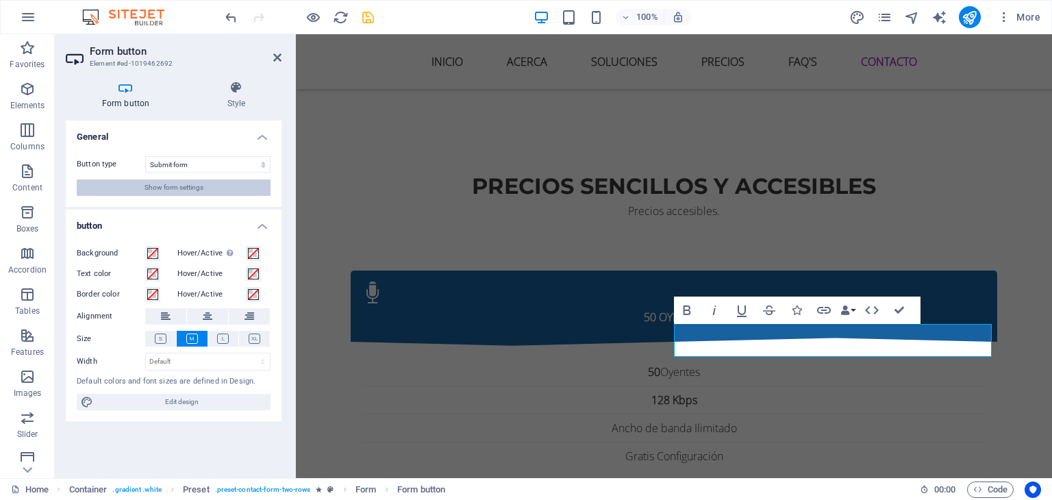
click at [179, 186] on span "Show form settings" at bounding box center [173, 187] width 59 height 16
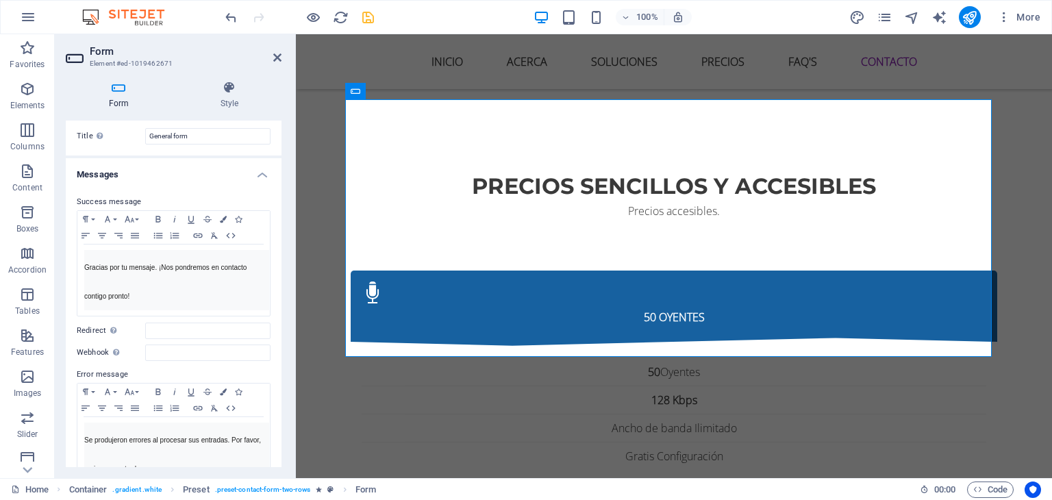
scroll to position [14, 0]
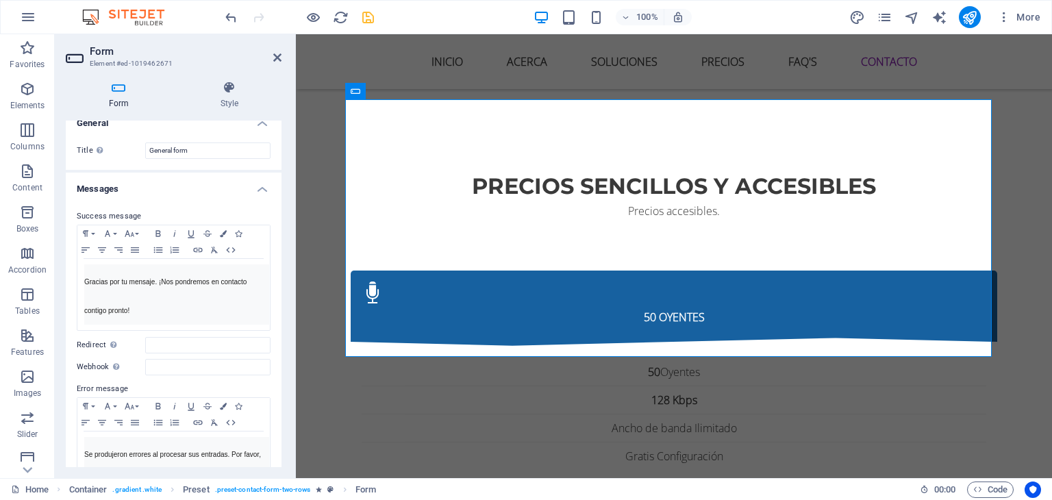
click at [137, 213] on label "Success message" at bounding box center [174, 216] width 194 height 16
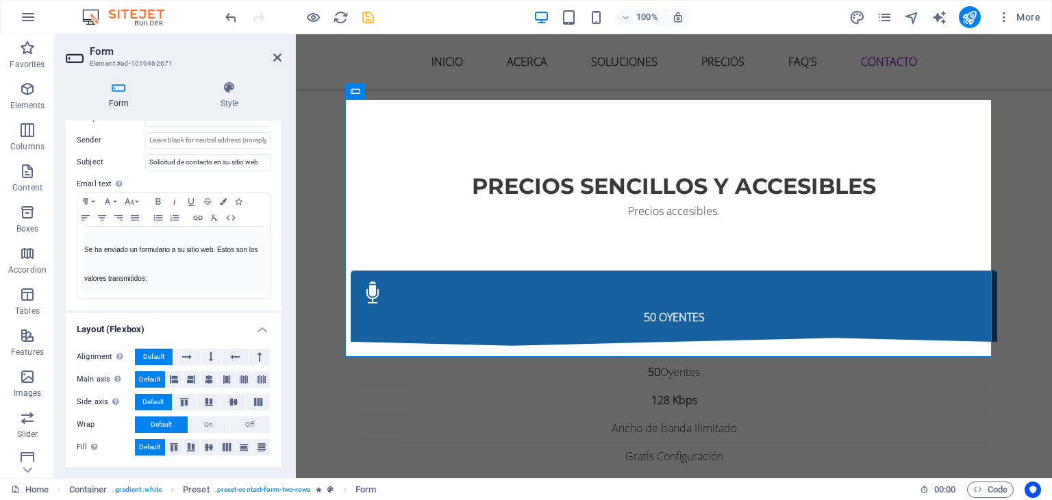
scroll to position [0, 0]
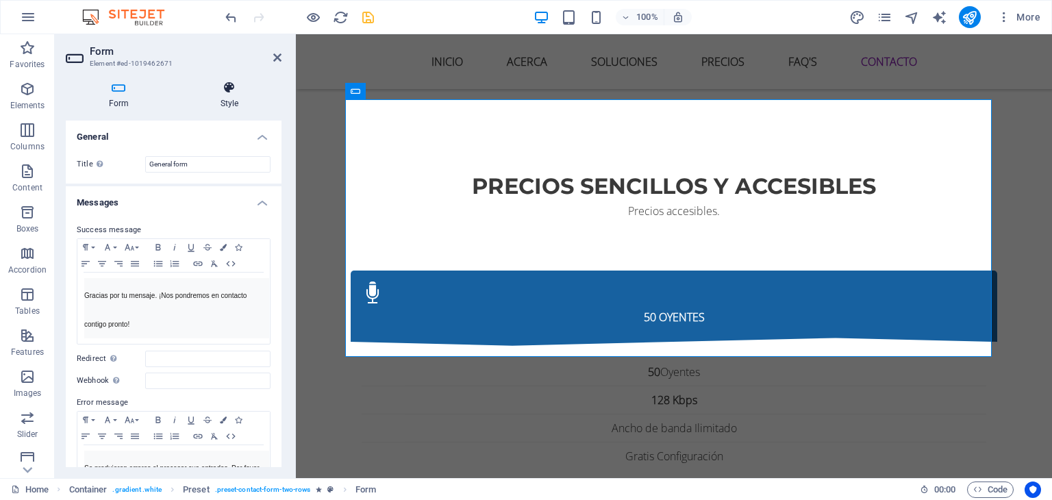
click at [238, 92] on icon at bounding box center [229, 88] width 104 height 14
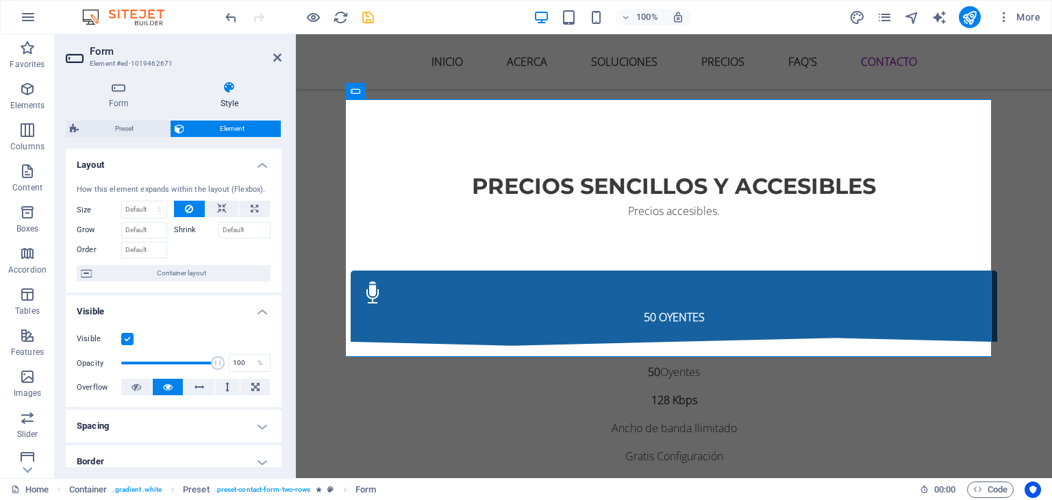
drag, startPoint x: 282, startPoint y: 194, endPoint x: 281, endPoint y: 309, distance: 115.7
click at [281, 309] on div "Form Style General Title Define a name for the form. General form Messages Succ…" at bounding box center [174, 274] width 238 height 408
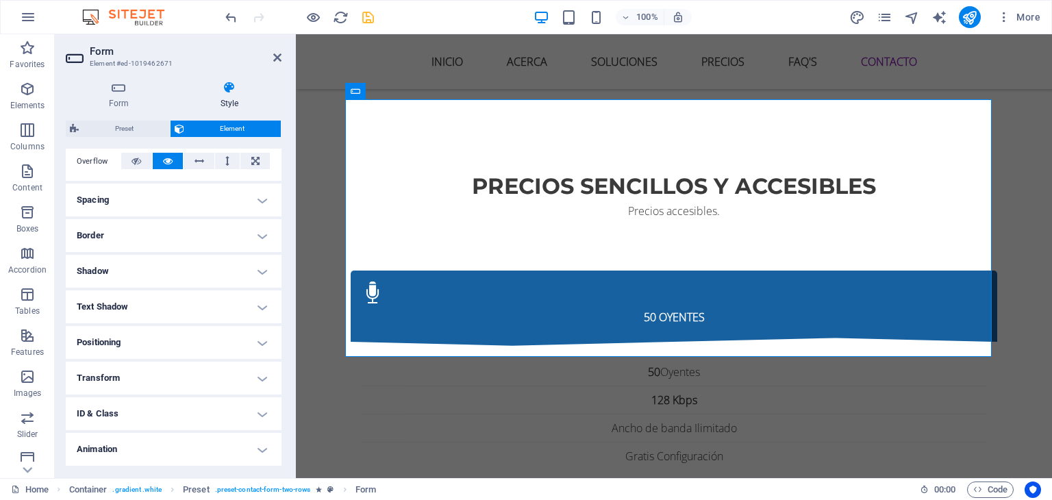
scroll to position [243, 0]
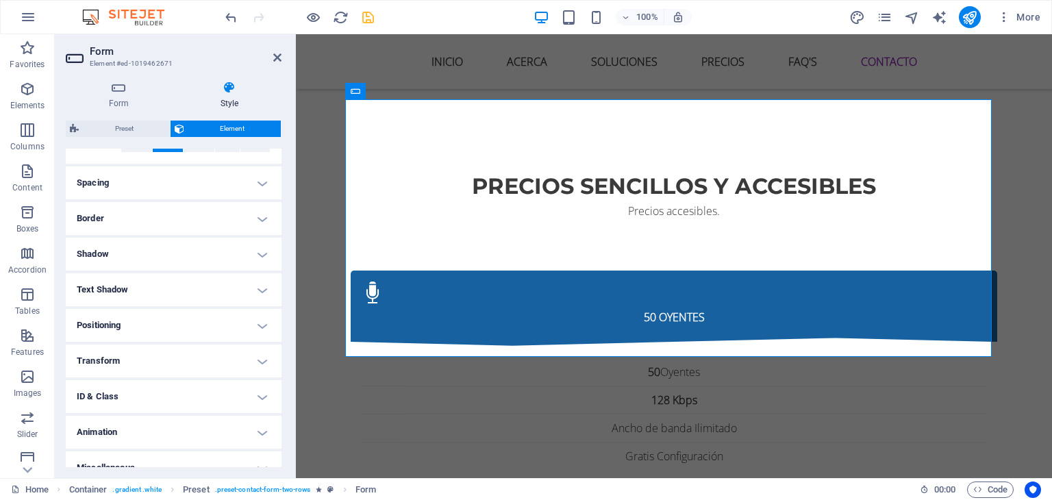
click at [277, 50] on h2 "Form" at bounding box center [186, 51] width 192 height 12
click at [275, 54] on icon at bounding box center [277, 57] width 8 height 11
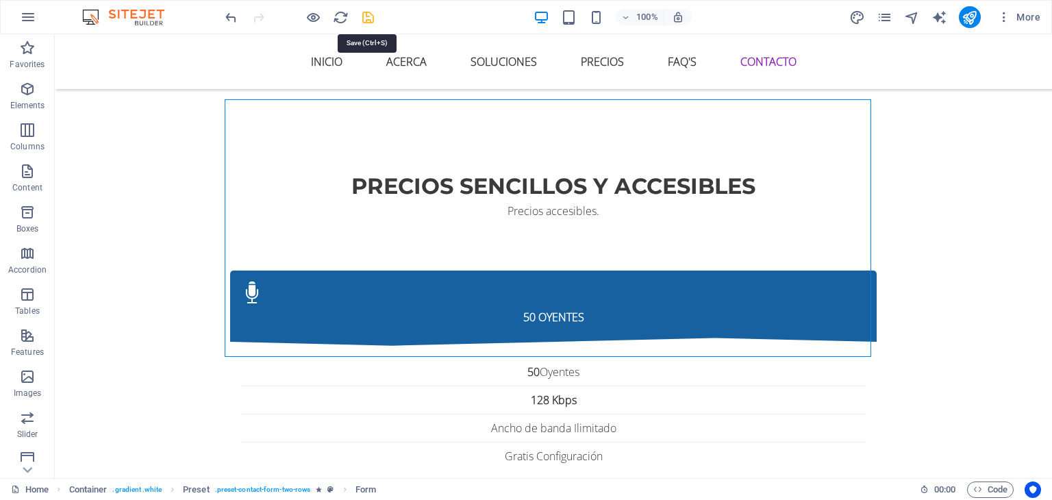
click at [367, 16] on icon "save" at bounding box center [368, 18] width 16 height 16
checkbox input "false"
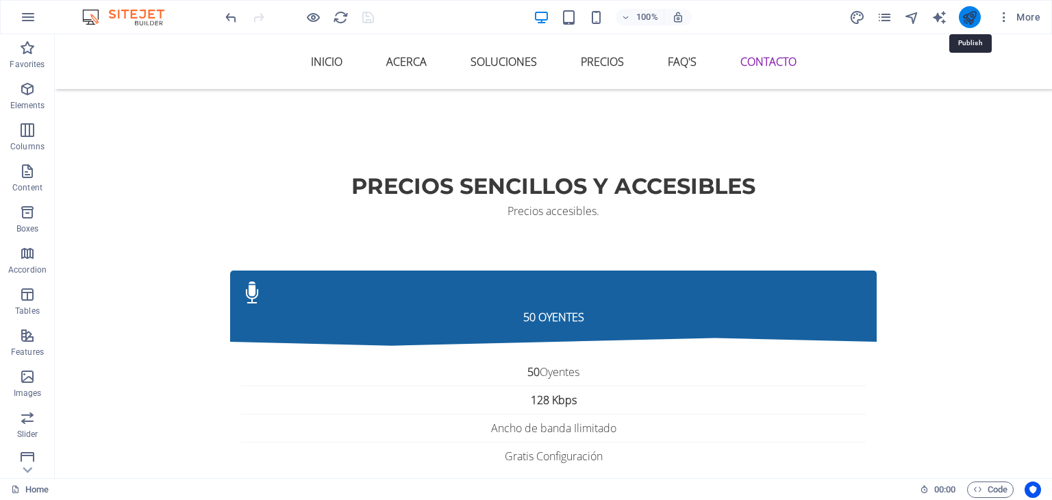
click at [970, 16] on icon "publish" at bounding box center [969, 18] width 16 height 16
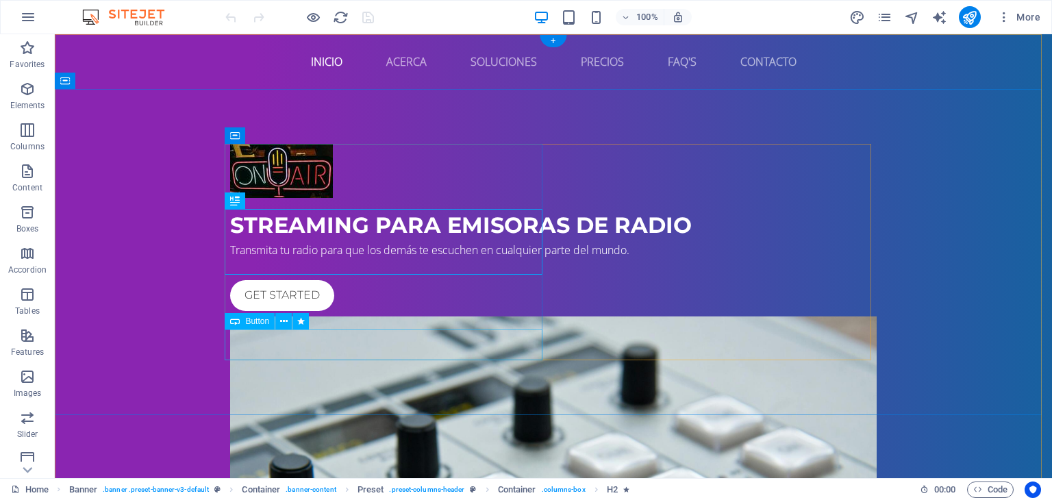
click at [277, 311] on div "Get started" at bounding box center [553, 295] width 646 height 31
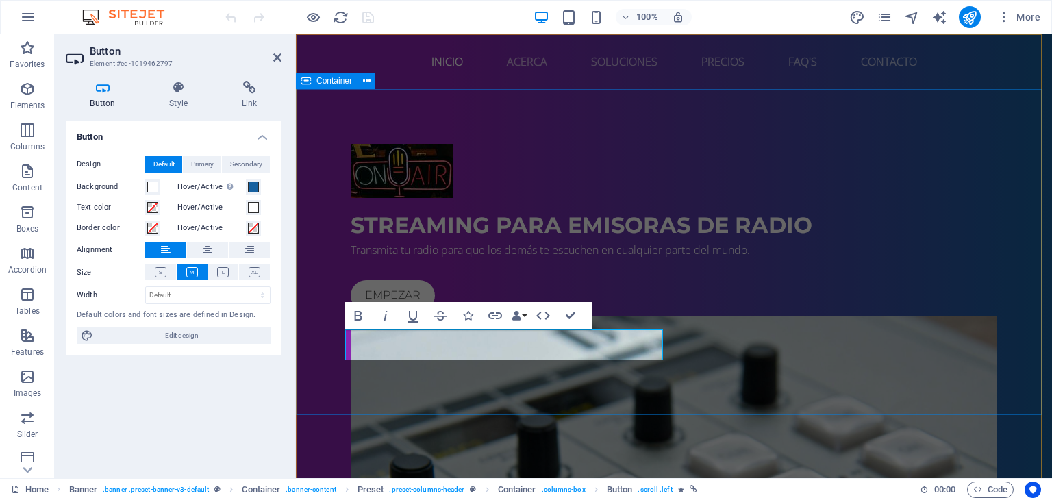
click at [716, 387] on div "Streaming para emisoras de radio Transmita tu radio para que los [PERSON_NAME] …" at bounding box center [674, 445] width 756 height 713
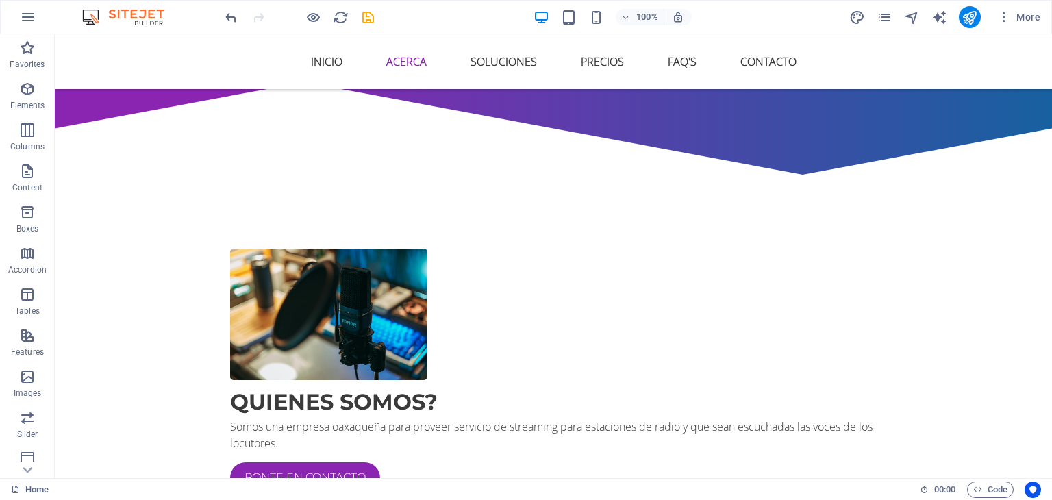
scroll to position [729, 0]
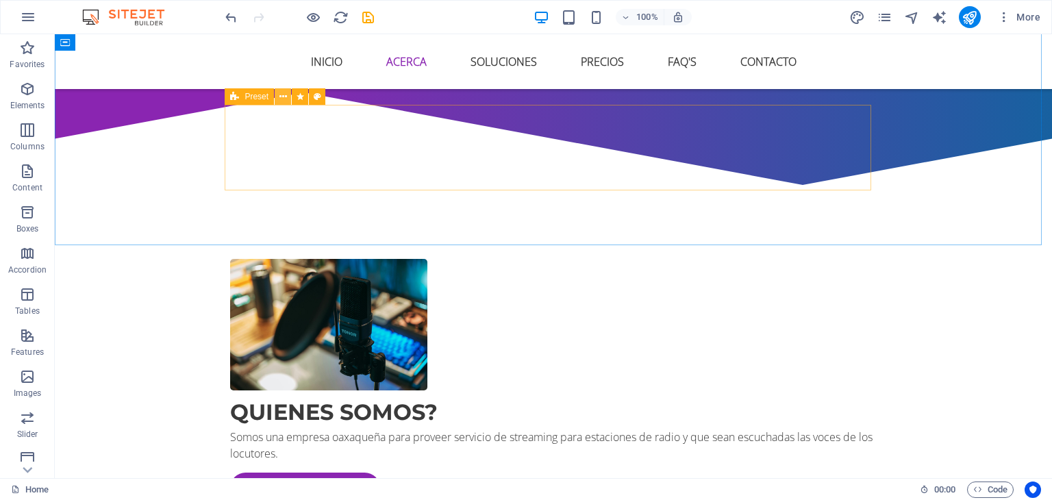
click at [285, 95] on icon at bounding box center [283, 97] width 8 height 14
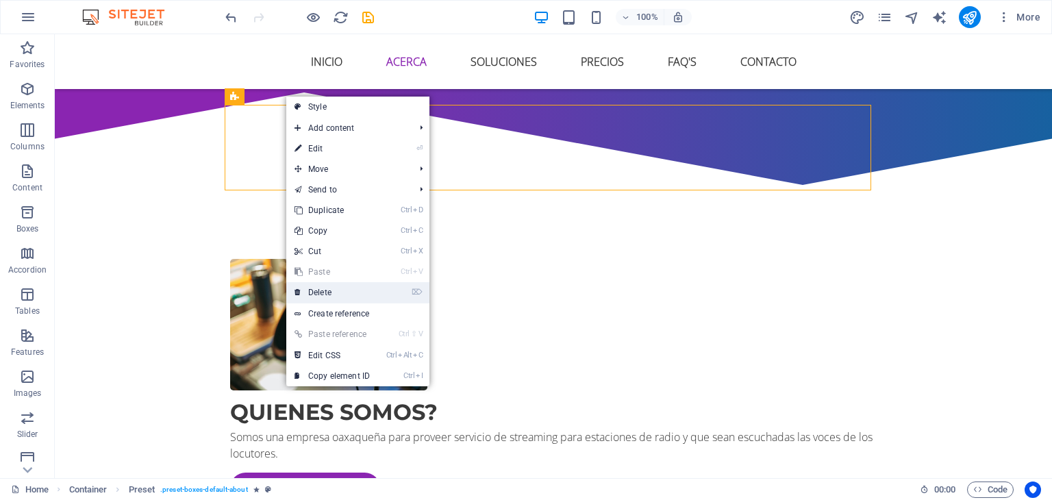
click at [322, 290] on link "⌦ Delete" at bounding box center [332, 292] width 92 height 21
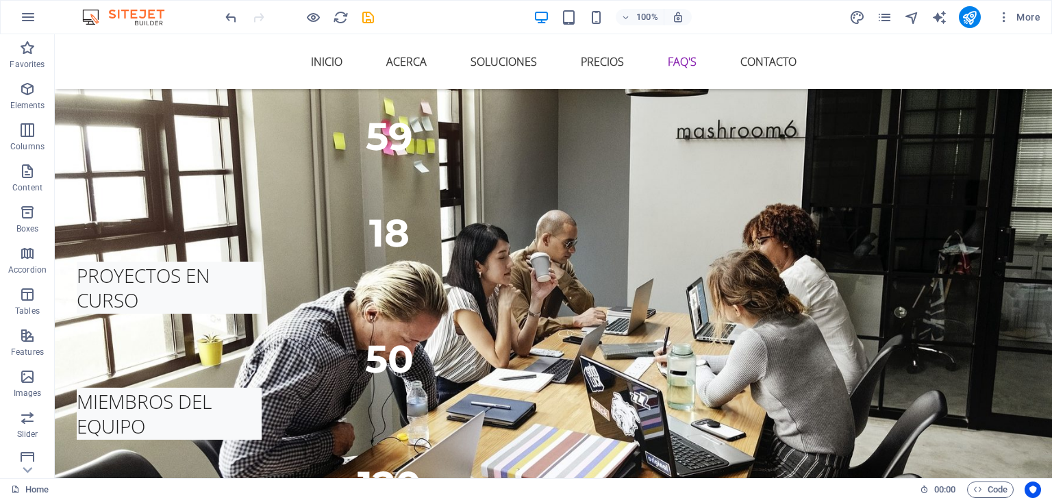
scroll to position [2479, 0]
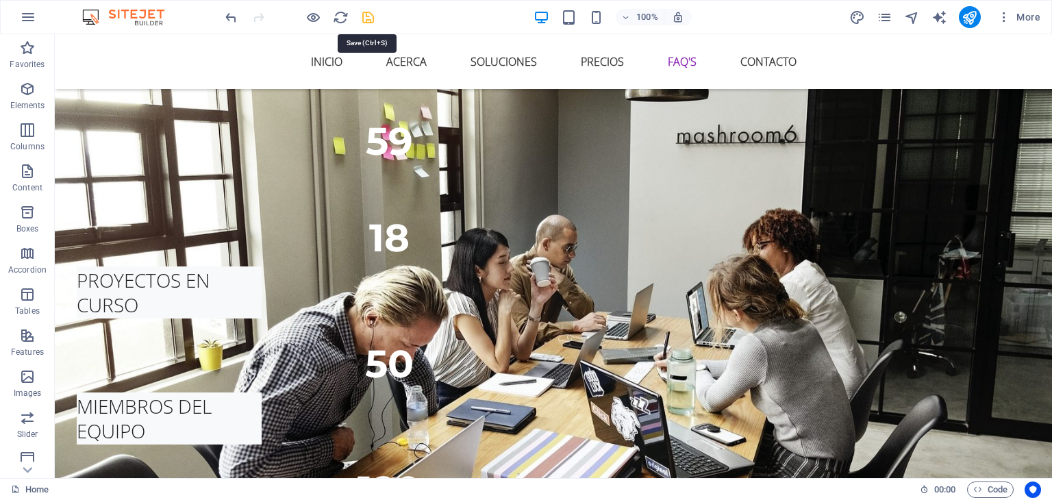
click at [369, 17] on icon "save" at bounding box center [368, 18] width 16 height 16
checkbox input "false"
click at [971, 17] on icon "publish" at bounding box center [969, 18] width 16 height 16
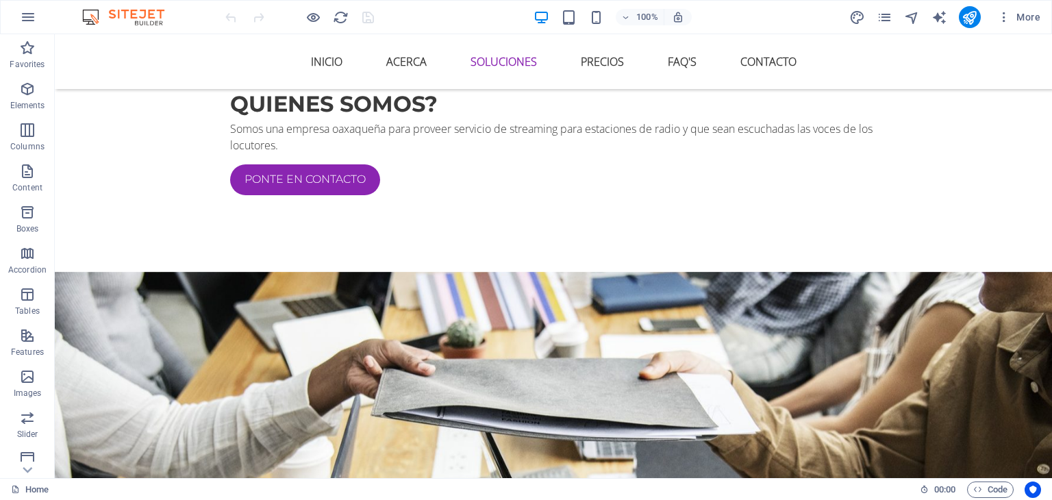
scroll to position [1219, 0]
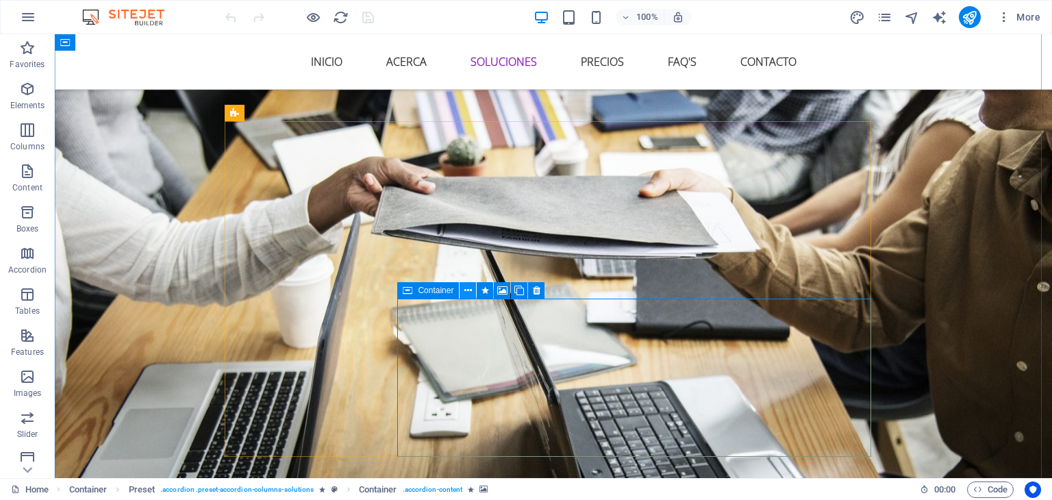
click at [466, 288] on icon at bounding box center [468, 290] width 8 height 14
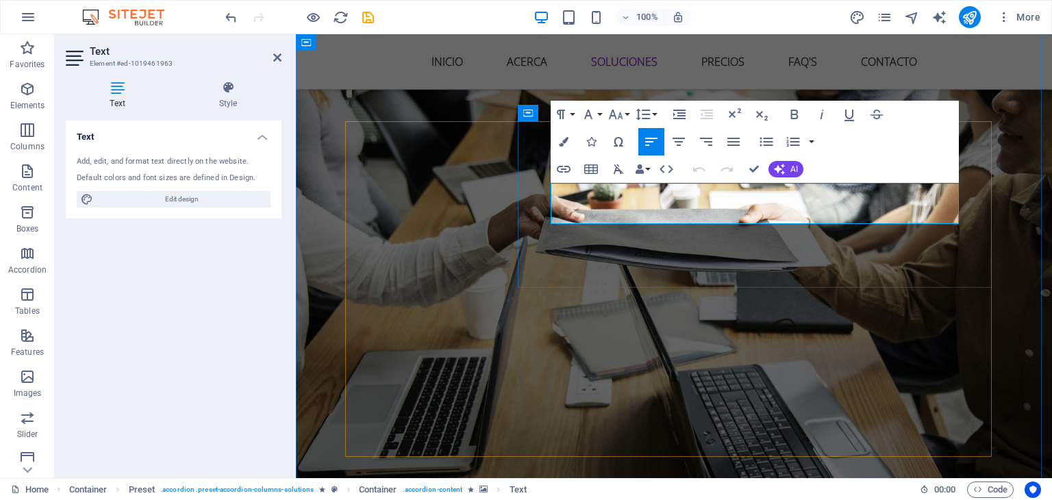
drag, startPoint x: 616, startPoint y: 212, endPoint x: 551, endPoint y: 208, distance: 65.1
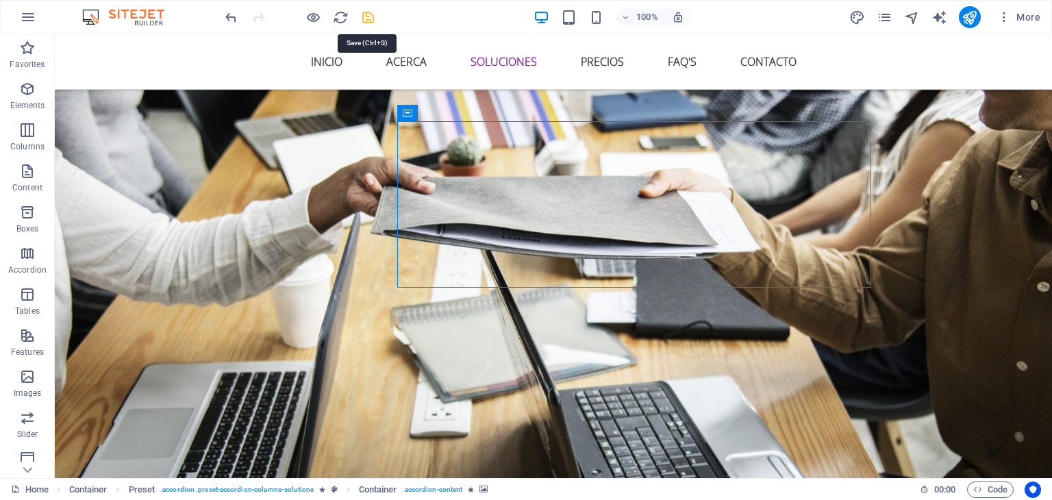
click at [369, 12] on icon "save" at bounding box center [368, 18] width 16 height 16
checkbox input "false"
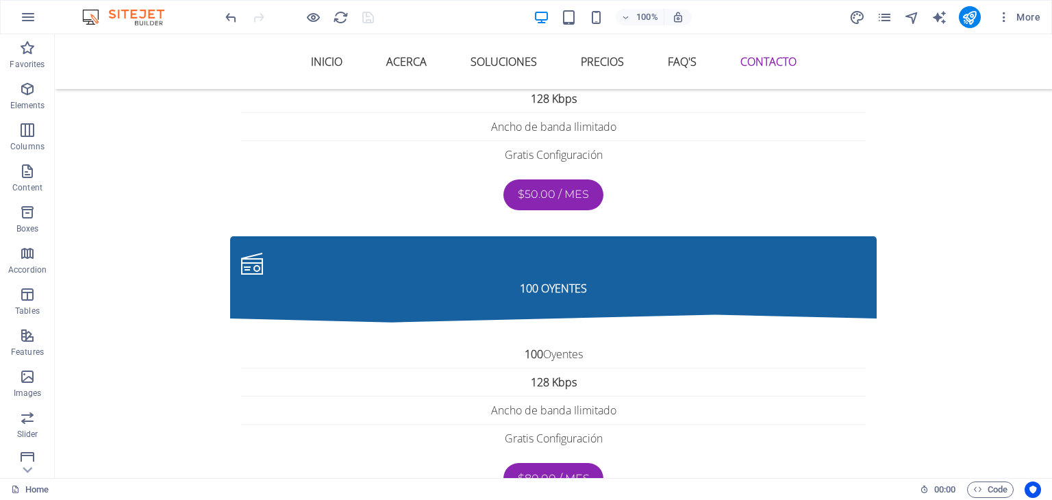
scroll to position [3281, 0]
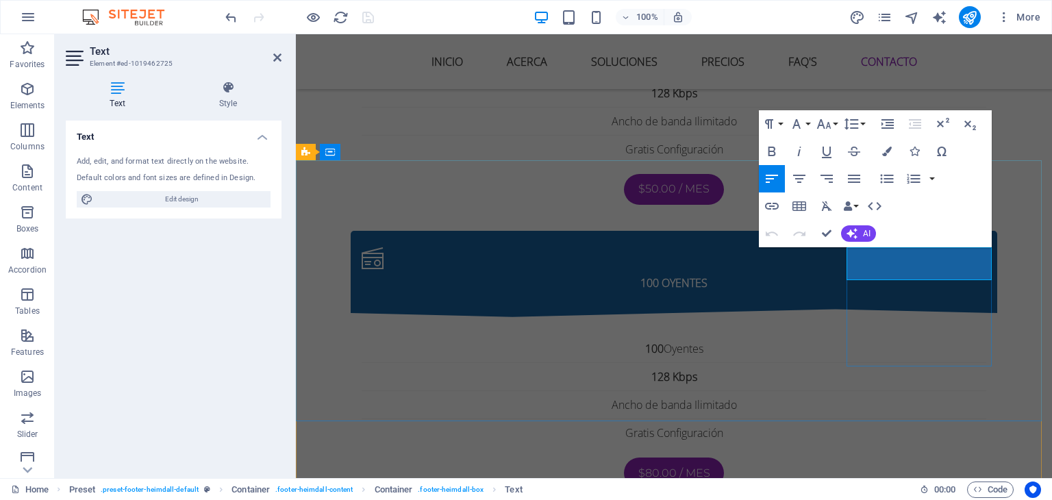
drag, startPoint x: 909, startPoint y: 251, endPoint x: 844, endPoint y: 251, distance: 64.4
drag, startPoint x: 847, startPoint y: 269, endPoint x: 922, endPoint y: 268, distance: 75.3
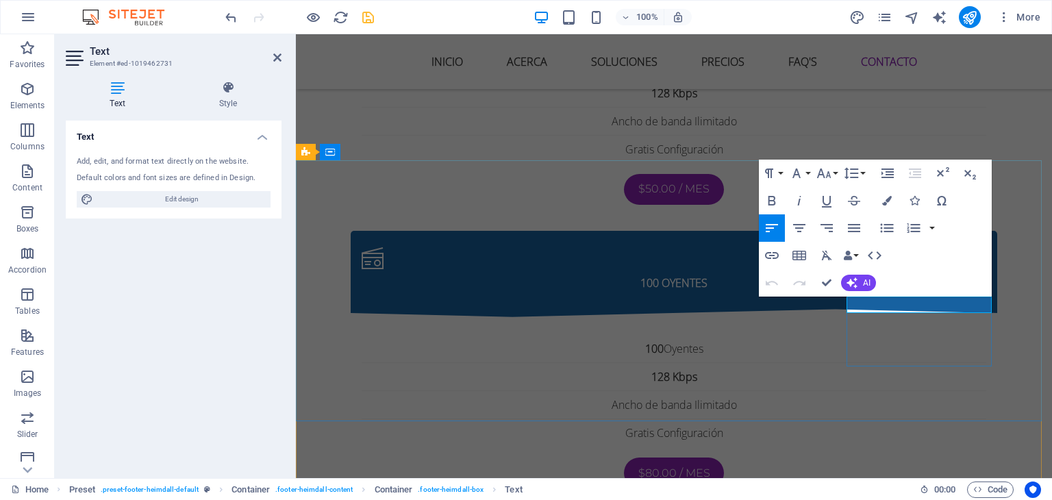
drag, startPoint x: 893, startPoint y: 305, endPoint x: 970, endPoint y: 307, distance: 76.7
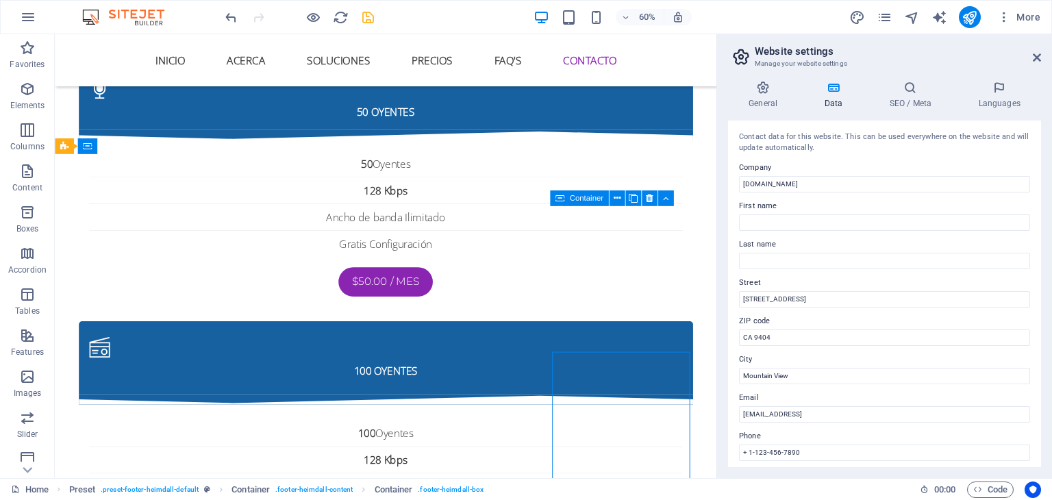
scroll to position [3281, 0]
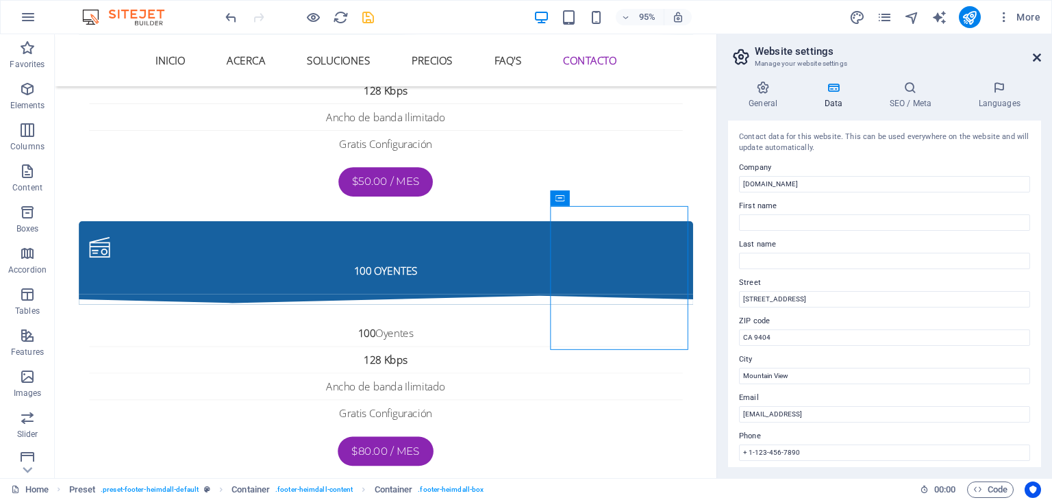
click at [1037, 53] on icon at bounding box center [1037, 57] width 8 height 11
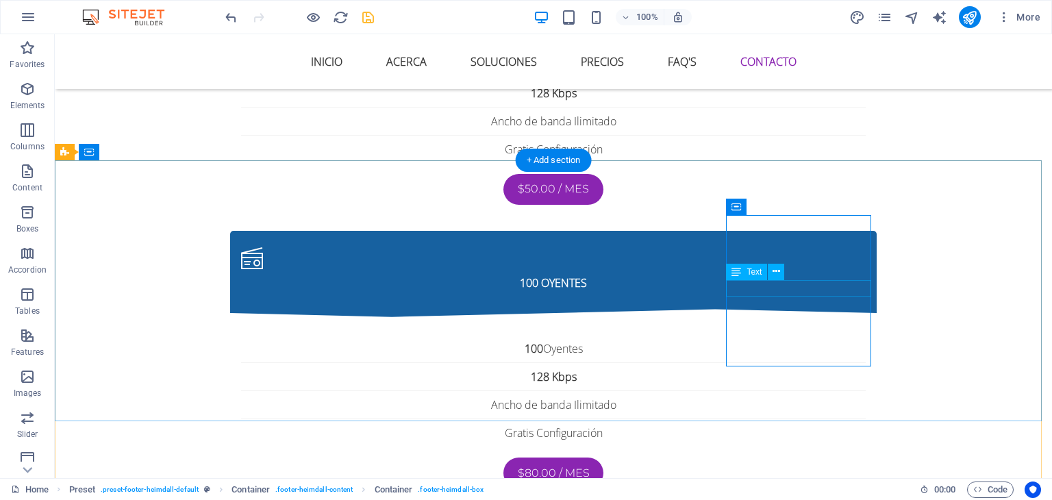
click at [775, 272] on icon at bounding box center [776, 271] width 8 height 14
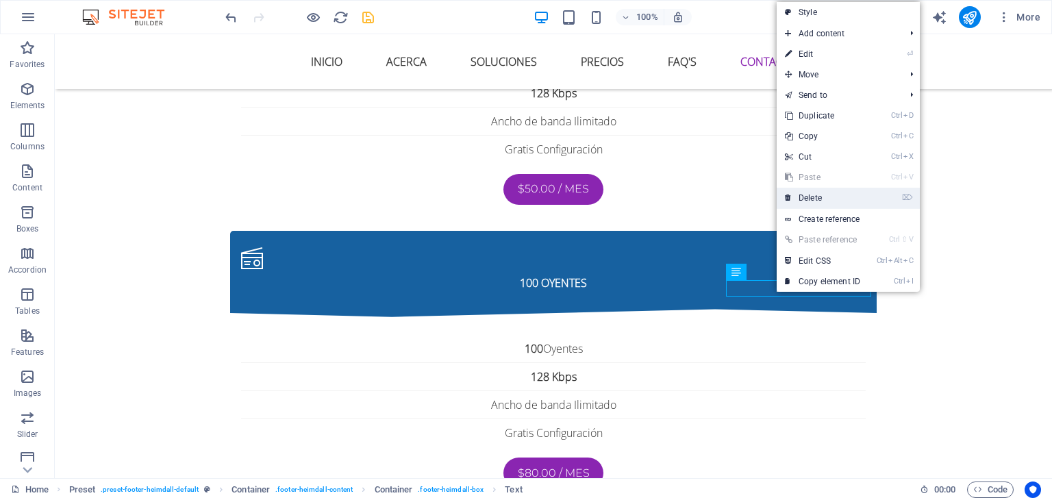
click at [811, 199] on link "⌦ Delete" at bounding box center [822, 198] width 92 height 21
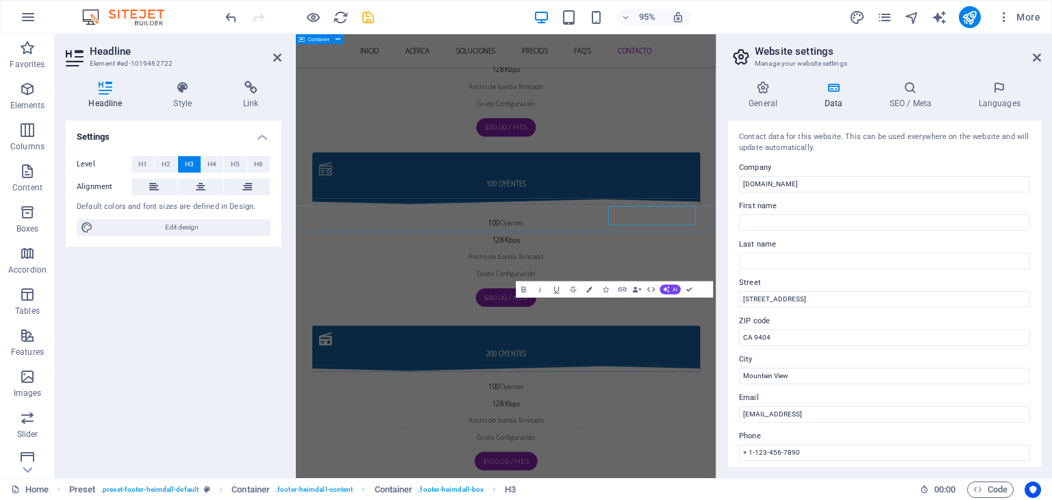
scroll to position [3176, 0]
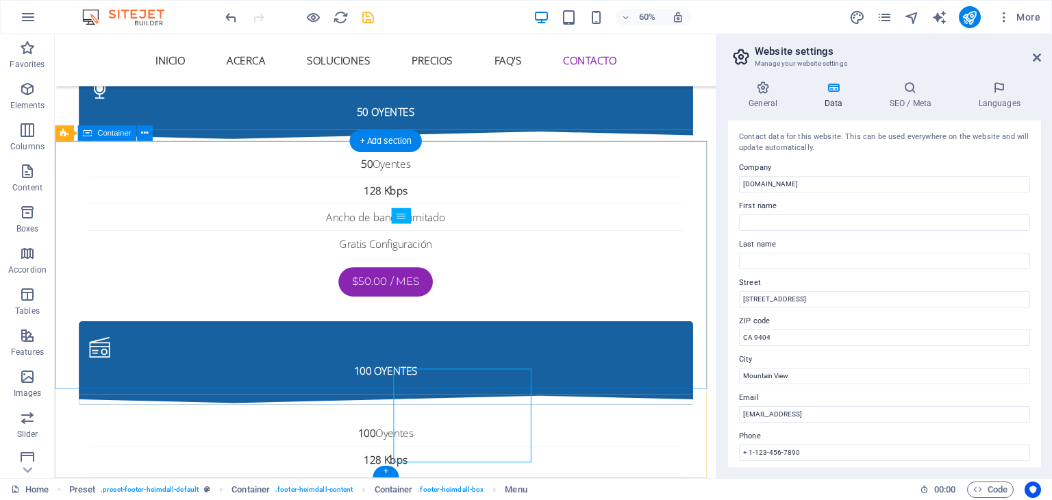
scroll to position [3295, 0]
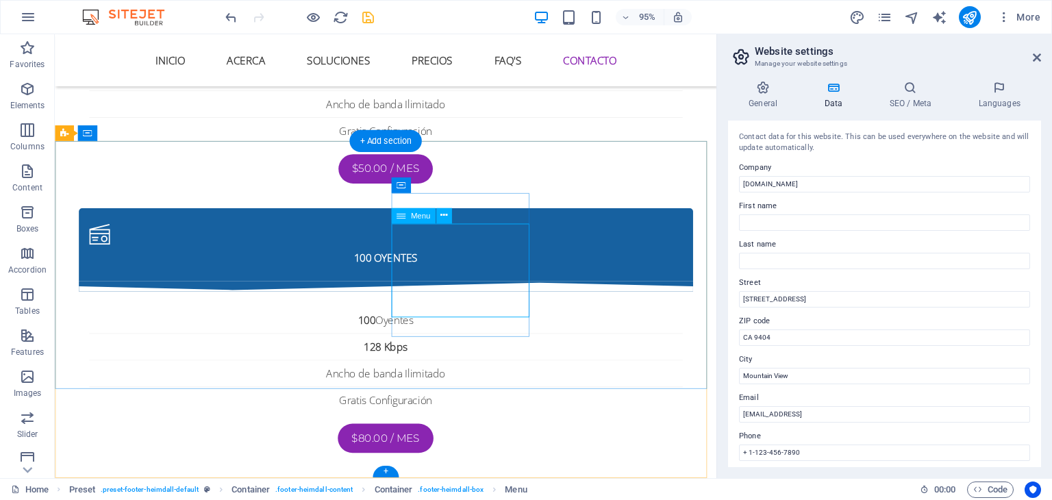
select select
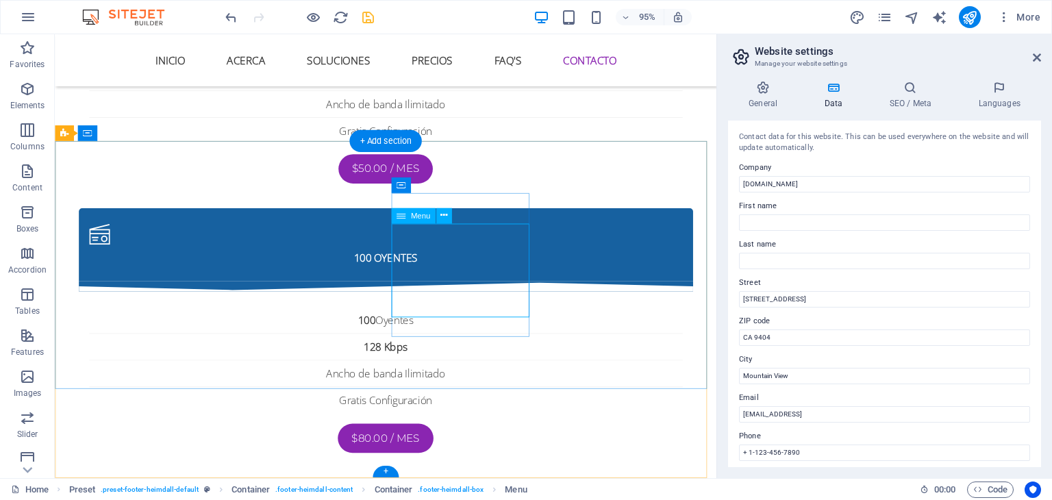
select select
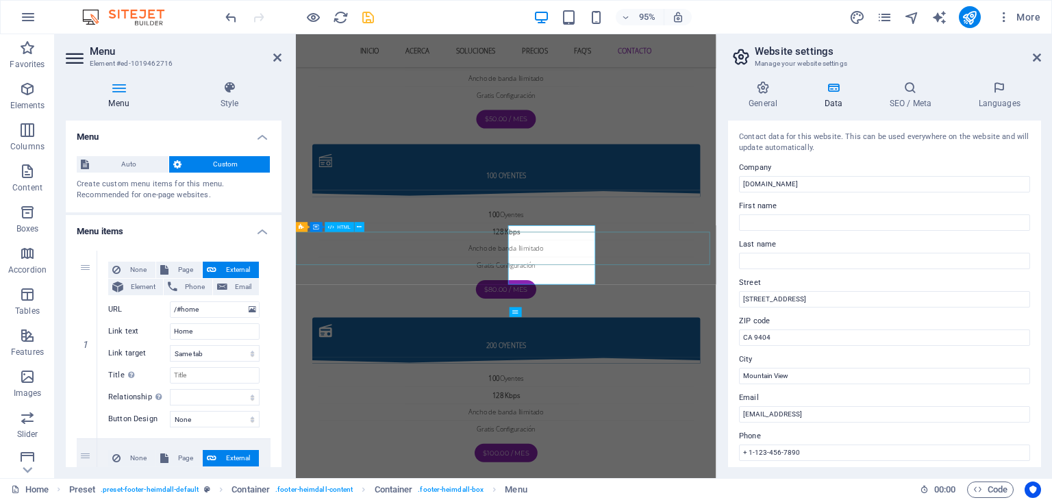
scroll to position [3176, 0]
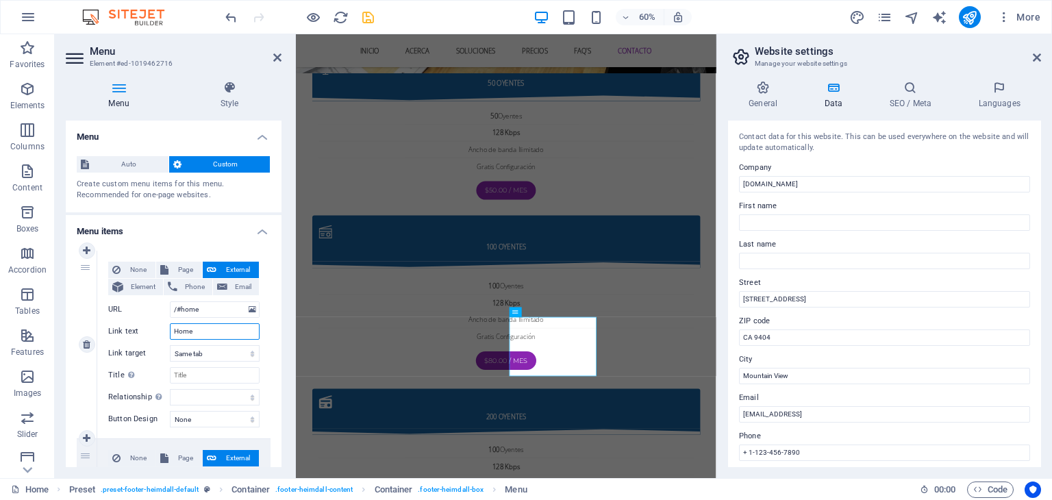
drag, startPoint x: 194, startPoint y: 328, endPoint x: 134, endPoint y: 325, distance: 60.3
click at [134, 325] on div "Link text Home" at bounding box center [183, 331] width 151 height 16
type input "Inicio"
select select
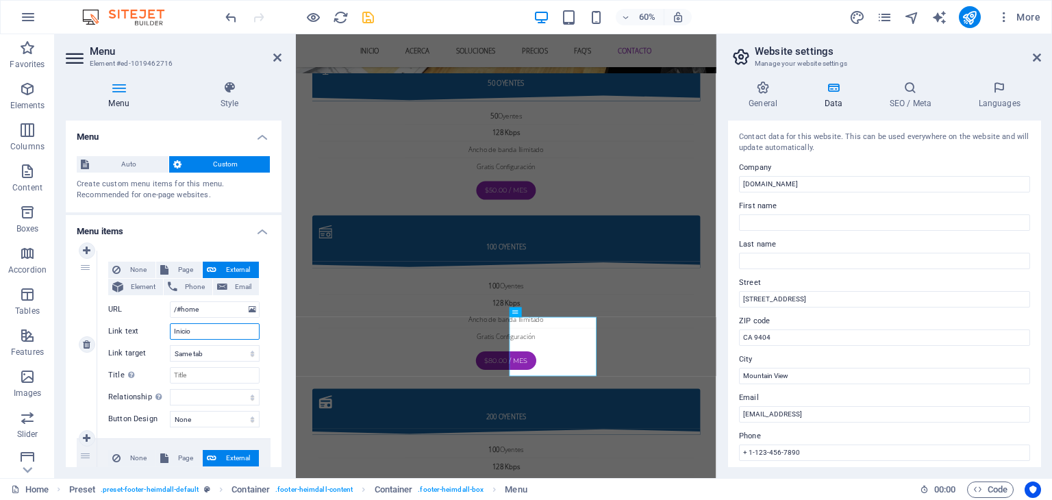
select select
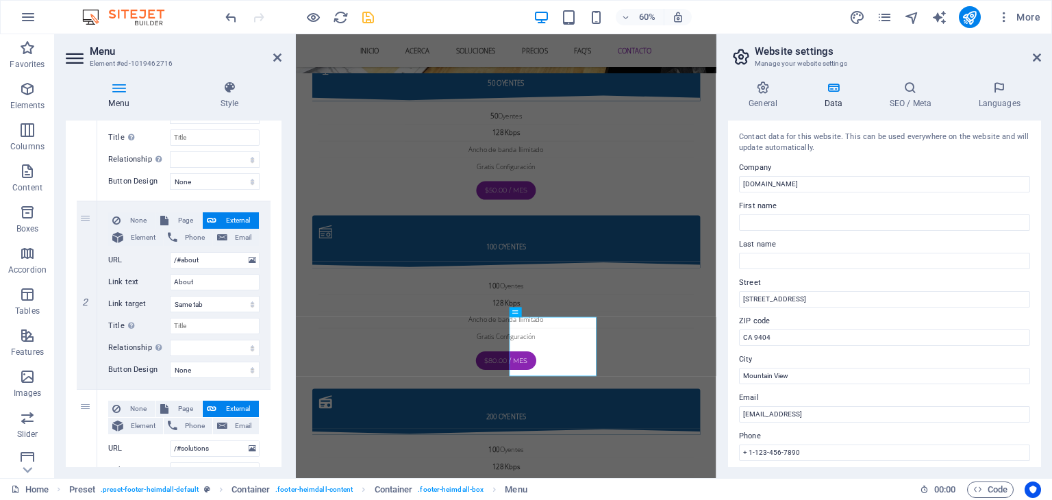
scroll to position [271, 0]
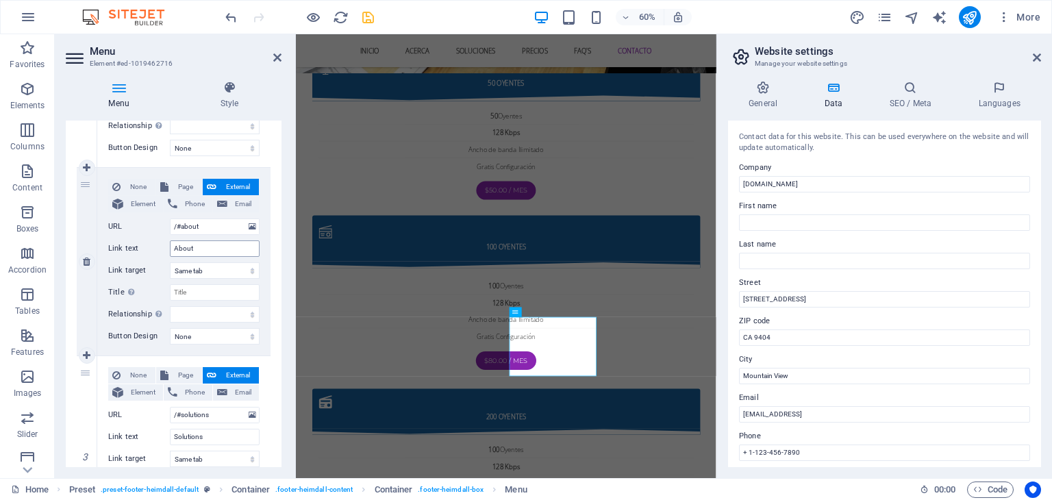
type input "Inicio"
drag, startPoint x: 203, startPoint y: 249, endPoint x: 96, endPoint y: 222, distance: 110.3
click at [96, 222] on div "2 None Page External Element Phone Email Page Home Subpage Legal Notice Privacy…" at bounding box center [174, 262] width 194 height 188
type input "Acerca"
select select
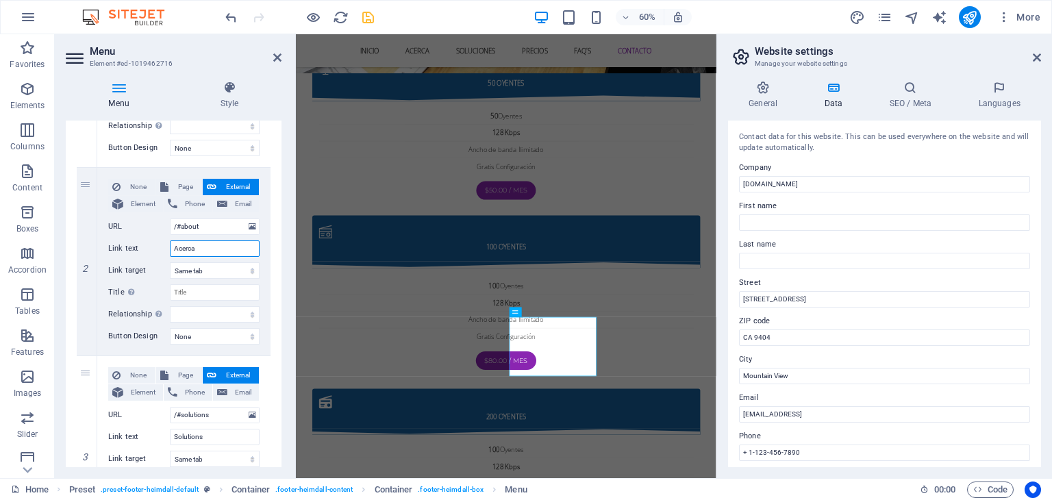
select select
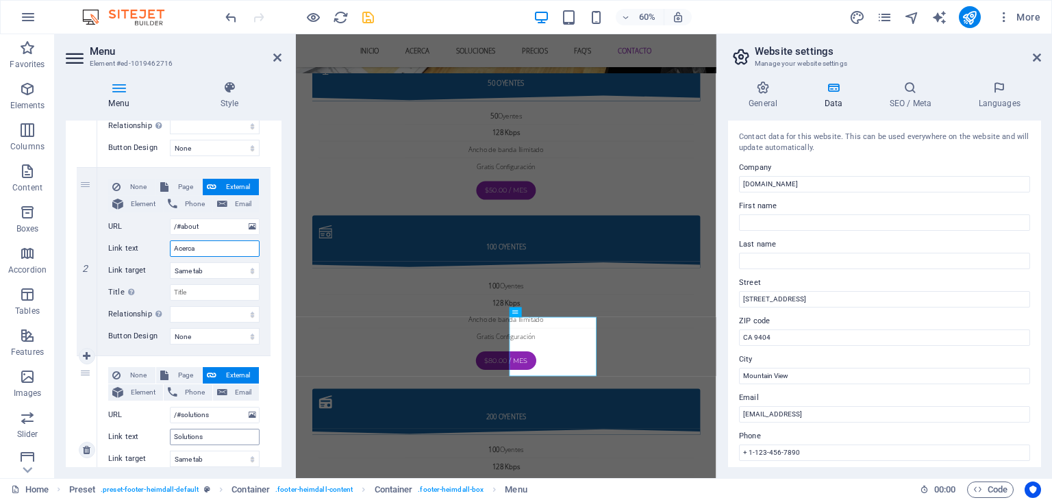
type input "Acerca"
drag, startPoint x: 203, startPoint y: 430, endPoint x: 160, endPoint y: 432, distance: 42.5
click at [160, 432] on div "Link text Solutions" at bounding box center [183, 437] width 151 height 16
type input "Soluciones"
select select
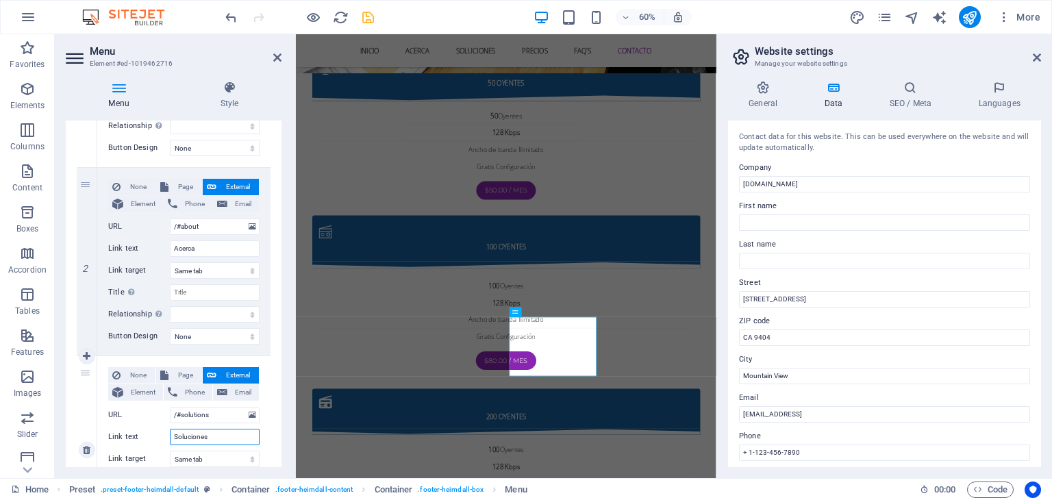
select select
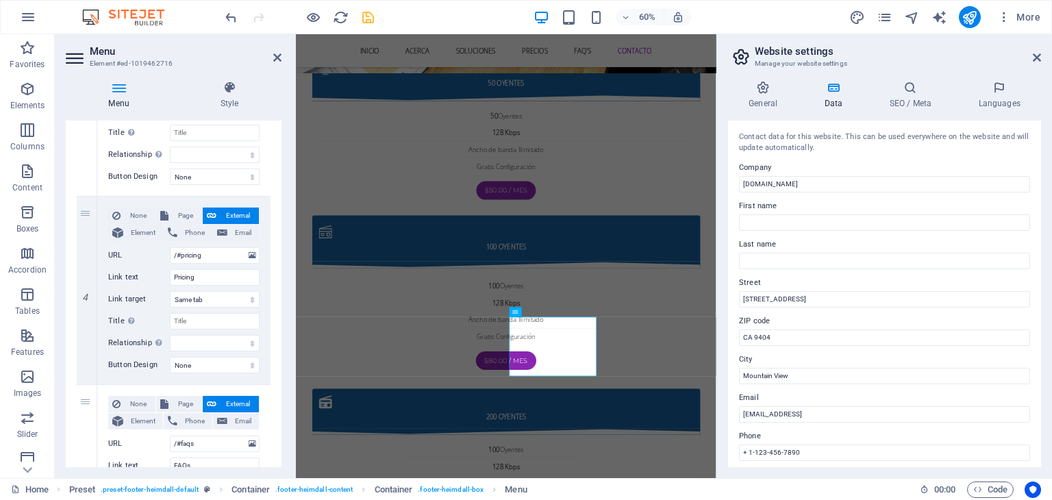
scroll to position [626, 0]
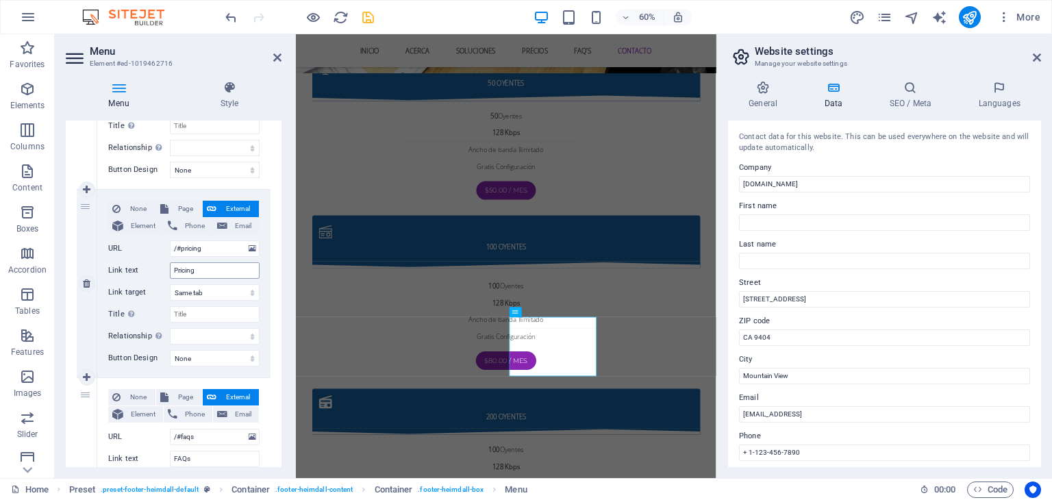
type input "Soluciones"
drag, startPoint x: 206, startPoint y: 264, endPoint x: 132, endPoint y: 251, distance: 75.0
click at [132, 251] on div "None Page External Element Phone Email Page Home Subpage Legal Notice Privacy E…" at bounding box center [183, 273] width 151 height 144
type input "Precios"
select select
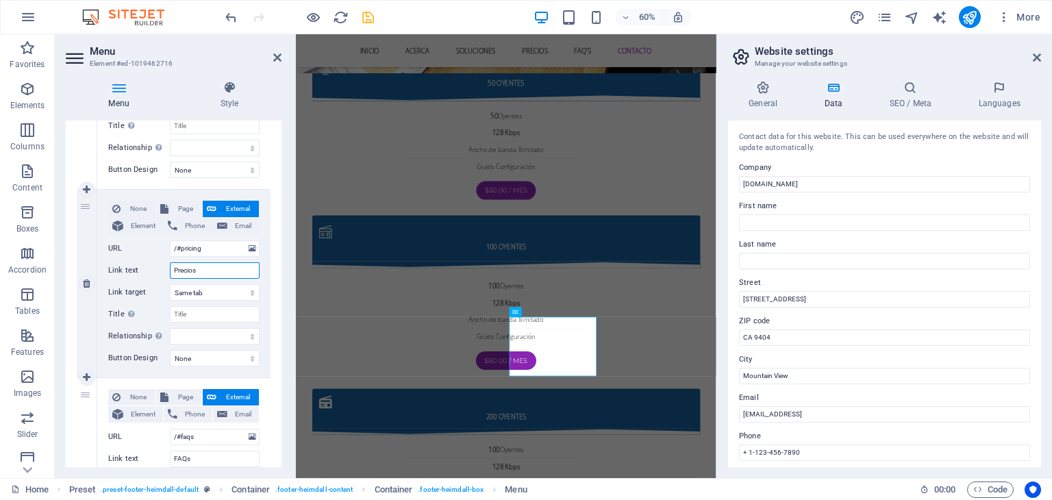
select select
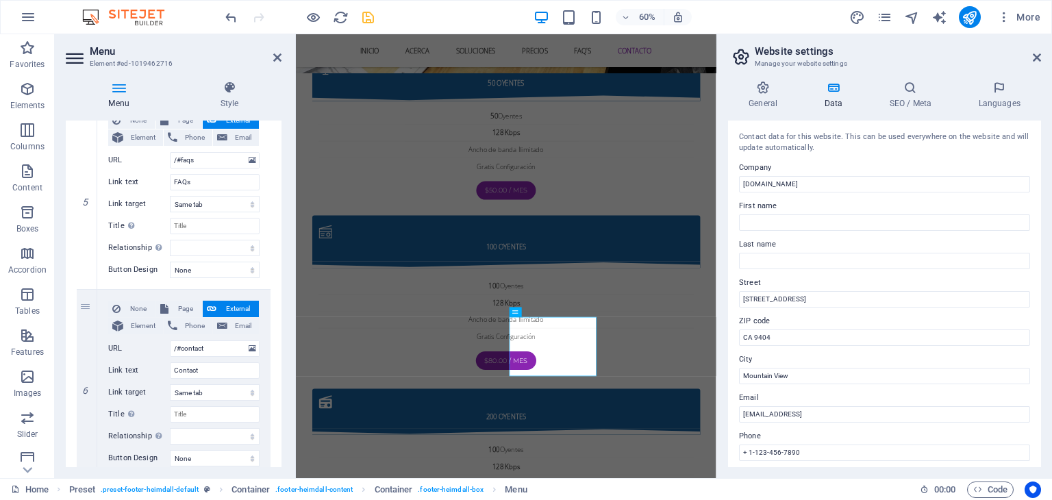
scroll to position [944, 0]
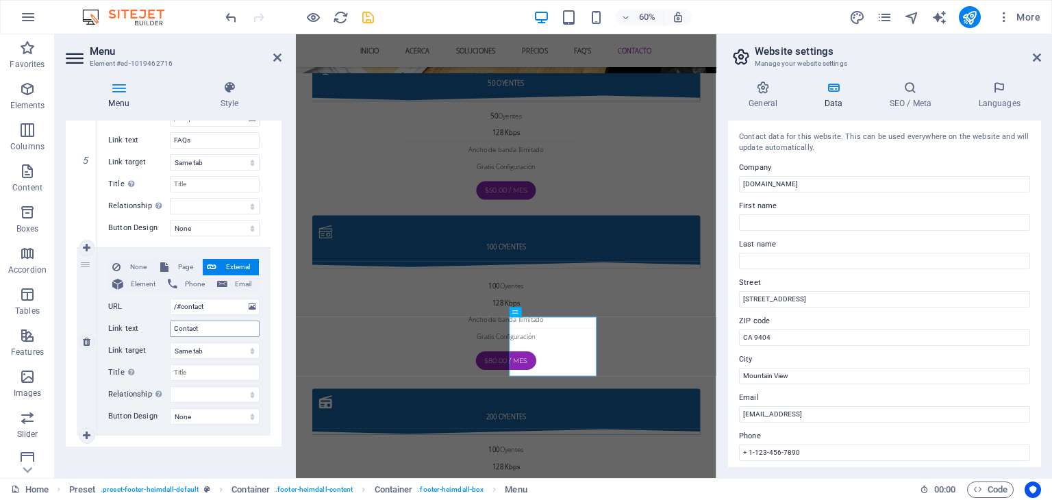
type input "Precios"
click at [204, 325] on input "Contact" at bounding box center [215, 328] width 90 height 16
type input "Contacto"
select select
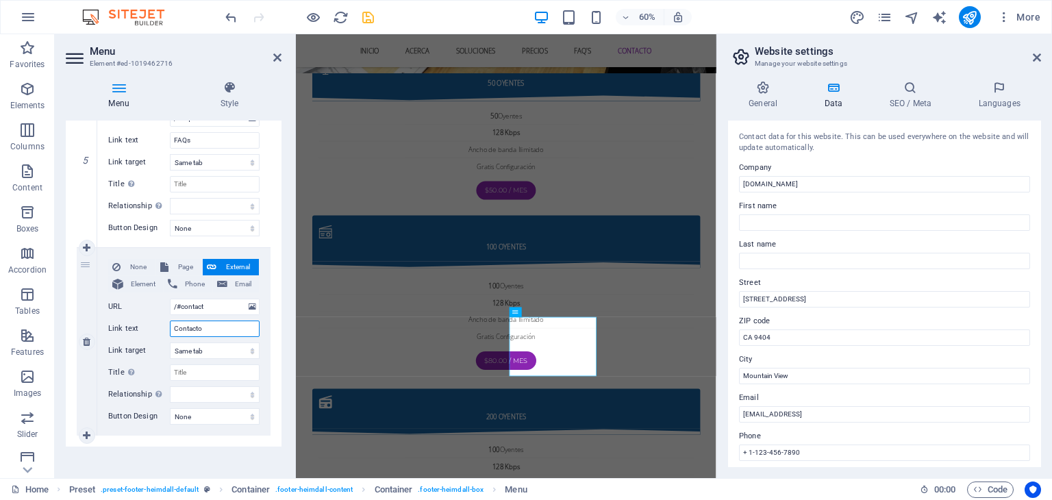
select select
type input "Contacto"
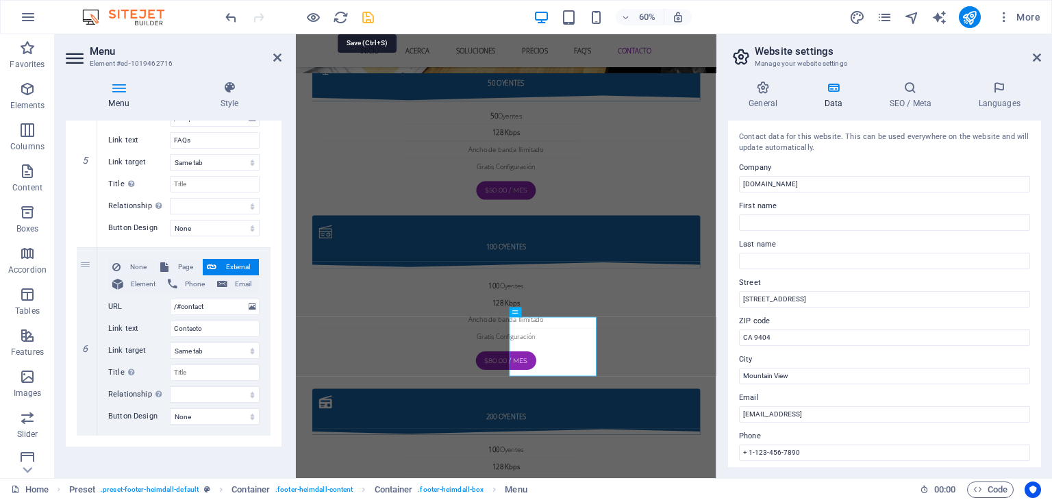
click at [366, 19] on icon "save" at bounding box center [368, 18] width 16 height 16
checkbox input "false"
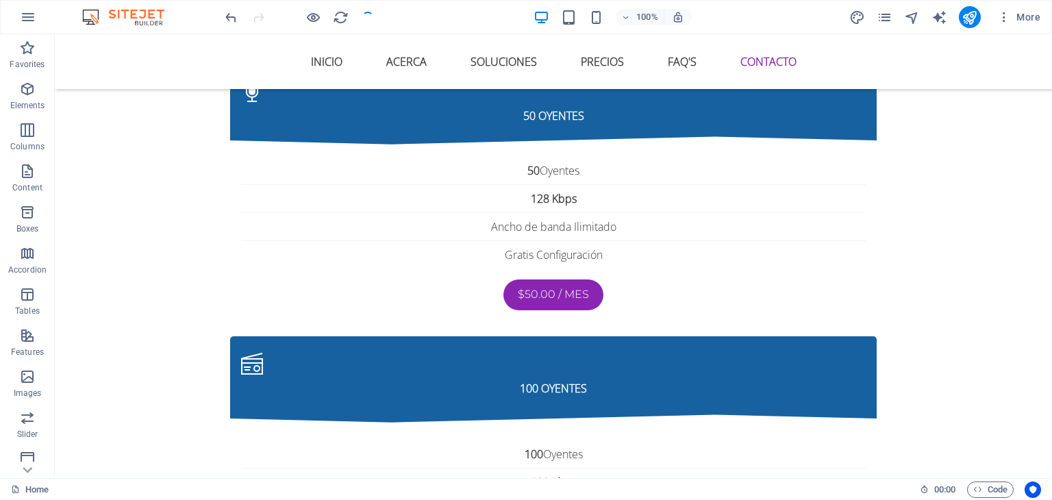
scroll to position [3295, 0]
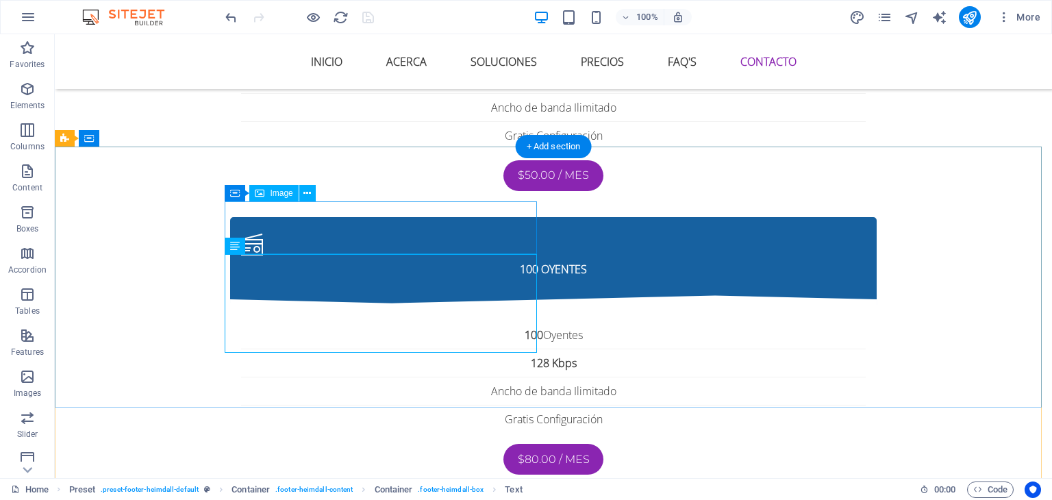
select select "px"
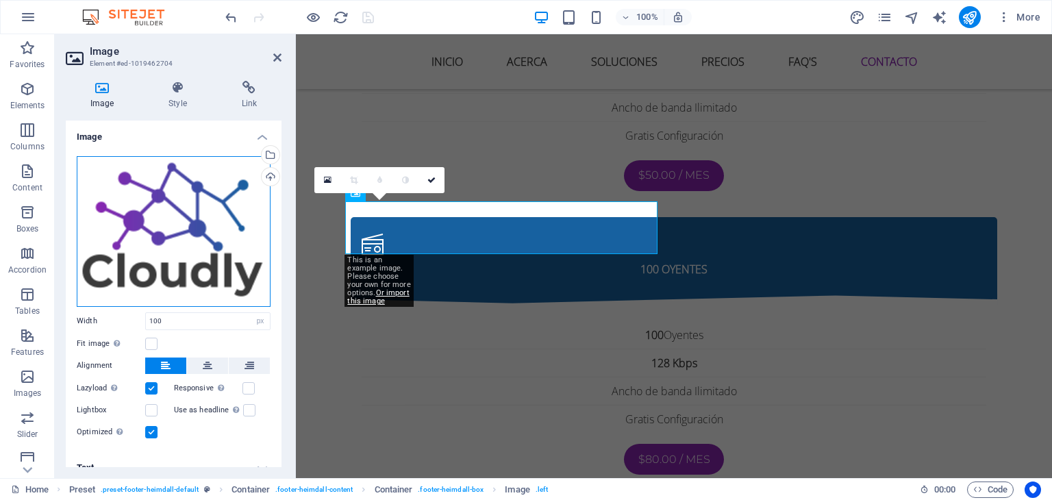
click at [170, 214] on div "Drag files here, click to choose files or select files from Files or our free s…" at bounding box center [174, 231] width 194 height 151
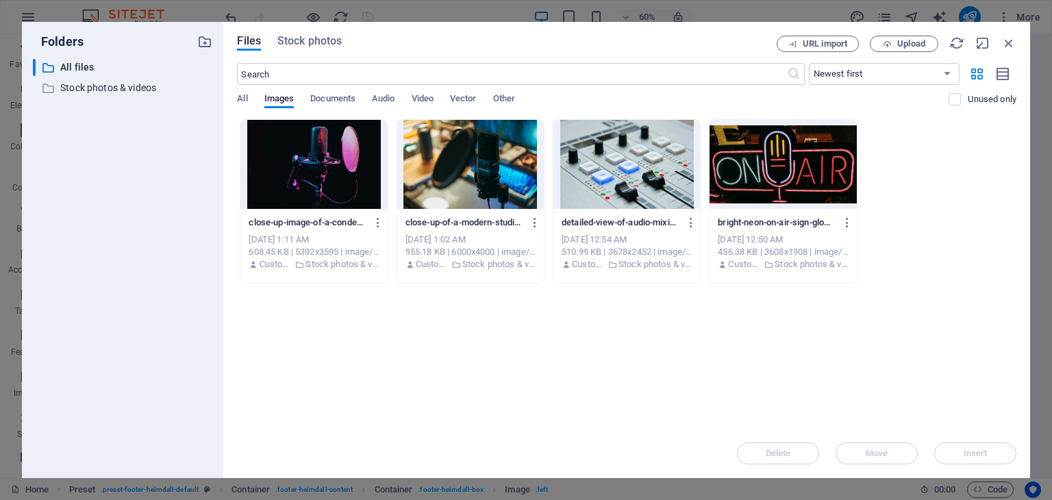
click at [756, 190] on div at bounding box center [782, 164] width 147 height 89
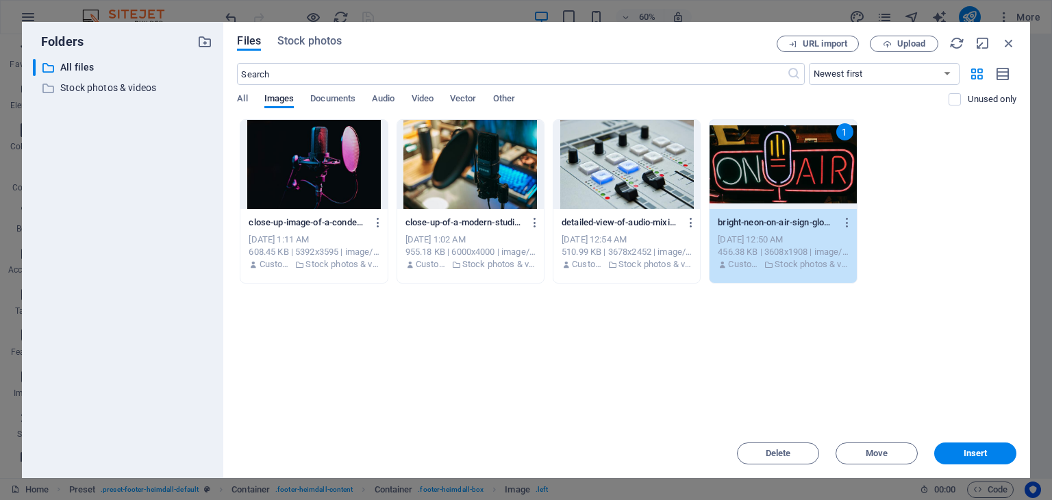
click at [756, 190] on div "1" at bounding box center [782, 164] width 147 height 89
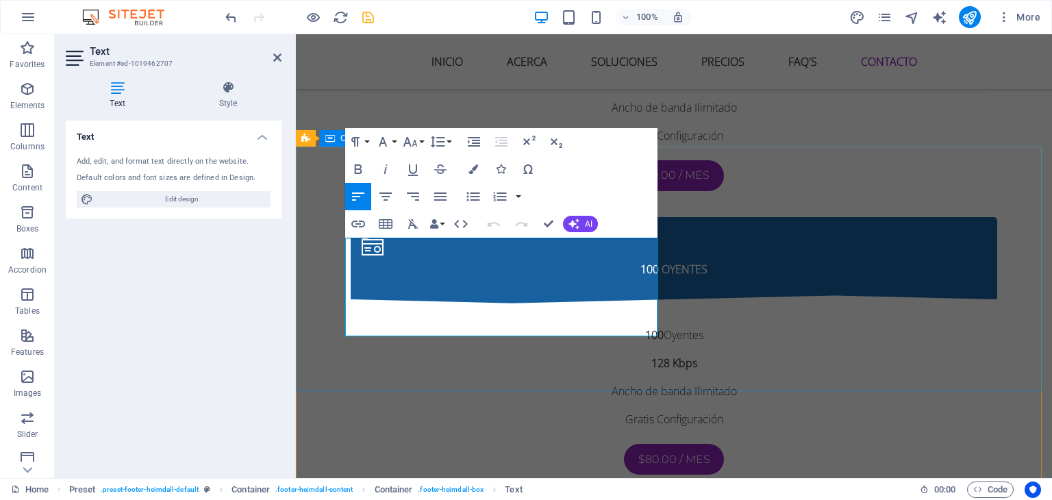
drag, startPoint x: 375, startPoint y: 329, endPoint x: 341, endPoint y: 245, distance: 90.7
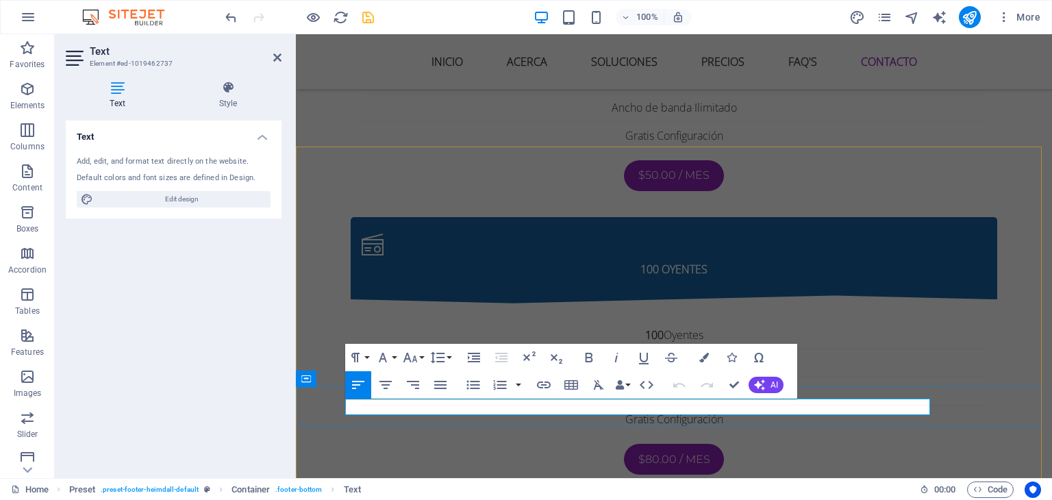
drag, startPoint x: 394, startPoint y: 405, endPoint x: 358, endPoint y: 404, distance: 36.3
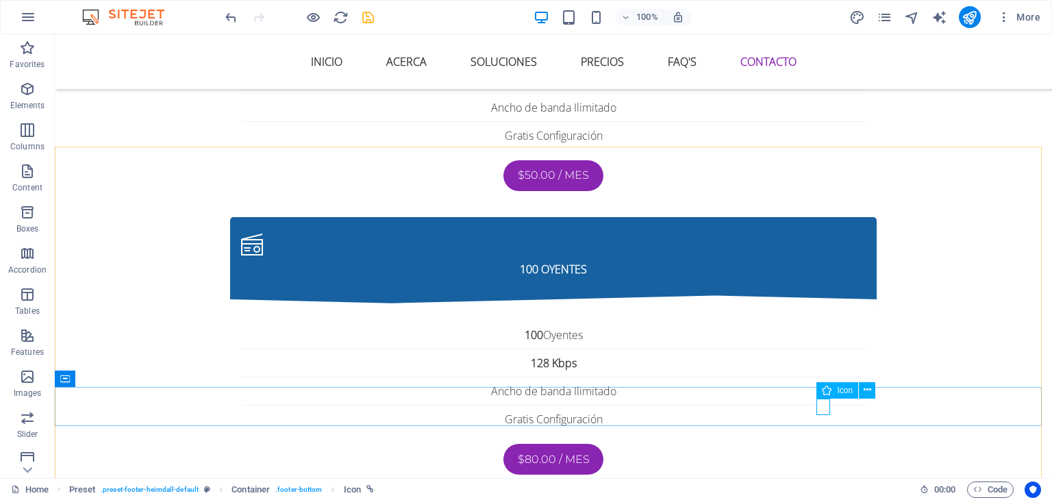
click at [852, 389] on span "Icon" at bounding box center [845, 390] width 16 height 8
click at [863, 387] on icon at bounding box center [867, 390] width 8 height 14
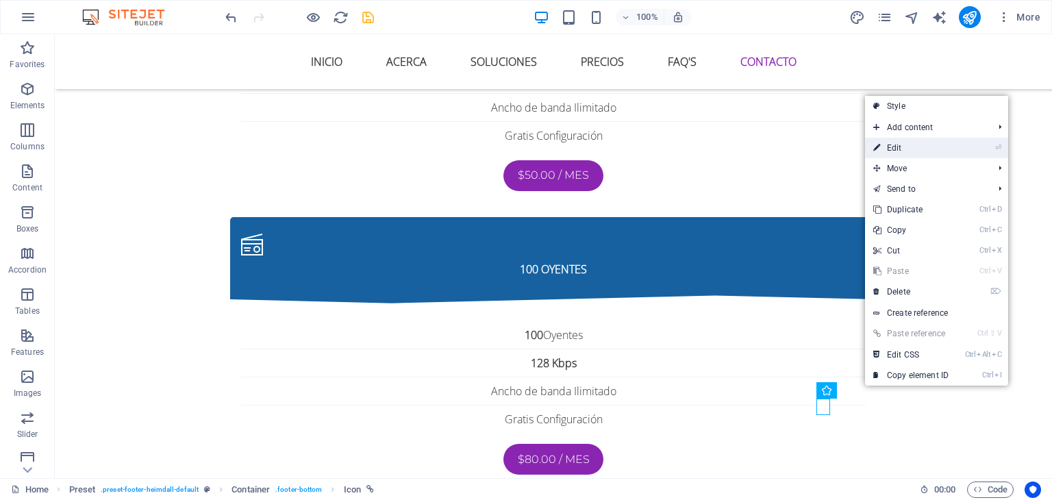
click at [893, 143] on link "⏎ Edit" at bounding box center [911, 148] width 92 height 21
select select "xMidYMid"
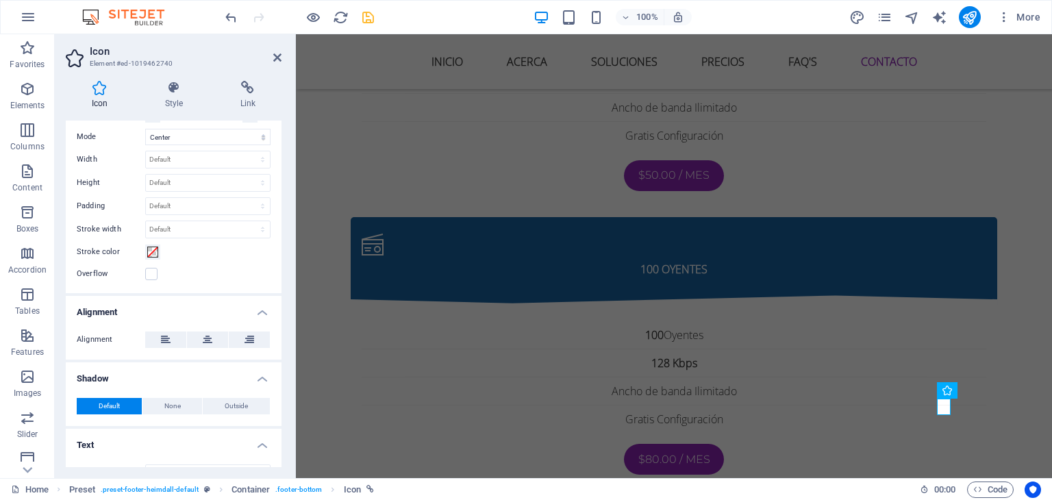
scroll to position [371, 0]
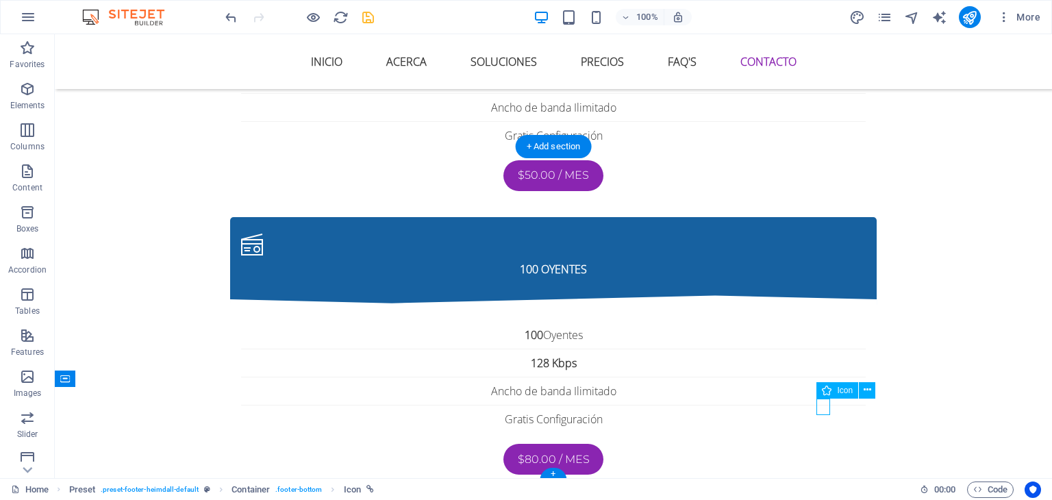
select select "xMidYMid"
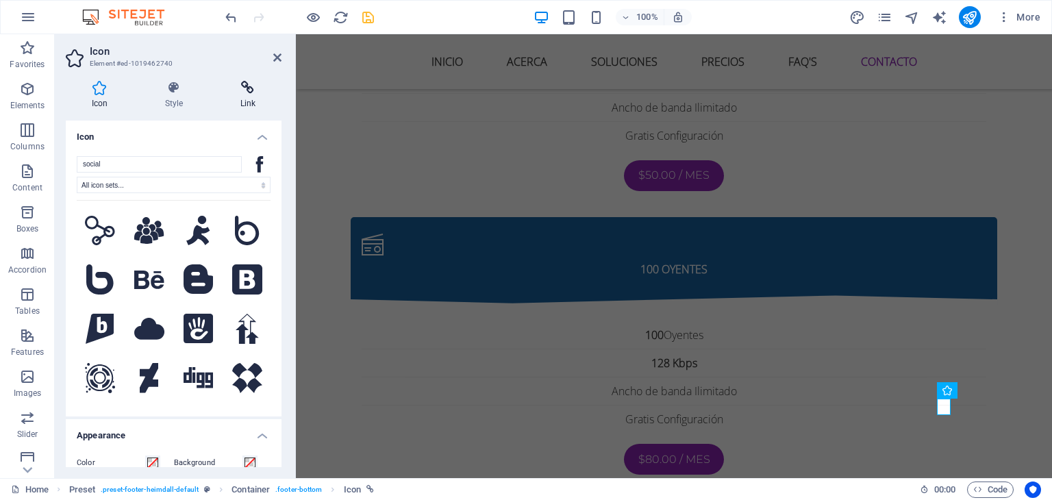
click at [253, 107] on h4 "Link" at bounding box center [247, 95] width 67 height 29
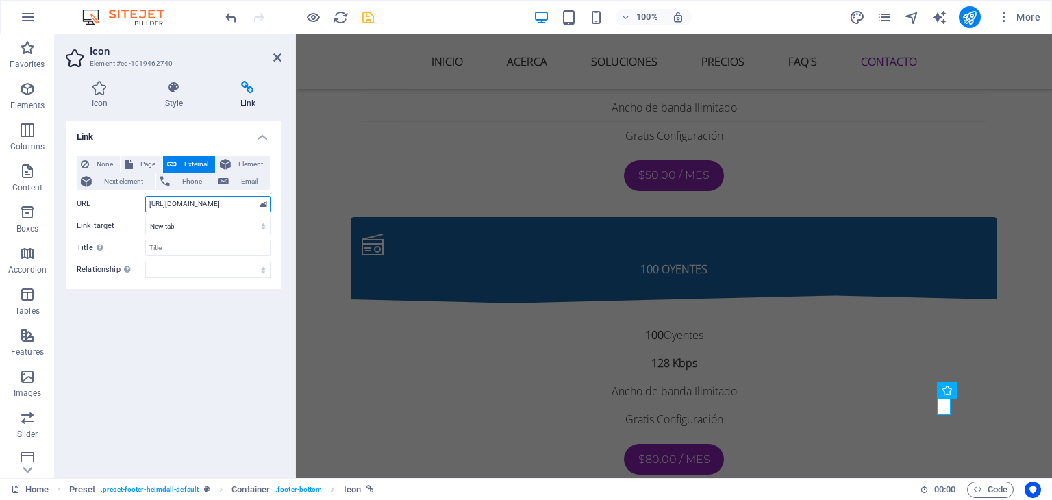
click at [241, 203] on input "[URL][DOMAIN_NAME]" at bounding box center [207, 204] width 125 height 16
click at [222, 341] on div "Link None Page External Element Next element Phone Email Page Home Subpage Lega…" at bounding box center [174, 294] width 216 height 346
click at [368, 12] on icon "save" at bounding box center [368, 18] width 16 height 16
checkbox input "false"
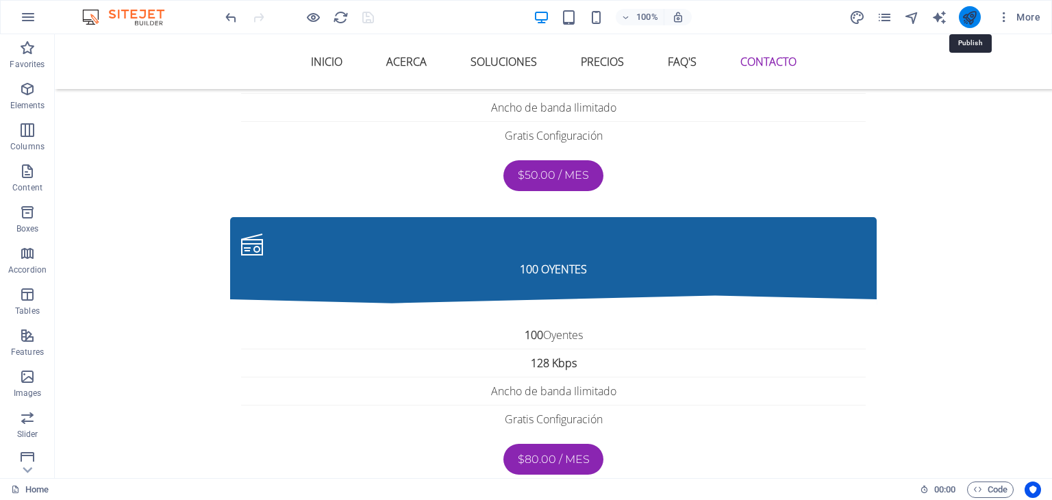
click at [970, 16] on icon "publish" at bounding box center [969, 18] width 16 height 16
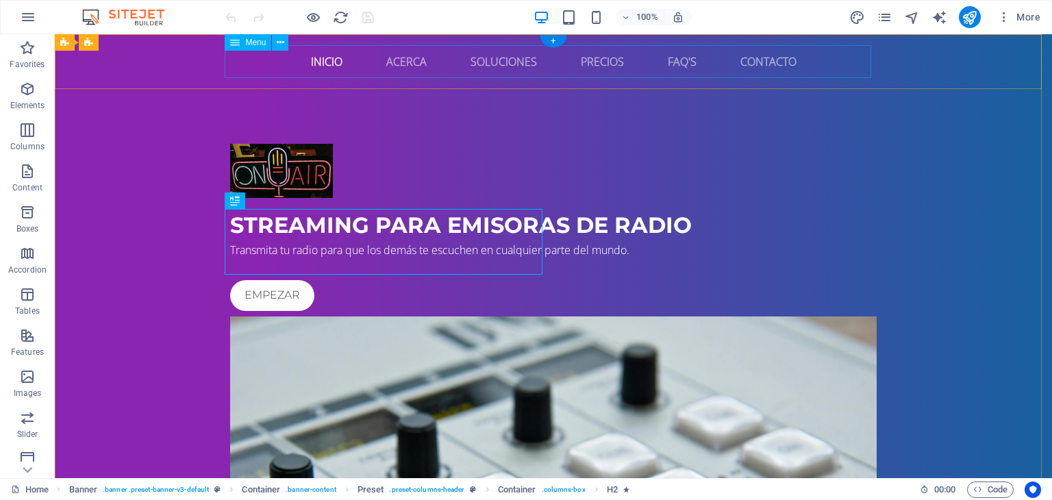
click at [737, 54] on nav "Inicio Acerca Soluciones Precios FAQ's Contacto" at bounding box center [553, 61] width 646 height 33
click at [754, 60] on nav "Inicio Acerca Soluciones Precios FAQ's Contacto" at bounding box center [553, 61] width 646 height 33
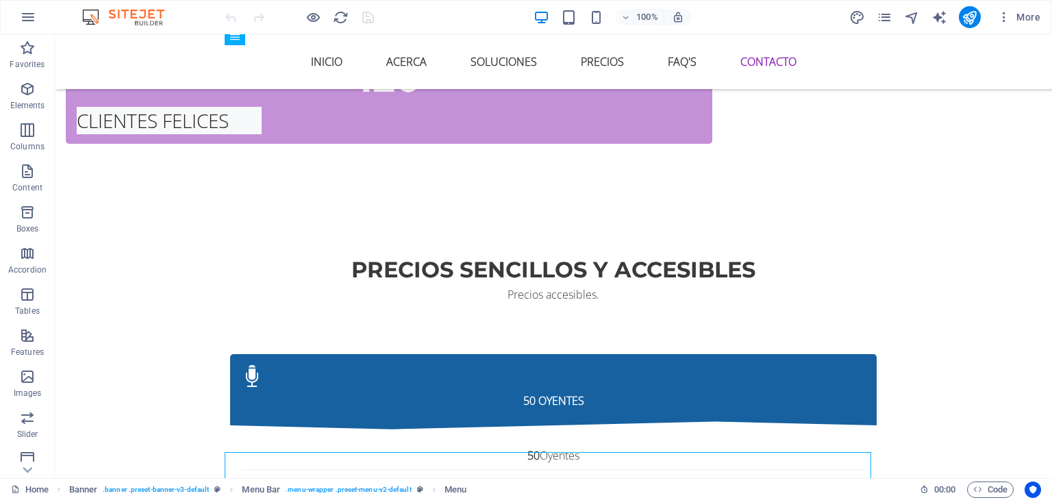
scroll to position [2900, 0]
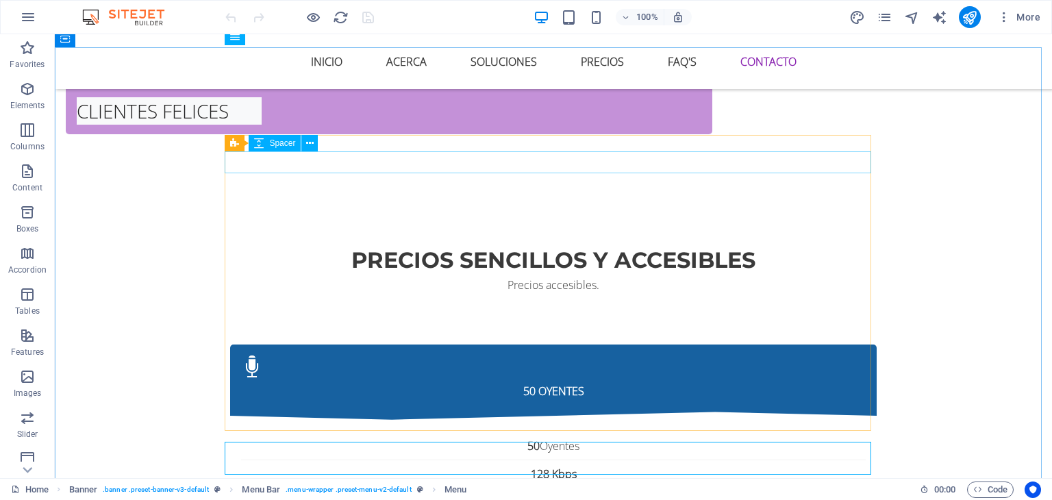
click at [283, 140] on span "Spacer" at bounding box center [282, 143] width 26 height 8
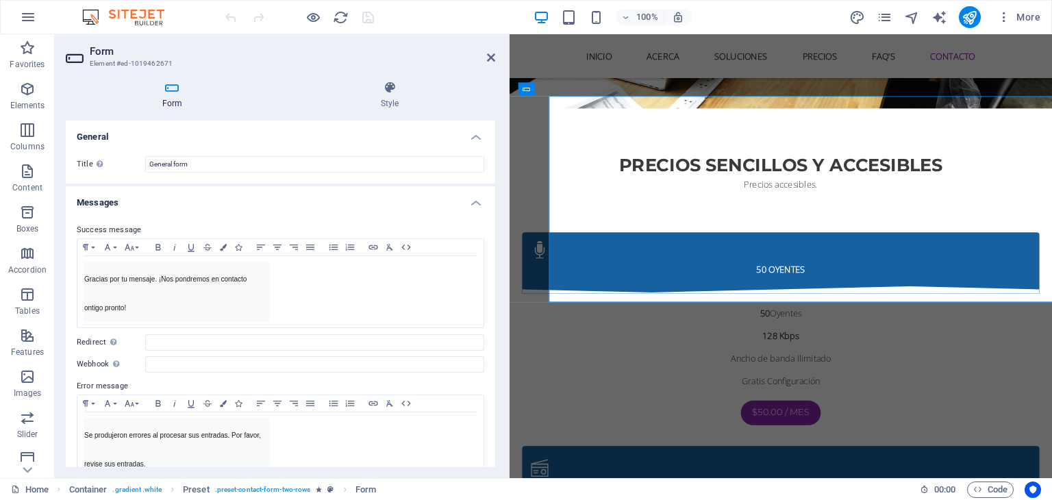
scroll to position [2963, 0]
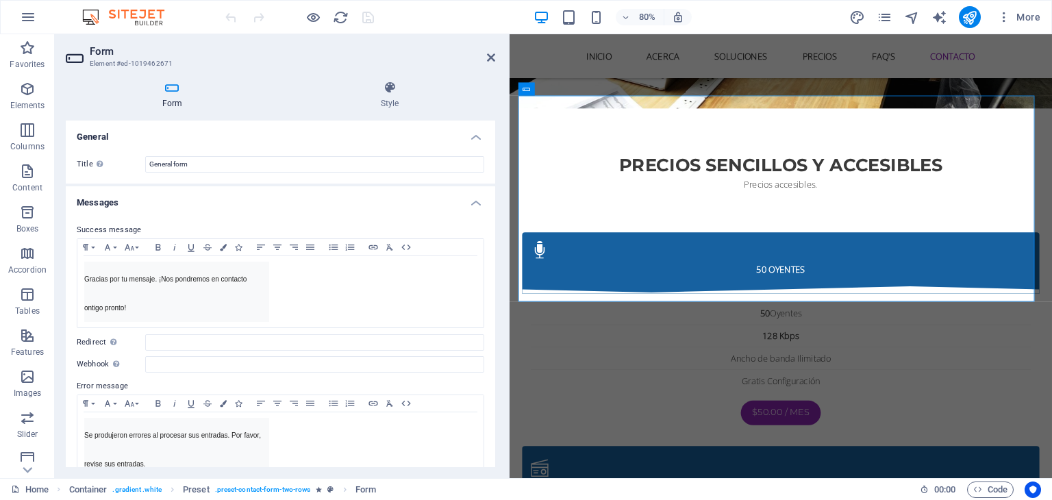
drag, startPoint x: 293, startPoint y: 167, endPoint x: 1, endPoint y: 203, distance: 294.5
click at [510, 197] on div "Form Element #ed-1019462671 Form Style General Title Define a name for the form…" at bounding box center [553, 256] width 997 height 444
click at [227, 166] on input "General form" at bounding box center [314, 164] width 339 height 16
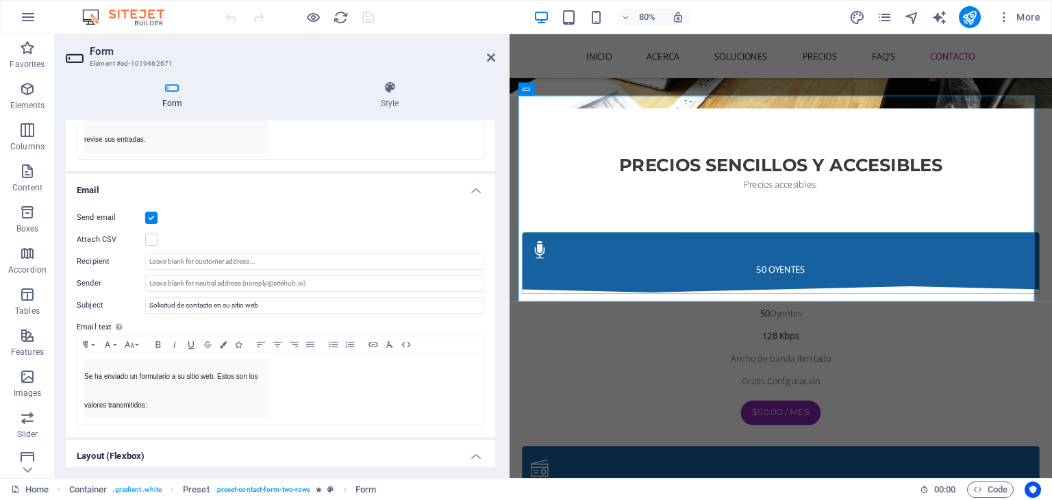
scroll to position [326, 0]
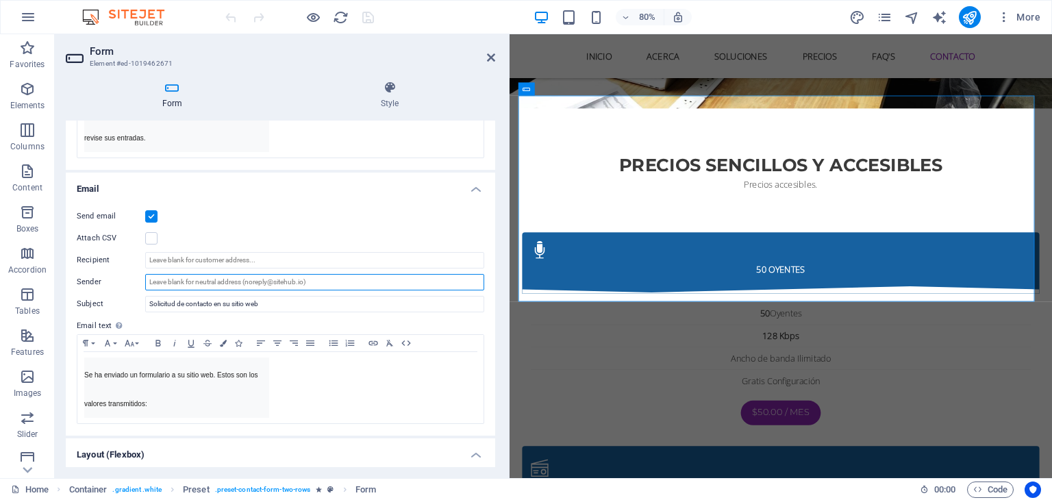
drag, startPoint x: 320, startPoint y: 287, endPoint x: 151, endPoint y: 285, distance: 169.8
click at [151, 285] on input "Sender" at bounding box center [314, 282] width 339 height 16
click at [153, 243] on label at bounding box center [151, 238] width 12 height 12
click at [0, 0] on input "Attach CSV" at bounding box center [0, 0] width 0 height 0
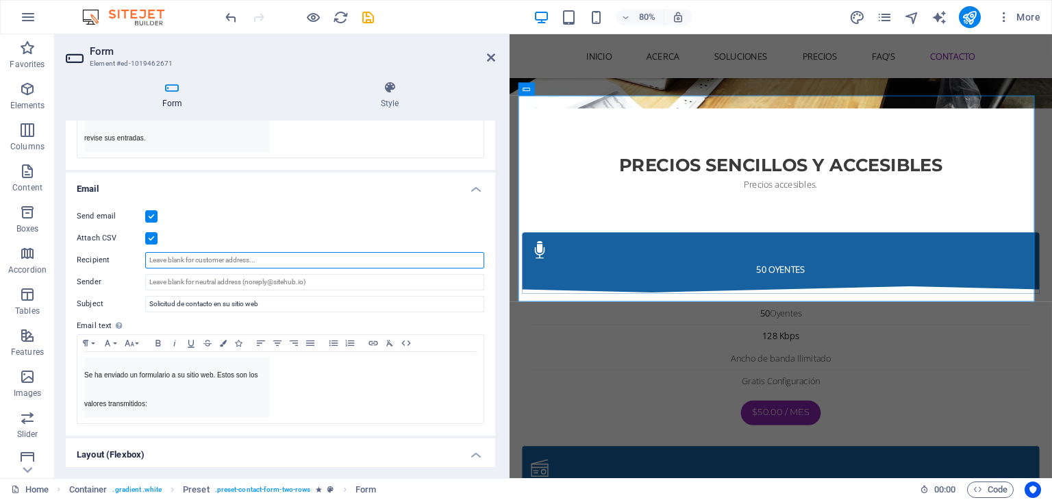
click at [175, 266] on input "Recipient" at bounding box center [314, 260] width 339 height 16
type input "[EMAIL_ADDRESS][DOMAIN_NAME]"
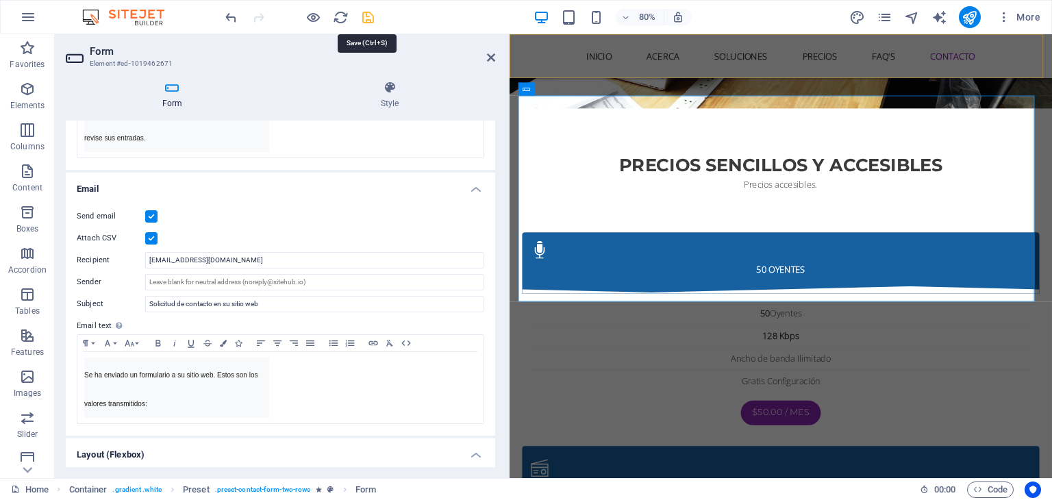
click at [366, 20] on icon "save" at bounding box center [368, 18] width 16 height 16
checkbox input "false"
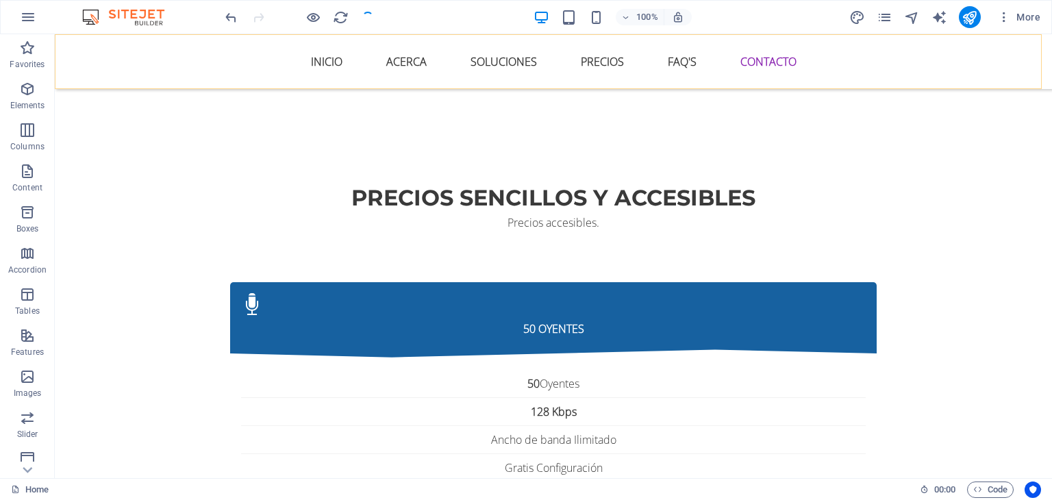
scroll to position [2963, 0]
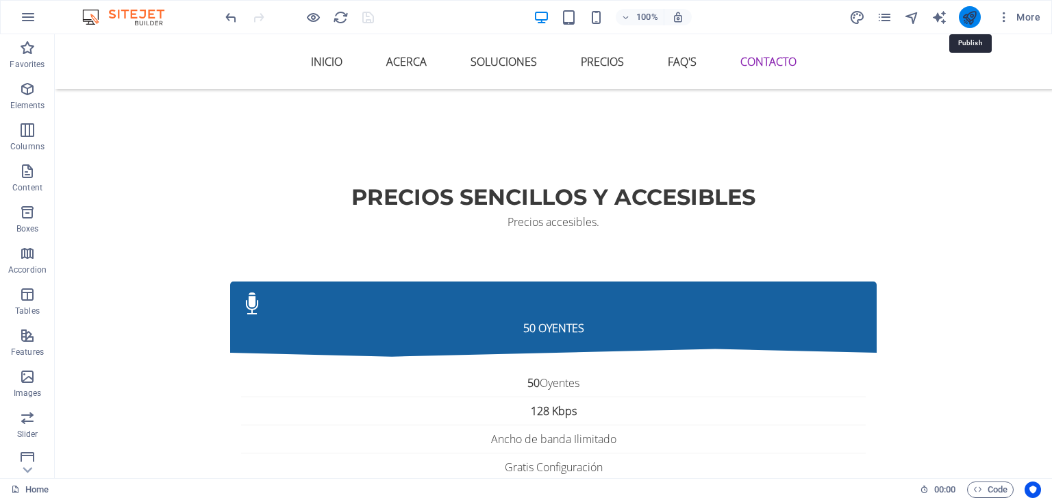
click at [970, 21] on icon "publish" at bounding box center [969, 18] width 16 height 16
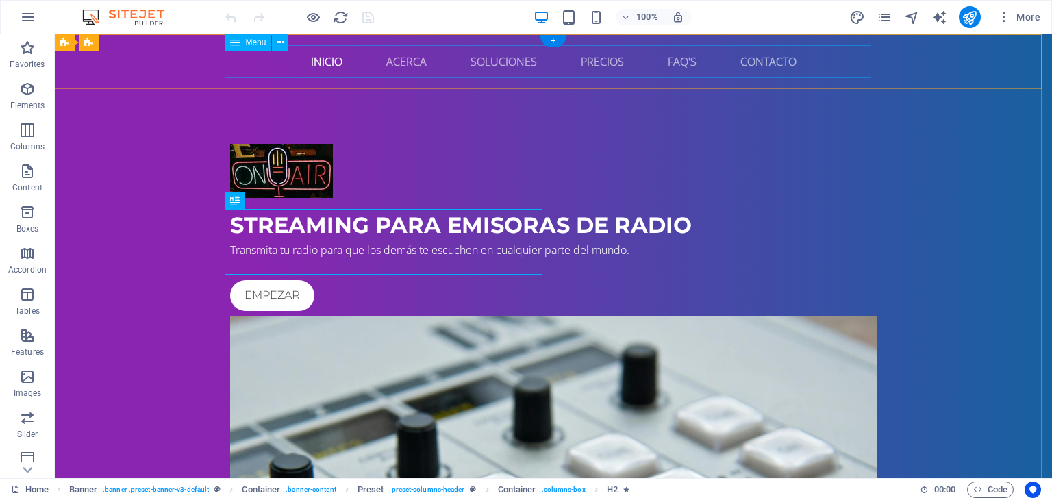
click at [761, 63] on nav "Inicio Acerca Soluciones Precios FAQ's Contacto" at bounding box center [553, 61] width 646 height 33
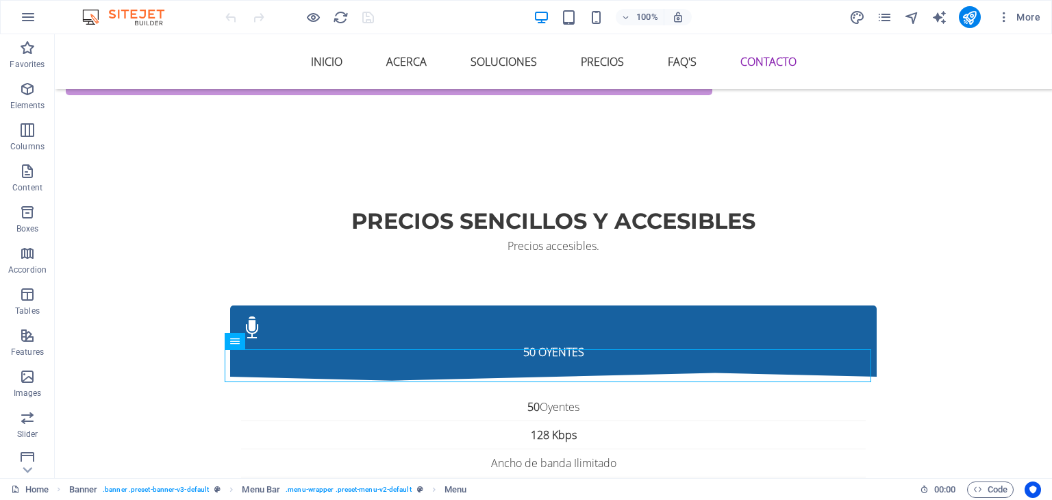
scroll to position [2920, 0]
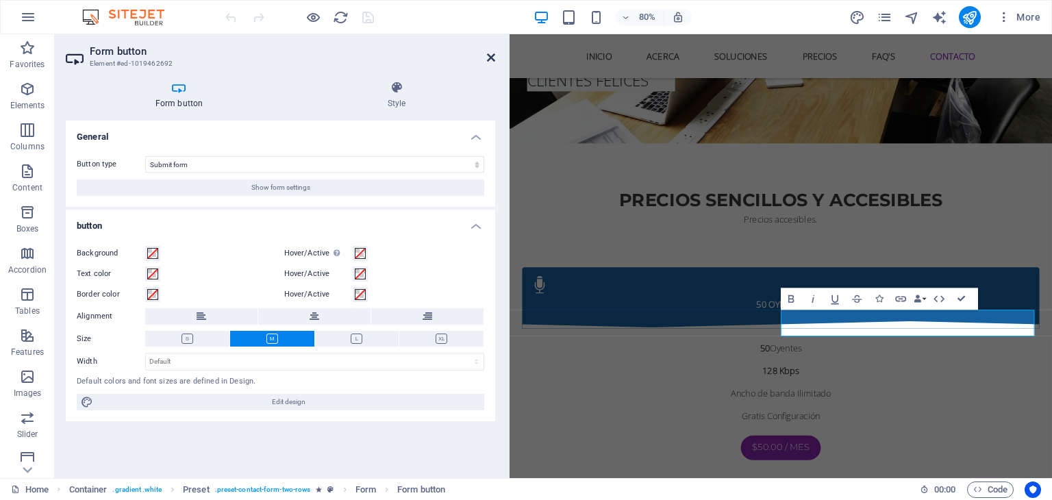
click at [490, 61] on icon at bounding box center [491, 57] width 8 height 11
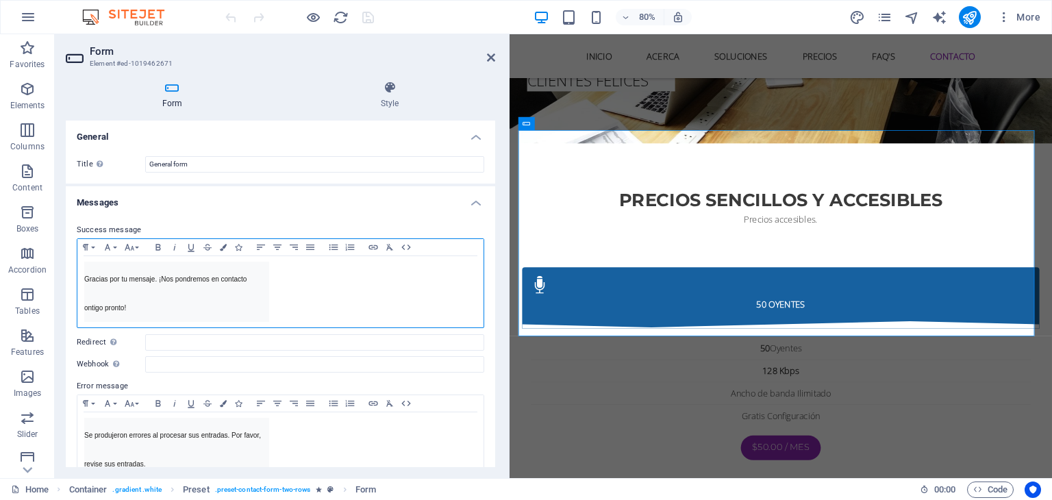
click at [127, 307] on pre "Gracias por tu mensaje. ¡Nos pondremos en contacto ontigo pronto!" at bounding box center [176, 292] width 185 height 60
click at [251, 283] on pre "Gracias por tu mensaje. ¡Nos pondremos en contacto ontigo pronto!" at bounding box center [176, 292] width 185 height 60
click at [244, 312] on pre "Gracias por tu mensaje. ¡Nos pondremos en contacto conntigo pronto!" at bounding box center [176, 292] width 185 height 60
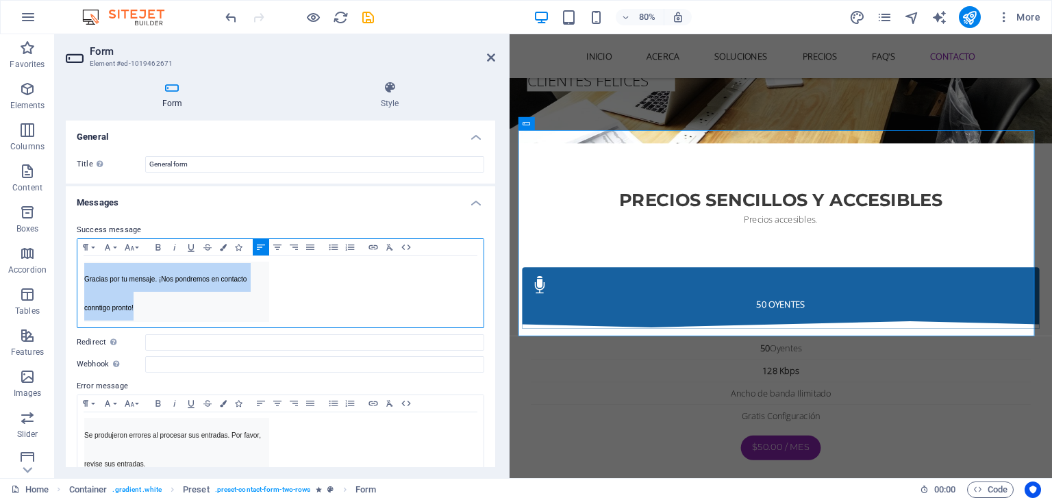
click at [244, 312] on pre "Gracias por tu mensaje. ¡Nos pondremos en contacto conntigo pronto!" at bounding box center [176, 292] width 185 height 60
click at [299, 303] on div "Gracias por tu mensaje. ¡Nos pondremos en contacto conntigo pronto!" at bounding box center [280, 291] width 406 height 71
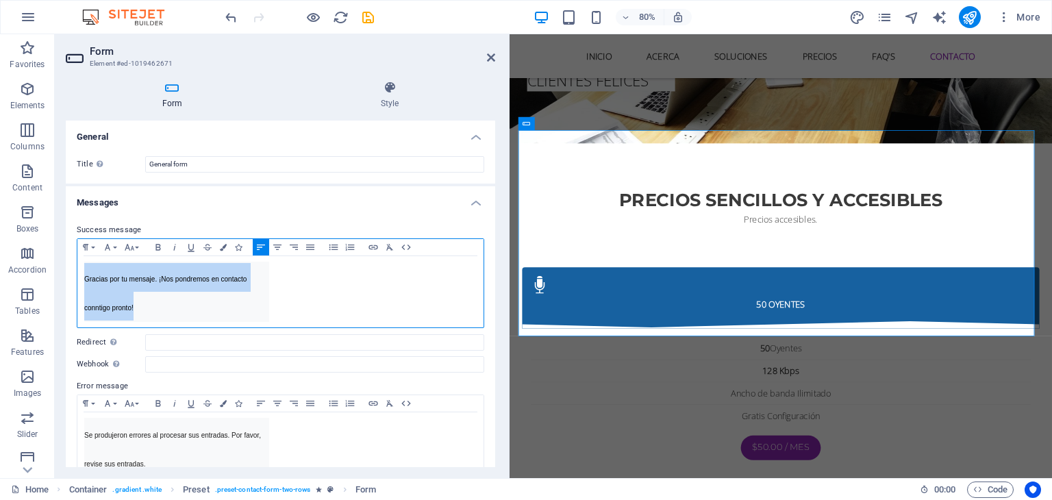
drag, startPoint x: 134, startPoint y: 307, endPoint x: 85, endPoint y: 280, distance: 55.5
click at [85, 280] on pre "Gracias por tu mensaje. ¡Nos pondremos en contacto conntigo pronto!" at bounding box center [176, 292] width 185 height 60
copy span "Gracias por tu mensaje. ¡Nos pondremos en contacto conntigo pronto!"
click at [299, 318] on div "Gracias por tu mensaje. ¡Nos pondremos en contacto conntigo pronto!" at bounding box center [280, 291] width 406 height 71
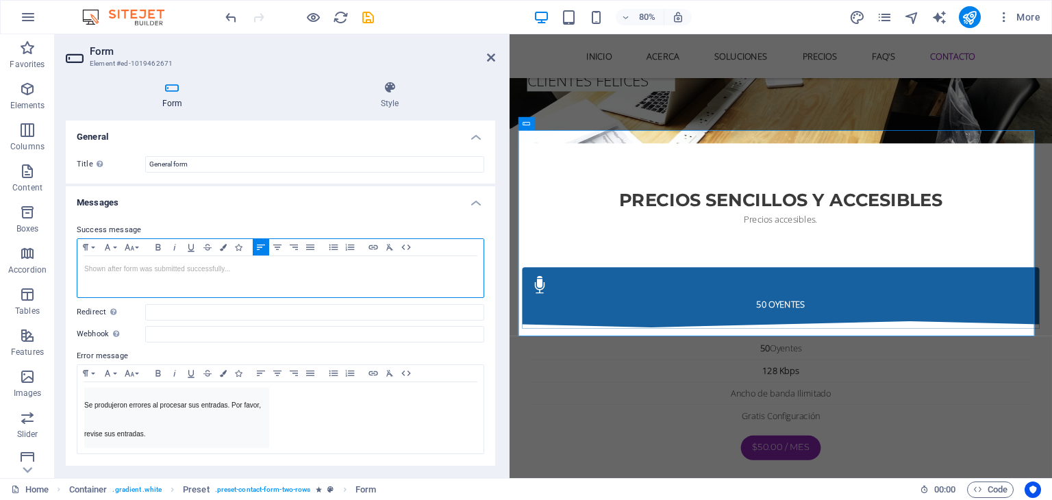
click at [212, 272] on p at bounding box center [280, 269] width 392 height 12
click at [129, 272] on p "Gracias por c ontactarnos, nos pondremos en contacto contigo" at bounding box center [280, 269] width 392 height 12
click at [293, 269] on p "Gracias por contactarnos, nos pondremos en contacto contigo" at bounding box center [280, 269] width 392 height 12
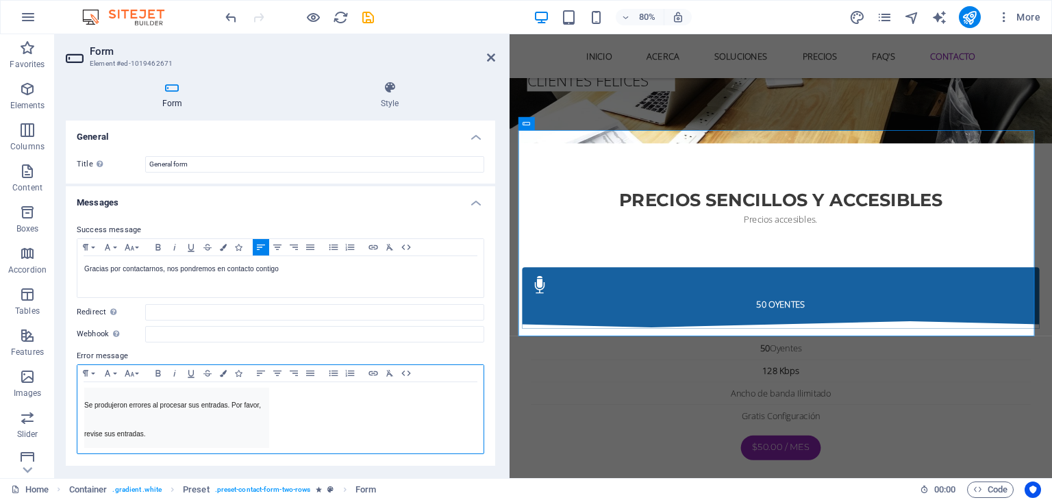
click at [270, 438] on div "Se produjeron errores al procesar sus entradas. Por favor, revise sus entradas." at bounding box center [280, 417] width 406 height 71
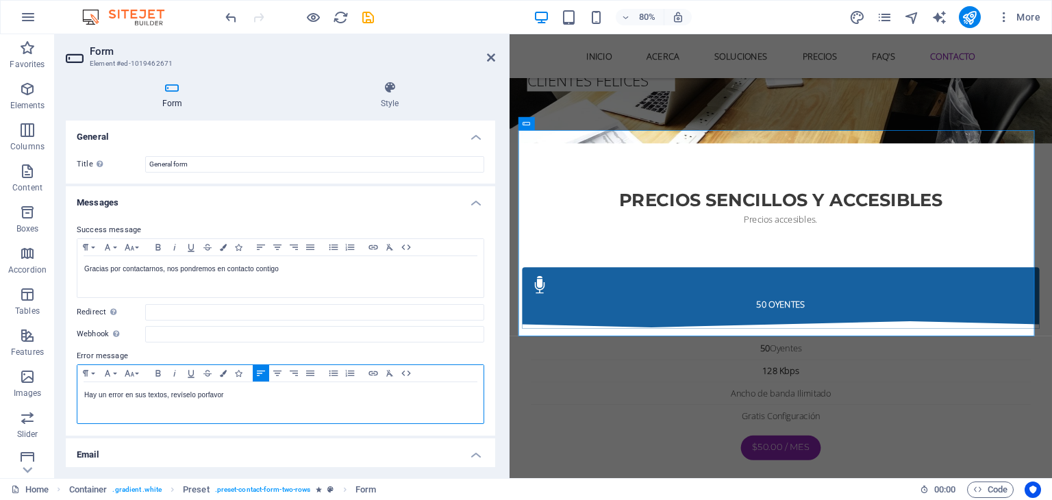
click at [208, 391] on p "Hay un error en sus textos, revíselo porfavor" at bounding box center [280, 395] width 392 height 12
click at [246, 399] on p "Hay un error en sus textos, revíselo por favor" at bounding box center [280, 395] width 392 height 12
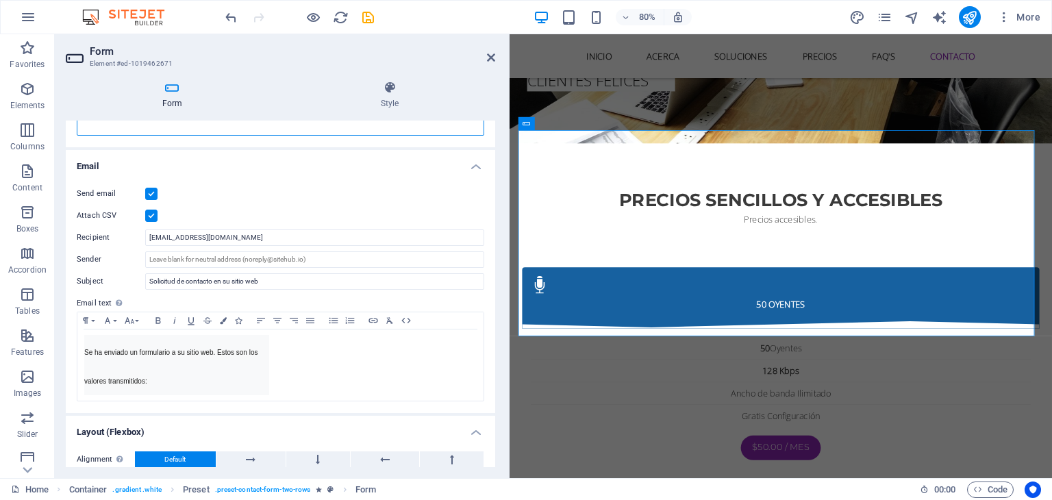
scroll to position [290, 0]
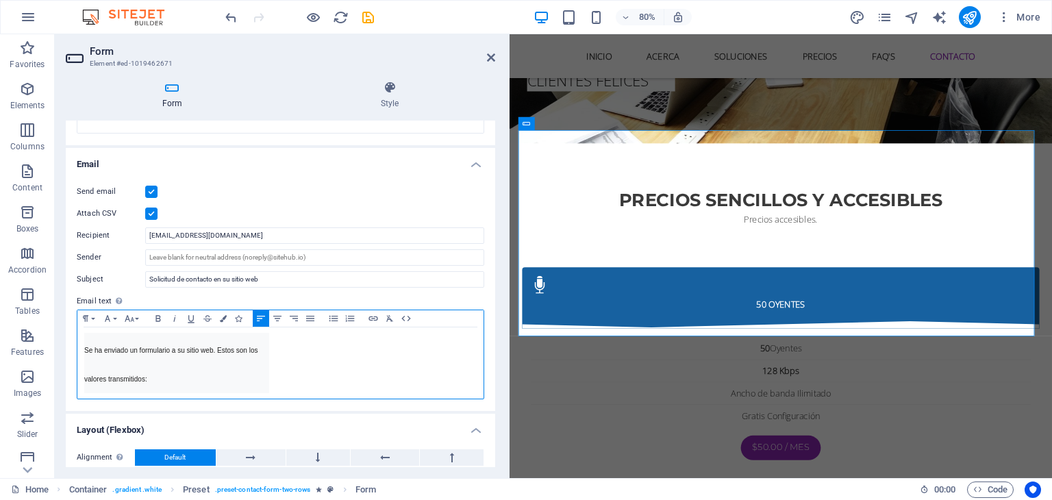
click at [194, 388] on pre "Se ha enviado un formulario a su sitio web. Estos son los valores transmitidos:" at bounding box center [176, 363] width 185 height 60
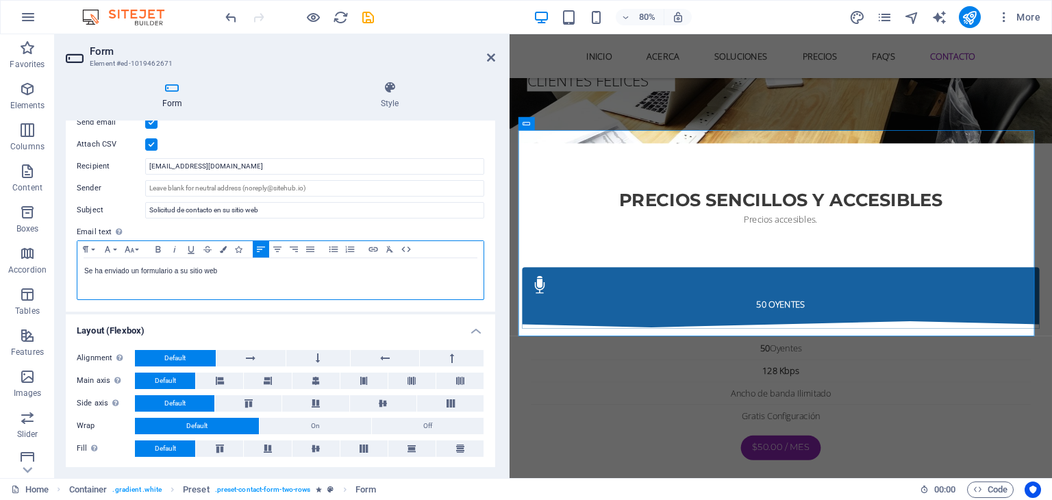
scroll to position [168, 0]
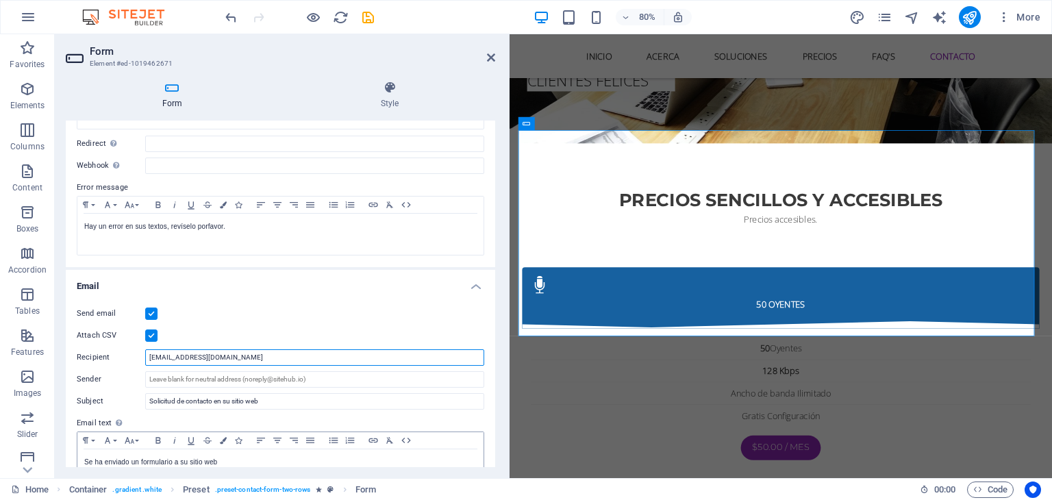
drag, startPoint x: 239, startPoint y: 354, endPoint x: 118, endPoint y: 357, distance: 121.2
click at [118, 357] on div "Recipient [EMAIL_ADDRESS][DOMAIN_NAME]" at bounding box center [280, 357] width 407 height 16
type input "t"
click at [153, 376] on input "Sender" at bounding box center [314, 379] width 339 height 16
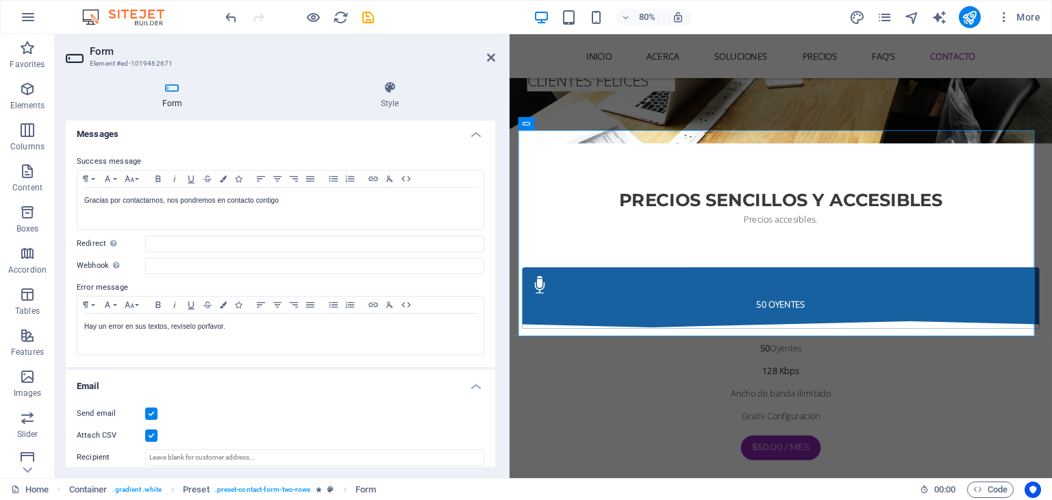
scroll to position [0, 0]
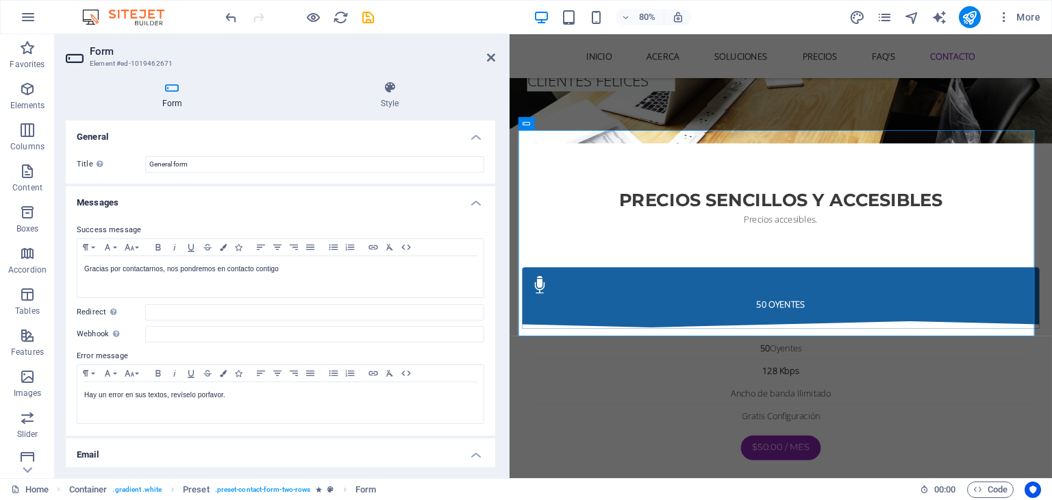
type input "[EMAIL_ADDRESS][DOMAIN_NAME]"
drag, startPoint x: 492, startPoint y: 162, endPoint x: 493, endPoint y: 263, distance: 101.3
click at [493, 263] on div "General Title Define a name for the form. General form Messages Success message…" at bounding box center [280, 294] width 429 height 346
click at [493, 58] on icon at bounding box center [491, 57] width 8 height 11
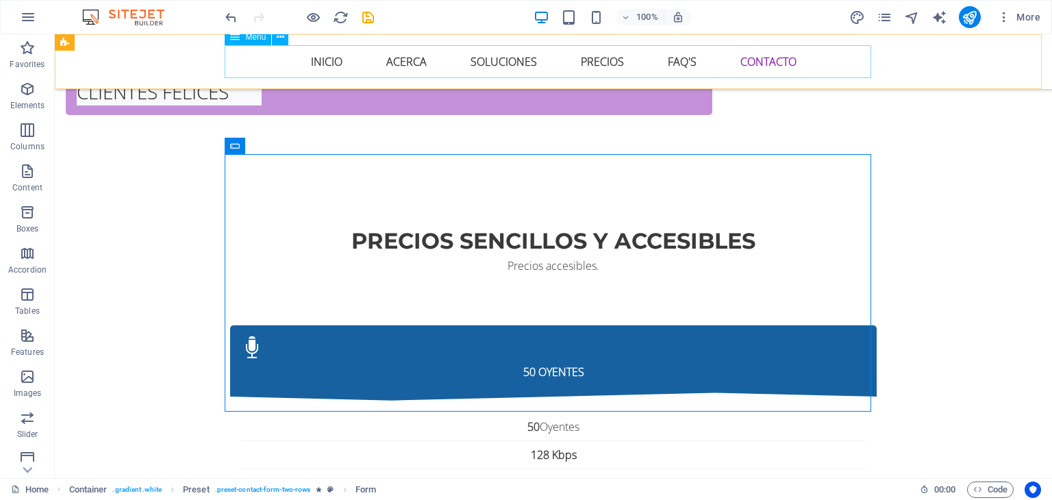
scroll to position [2920, 0]
click at [366, 16] on icon "save" at bounding box center [368, 18] width 16 height 16
checkbox input "false"
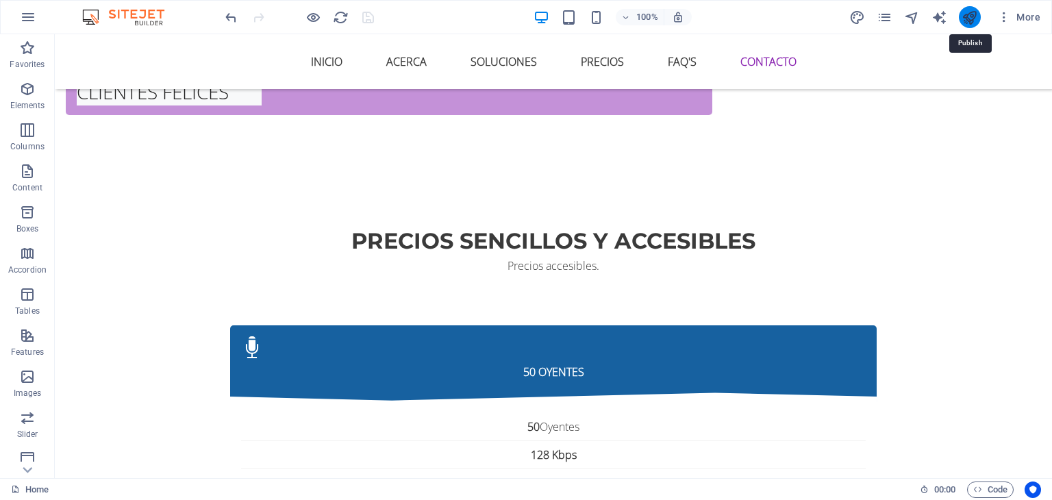
click at [971, 20] on icon "publish" at bounding box center [969, 18] width 16 height 16
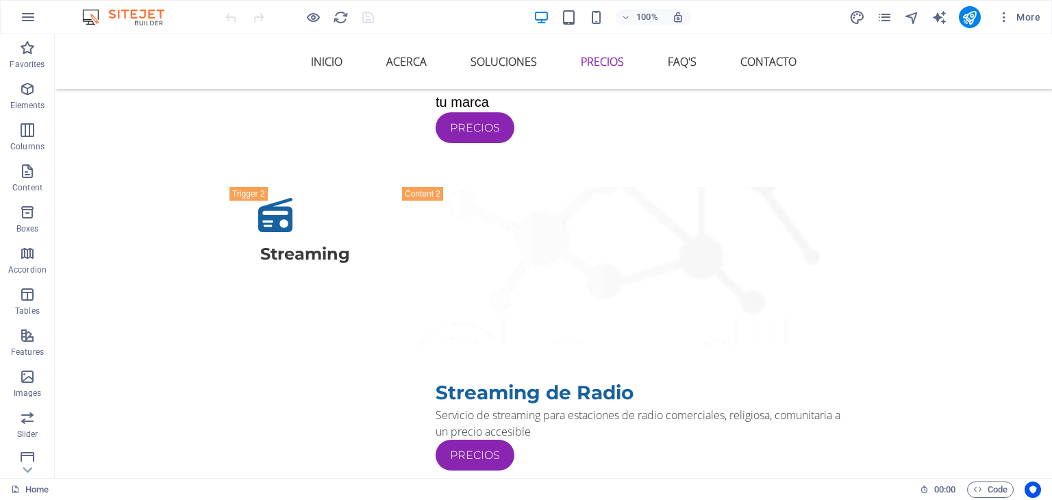
scroll to position [1964, 0]
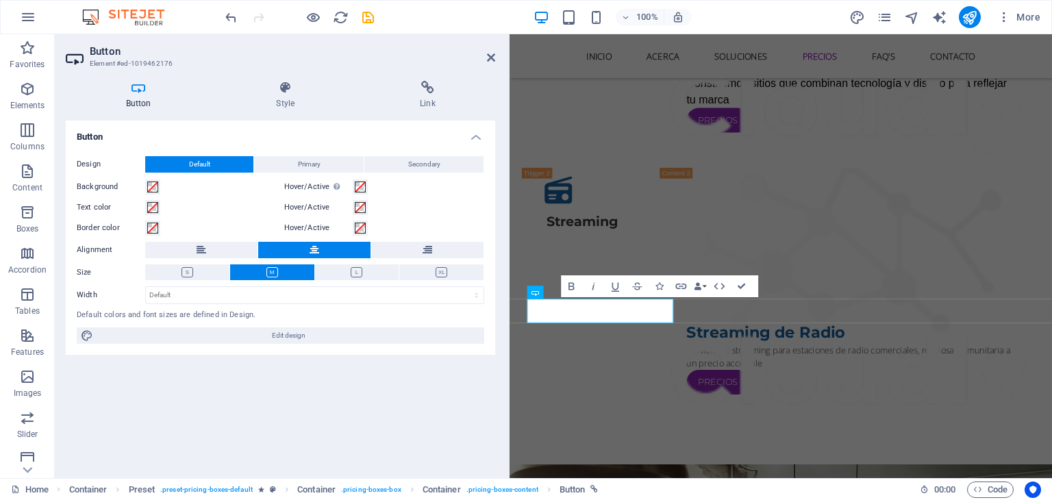
scroll to position [1963, 0]
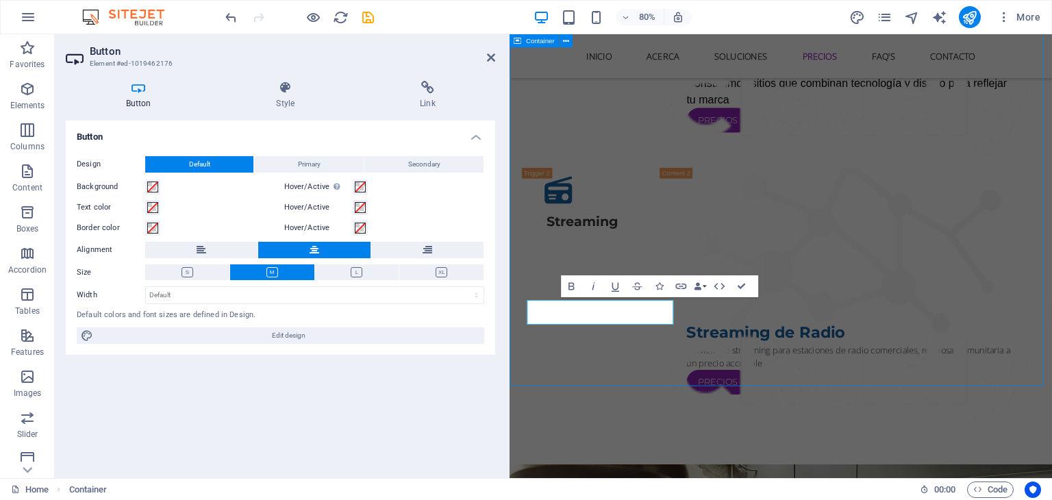
scroll to position [1964, 0]
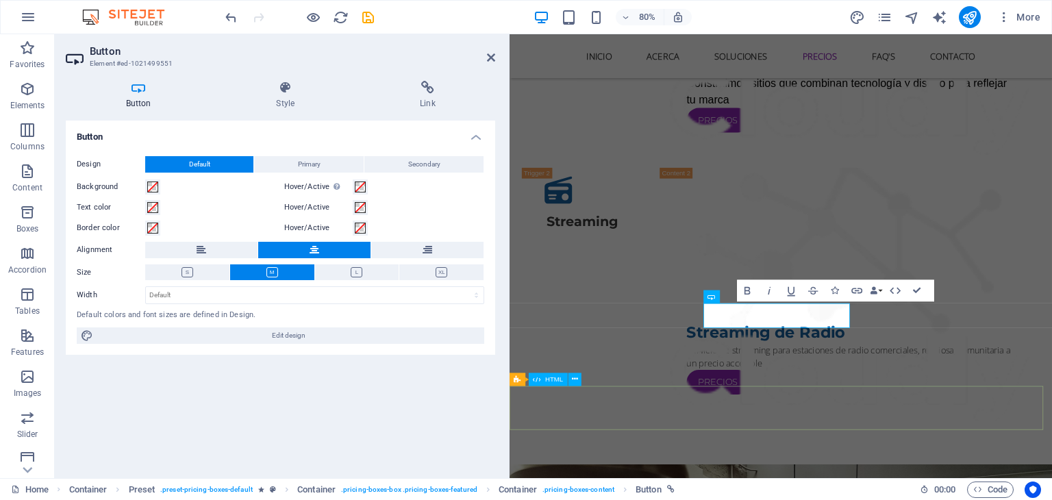
scroll to position [1963, 0]
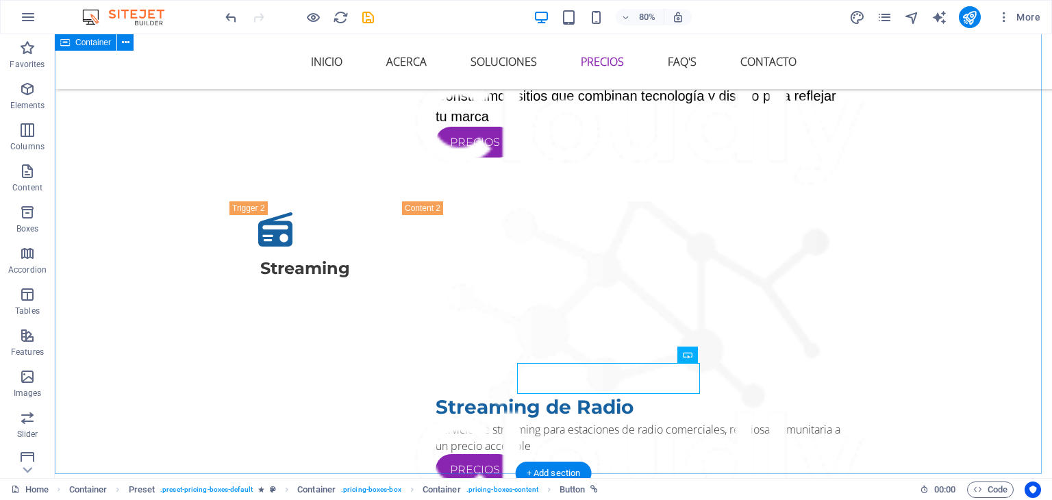
scroll to position [1964, 0]
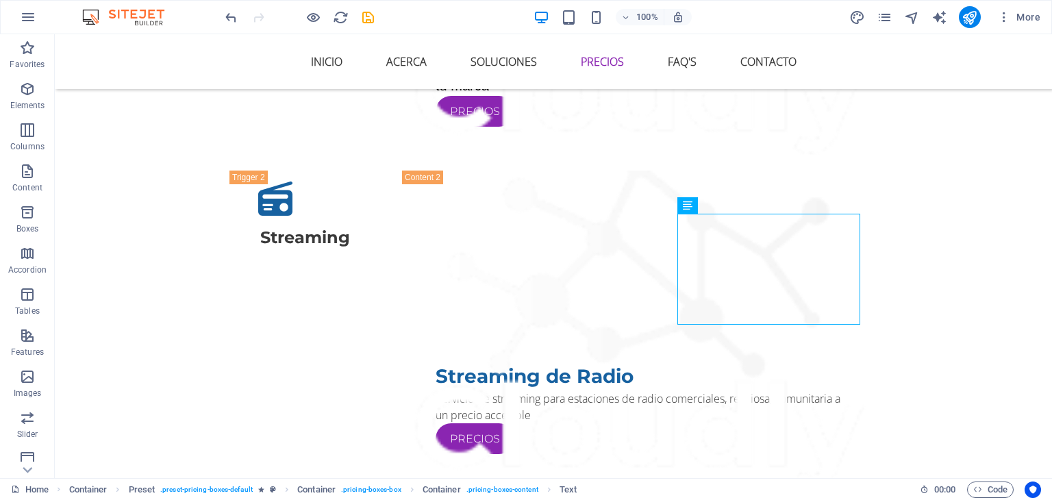
scroll to position [1989, 0]
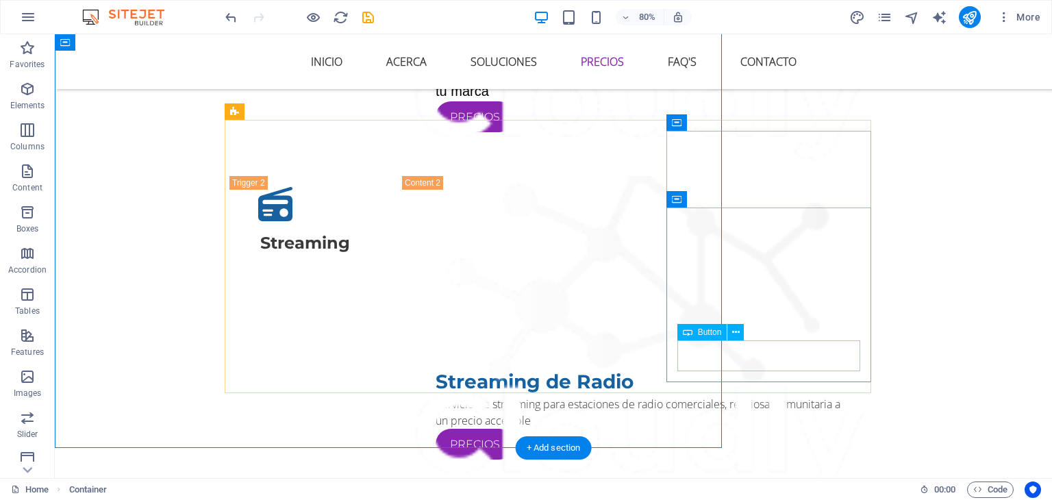
scroll to position [1989, 0]
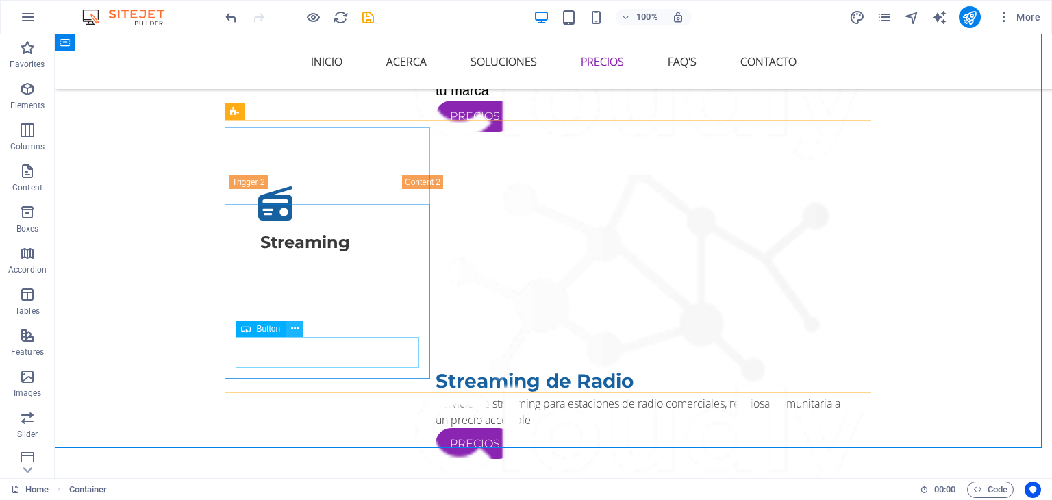
click at [296, 327] on icon at bounding box center [295, 329] width 8 height 14
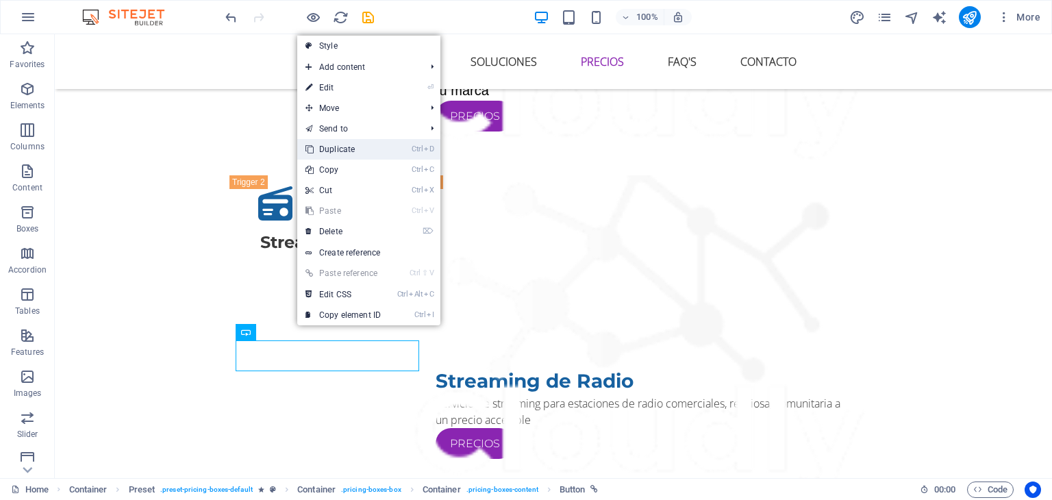
click at [335, 146] on link "Ctrl D Duplicate" at bounding box center [343, 149] width 92 height 21
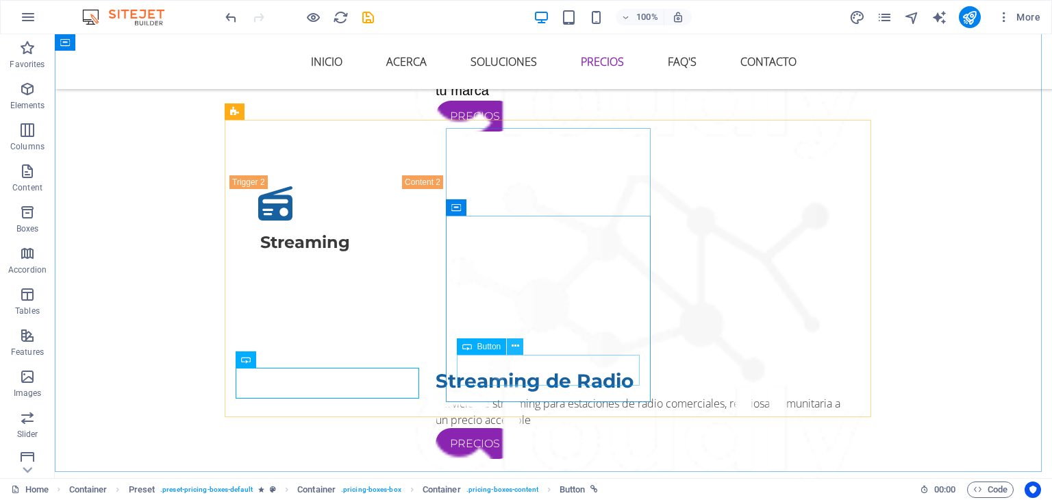
click at [512, 349] on icon at bounding box center [515, 346] width 8 height 14
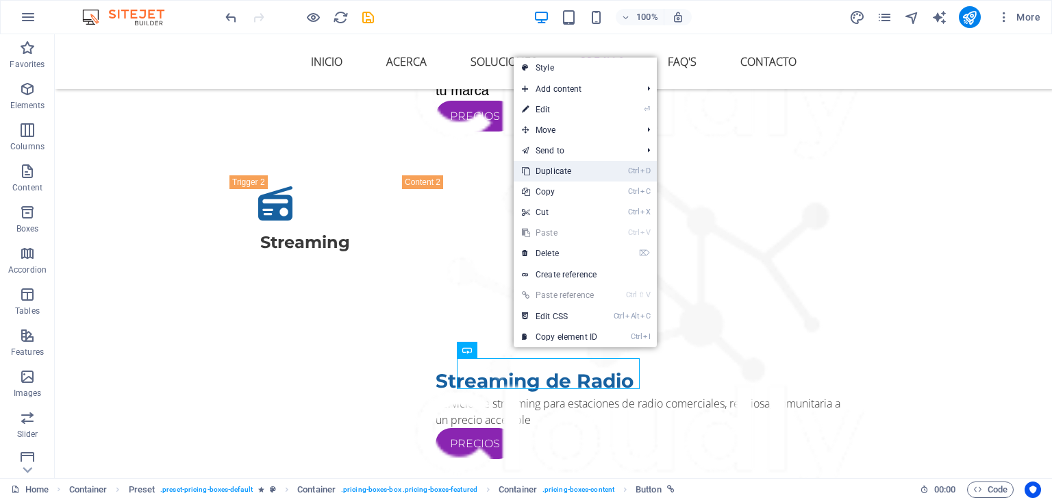
click at [559, 174] on link "Ctrl D Duplicate" at bounding box center [560, 171] width 92 height 21
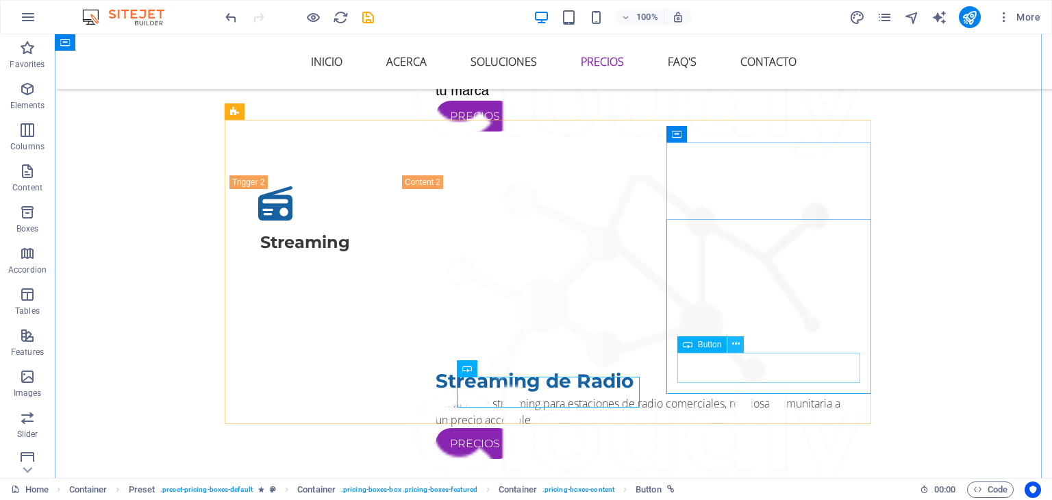
click at [729, 342] on button at bounding box center [735, 344] width 16 height 16
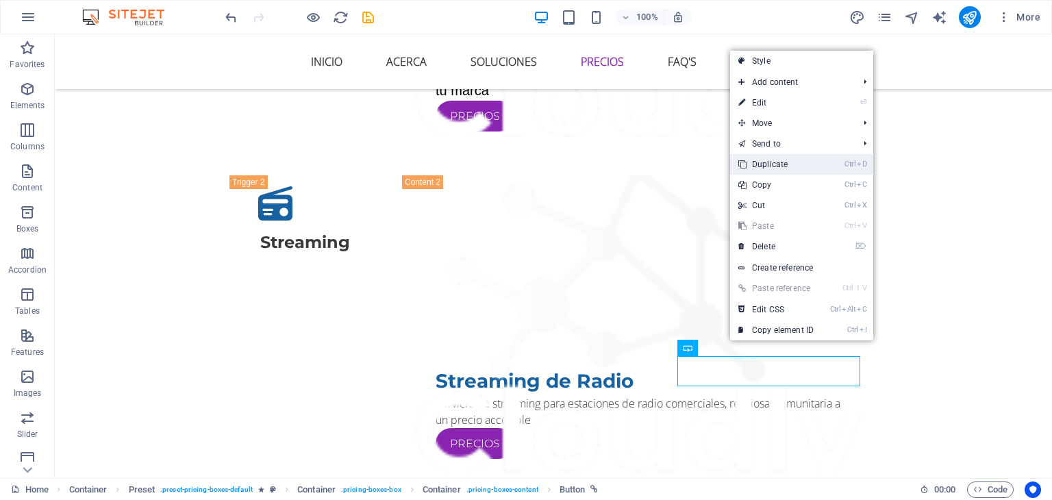
click at [759, 163] on link "Ctrl D Duplicate" at bounding box center [776, 164] width 92 height 21
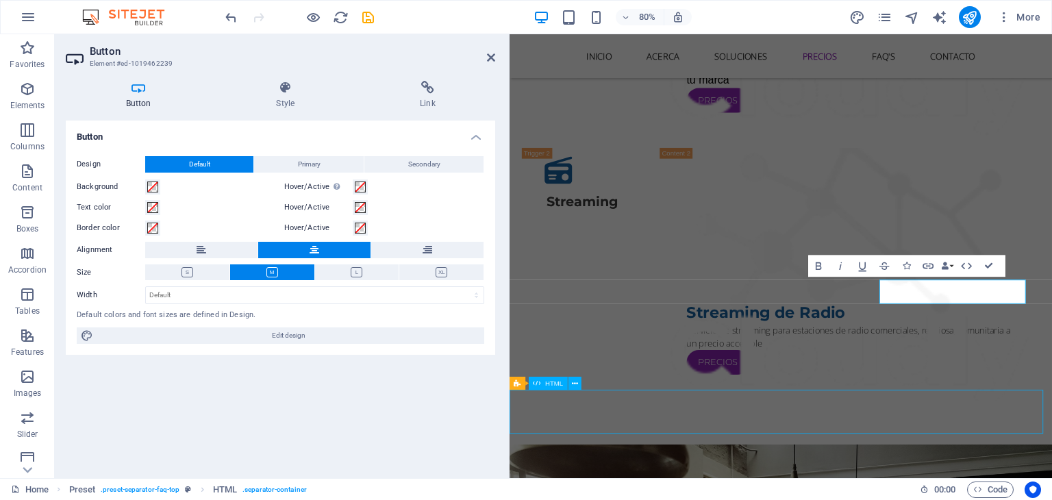
scroll to position [2239, 0]
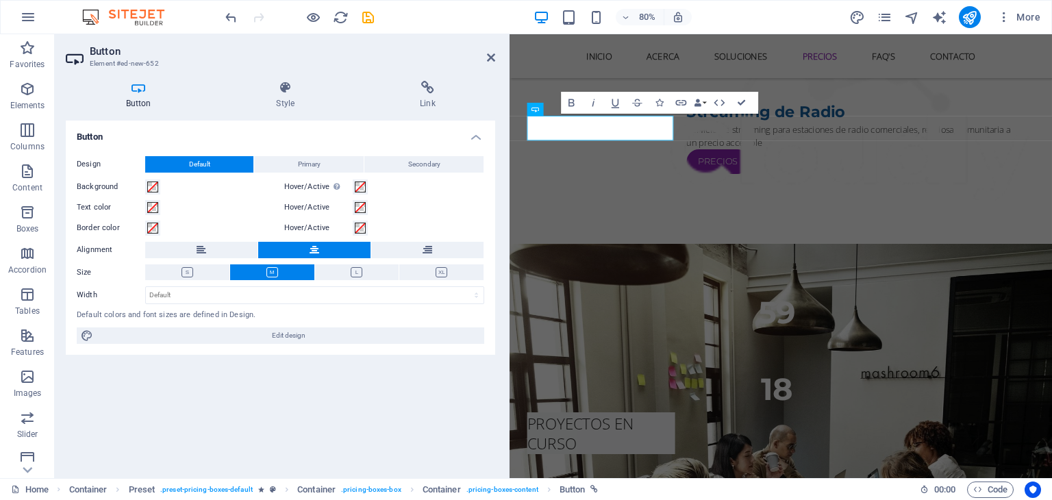
scroll to position [2223, 0]
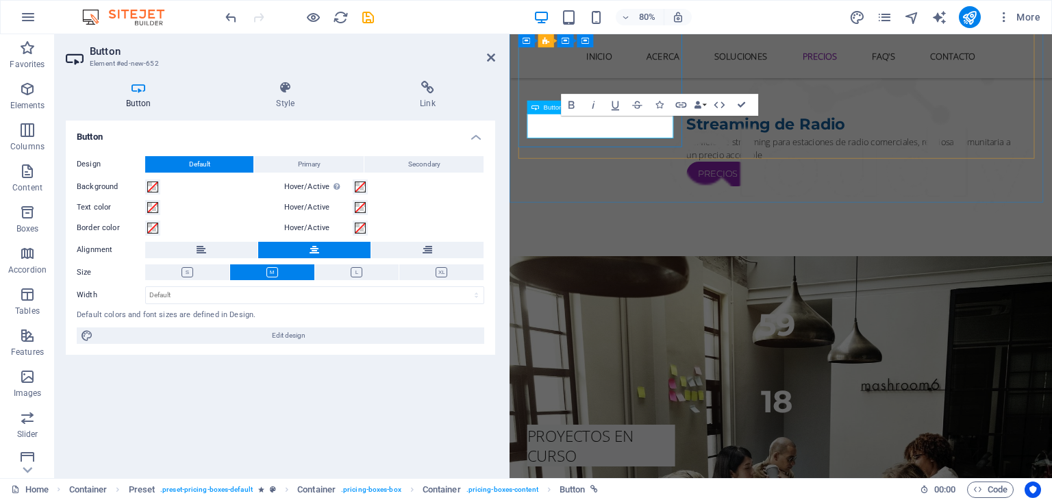
drag, startPoint x: 652, startPoint y: 146, endPoint x: 675, endPoint y: 147, distance: 23.3
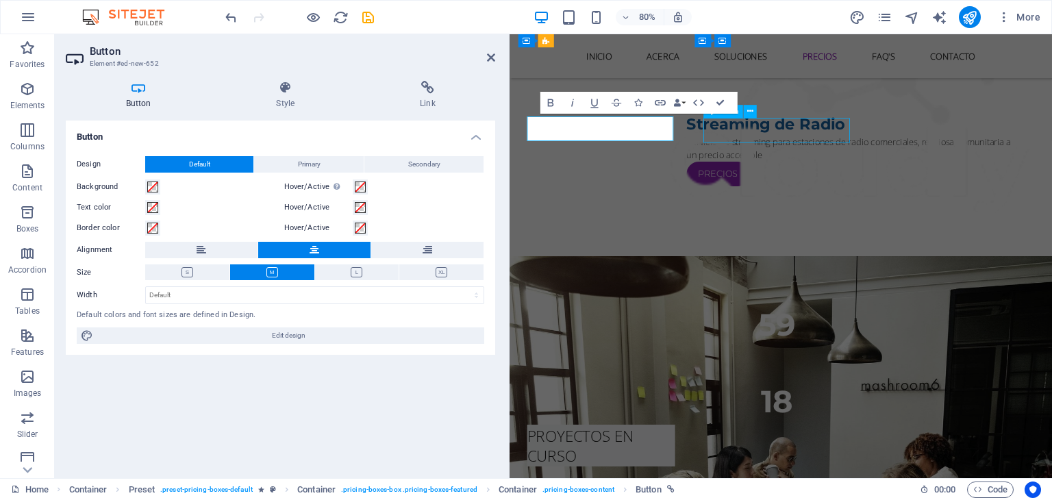
scroll to position [2224, 0]
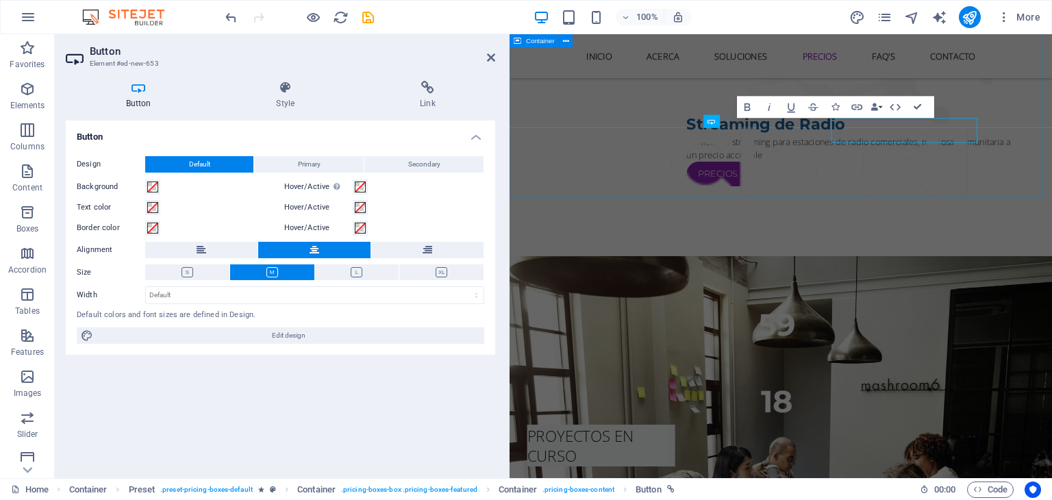
scroll to position [2223, 0]
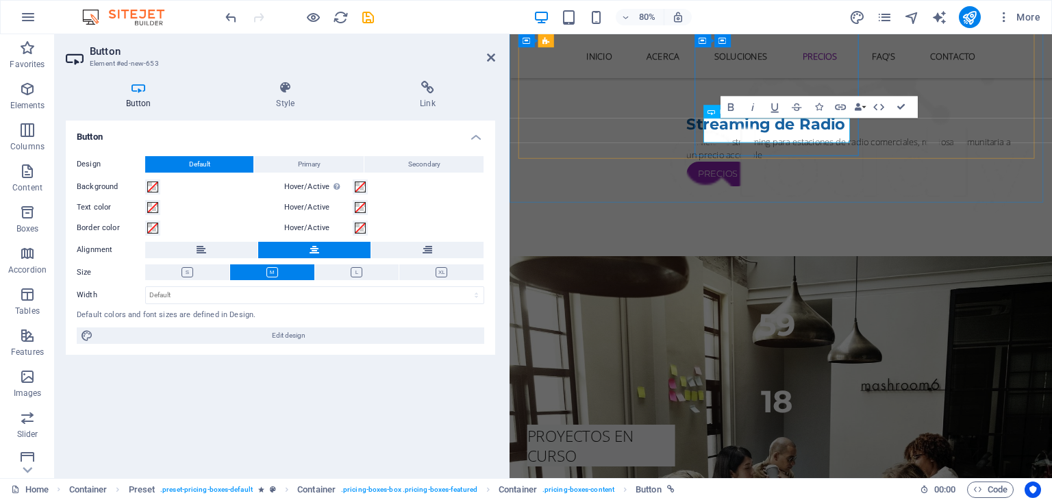
drag, startPoint x: 877, startPoint y: 150, endPoint x: 900, endPoint y: 150, distance: 22.6
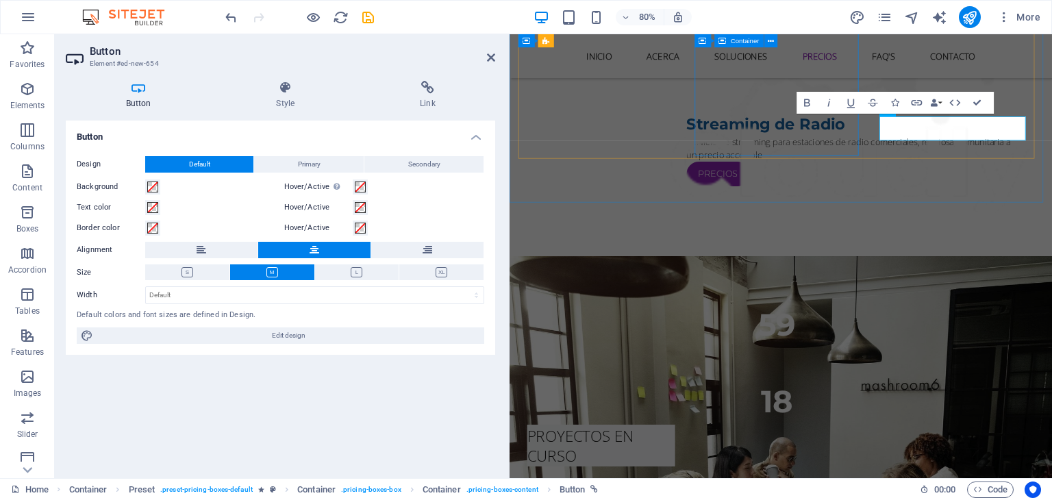
scroll to position [2223, 0]
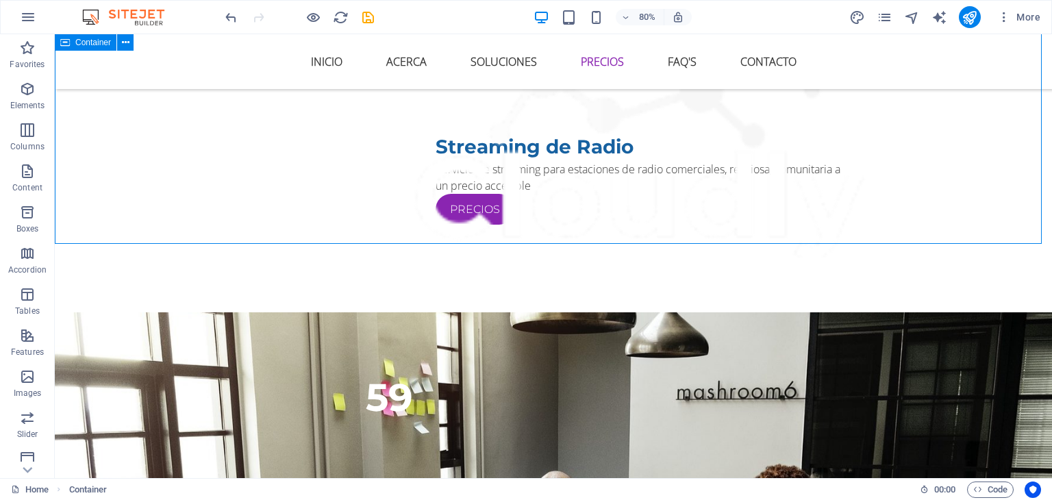
scroll to position [2224, 0]
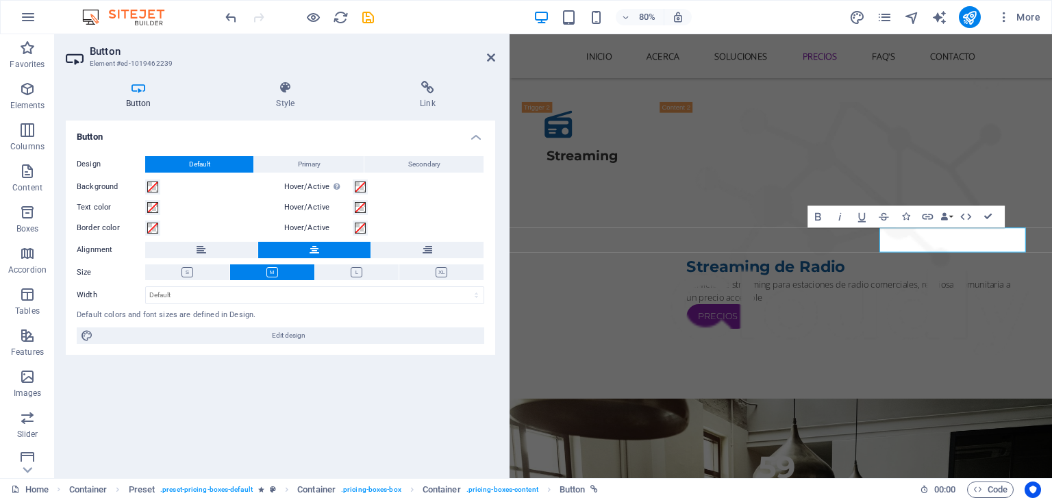
scroll to position [2034, 0]
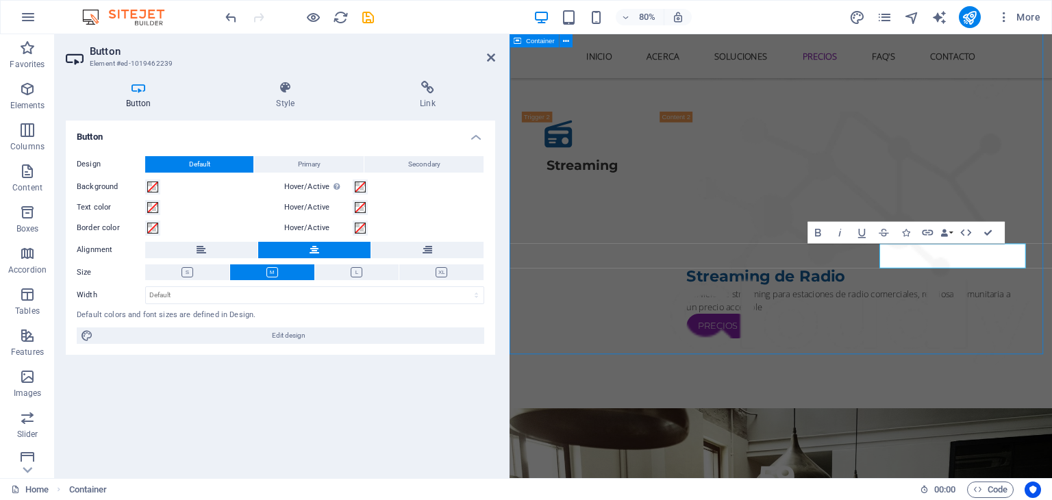
scroll to position [2034, 0]
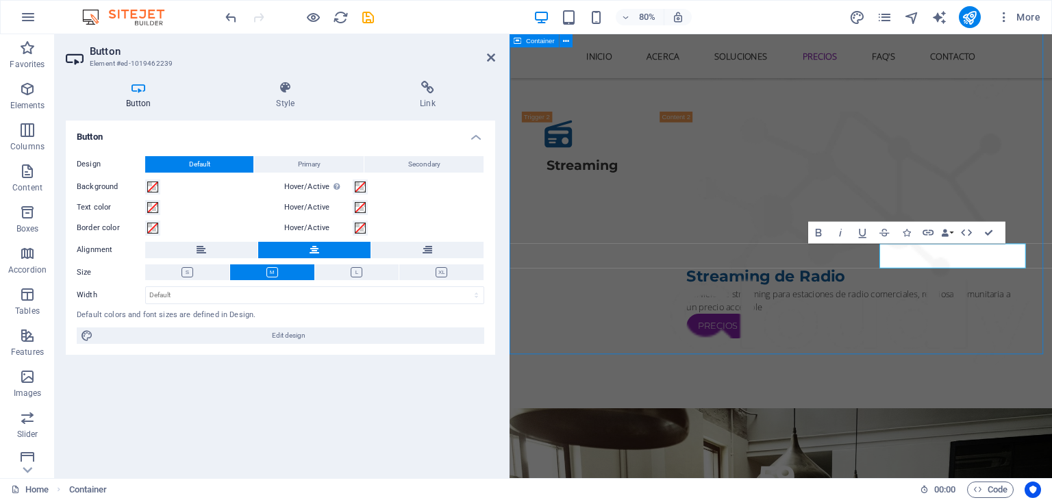
scroll to position [2034, 0]
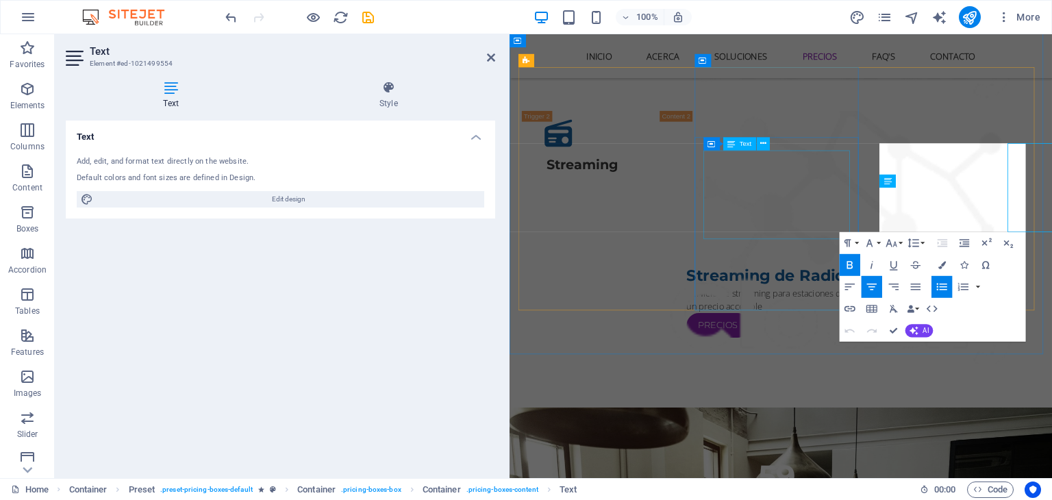
scroll to position [2034, 0]
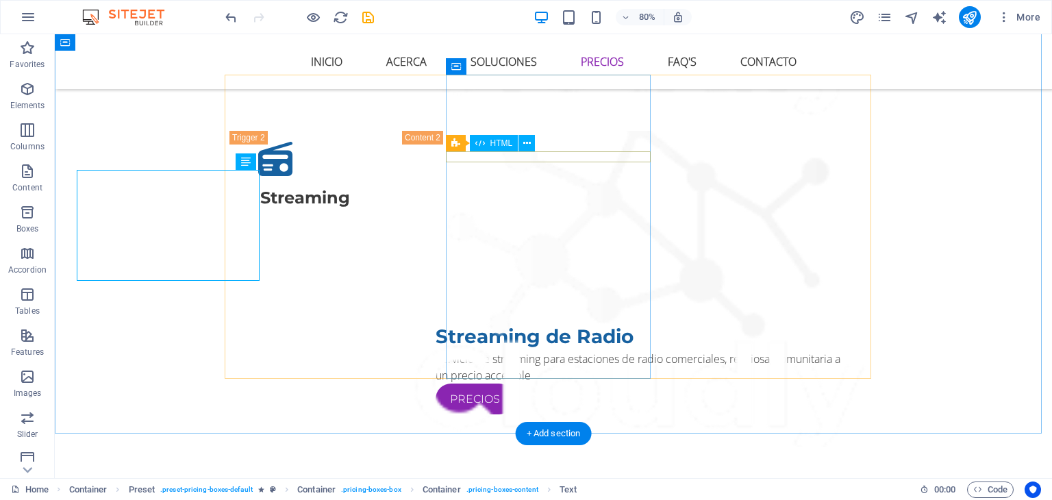
scroll to position [2034, 0]
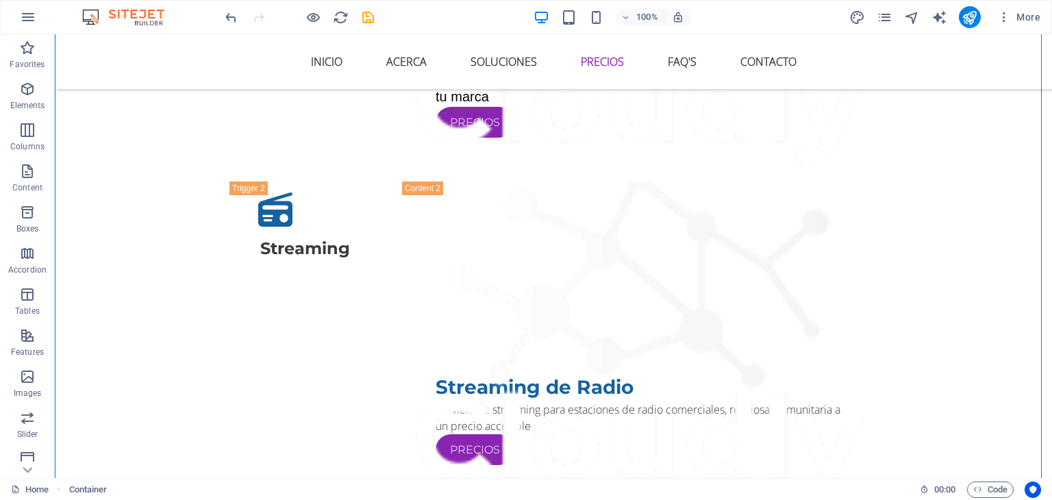
scroll to position [1988, 0]
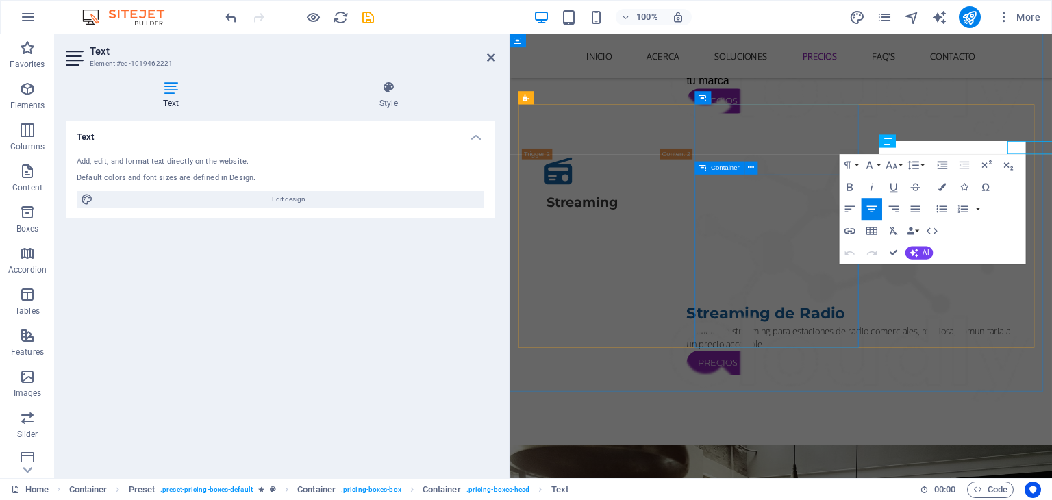
scroll to position [1987, 0]
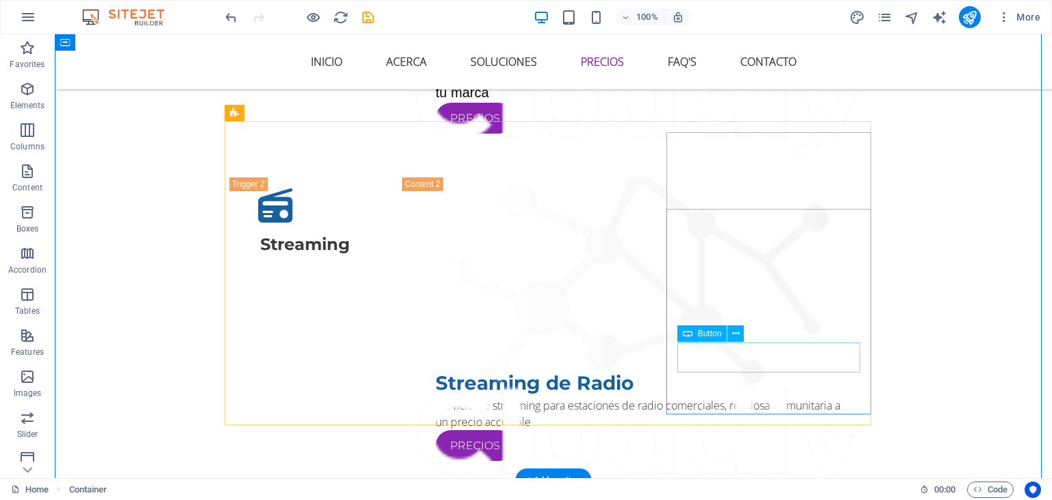
scroll to position [1988, 0]
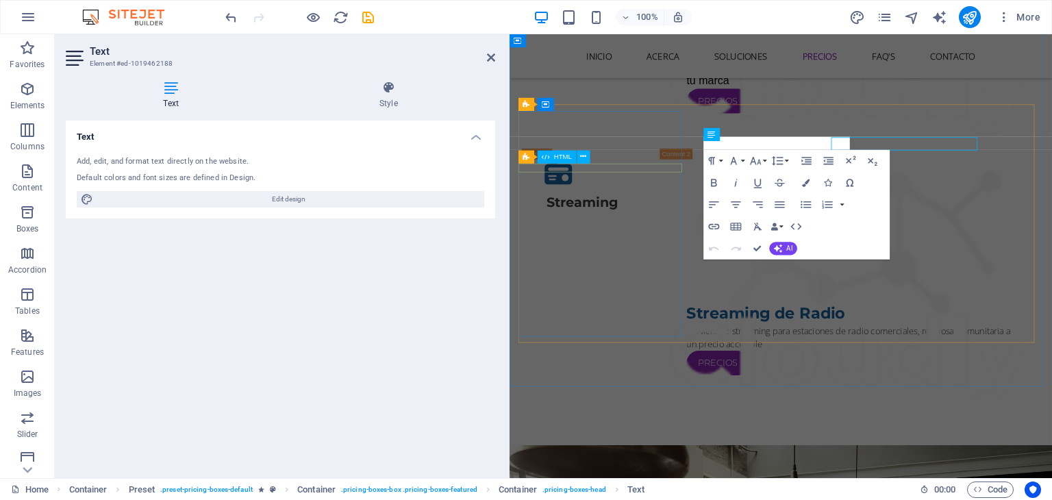
scroll to position [1986, 0]
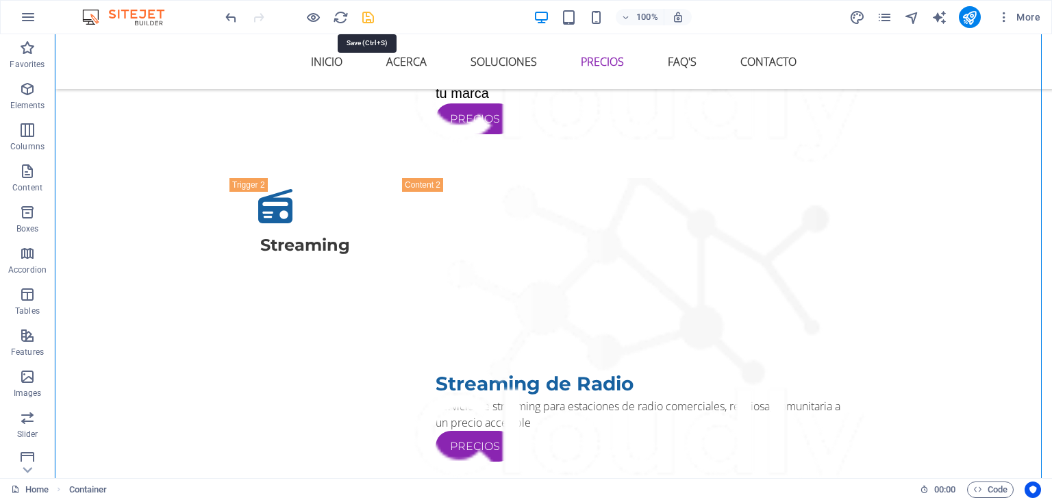
click at [364, 16] on icon "save" at bounding box center [368, 18] width 16 height 16
checkbox input "false"
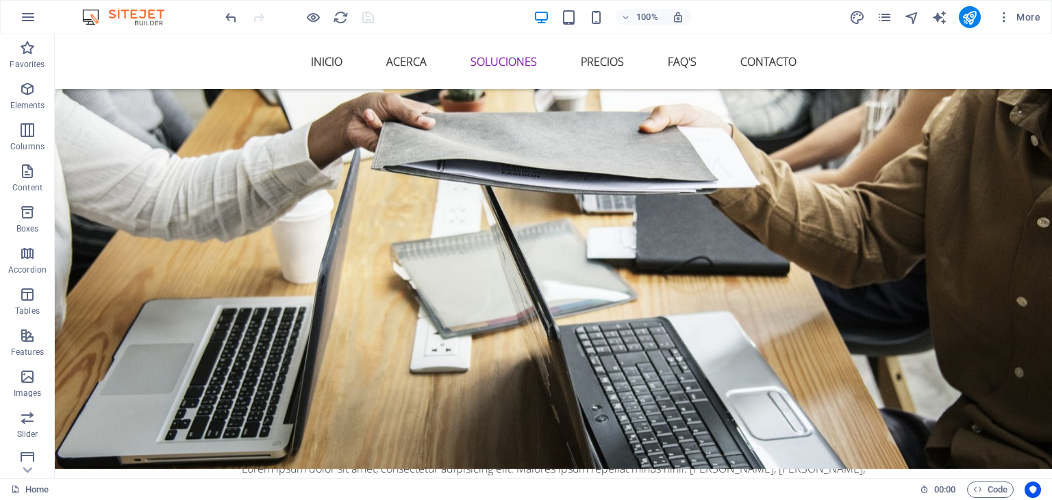
scroll to position [1264, 0]
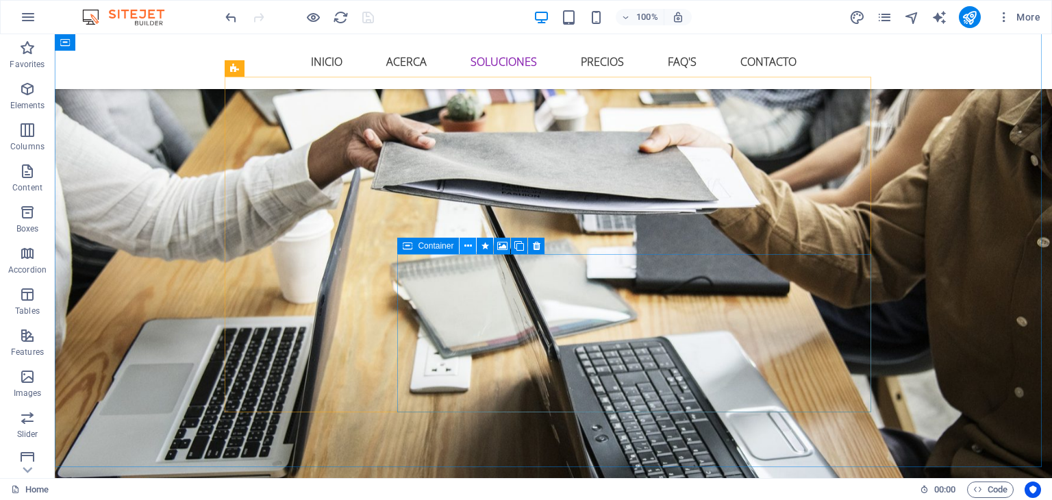
click at [468, 244] on icon at bounding box center [468, 246] width 8 height 14
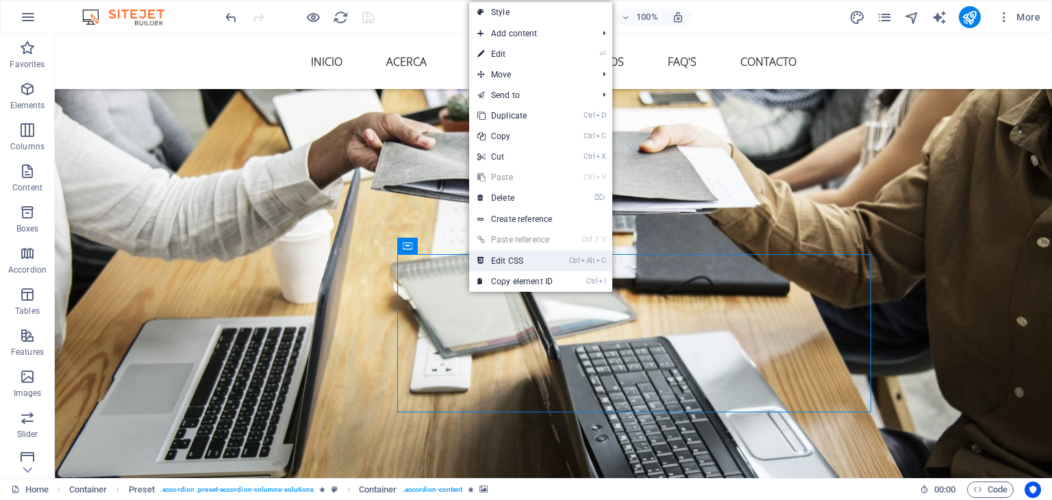
click at [500, 259] on link "Ctrl Alt C Edit CSS" at bounding box center [515, 261] width 92 height 21
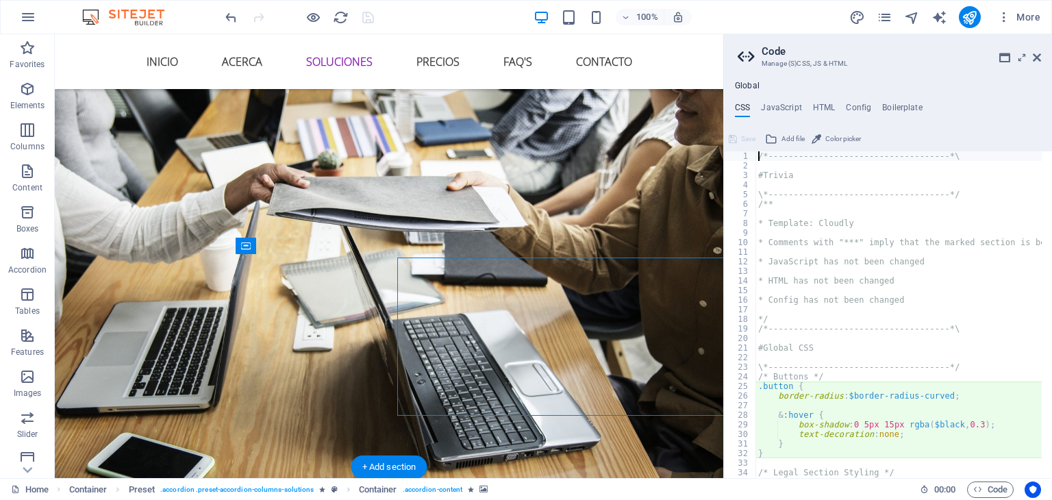
scroll to position [1261, 0]
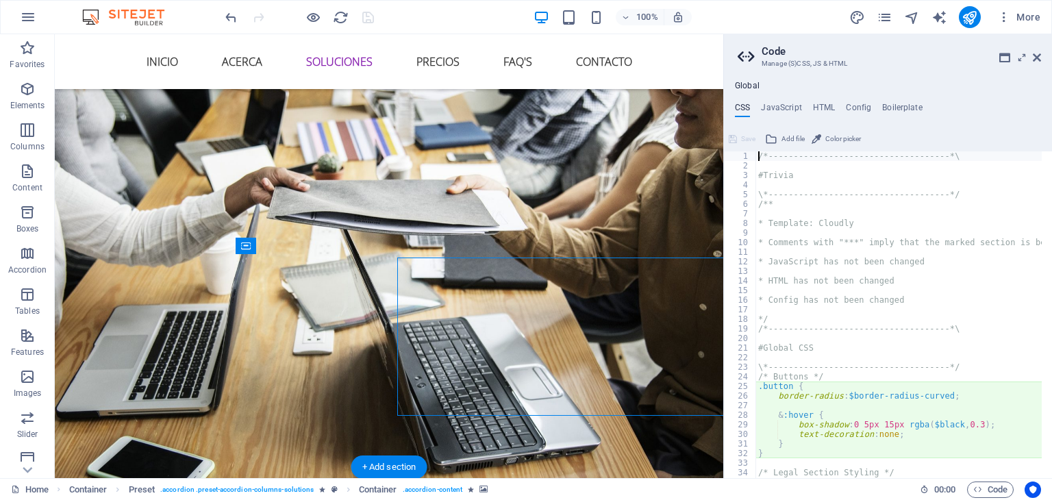
type textarea "box-shadow: $box-shadow-smooth;"
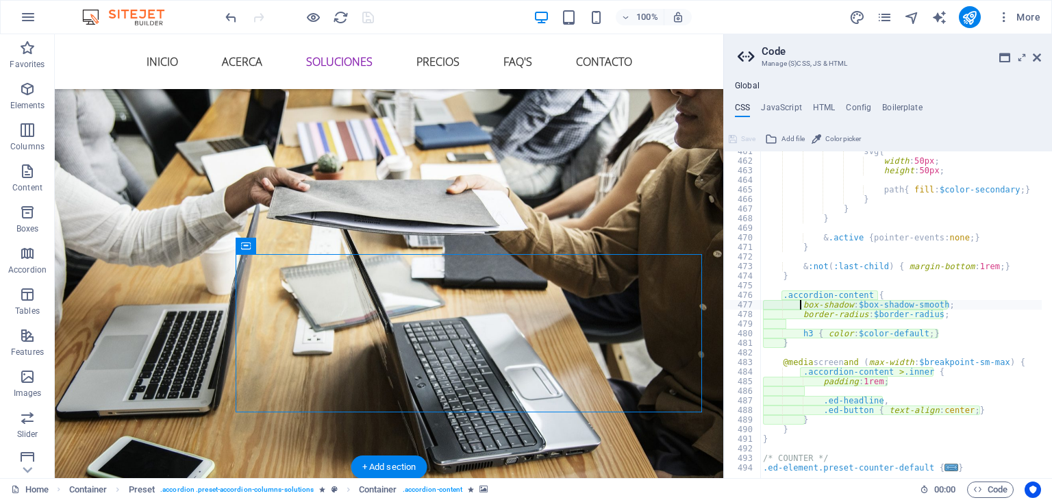
scroll to position [1893, 0]
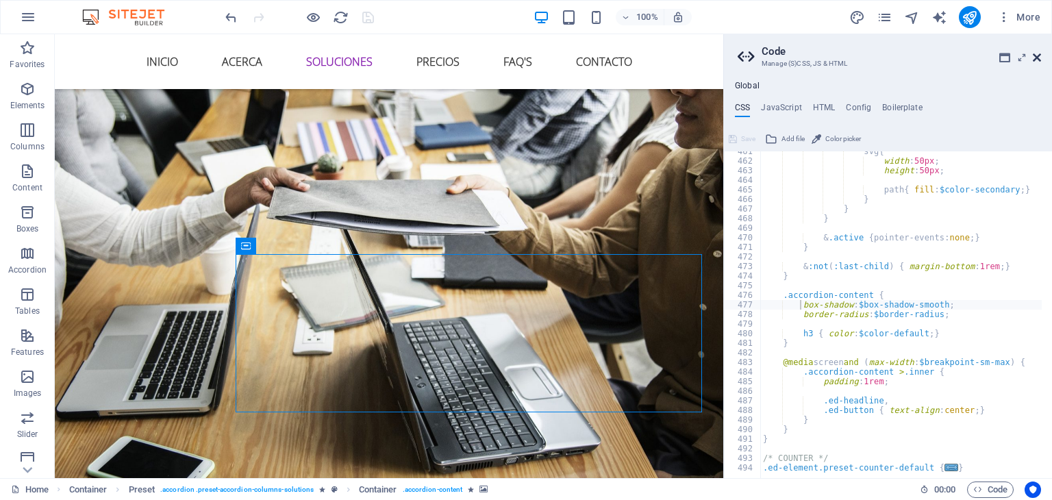
click at [1035, 58] on icon at bounding box center [1037, 57] width 8 height 11
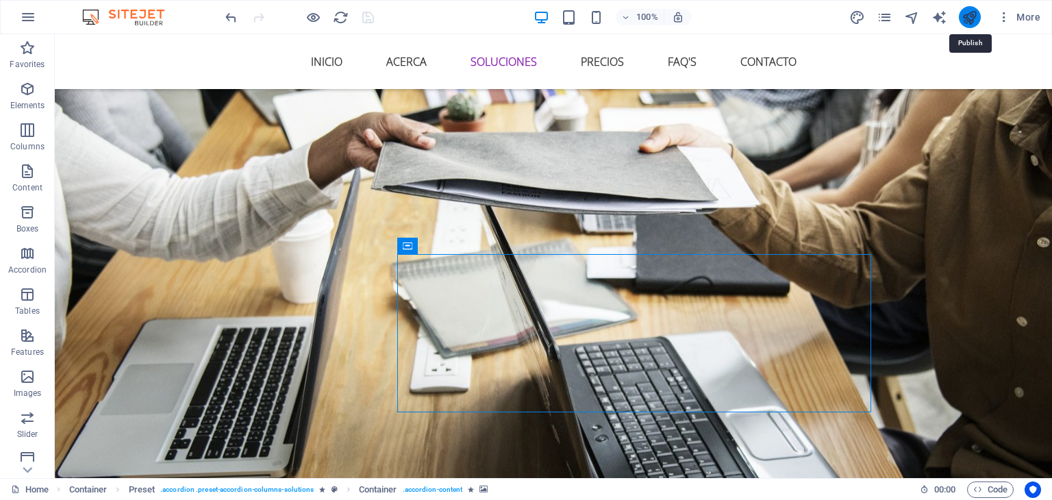
click at [970, 20] on icon "publish" at bounding box center [969, 18] width 16 height 16
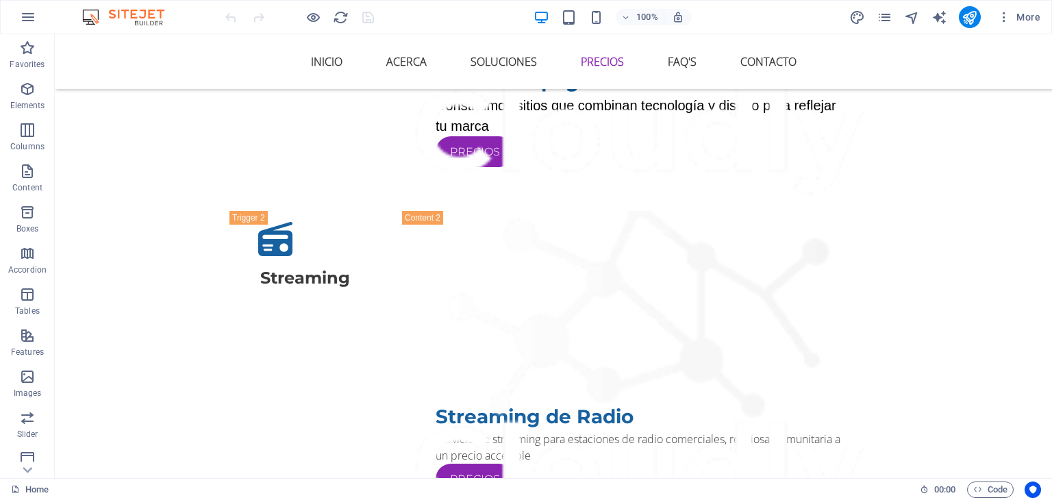
scroll to position [1964, 0]
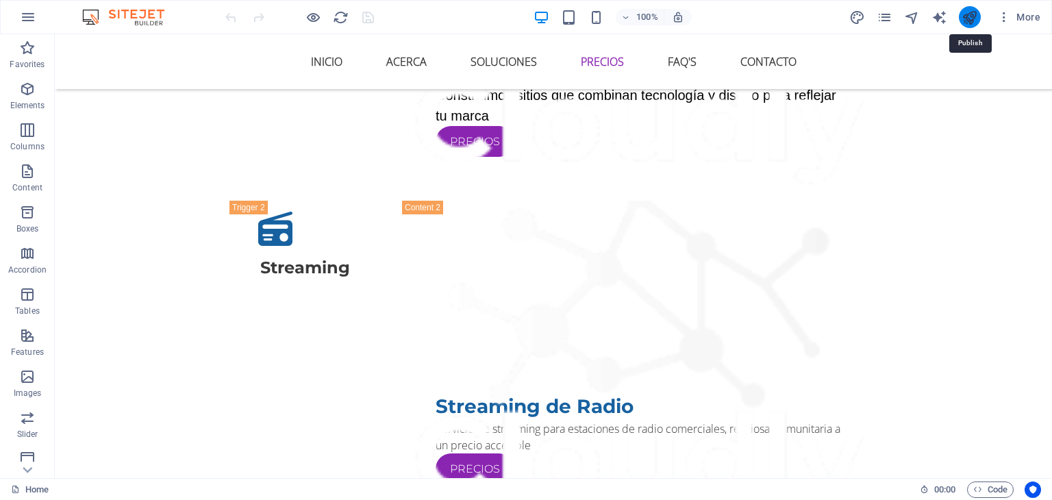
click at [971, 25] on icon "publish" at bounding box center [969, 18] width 16 height 16
